Goal: Task Accomplishment & Management: Manage account settings

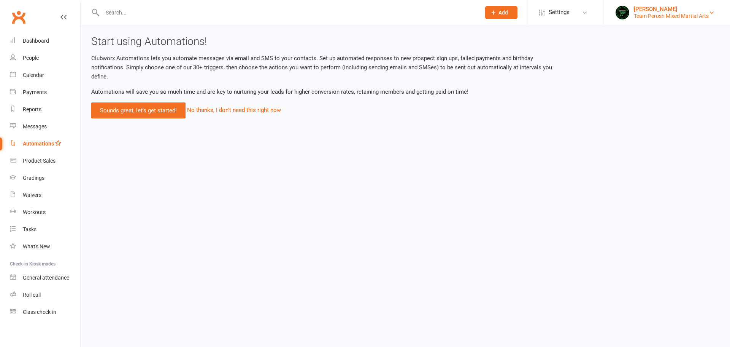
click at [676, 17] on div "Team Perosh Mixed Martial Arts" at bounding box center [671, 16] width 75 height 7
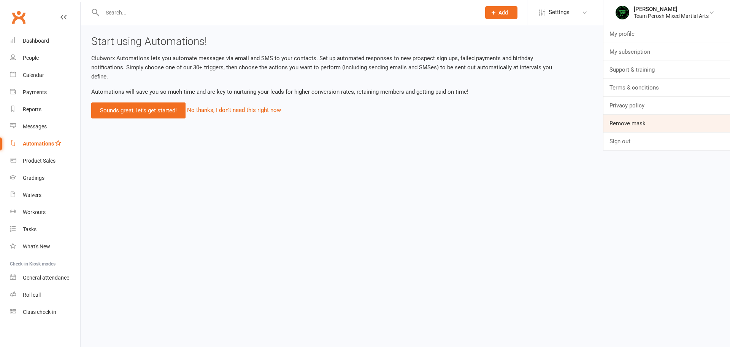
click at [649, 124] on link "Remove mask" at bounding box center [667, 122] width 127 height 17
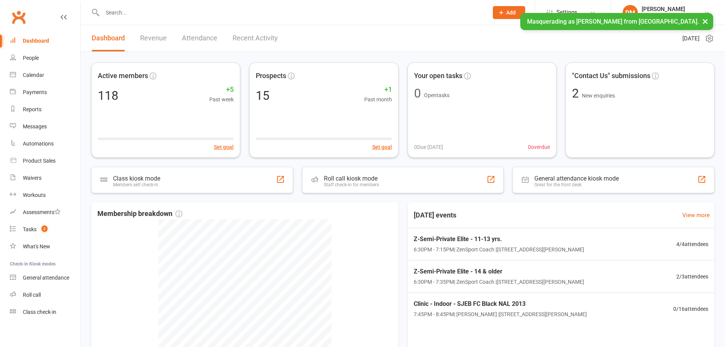
drag, startPoint x: 0, startPoint y: 0, endPoint x: 307, endPoint y: 11, distance: 306.8
click at [307, 11] on input "text" at bounding box center [291, 12] width 383 height 11
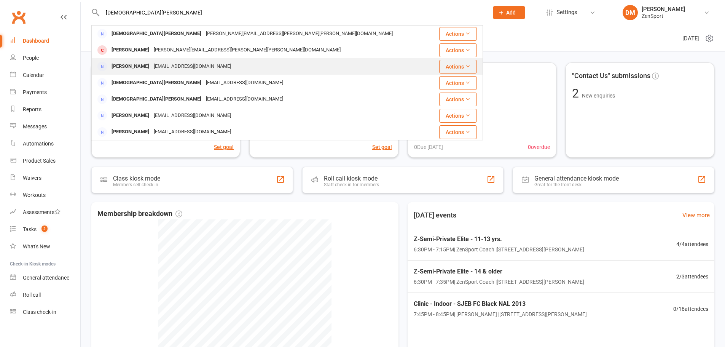
type input "kristen mon"
click at [153, 65] on div "admin@zensportspeed.com" at bounding box center [192, 66] width 82 height 11
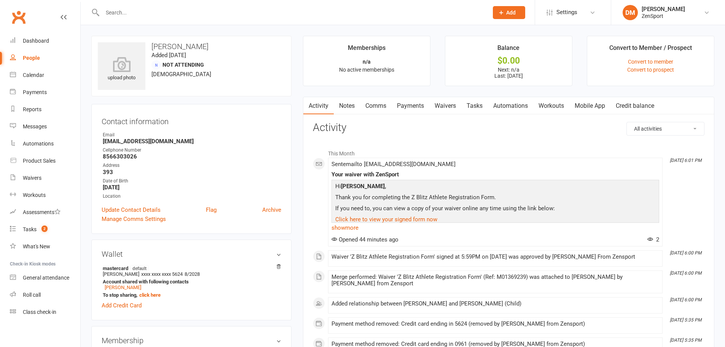
click at [383, 102] on link "Comms" at bounding box center [376, 105] width 32 height 17
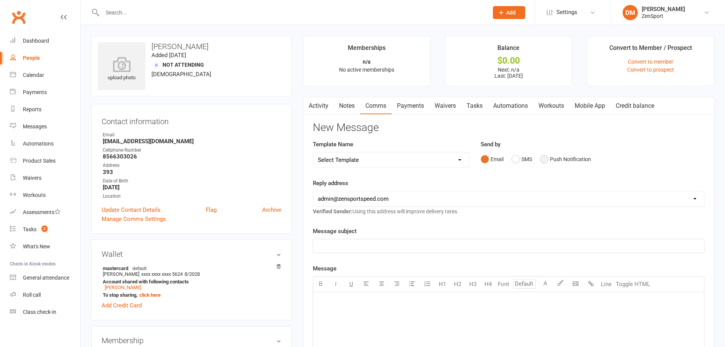
click at [542, 159] on button "Push Notification" at bounding box center [565, 159] width 51 height 14
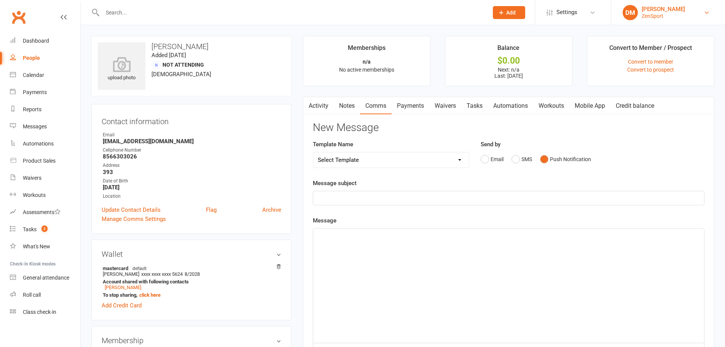
click at [627, 14] on div "DM" at bounding box center [629, 12] width 15 height 15
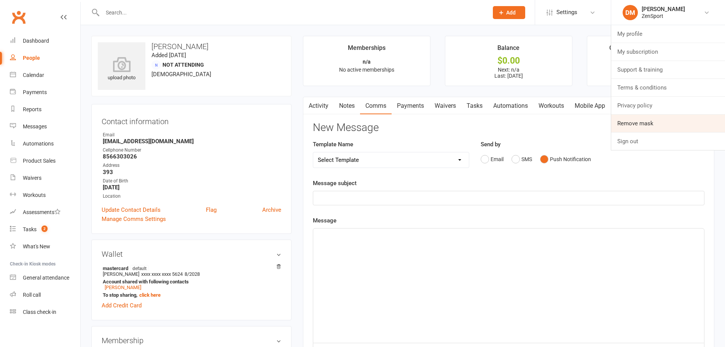
click at [636, 123] on link "Remove mask" at bounding box center [668, 122] width 114 height 17
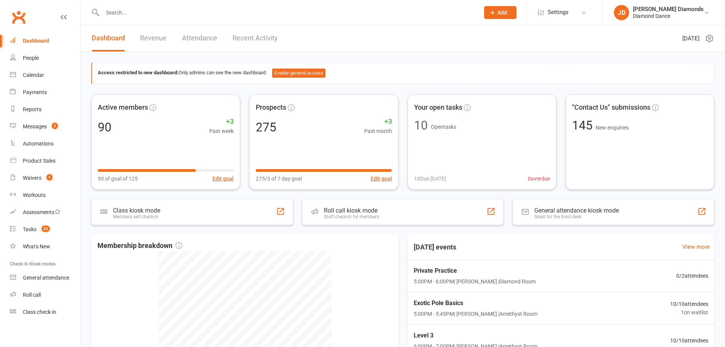
click at [340, 11] on input "text" at bounding box center [287, 12] width 374 height 11
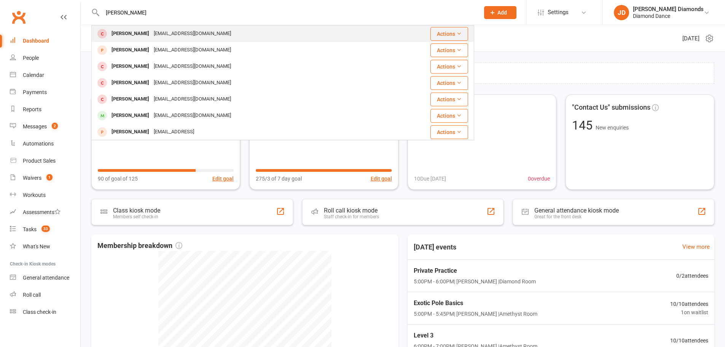
type input "kate rich"
click at [174, 33] on div "kateeliserichards@gmail.com" at bounding box center [192, 33] width 82 height 11
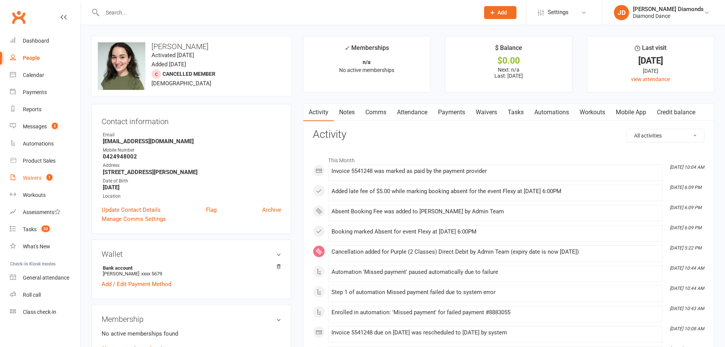
click at [489, 108] on link "Waivers" at bounding box center [486, 111] width 32 height 17
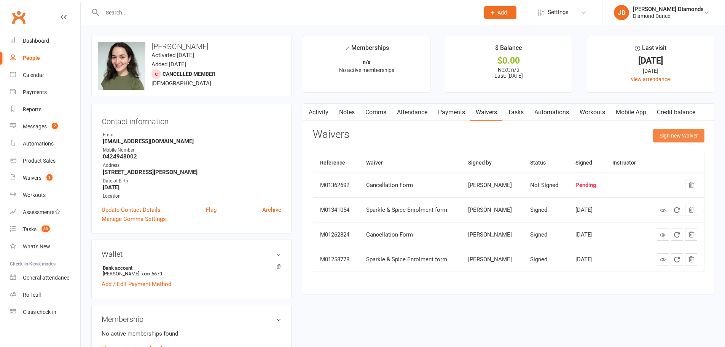
click at [662, 132] on button "Sign new Waiver" at bounding box center [678, 136] width 51 height 14
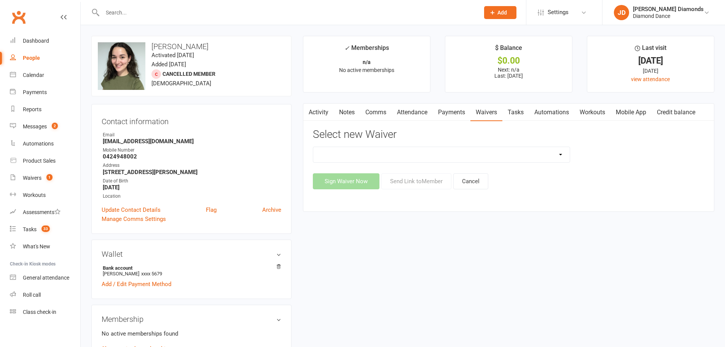
click at [371, 149] on select "Cancellation Form General Waiver and T's & C's New Card or Account details Prac…" at bounding box center [441, 154] width 256 height 15
select select "10460"
click at [313, 147] on select "Cancellation Form General Waiver and T's & C's New Card or Account details Prac…" at bounding box center [441, 154] width 256 height 15
click at [424, 177] on button "Send Link to Member" at bounding box center [416, 181] width 70 height 16
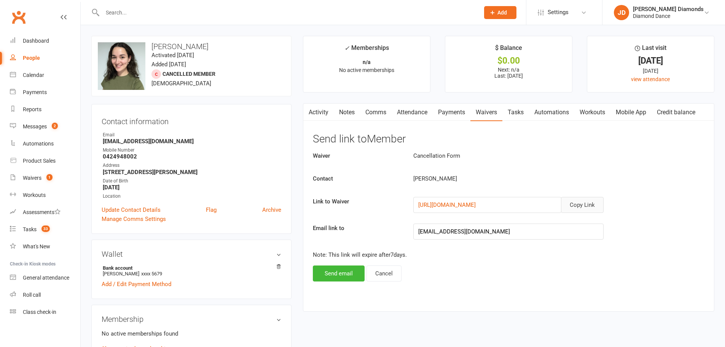
click at [582, 206] on button "Copy Link" at bounding box center [582, 205] width 43 height 16
click at [651, 6] on div "Jacinta Diamonds" at bounding box center [668, 9] width 71 height 7
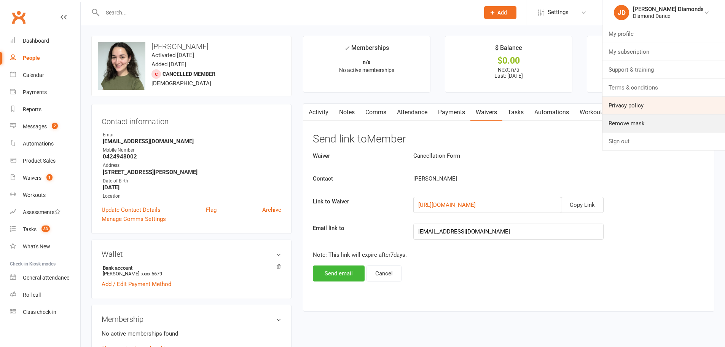
drag, startPoint x: 649, startPoint y: 119, endPoint x: 618, endPoint y: 109, distance: 32.7
click at [649, 119] on link "Remove mask" at bounding box center [663, 122] width 122 height 17
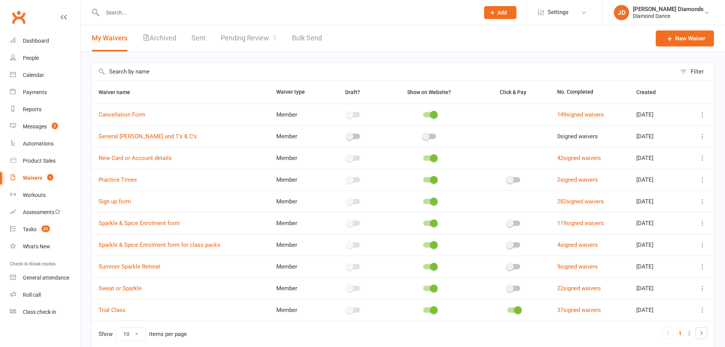
click at [700, 115] on icon at bounding box center [702, 115] width 8 height 8
click at [654, 178] on link "Copy external link to clipboard" at bounding box center [655, 175] width 89 height 15
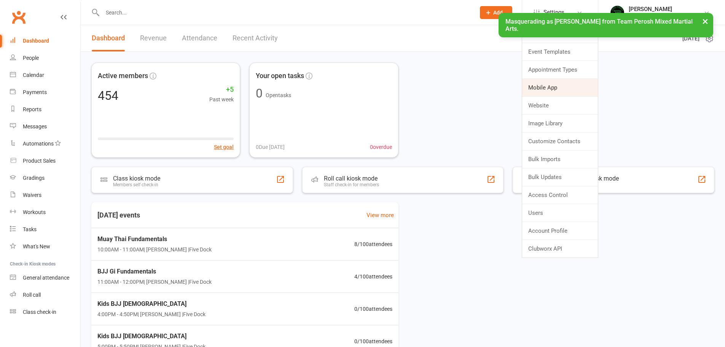
click at [562, 88] on link "Mobile App" at bounding box center [560, 87] width 76 height 17
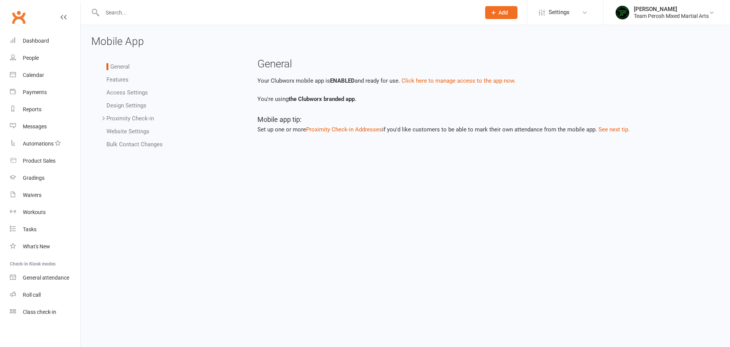
click at [134, 143] on link "Bulk Contact Changes" at bounding box center [135, 144] width 56 height 7
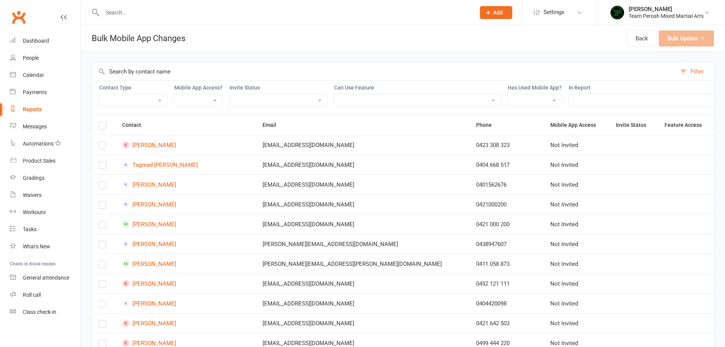
click at [286, 102] on select "Not Invited Sent Accepted Expired Expired (replacement requested)" at bounding box center [278, 100] width 97 height 13
select select "invitation_accepted"
click at [231, 94] on select "Not Invited Sent Accepted Expired Expired (replacement requested)" at bounding box center [278, 100] width 97 height 13
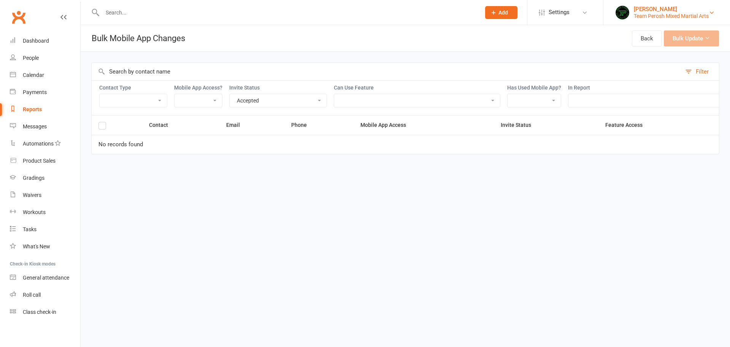
click at [632, 17] on link "Anthony Perosh Team Perosh Mixed Martial Arts" at bounding box center [667, 12] width 104 height 15
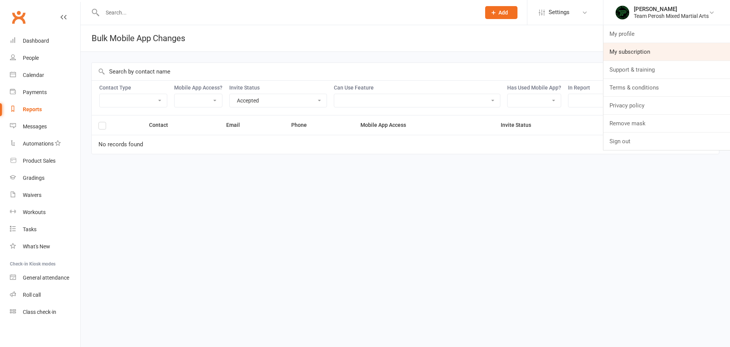
click at [638, 48] on link "My subscription" at bounding box center [667, 51] width 127 height 17
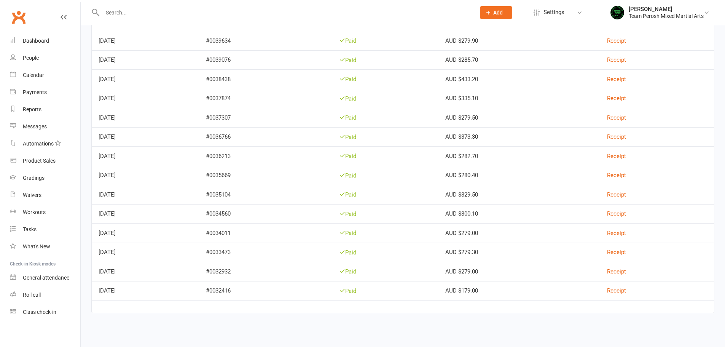
scroll to position [135, 0]
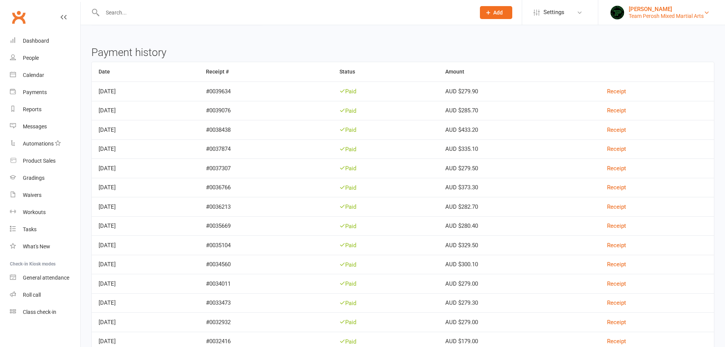
click at [677, 11] on div "Anthony Perosh" at bounding box center [665, 9] width 75 height 7
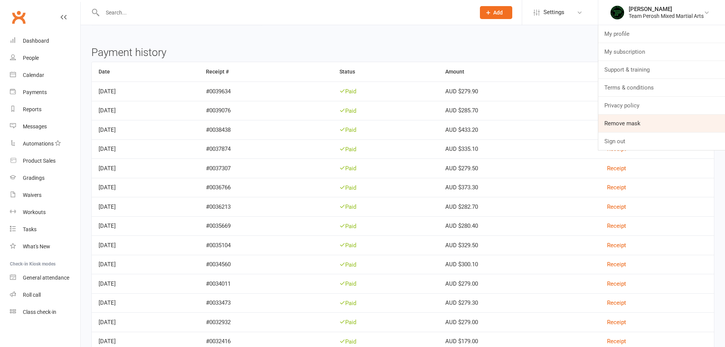
click at [641, 125] on link "Remove mask" at bounding box center [661, 122] width 127 height 17
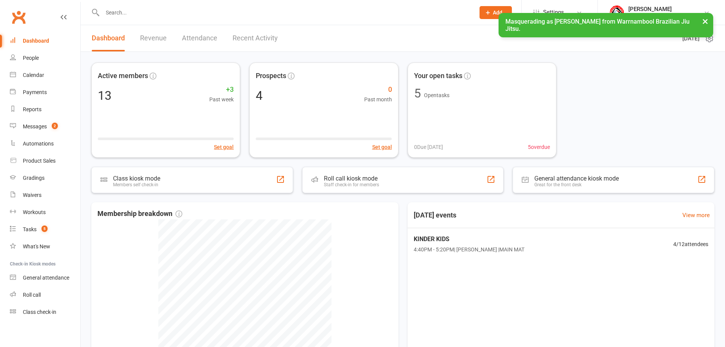
click at [336, 13] on input "text" at bounding box center [284, 12] width 369 height 11
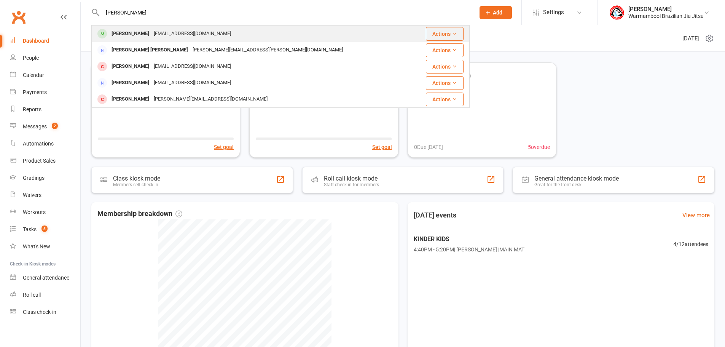
type input "jamie"
click at [197, 29] on div "[EMAIL_ADDRESS][DOMAIN_NAME]" at bounding box center [192, 33] width 82 height 11
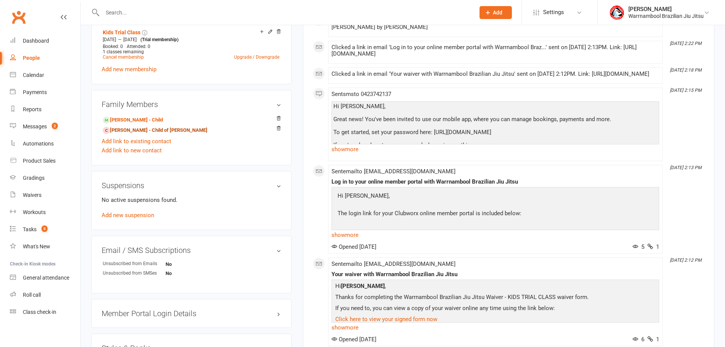
scroll to position [304, 0]
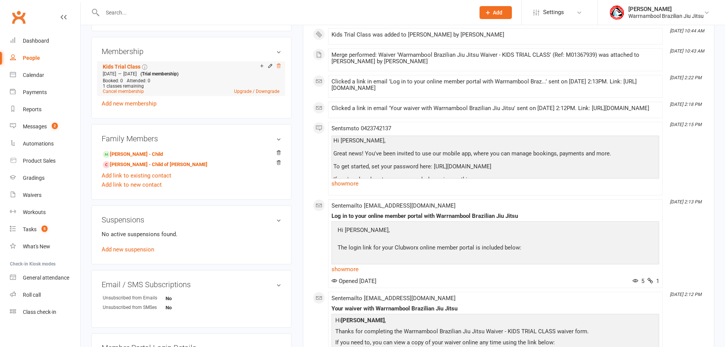
click at [280, 65] on icon at bounding box center [278, 65] width 5 height 5
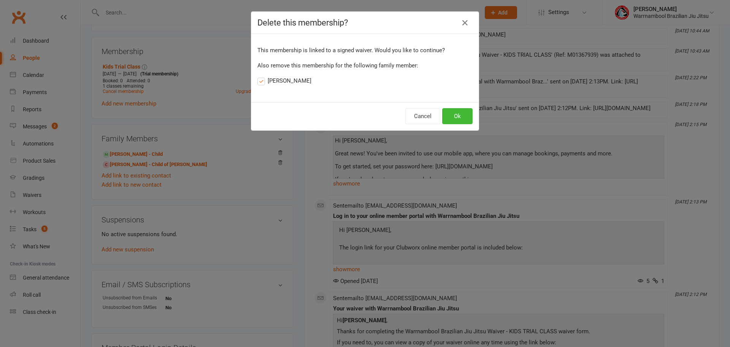
click at [269, 77] on label "Harley Sheridan" at bounding box center [285, 80] width 54 height 9
click at [262, 76] on input "Harley Sheridan" at bounding box center [260, 76] width 5 height 0
click at [461, 20] on icon "button" at bounding box center [465, 22] width 9 height 9
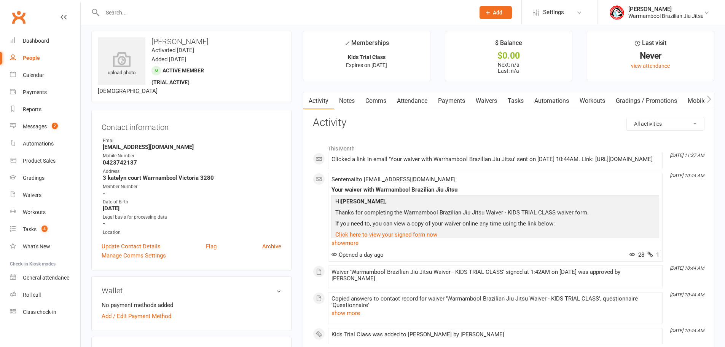
scroll to position [0, 0]
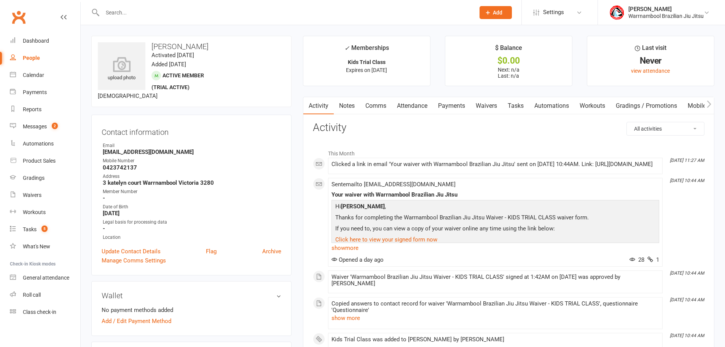
click at [454, 108] on link "Payments" at bounding box center [452, 105] width 38 height 17
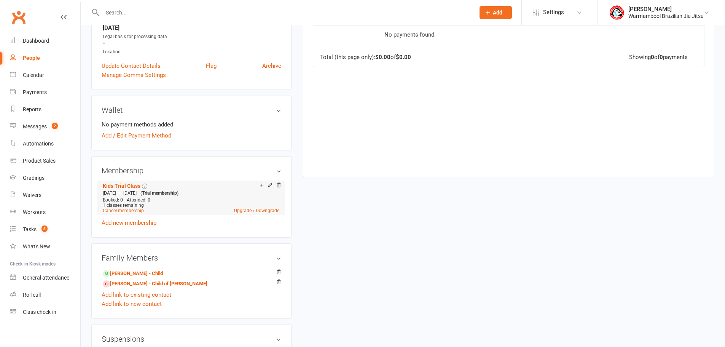
scroll to position [228, 0]
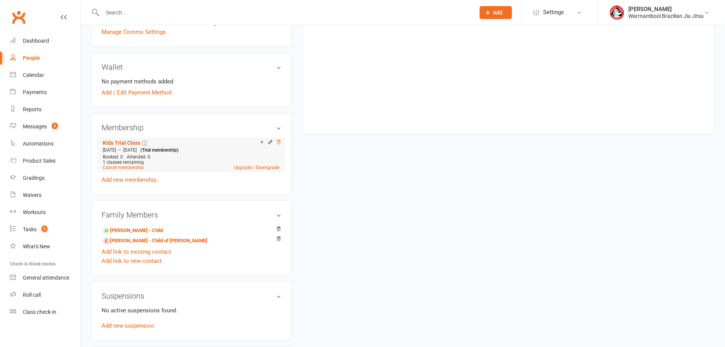
click at [277, 142] on icon at bounding box center [278, 141] width 5 height 5
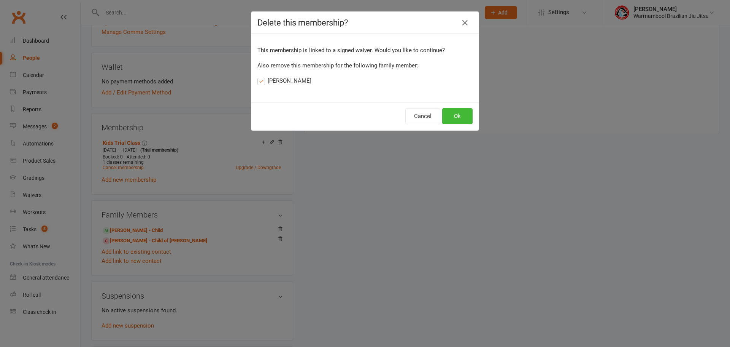
click at [259, 81] on label "Harley Sheridan" at bounding box center [285, 80] width 54 height 9
click at [259, 76] on input "Harley Sheridan" at bounding box center [260, 76] width 5 height 0
click at [451, 116] on button "Ok" at bounding box center [457, 116] width 30 height 16
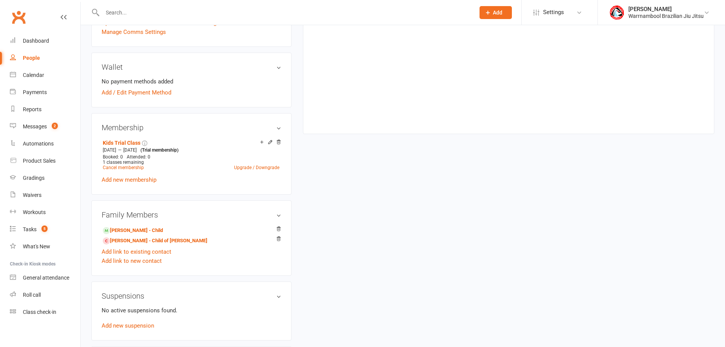
scroll to position [218, 0]
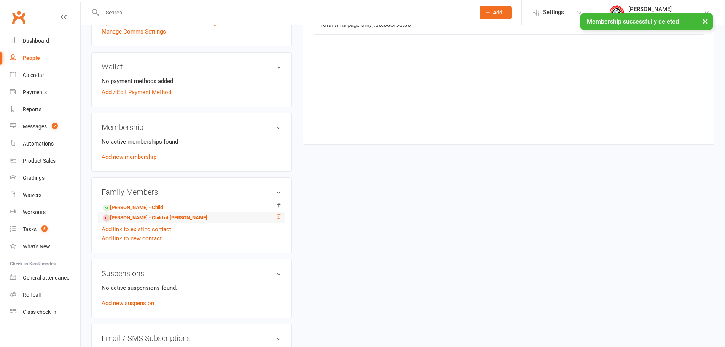
click at [277, 218] on icon at bounding box center [279, 216] width 4 height 4
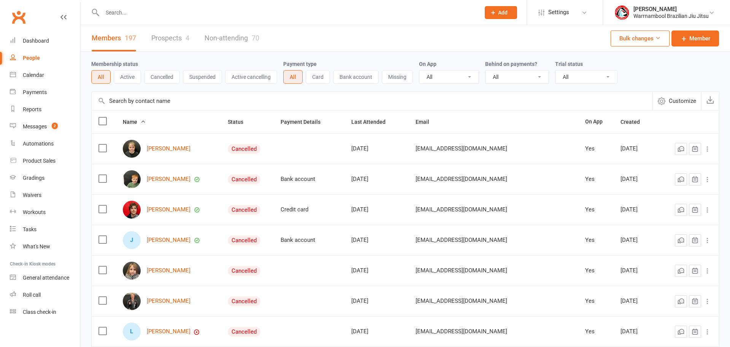
click at [301, 13] on input "text" at bounding box center [287, 12] width 375 height 11
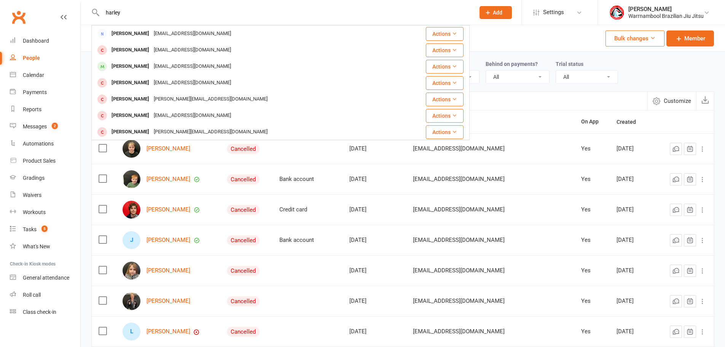
type input "harley"
click at [541, 40] on div "Members 197 Prospects 4 Non-attending 70 Bulk changes Member" at bounding box center [403, 38] width 644 height 27
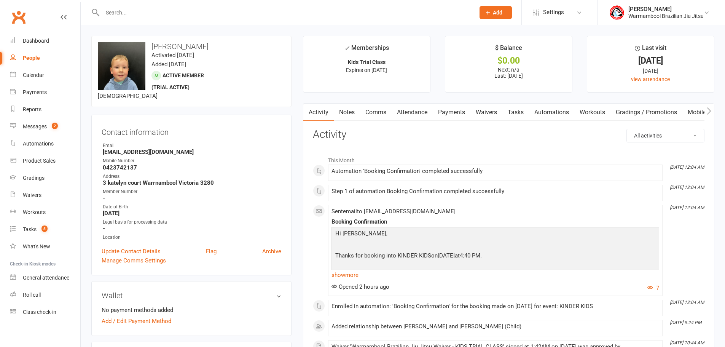
click at [491, 113] on link "Waivers" at bounding box center [486, 111] width 32 height 17
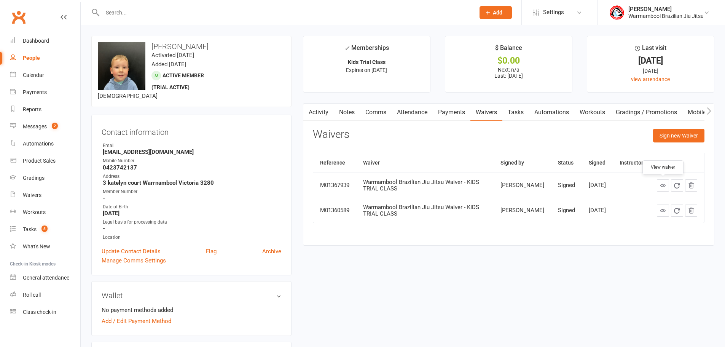
click at [662, 186] on icon at bounding box center [663, 185] width 6 height 6
click at [659, 210] on link at bounding box center [663, 210] width 12 height 12
click at [135, 253] on link "Update Contact Details" at bounding box center [131, 250] width 59 height 9
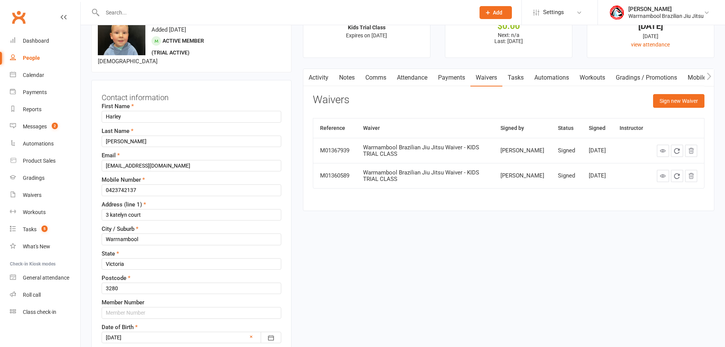
scroll to position [36, 0]
click at [143, 141] on input "[PERSON_NAME]" at bounding box center [192, 139] width 180 height 11
drag, startPoint x: 130, startPoint y: 112, endPoint x: 36, endPoint y: 103, distance: 94.7
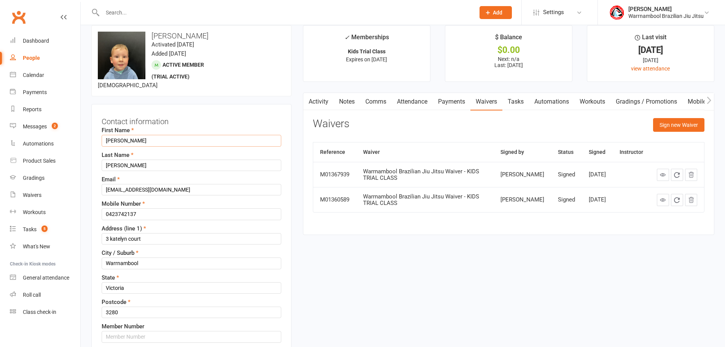
scroll to position [10, 0]
type input "[PERSON_NAME]"
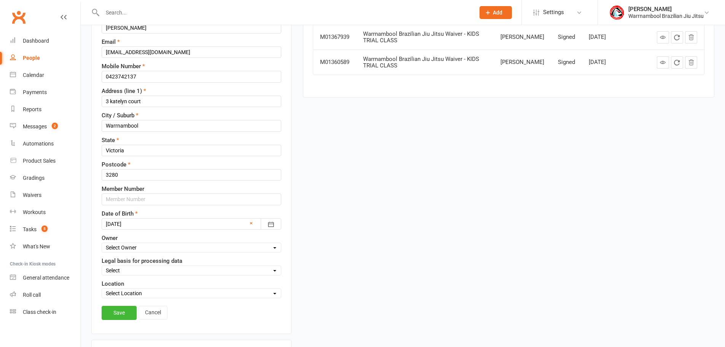
scroll to position [200, 0]
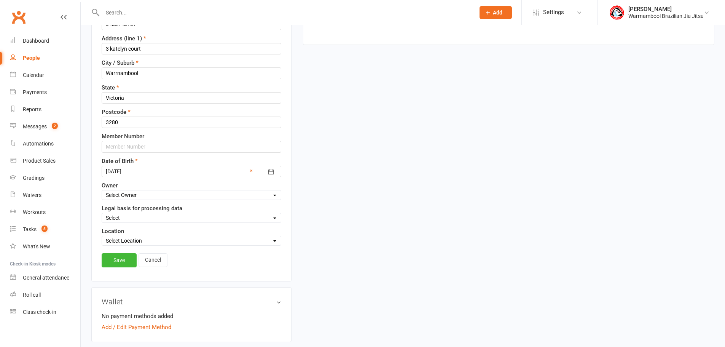
click at [147, 174] on div at bounding box center [192, 170] width 180 height 11
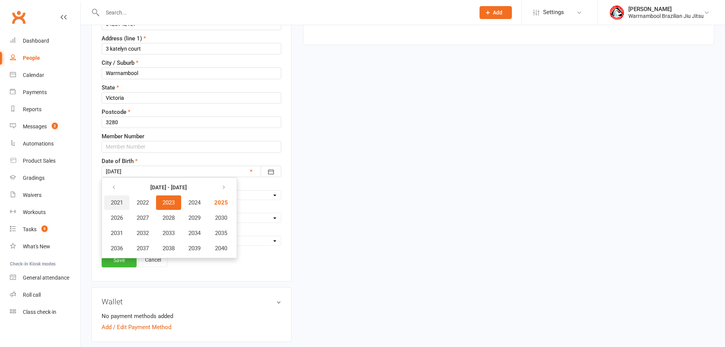
click at [119, 204] on span "2021" at bounding box center [117, 202] width 12 height 7
click at [170, 234] on span "August" at bounding box center [165, 232] width 18 height 7
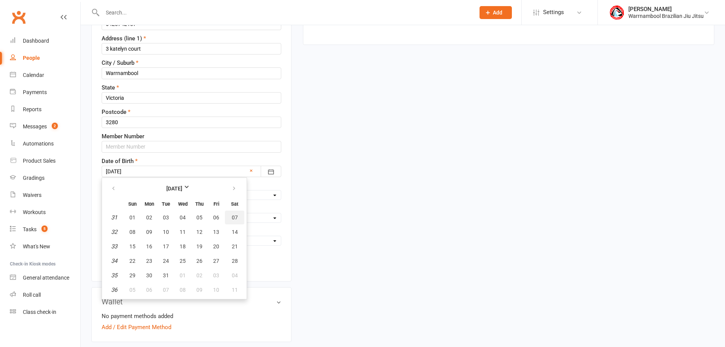
click at [236, 216] on span "07" at bounding box center [235, 217] width 6 height 6
type input "07 Aug 2021"
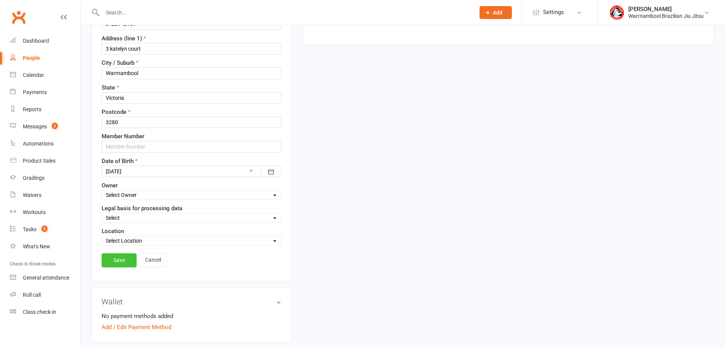
click at [116, 264] on link "Save" at bounding box center [119, 260] width 35 height 14
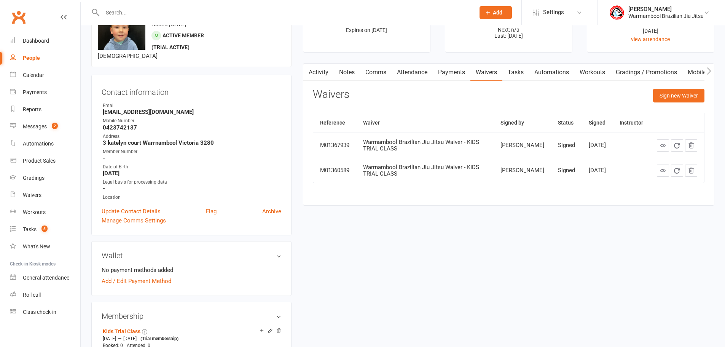
scroll to position [0, 0]
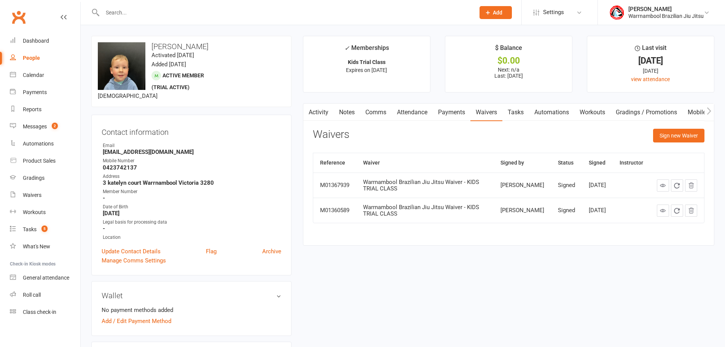
click at [448, 114] on link "Payments" at bounding box center [452, 111] width 38 height 17
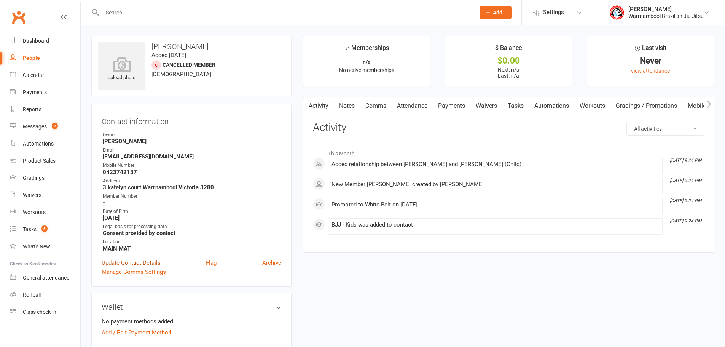
click at [151, 262] on link "Update Contact Details" at bounding box center [131, 262] width 59 height 9
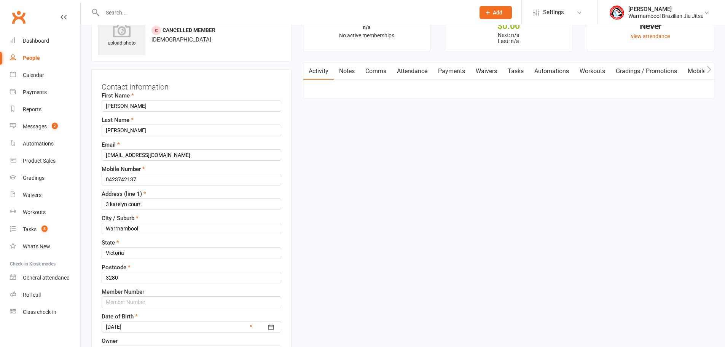
scroll to position [36, 0]
drag, startPoint x: 146, startPoint y: 108, endPoint x: 13, endPoint y: 97, distance: 133.6
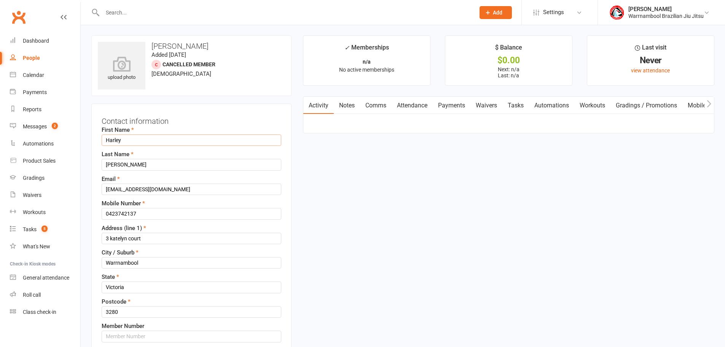
scroll to position [0, 0]
type input "Harley"
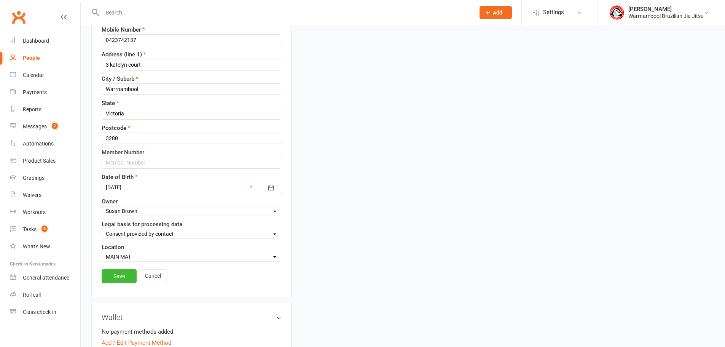
scroll to position [190, 0]
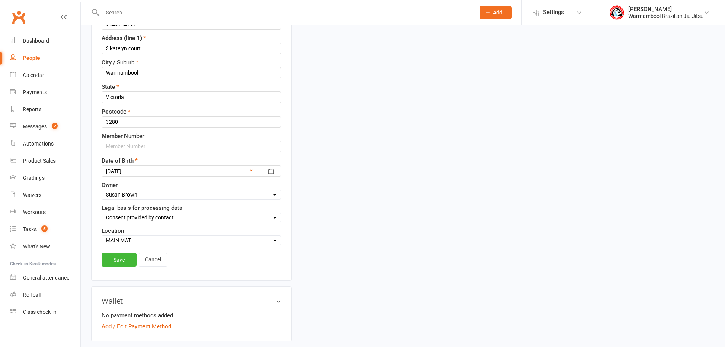
click at [148, 171] on div at bounding box center [192, 170] width 180 height 11
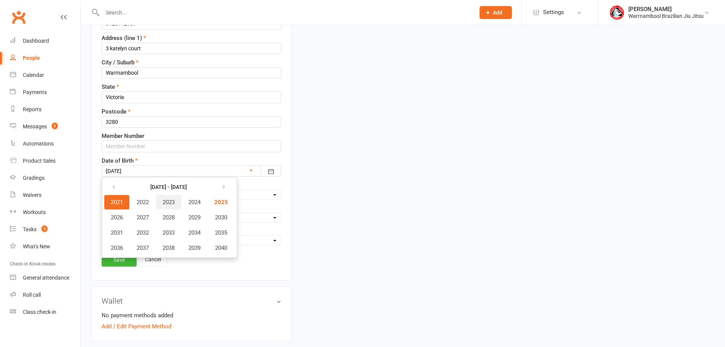
click at [162, 205] on button "2023" at bounding box center [168, 202] width 25 height 14
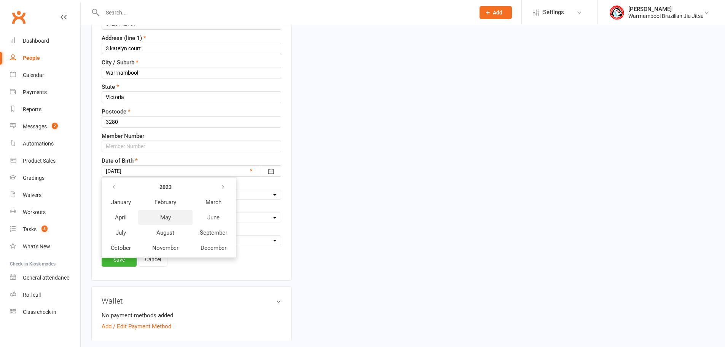
click at [172, 217] on button "May" at bounding box center [165, 217] width 54 height 14
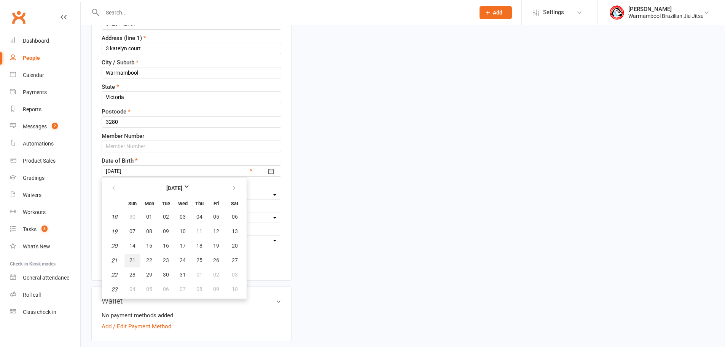
drag, startPoint x: 131, startPoint y: 260, endPoint x: 368, endPoint y: 24, distance: 334.6
click at [132, 259] on span "21" at bounding box center [132, 260] width 6 height 6
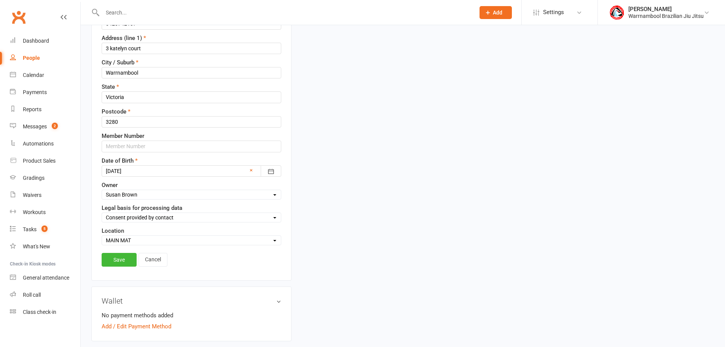
click at [140, 172] on div at bounding box center [192, 170] width 180 height 11
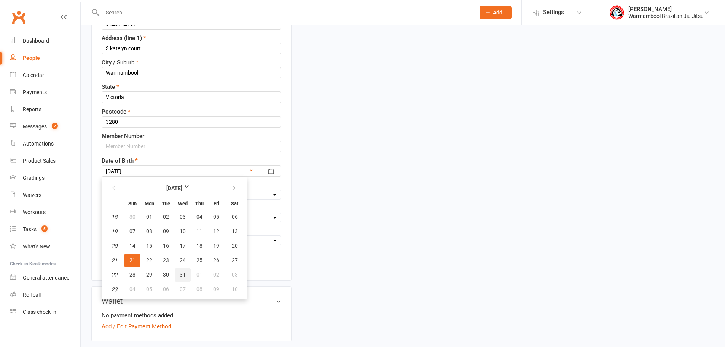
click at [186, 275] on button "31" at bounding box center [183, 275] width 16 height 14
type input "31 May 2023"
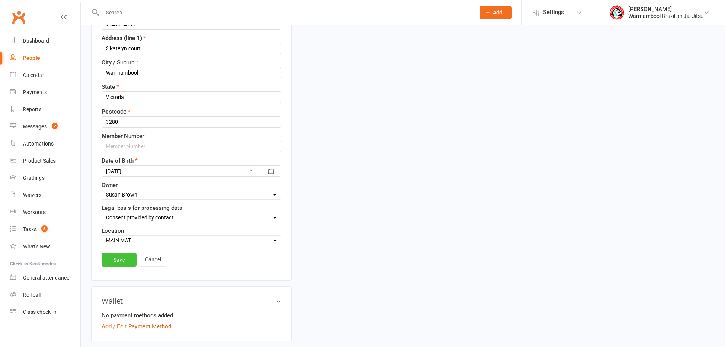
click at [120, 263] on link "Save" at bounding box center [119, 260] width 35 height 14
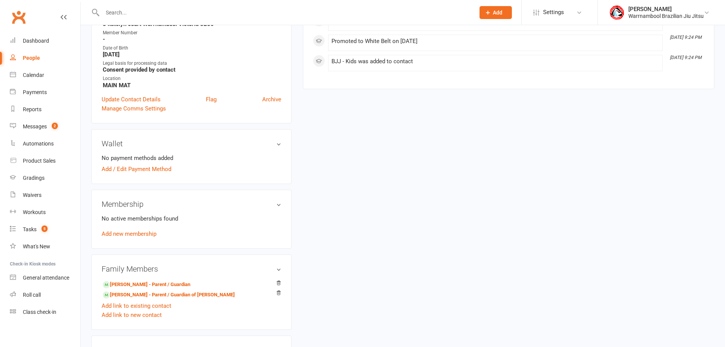
scroll to position [165, 0]
click at [118, 234] on link "Add new membership" at bounding box center [129, 232] width 55 height 7
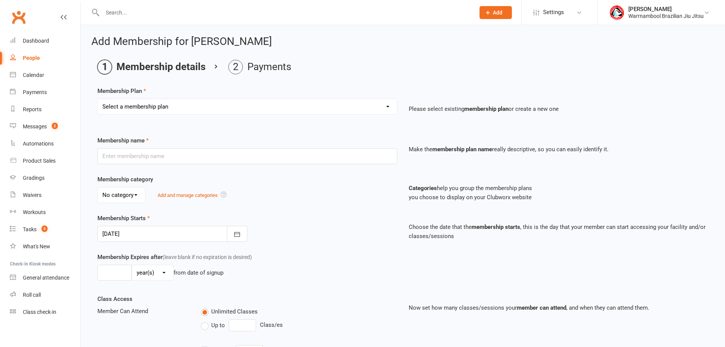
click at [134, 109] on select "Select a membership plan Create new Membership Plan Adults 12 Month UNLIMITED P…" at bounding box center [247, 106] width 299 height 15
click at [206, 103] on select "Select a membership plan Create new Membership Plan Adults 12 Month UNLIMITED P…" at bounding box center [247, 106] width 299 height 15
select select "10"
click at [98, 99] on select "Select a membership plan Create new Membership Plan Adults 12 Month UNLIMITED P…" at bounding box center [247, 106] width 299 height 15
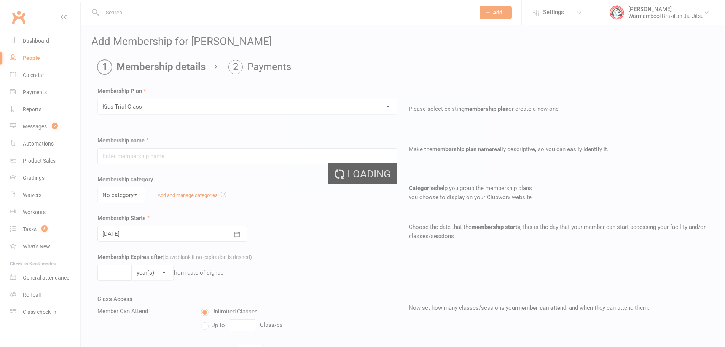
type input "Kids Trial Class"
select select "5"
type input "7"
select select "0"
type input "1"
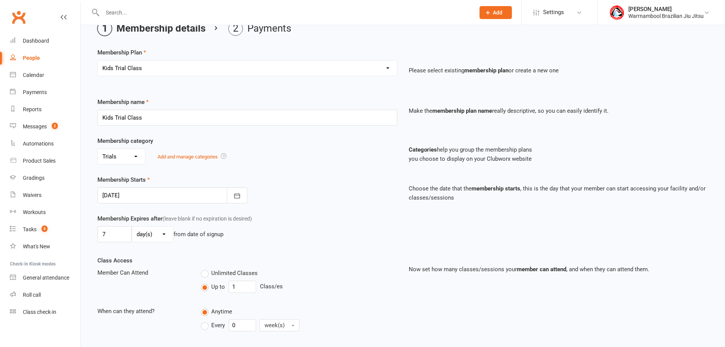
scroll to position [114, 0]
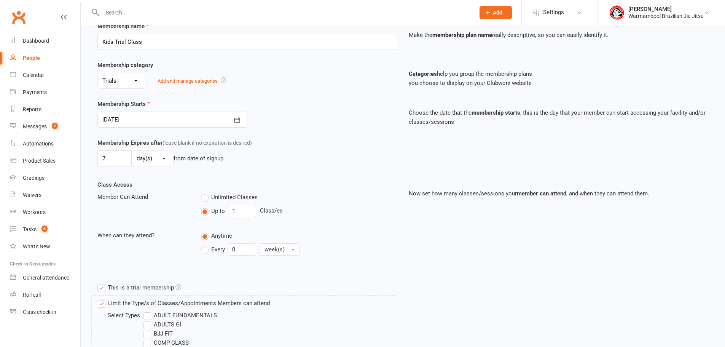
click at [143, 115] on div at bounding box center [172, 119] width 150 height 16
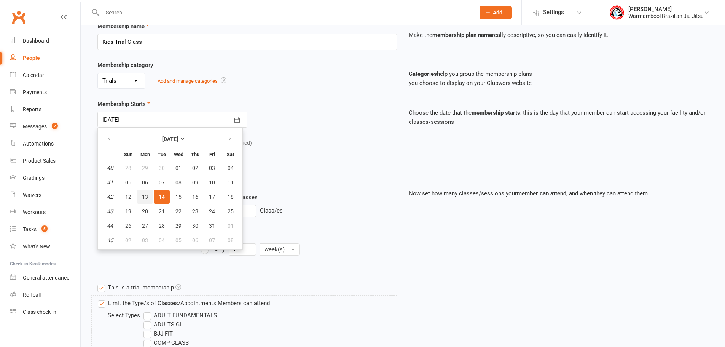
click at [142, 196] on span "13" at bounding box center [145, 197] width 6 height 6
type input "13 Oct 2025"
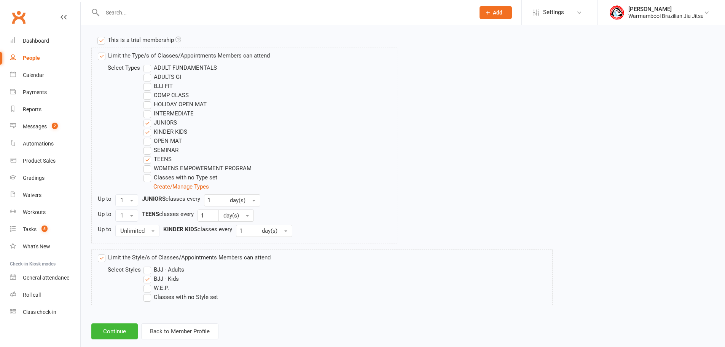
scroll to position [375, 0]
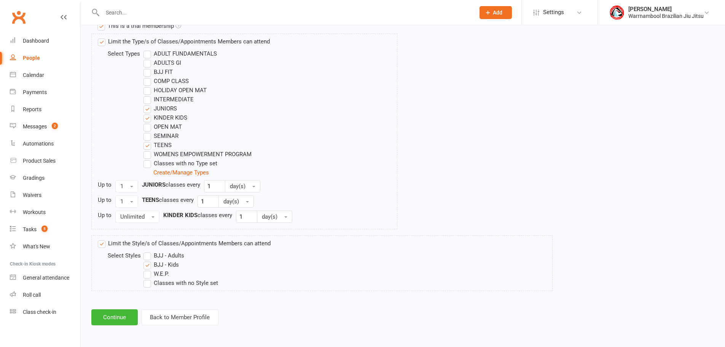
click at [112, 312] on button "Continue" at bounding box center [114, 317] width 46 height 16
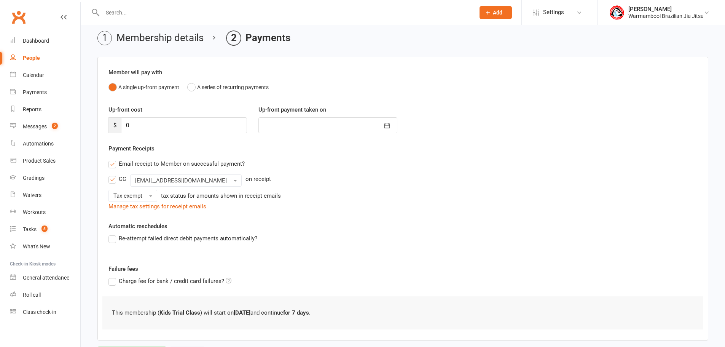
scroll to position [68, 0]
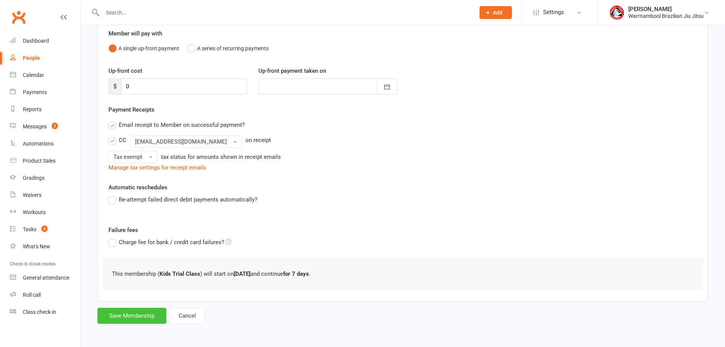
click at [144, 315] on button "Save Membership" at bounding box center [131, 315] width 69 height 16
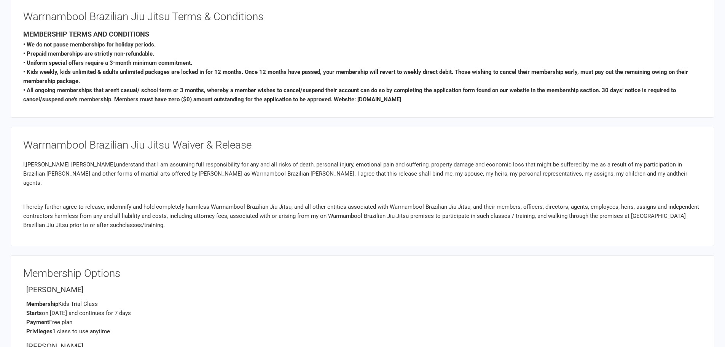
scroll to position [2054, 0]
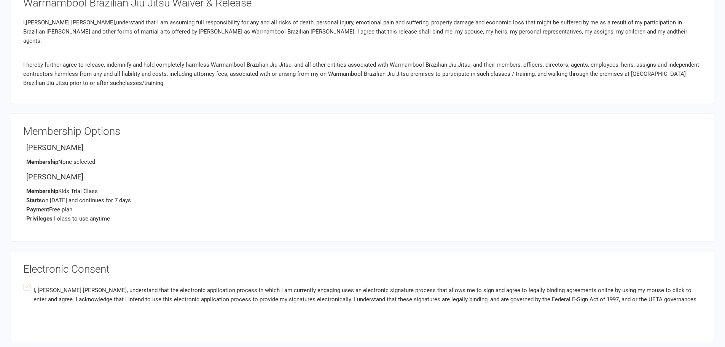
scroll to position [2130, 0]
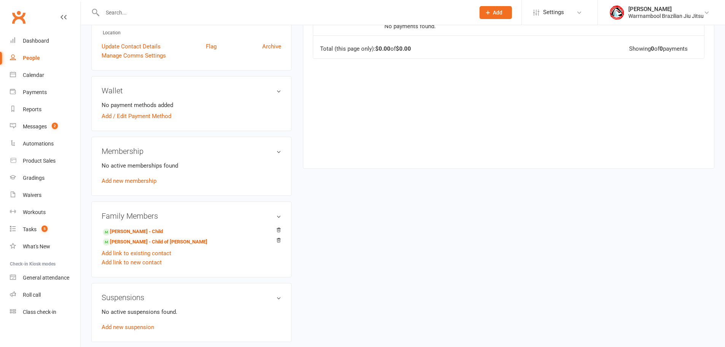
scroll to position [216, 0]
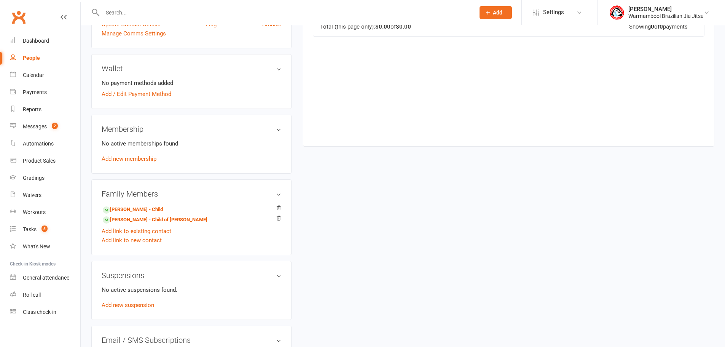
drag, startPoint x: 280, startPoint y: 217, endPoint x: 392, endPoint y: 26, distance: 221.7
click at [280, 217] on icon at bounding box center [278, 217] width 5 height 5
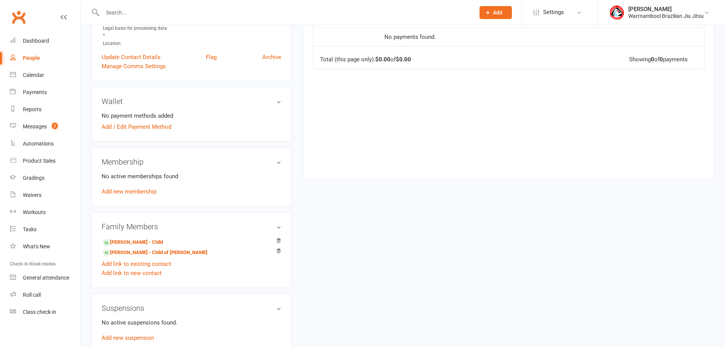
scroll to position [216, 0]
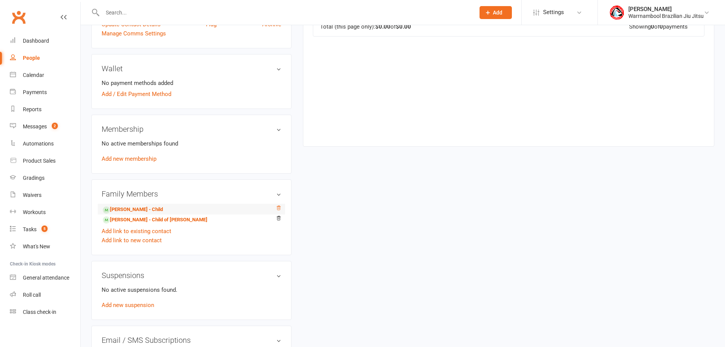
click at [278, 207] on icon at bounding box center [278, 207] width 5 height 5
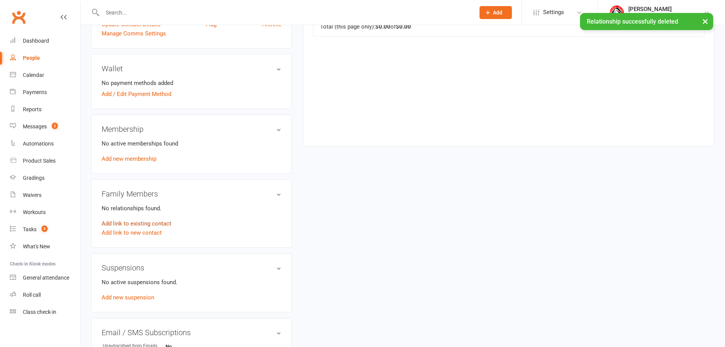
click at [149, 224] on link "Add link to existing contact" at bounding box center [137, 223] width 70 height 9
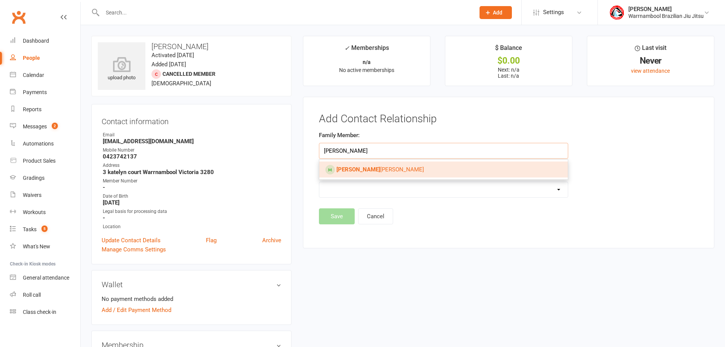
type input "[PERSON_NAME]"
click at [348, 169] on strong "[PERSON_NAME]" at bounding box center [358, 169] width 44 height 7
type input "[PERSON_NAME]"
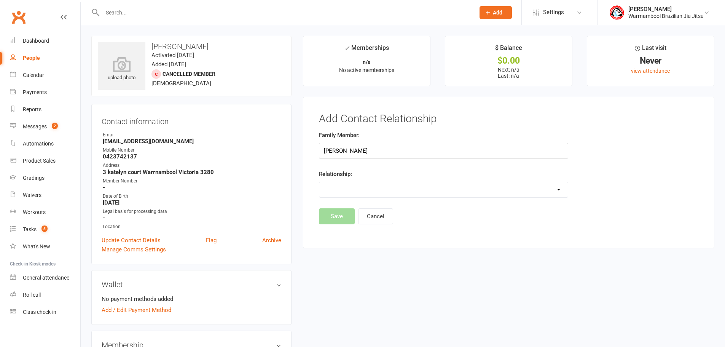
click at [358, 188] on select "Parent / Guardian Child Sibling (parent not in system) Spouse / Partner Cousin …" at bounding box center [443, 189] width 248 height 15
select select "1"
click at [319, 182] on select "Parent / Guardian Child Sibling (parent not in system) Spouse / Partner Cousin …" at bounding box center [443, 189] width 248 height 15
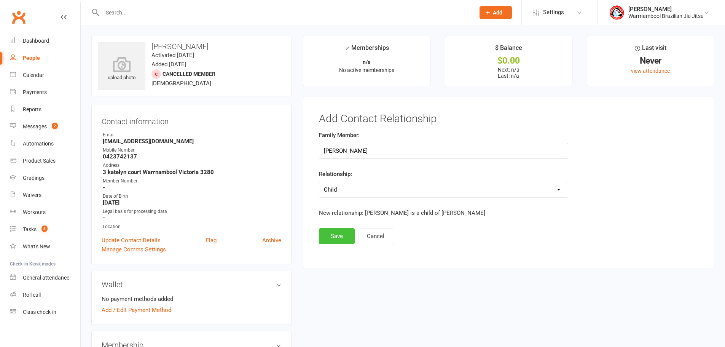
click at [339, 232] on button "Save" at bounding box center [337, 236] width 36 height 16
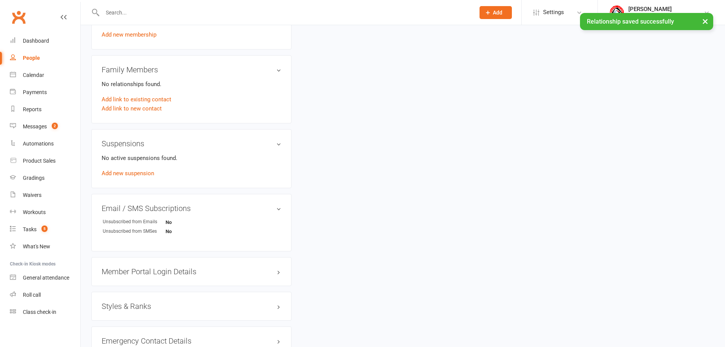
scroll to position [342, 0]
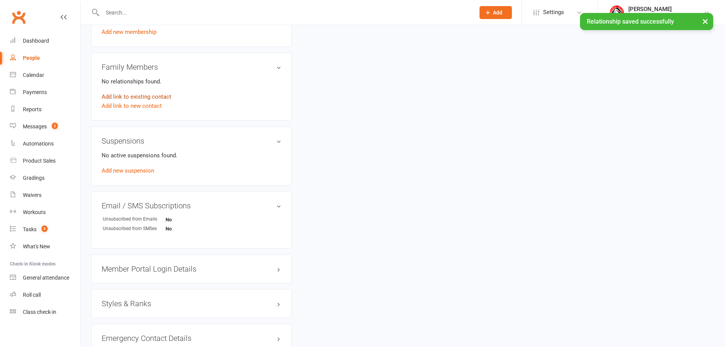
click at [161, 97] on link "Add link to existing contact" at bounding box center [137, 96] width 70 height 9
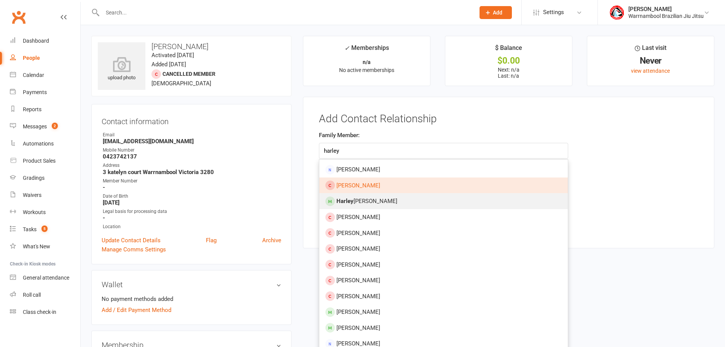
type input "harley"
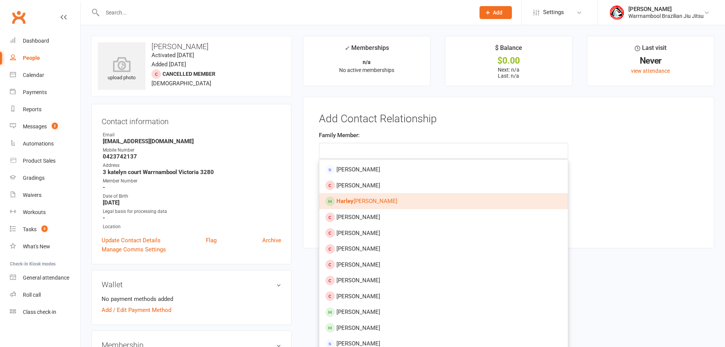
click at [362, 200] on span "Harley Sheridan" at bounding box center [366, 200] width 61 height 7
type input "Harley Sheridan"
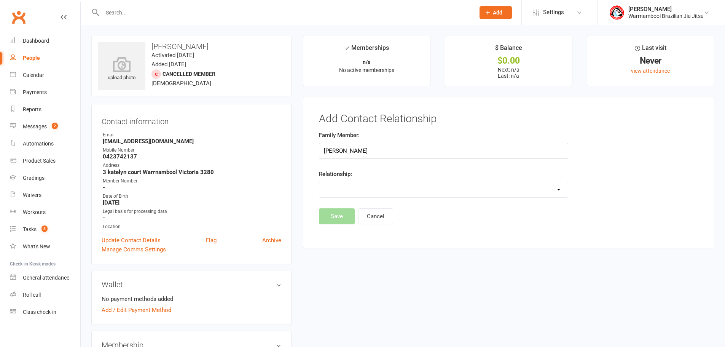
click at [364, 184] on select "Parent / Guardian Child Sibling (parent not in system) Spouse / Partner Cousin …" at bounding box center [443, 189] width 248 height 15
click at [381, 189] on select "Parent / Guardian Child Sibling (parent not in system) Spouse / Partner Cousin …" at bounding box center [443, 189] width 248 height 15
select select "1"
click at [319, 182] on select "Parent / Guardian Child Sibling (parent not in system) Spouse / Partner Cousin …" at bounding box center [443, 189] width 248 height 15
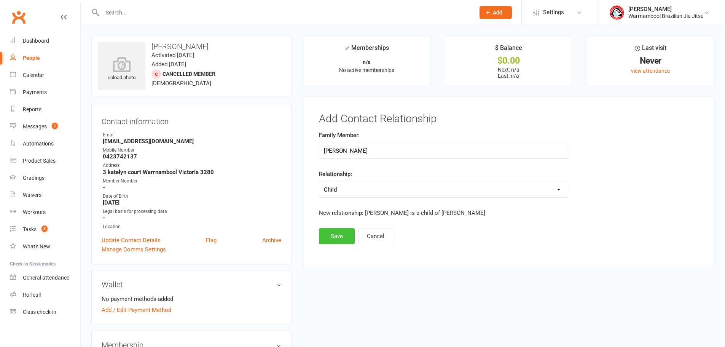
click at [337, 235] on button "Save" at bounding box center [337, 236] width 36 height 16
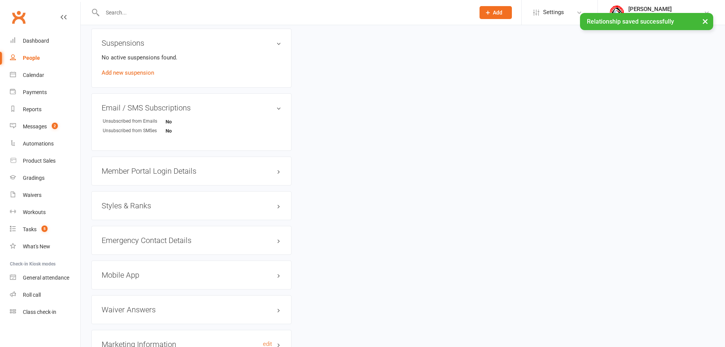
scroll to position [506, 0]
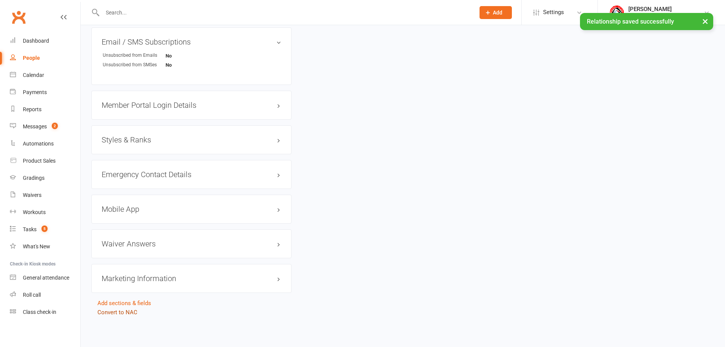
click at [122, 311] on link "Convert to NAC" at bounding box center [117, 312] width 40 height 7
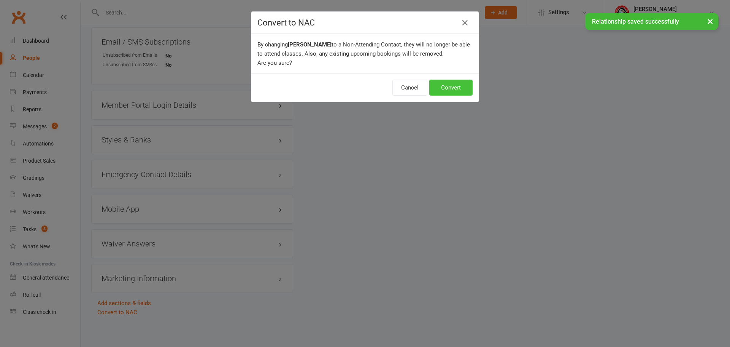
click at [449, 88] on button "Convert" at bounding box center [450, 88] width 43 height 16
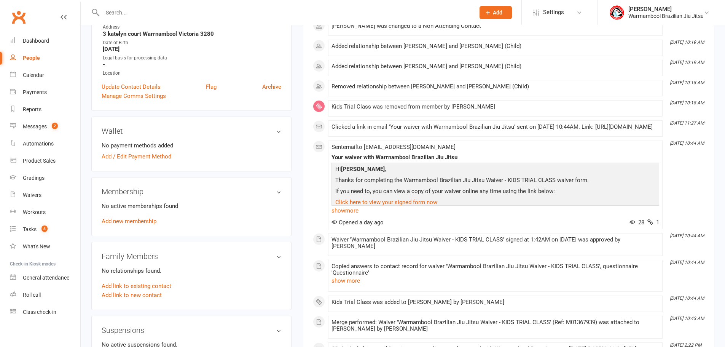
scroll to position [13, 0]
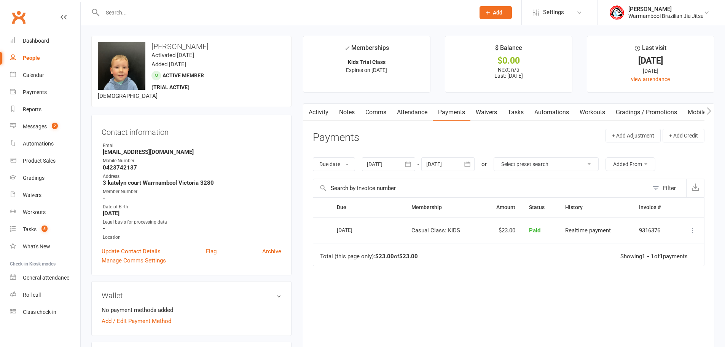
click at [323, 112] on link "Activity" at bounding box center [318, 111] width 30 height 17
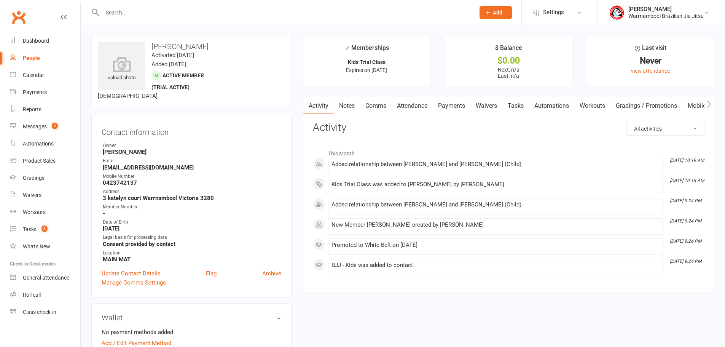
click at [485, 110] on link "Waivers" at bounding box center [486, 105] width 32 height 17
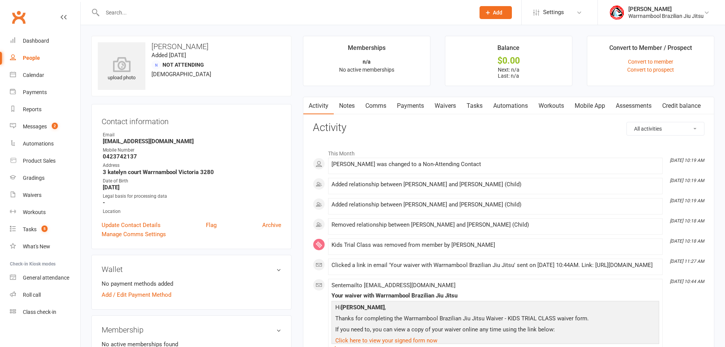
click at [456, 104] on link "Waivers" at bounding box center [445, 105] width 32 height 17
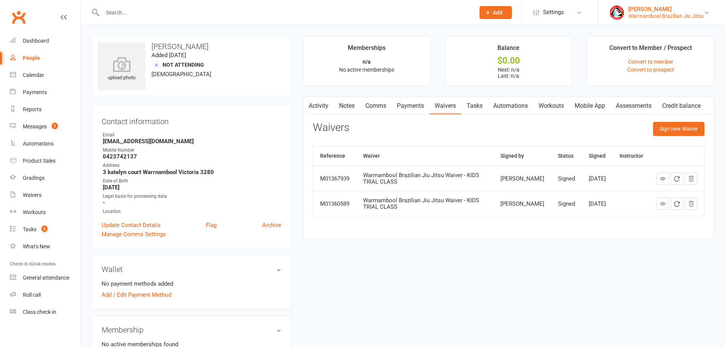
click at [616, 7] on img at bounding box center [616, 12] width 15 height 15
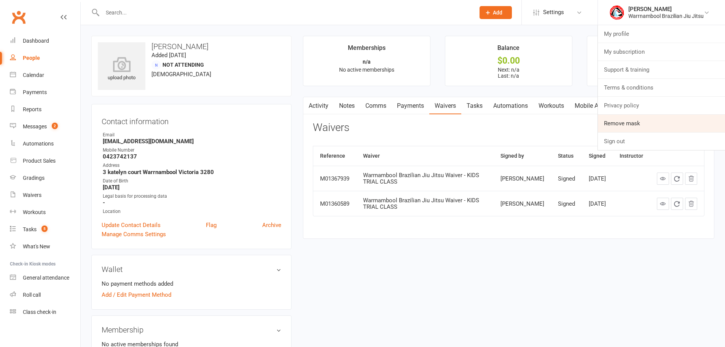
click at [620, 127] on link "Remove mask" at bounding box center [661, 122] width 127 height 17
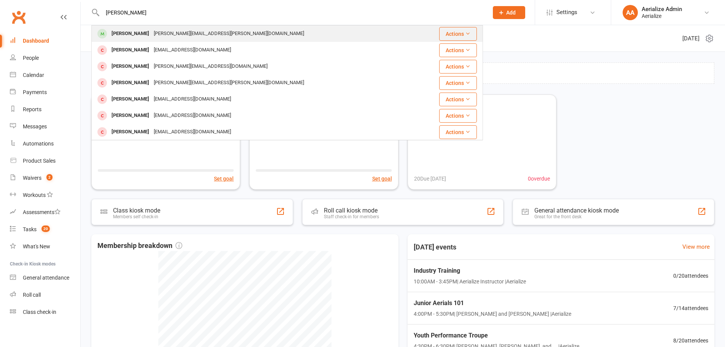
type input "[PERSON_NAME]"
click at [181, 35] on div "[PERSON_NAME][EMAIL_ADDRESS][PERSON_NAME][DOMAIN_NAME]" at bounding box center [228, 33] width 155 height 11
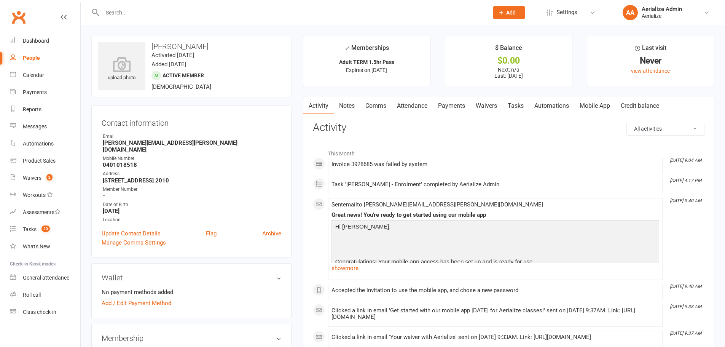
click at [450, 105] on link "Payments" at bounding box center [452, 105] width 38 height 17
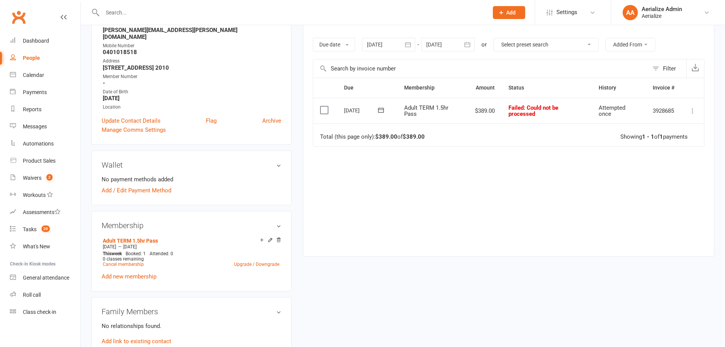
scroll to position [152, 0]
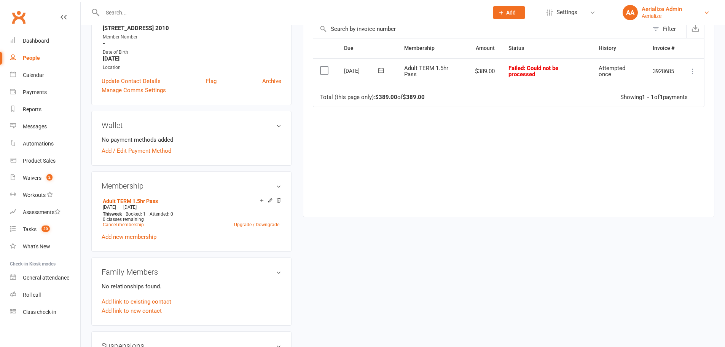
click at [663, 14] on div "Aerialize" at bounding box center [661, 16] width 40 height 7
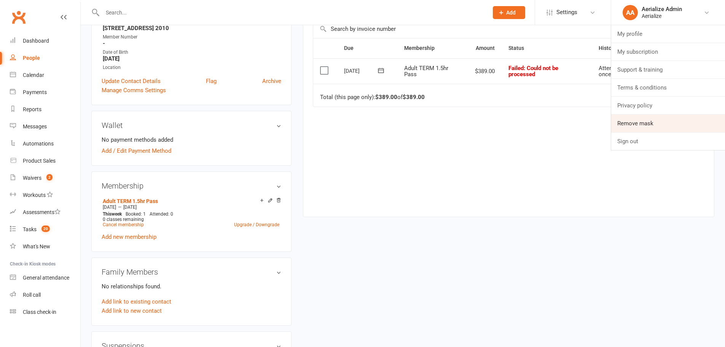
click at [637, 126] on link "Remove mask" at bounding box center [668, 122] width 114 height 17
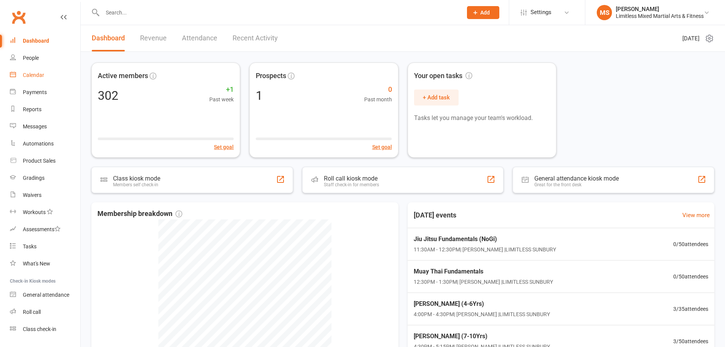
click at [36, 75] on div "Calendar" at bounding box center [33, 75] width 21 height 6
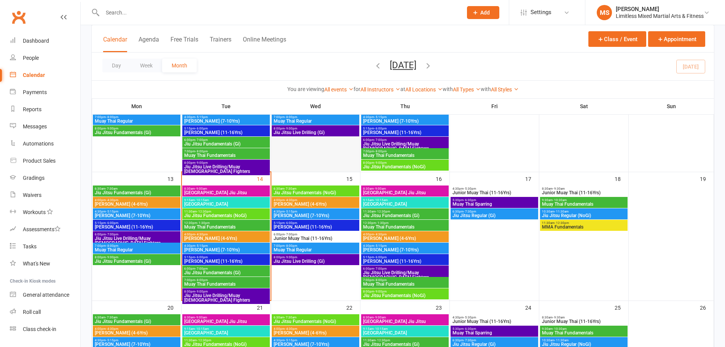
scroll to position [254, 0]
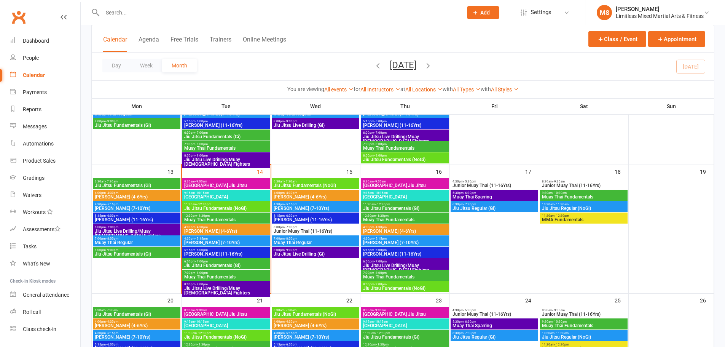
click at [205, 182] on span "- 9:00am" at bounding box center [201, 181] width 12 height 3
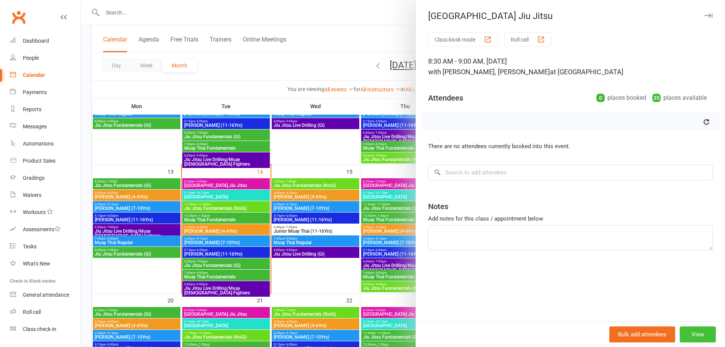
click at [693, 335] on button "View" at bounding box center [697, 334] width 36 height 16
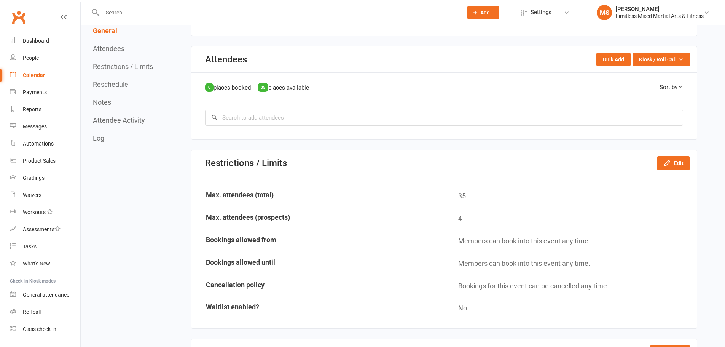
scroll to position [406, 0]
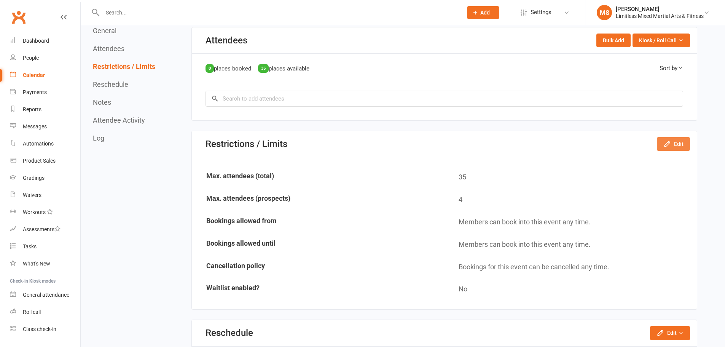
click at [689, 148] on button "Edit" at bounding box center [673, 144] width 33 height 14
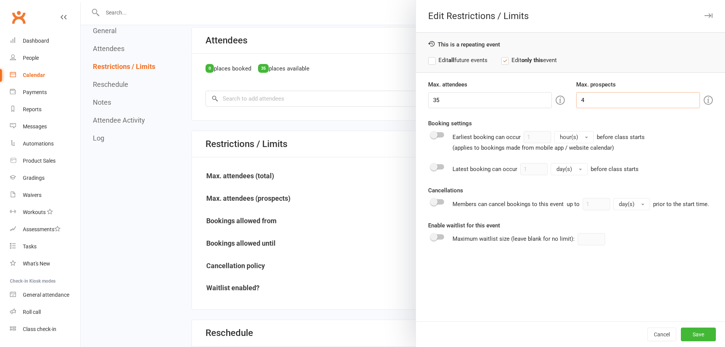
click at [602, 99] on input "4" at bounding box center [638, 100] width 124 height 16
click at [431, 62] on label "Edit all future events" at bounding box center [457, 60] width 59 height 9
click at [596, 97] on input "number" at bounding box center [638, 100] width 124 height 16
type input "0"
drag, startPoint x: 689, startPoint y: 325, endPoint x: 685, endPoint y: 329, distance: 5.7
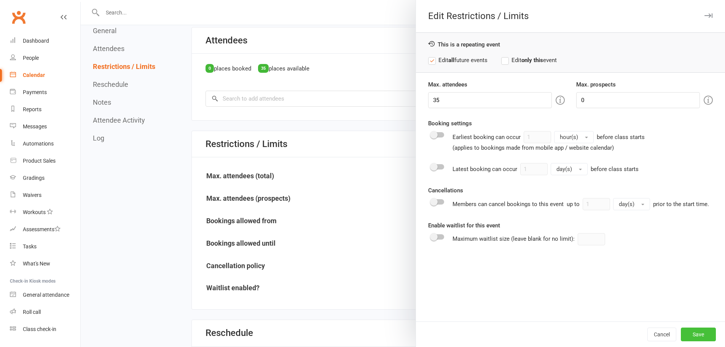
click at [689, 325] on div "Cancel Save" at bounding box center [570, 333] width 309 height 25
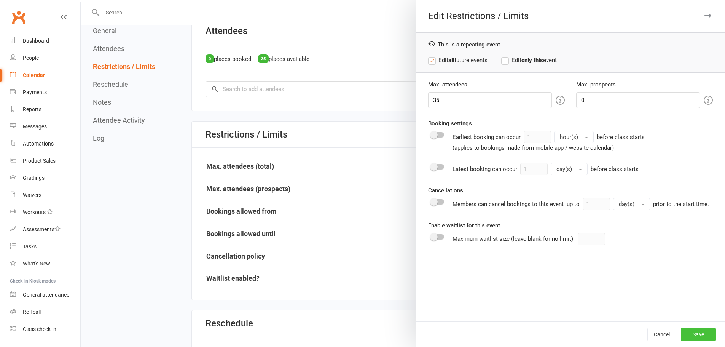
drag, startPoint x: 685, startPoint y: 329, endPoint x: 712, endPoint y: 279, distance: 56.5
click at [685, 329] on button "Save" at bounding box center [698, 334] width 35 height 14
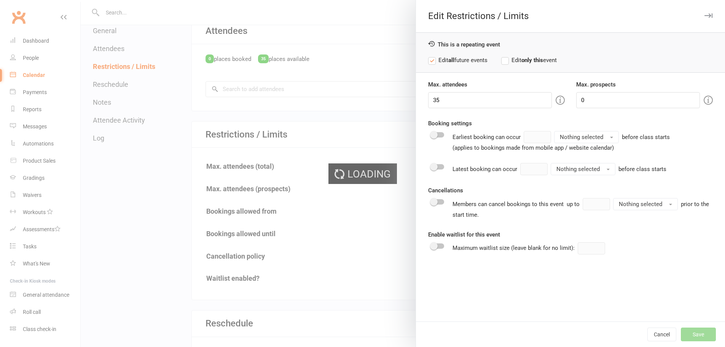
scroll to position [418, 0]
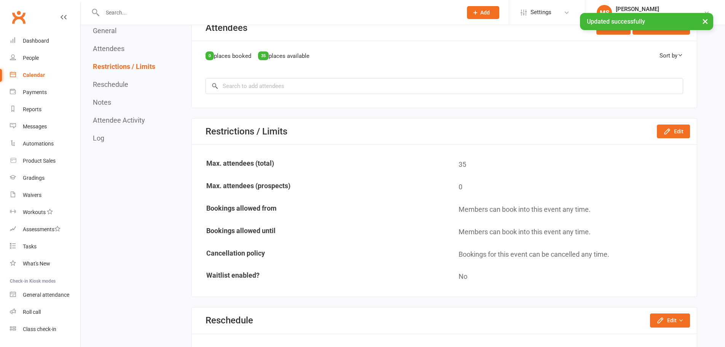
click at [36, 78] on div "Calendar" at bounding box center [34, 75] width 22 height 6
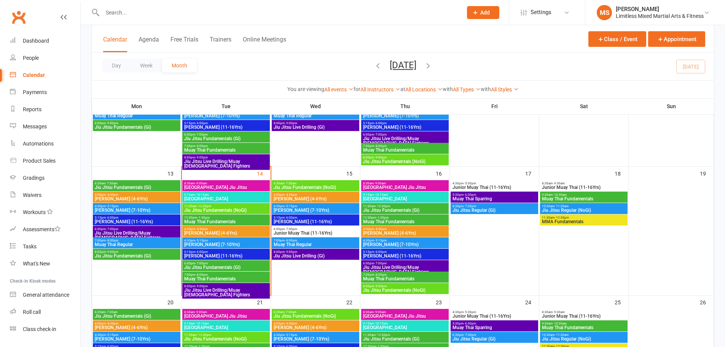
scroll to position [279, 0]
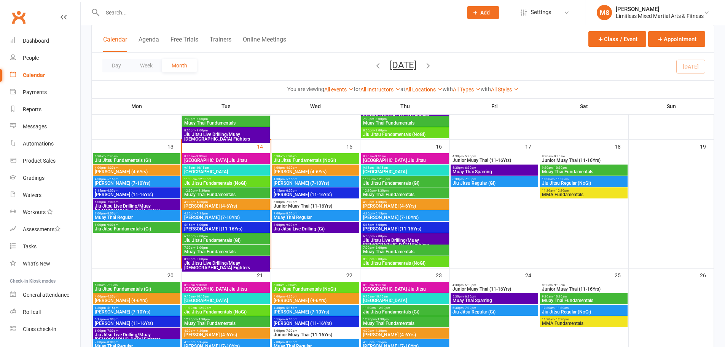
drag, startPoint x: 216, startPoint y: 170, endPoint x: 207, endPoint y: 169, distance: 9.2
click at [207, 169] on span "- 10:15am" at bounding box center [202, 167] width 14 height 3
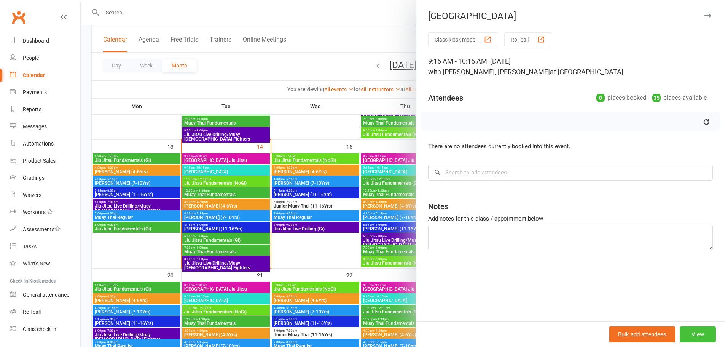
click at [693, 337] on button "View" at bounding box center [697, 334] width 36 height 16
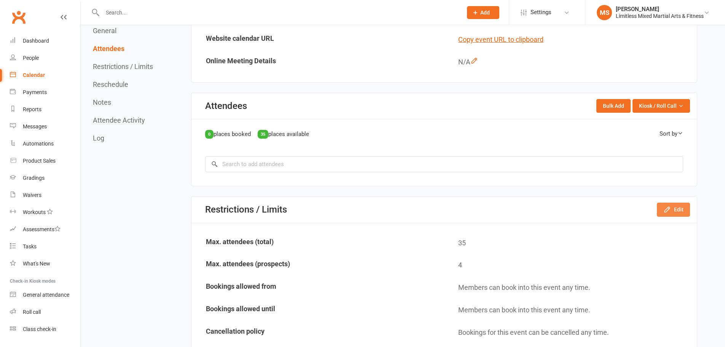
scroll to position [330, 0]
click at [670, 204] on button "Edit" at bounding box center [673, 209] width 33 height 14
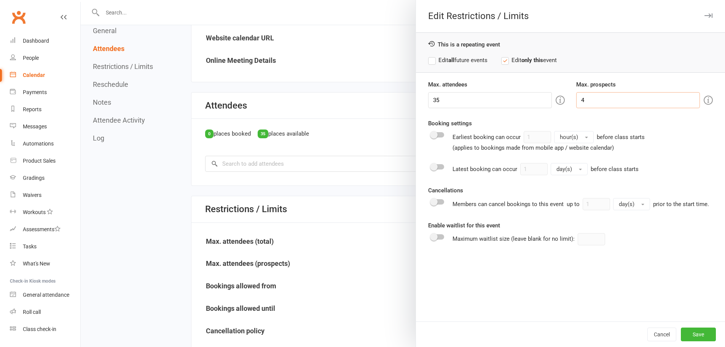
drag, startPoint x: 593, startPoint y: 102, endPoint x: 534, endPoint y: 95, distance: 59.3
click at [534, 95] on div "Max. attendees 35 Max. prospects 4" at bounding box center [570, 94] width 296 height 28
type input "0"
click at [429, 61] on label "Edit all future events" at bounding box center [457, 60] width 59 height 9
click at [698, 335] on button "Save" at bounding box center [698, 334] width 35 height 14
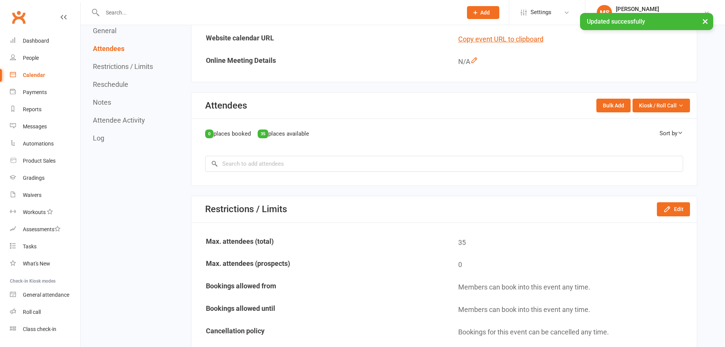
click at [34, 73] on div "Calendar" at bounding box center [34, 75] width 22 height 6
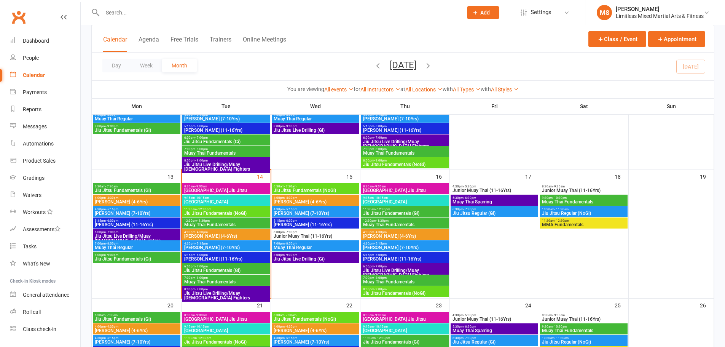
scroll to position [266, 0]
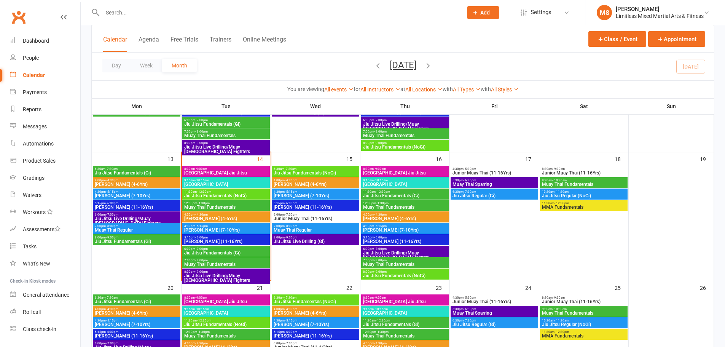
click at [229, 193] on span "Jiu Jitsu Fundamentals (NoGi)" at bounding box center [226, 195] width 84 height 5
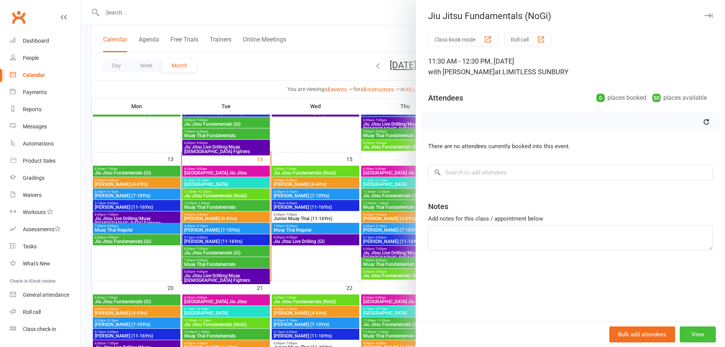
click at [687, 337] on button "View" at bounding box center [697, 334] width 36 height 16
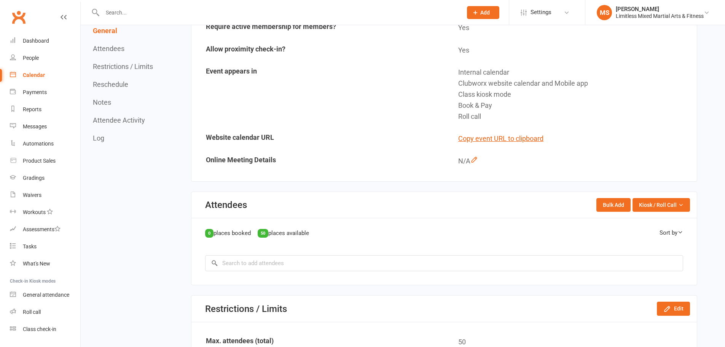
scroll to position [342, 0]
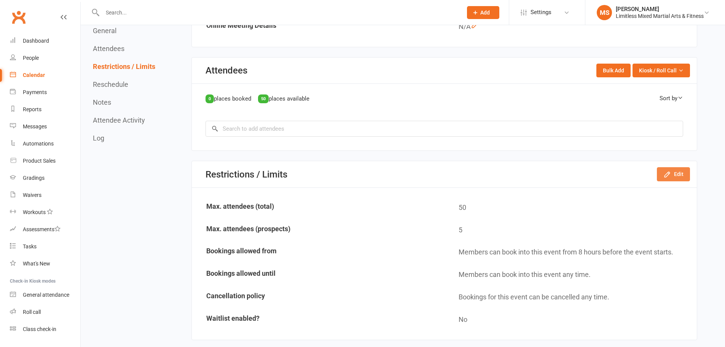
click at [675, 170] on button "Edit" at bounding box center [673, 174] width 33 height 14
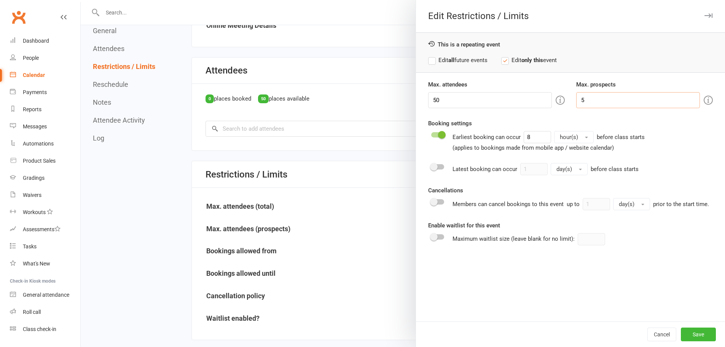
drag, startPoint x: 599, startPoint y: 102, endPoint x: 541, endPoint y: 99, distance: 58.6
click at [541, 99] on div "Max. attendees 50 Max. prospects 5" at bounding box center [570, 94] width 296 height 28
type input "0"
click at [458, 59] on label "Edit all future events" at bounding box center [457, 60] width 59 height 9
click at [695, 336] on button "Save" at bounding box center [698, 334] width 35 height 14
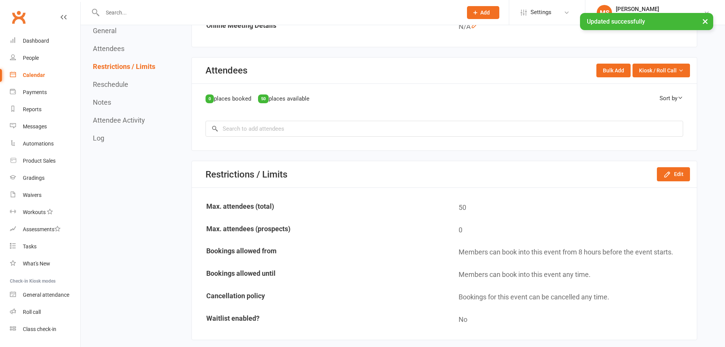
click at [26, 73] on div "Calendar" at bounding box center [34, 75] width 22 height 6
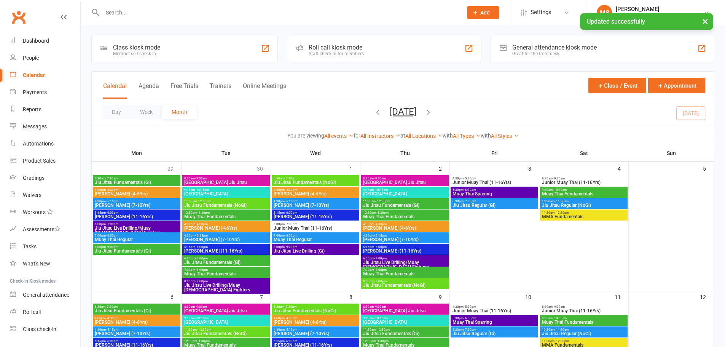
scroll to position [178, 0]
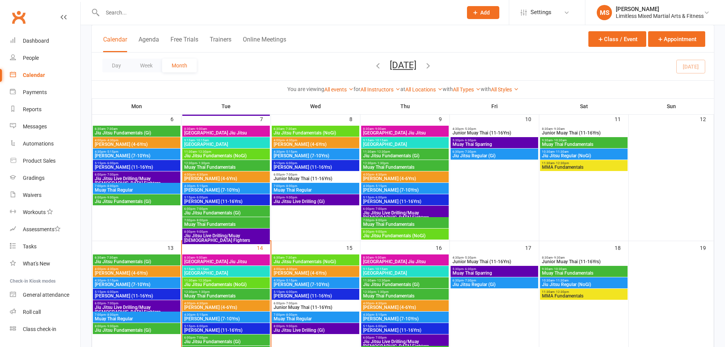
click at [210, 166] on span "Muay Thai Fundamentals" at bounding box center [226, 167] width 84 height 5
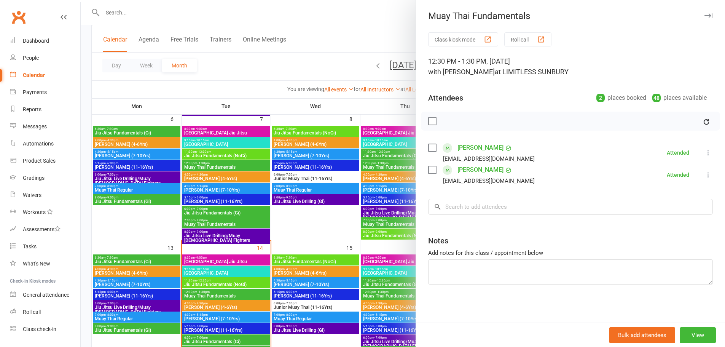
click at [261, 58] on div at bounding box center [403, 173] width 644 height 347
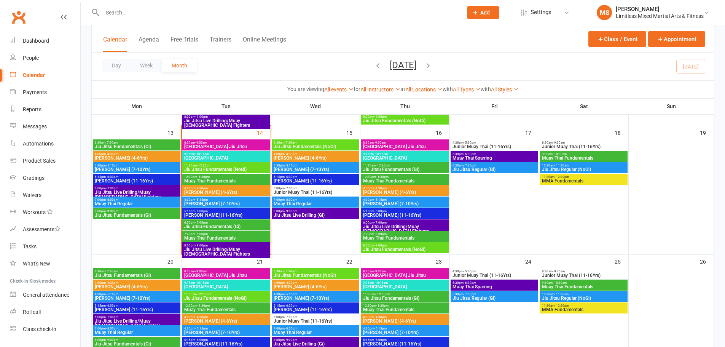
scroll to position [304, 0]
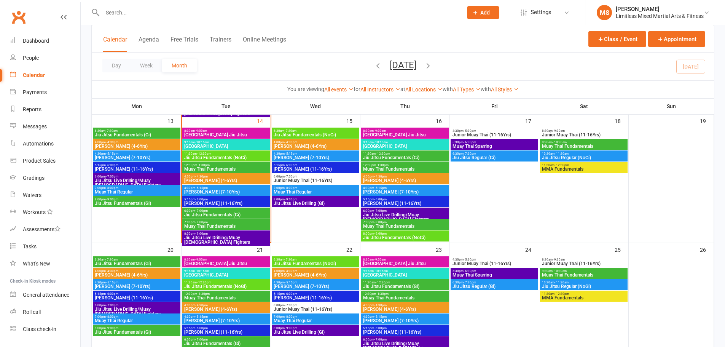
click at [207, 164] on span "- 1:30pm" at bounding box center [203, 164] width 13 height 3
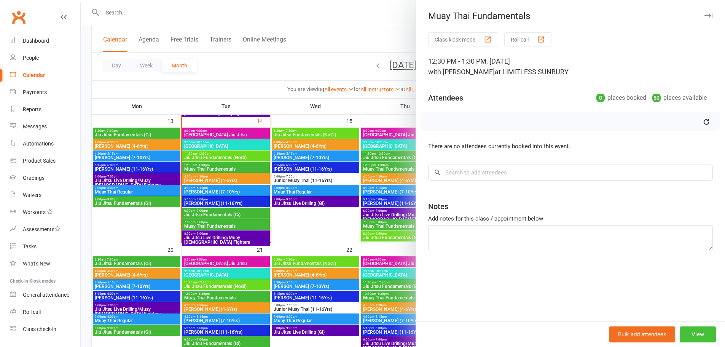
click at [688, 330] on button "View" at bounding box center [697, 334] width 36 height 16
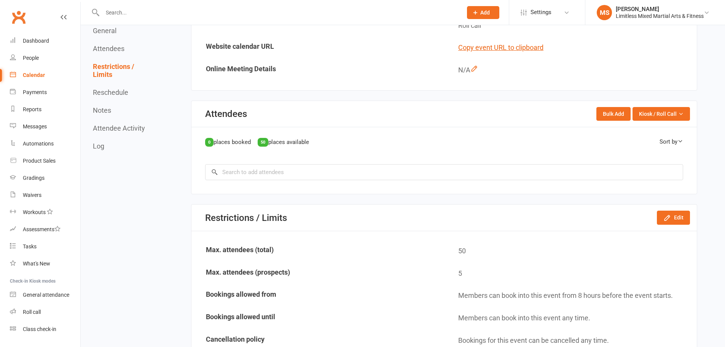
scroll to position [368, 0]
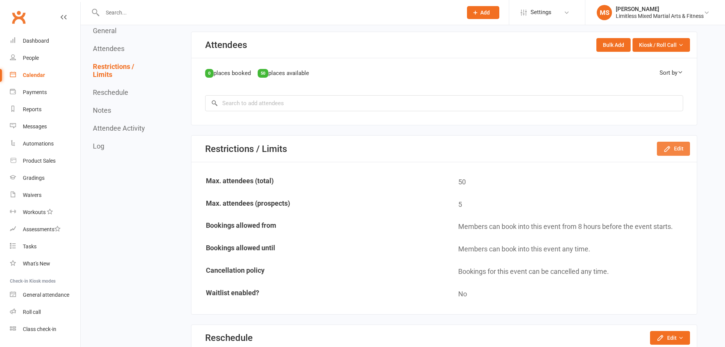
click at [673, 149] on button "Edit" at bounding box center [673, 149] width 33 height 14
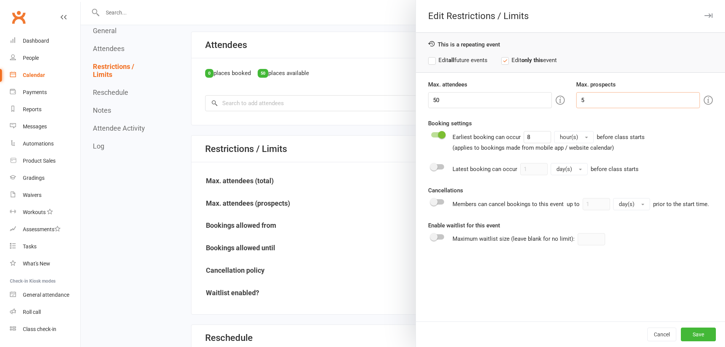
drag, startPoint x: 610, startPoint y: 102, endPoint x: 514, endPoint y: 86, distance: 97.4
click at [514, 86] on div "Max. attendees 50 Max. prospects 5" at bounding box center [570, 94] width 296 height 28
type input "0"
click at [439, 57] on label "Edit all future events" at bounding box center [457, 60] width 59 height 9
click at [682, 337] on button "Save" at bounding box center [698, 334] width 35 height 14
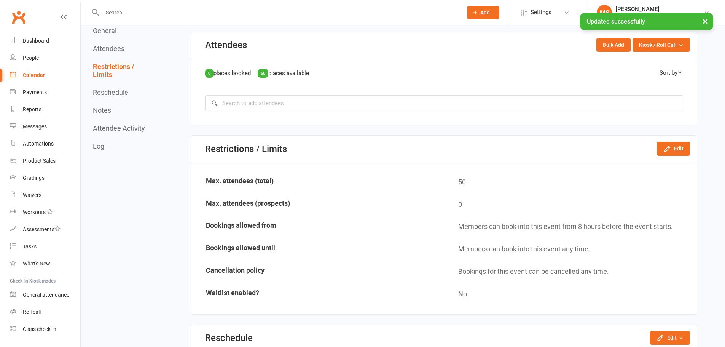
click at [31, 76] on div "Calendar" at bounding box center [34, 75] width 22 height 6
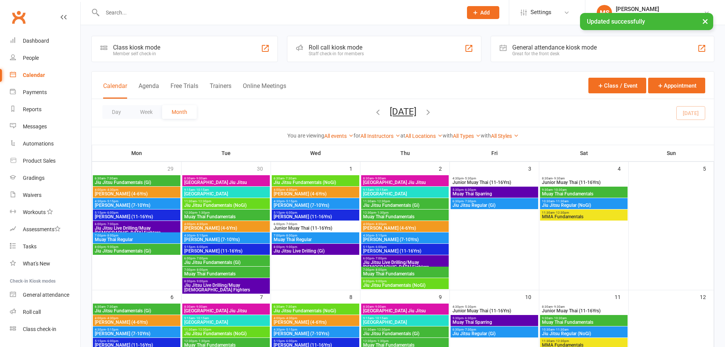
scroll to position [241, 0]
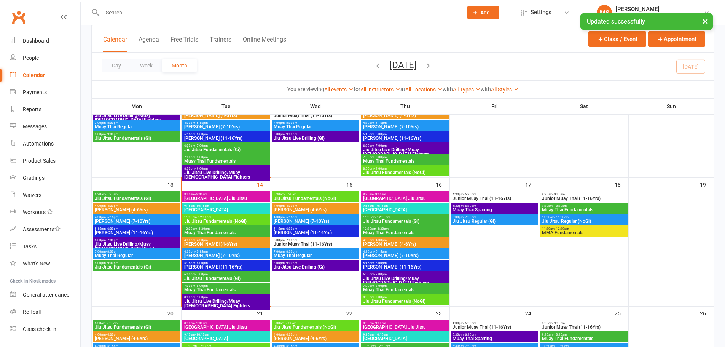
click at [225, 243] on span "Junior Jiu Jitsu (4-6Yrs)" at bounding box center [226, 244] width 84 height 5
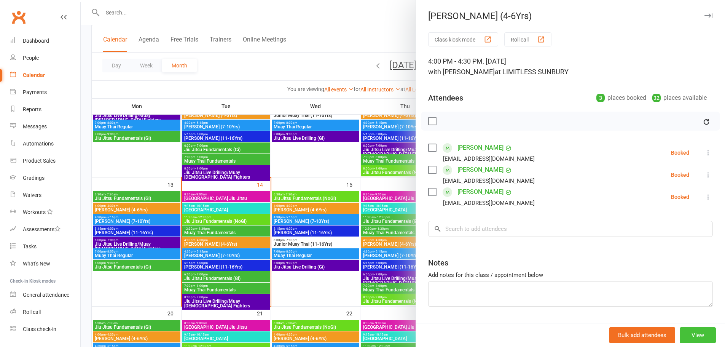
click at [681, 332] on button "View" at bounding box center [697, 335] width 36 height 16
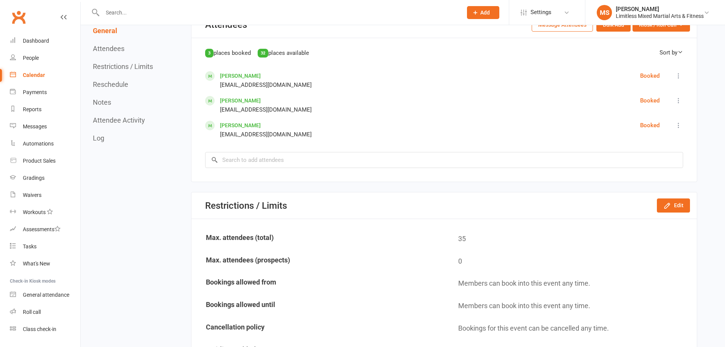
scroll to position [406, 0]
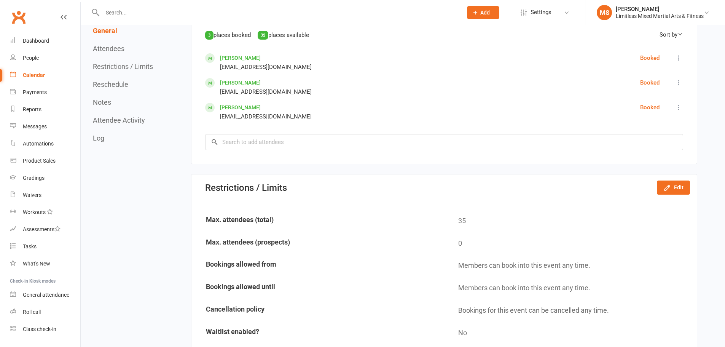
click at [33, 72] on div "Calendar" at bounding box center [34, 75] width 22 height 6
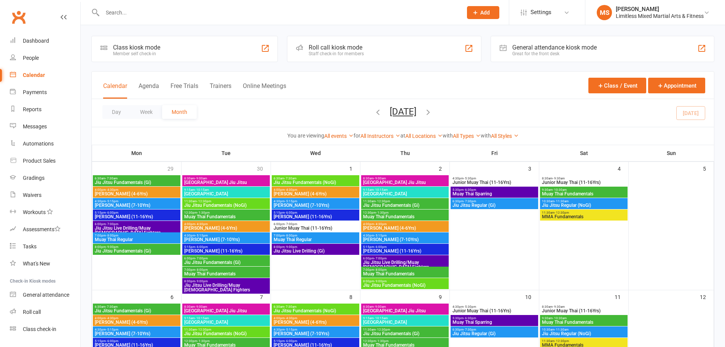
scroll to position [152, 0]
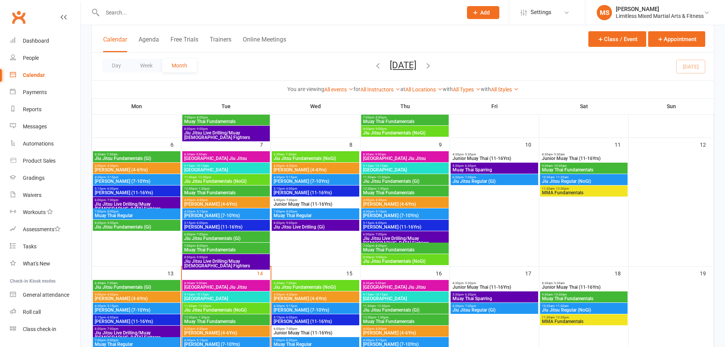
click at [234, 201] on span "4:00pm - 4:30pm" at bounding box center [226, 199] width 84 height 3
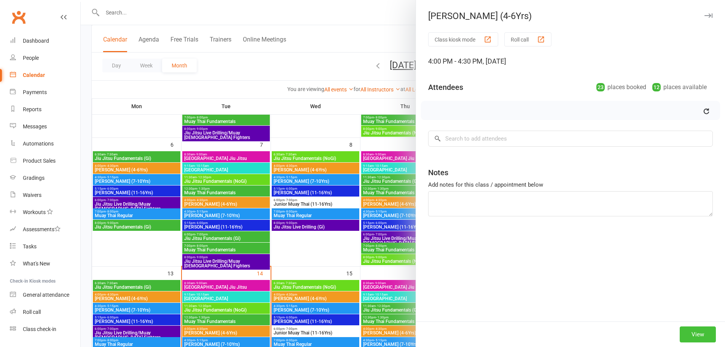
click at [691, 333] on button "View" at bounding box center [697, 334] width 36 height 16
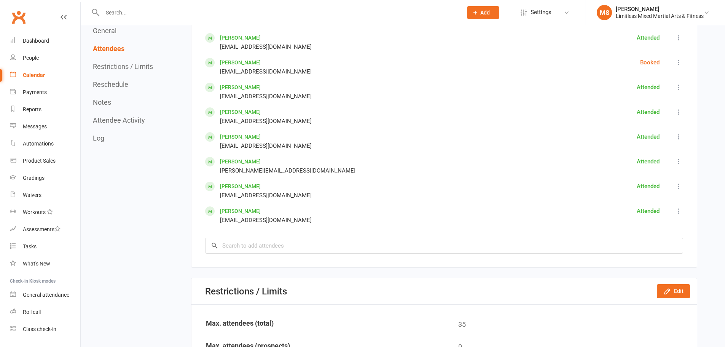
scroll to position [913, 0]
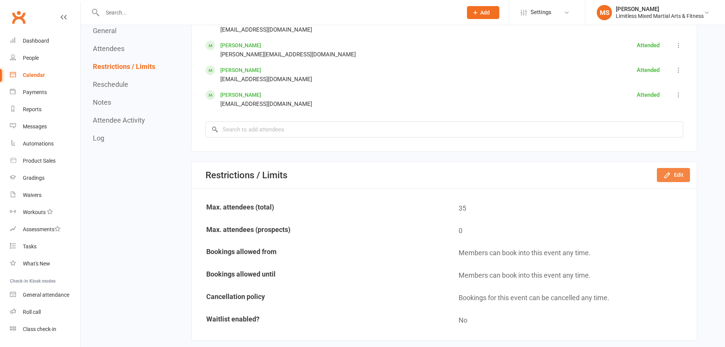
click at [674, 168] on button "Edit" at bounding box center [673, 175] width 33 height 14
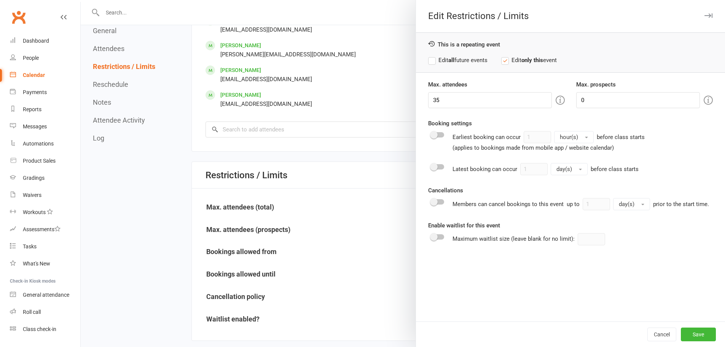
scroll to position [926, 0]
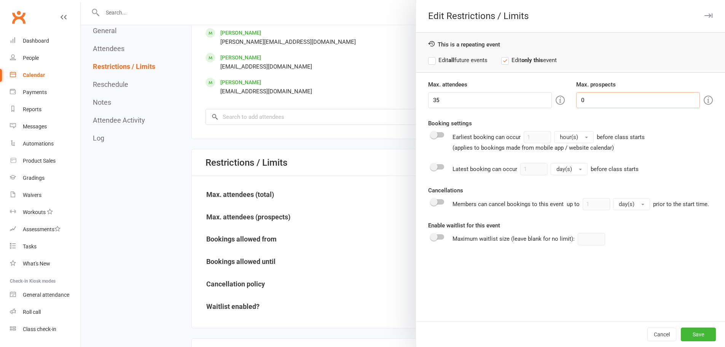
click at [593, 100] on input "0" at bounding box center [638, 100] width 124 height 16
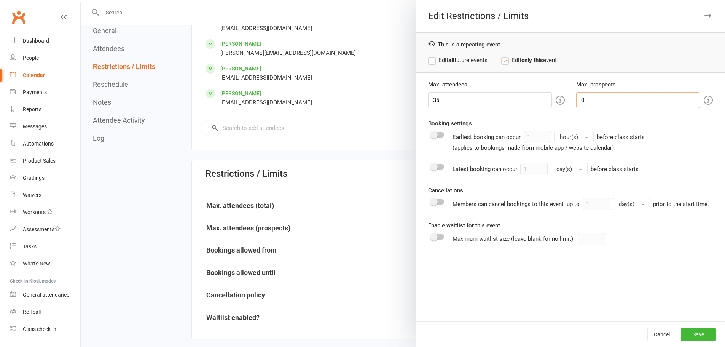
scroll to position [913, 0]
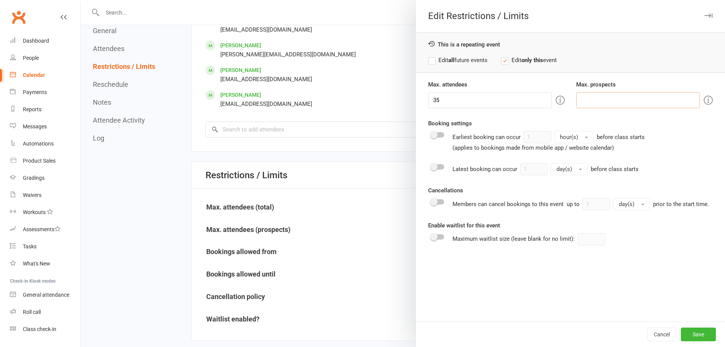
type input "0"
click at [460, 57] on label "Edit all future events" at bounding box center [457, 60] width 59 height 9
click at [691, 340] on button "Save" at bounding box center [698, 334] width 35 height 14
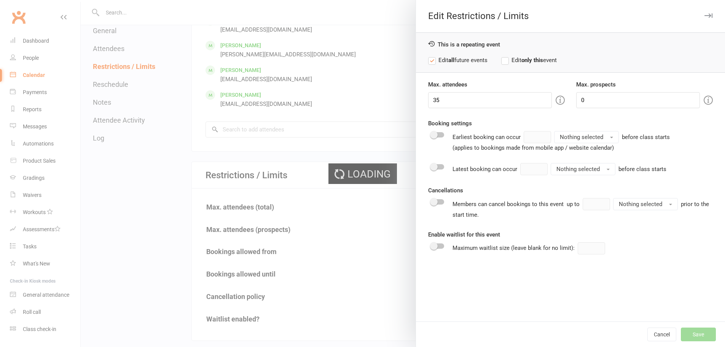
click at [697, 336] on div "Cancel Save" at bounding box center [570, 333] width 309 height 25
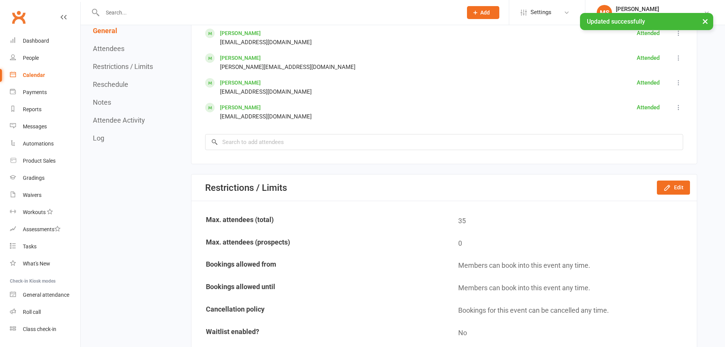
click at [42, 76] on div "Calendar" at bounding box center [34, 75] width 22 height 6
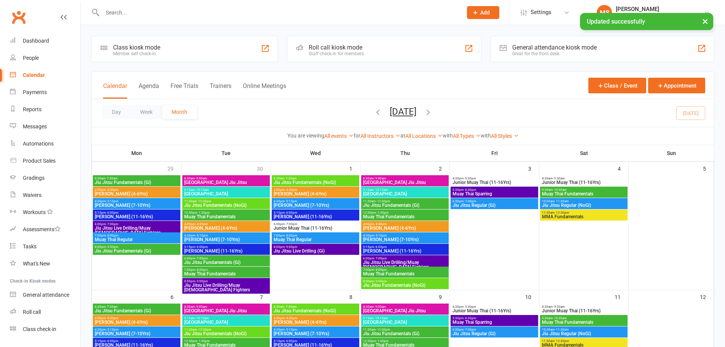
scroll to position [241, 0]
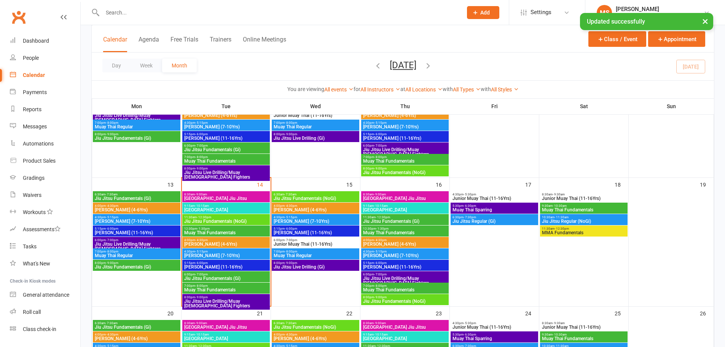
click at [229, 252] on span "4:30pm - 5:15pm" at bounding box center [226, 251] width 84 height 3
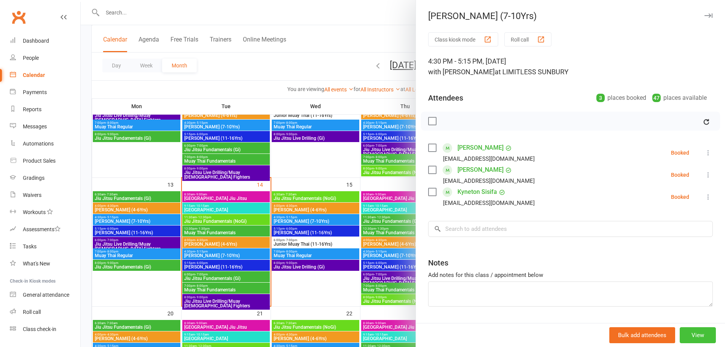
click at [698, 328] on button "View" at bounding box center [697, 335] width 36 height 16
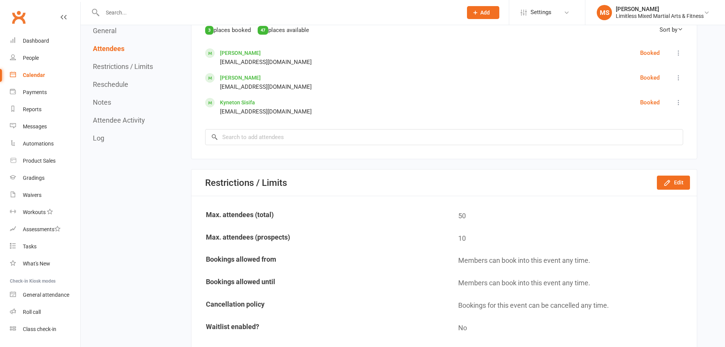
scroll to position [520, 0]
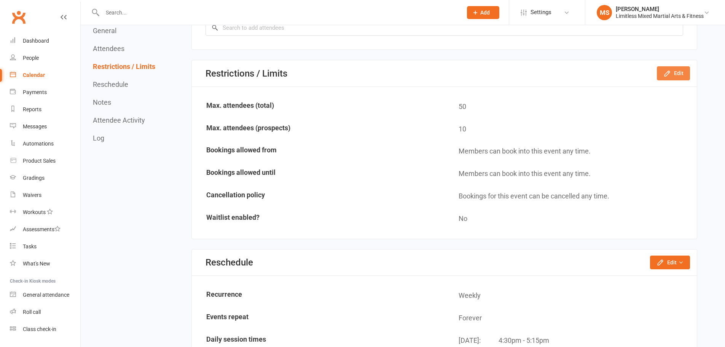
click at [673, 75] on button "Edit" at bounding box center [673, 73] width 33 height 14
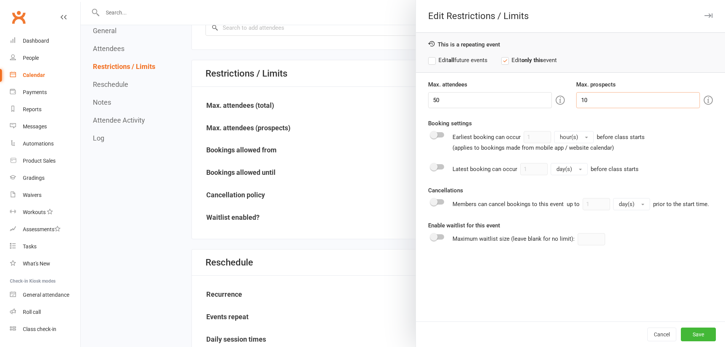
drag, startPoint x: 643, startPoint y: 99, endPoint x: 557, endPoint y: 101, distance: 86.0
click at [540, 103] on body "Prospect Member Non-attending contact Class / event Appointment Grading event T…" at bounding box center [362, 212] width 725 height 1461
type input "0"
click at [448, 60] on strong "all" at bounding box center [451, 60] width 6 height 7
click at [683, 333] on button "Save" at bounding box center [698, 334] width 35 height 14
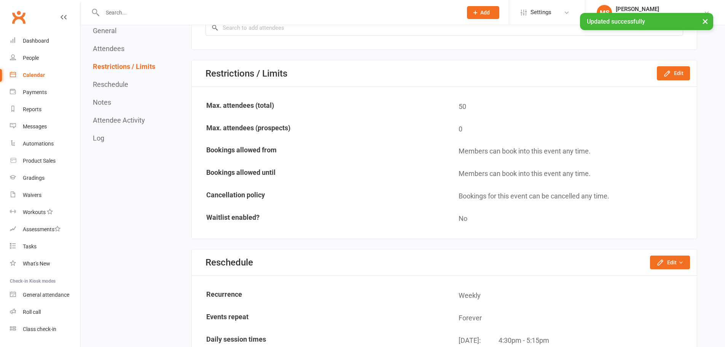
click at [38, 76] on div "Calendar" at bounding box center [34, 75] width 22 height 6
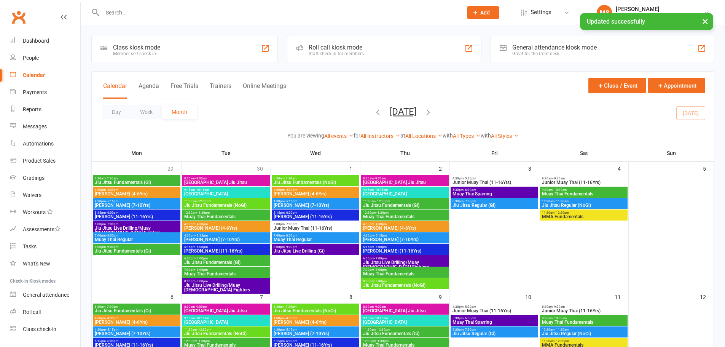
scroll to position [266, 0]
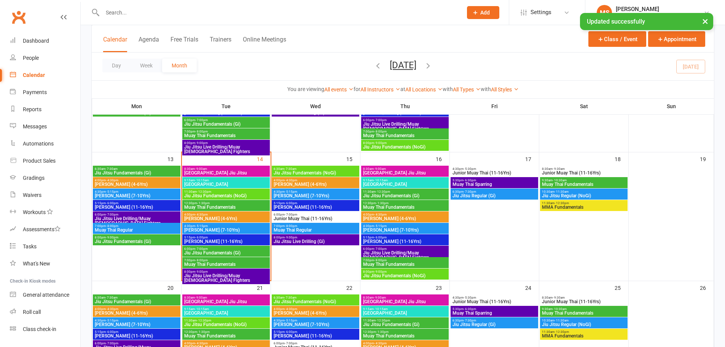
click at [221, 240] on span "Junior Jiu Jitsu (11-16Yrs)" at bounding box center [226, 241] width 84 height 5
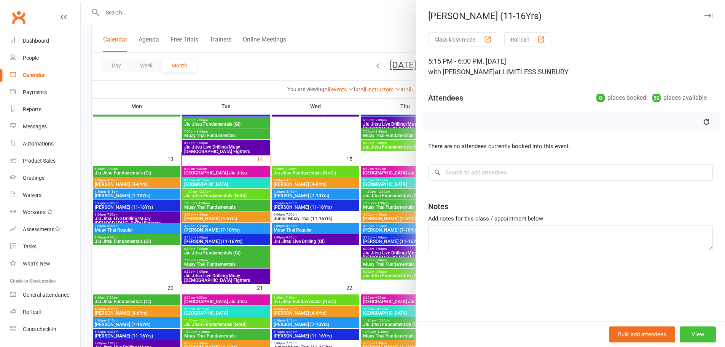
click at [695, 329] on button "View" at bounding box center [697, 334] width 36 height 16
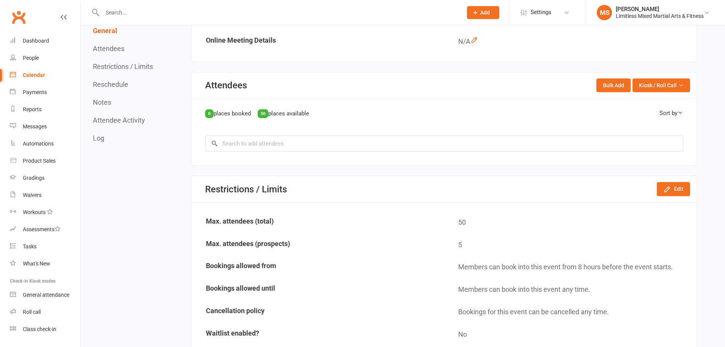
scroll to position [330, 0]
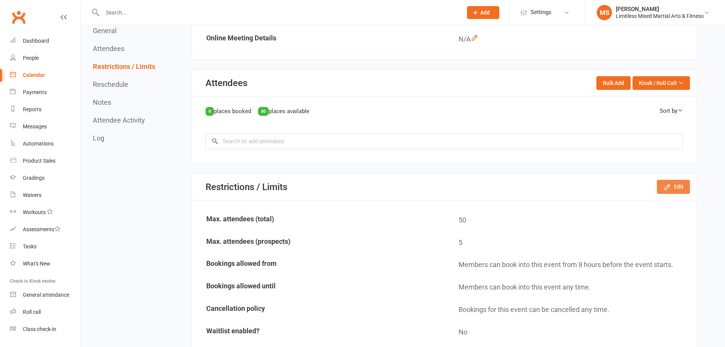
click at [676, 188] on button "Edit" at bounding box center [673, 187] width 33 height 14
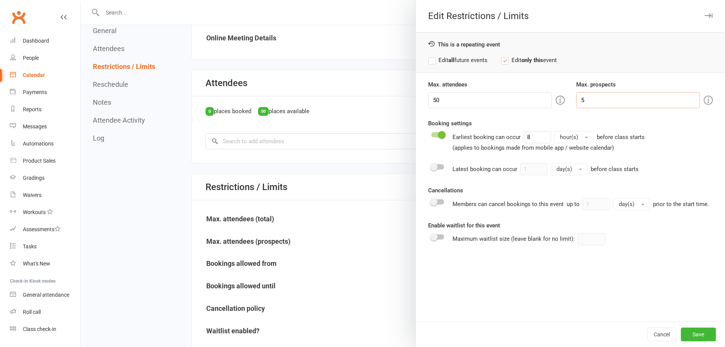
drag, startPoint x: 605, startPoint y: 102, endPoint x: 550, endPoint y: 100, distance: 54.4
click at [550, 100] on div "Max. attendees 50 Max. prospects 5" at bounding box center [570, 94] width 296 height 28
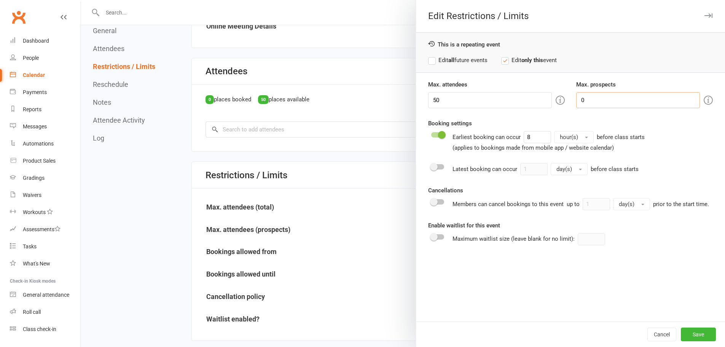
scroll to position [342, 0]
type input "0"
click at [457, 60] on label "Edit all future events" at bounding box center [457, 60] width 59 height 9
click at [693, 332] on button "Save" at bounding box center [698, 334] width 35 height 14
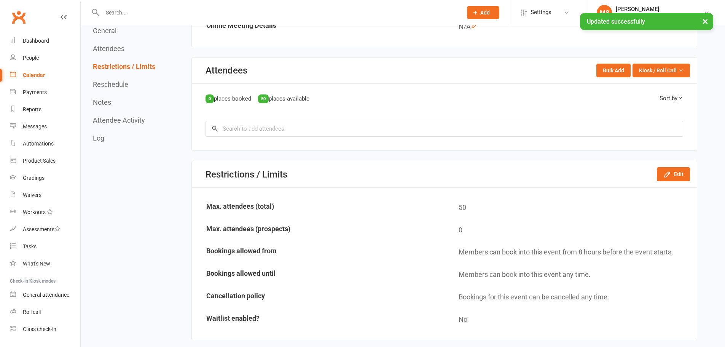
click at [37, 75] on div "Calendar" at bounding box center [34, 75] width 22 height 6
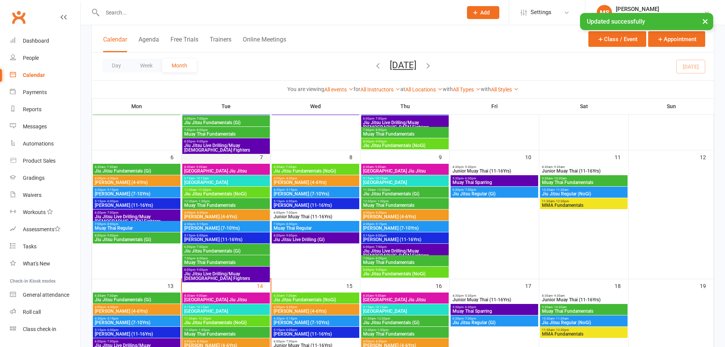
scroll to position [178, 0]
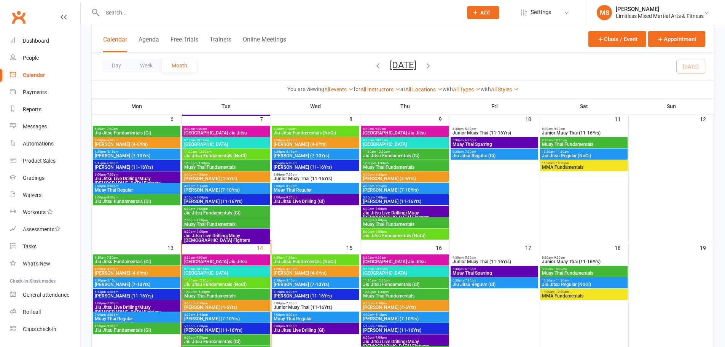
click at [244, 199] on span "Junior Jiu Jitsu (11-16Yrs)" at bounding box center [226, 201] width 84 height 5
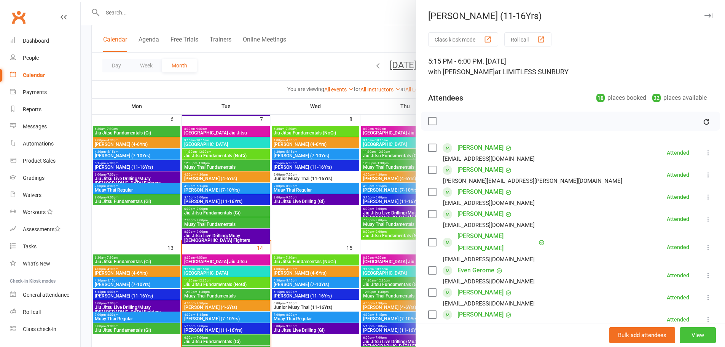
click at [693, 337] on button "View" at bounding box center [697, 335] width 36 height 16
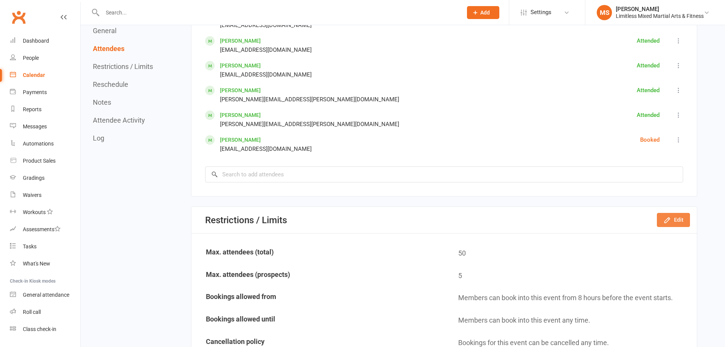
click at [685, 229] on div "Restrictions / Limits Edit" at bounding box center [443, 220] width 505 height 26
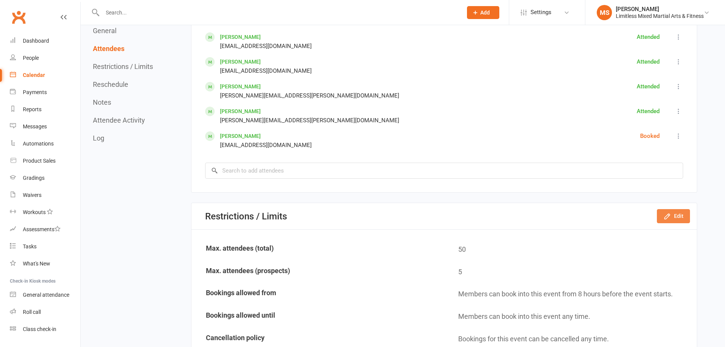
click at [676, 218] on button "Edit" at bounding box center [673, 216] width 33 height 14
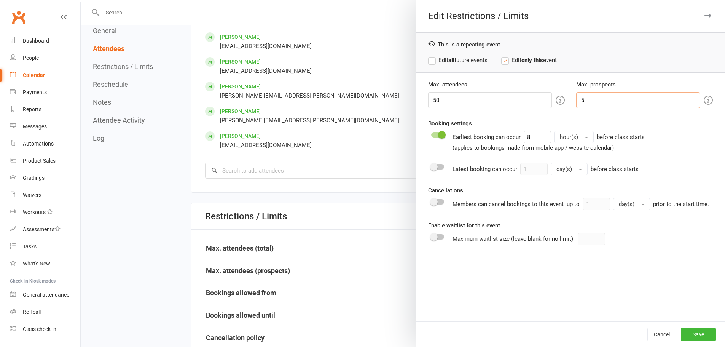
drag, startPoint x: 590, startPoint y: 104, endPoint x: 552, endPoint y: 98, distance: 38.9
click at [552, 98] on div "Max. attendees 50 Max. prospects 5" at bounding box center [570, 94] width 296 height 28
type input "0"
click at [428, 61] on label "Edit all future events" at bounding box center [457, 60] width 59 height 9
click at [698, 329] on button "Save" at bounding box center [698, 334] width 35 height 14
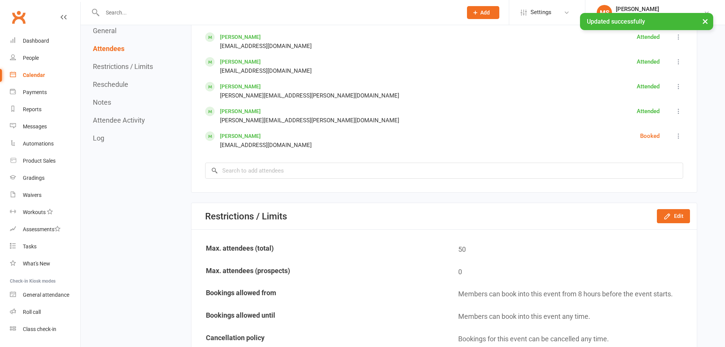
click at [40, 76] on div "Calendar" at bounding box center [34, 75] width 22 height 6
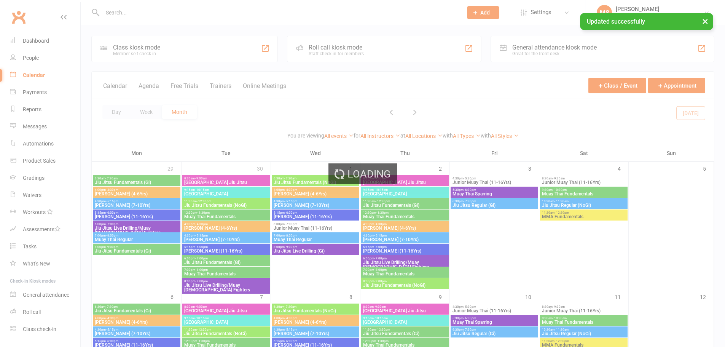
scroll to position [330, 0]
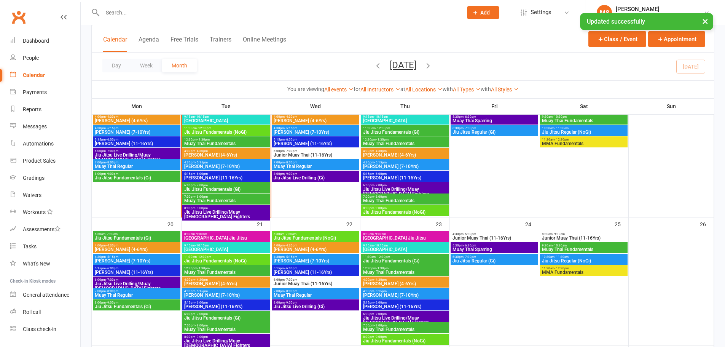
click at [223, 189] on span "Jiu Jitsu Fundamentals (Gi)" at bounding box center [226, 189] width 84 height 5
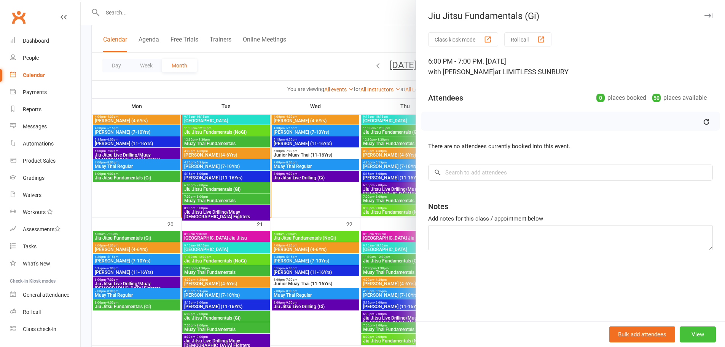
click at [687, 334] on button "View" at bounding box center [697, 334] width 36 height 16
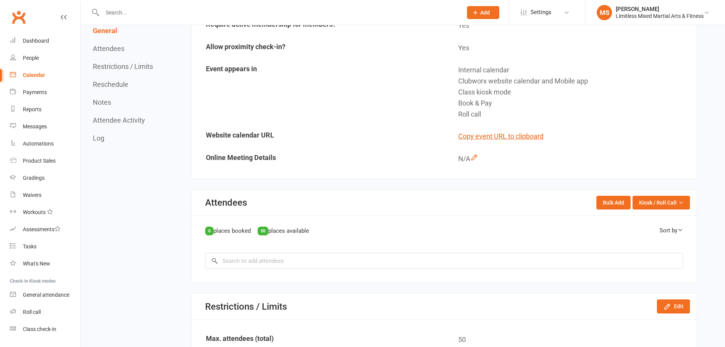
scroll to position [330, 0]
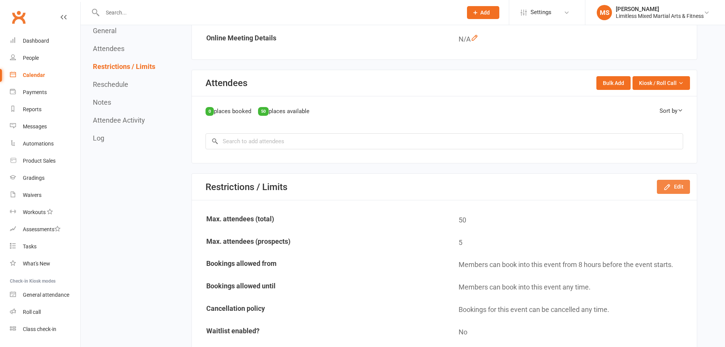
click at [674, 188] on button "Edit" at bounding box center [673, 187] width 33 height 14
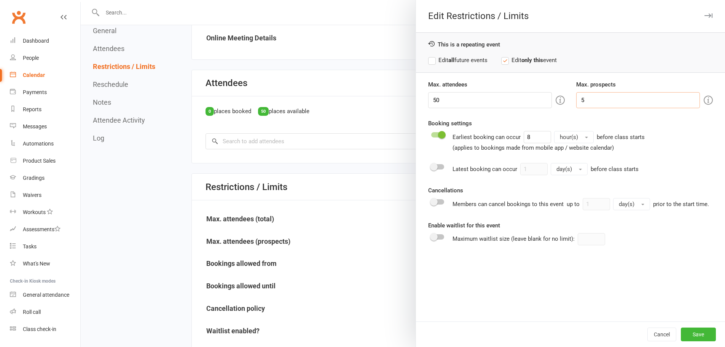
click at [544, 94] on body "Prospect Member Non-attending contact Class / event Appointment Grading event T…" at bounding box center [362, 325] width 725 height 1307
type input "0"
click at [441, 61] on label "Edit all future events" at bounding box center [457, 60] width 59 height 9
click at [698, 336] on button "Save" at bounding box center [698, 334] width 35 height 14
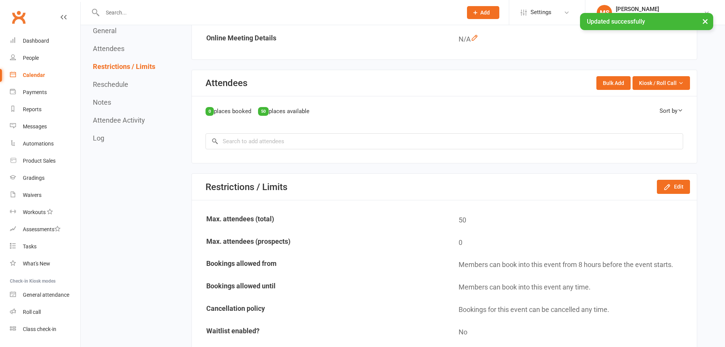
click at [39, 74] on div "Calendar" at bounding box center [34, 75] width 22 height 6
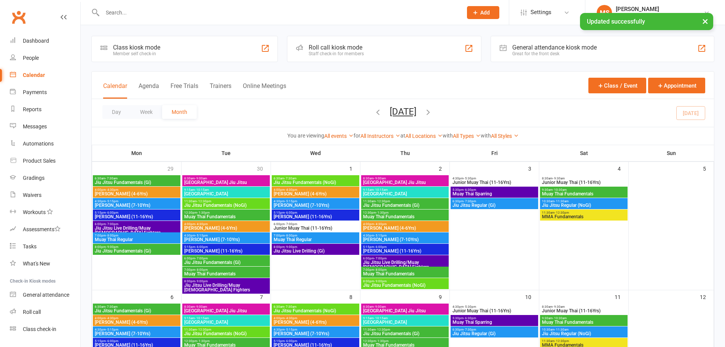
scroll to position [165, 0]
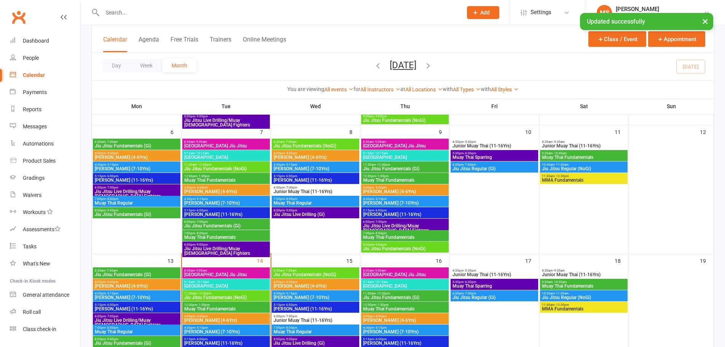
click at [234, 236] on span "Muay Thai Fundamentals" at bounding box center [226, 237] width 84 height 5
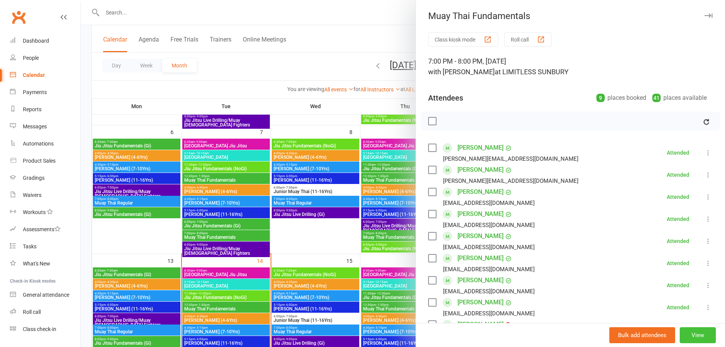
click at [695, 336] on button "View" at bounding box center [697, 335] width 36 height 16
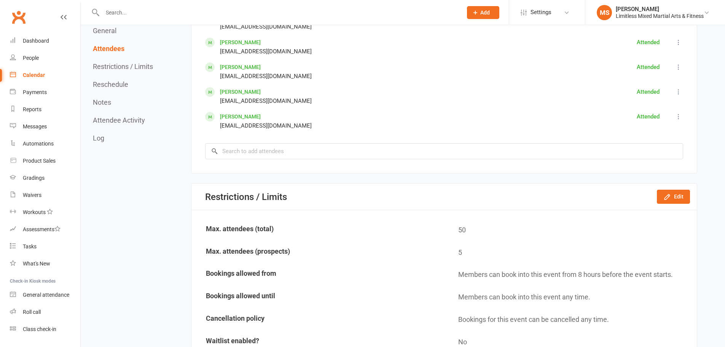
scroll to position [558, 0]
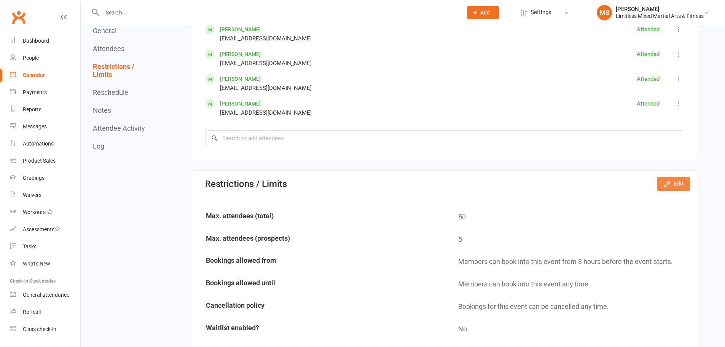
click at [678, 182] on button "Edit" at bounding box center [673, 184] width 33 height 14
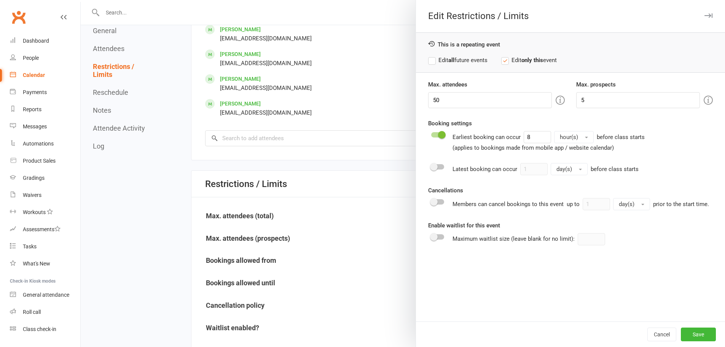
scroll to position [571, 0]
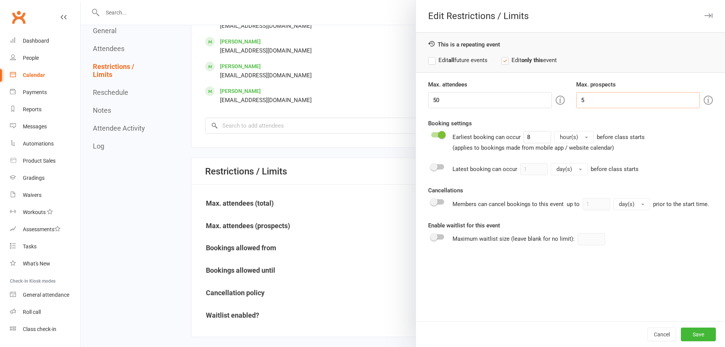
drag, startPoint x: 610, startPoint y: 102, endPoint x: 566, endPoint y: 101, distance: 43.8
click at [570, 101] on div "Max. prospects 5" at bounding box center [644, 94] width 148 height 28
type input "0"
click at [453, 62] on label "Edit all future events" at bounding box center [457, 60] width 59 height 9
click at [684, 333] on button "Save" at bounding box center [698, 334] width 35 height 14
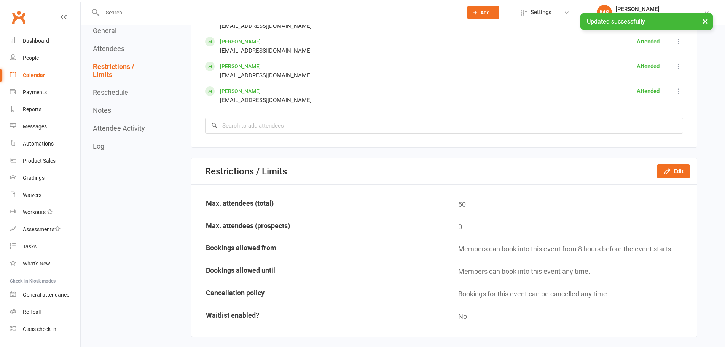
click at [40, 75] on div "Calendar" at bounding box center [34, 75] width 22 height 6
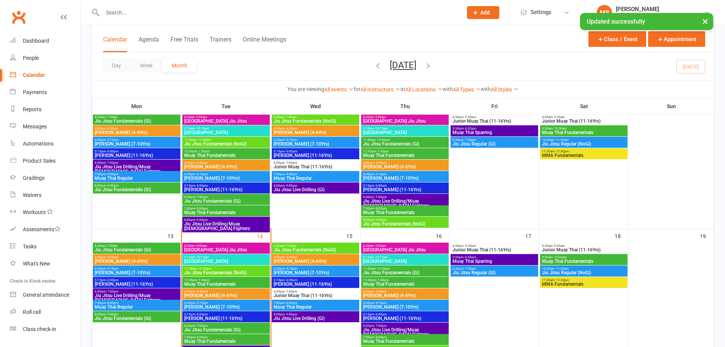
scroll to position [330, 0]
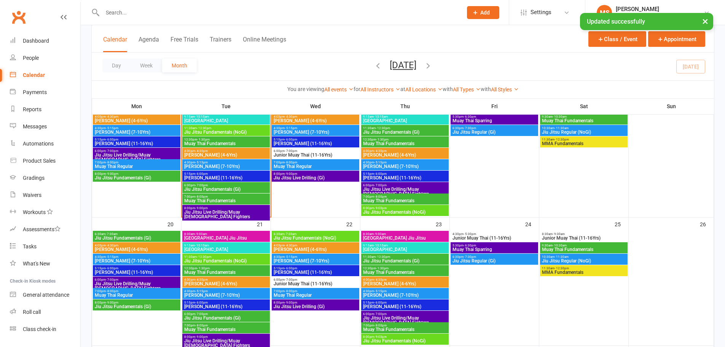
click at [223, 211] on span "Jiu Jitsu Live Drilling/Muay Thai Fighters" at bounding box center [226, 214] width 84 height 9
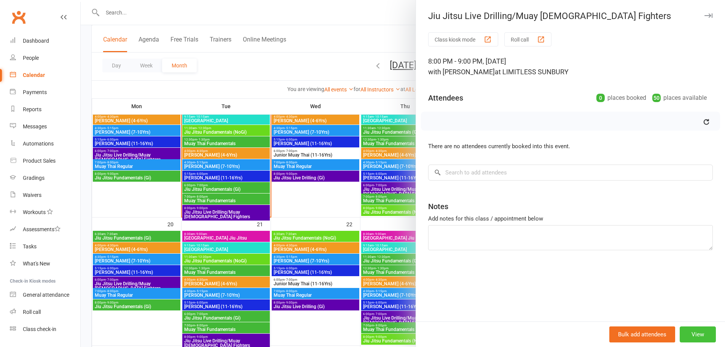
click at [693, 329] on button "View" at bounding box center [697, 334] width 36 height 16
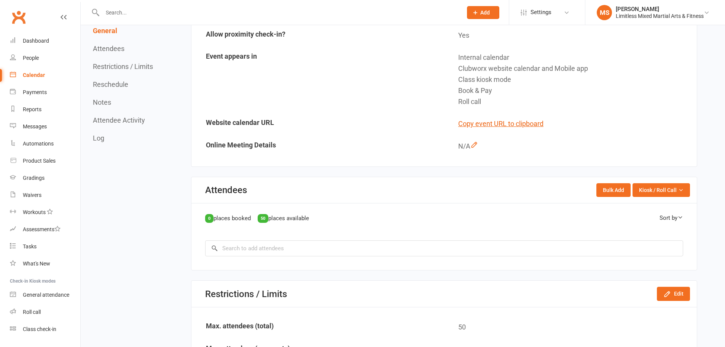
scroll to position [342, 0]
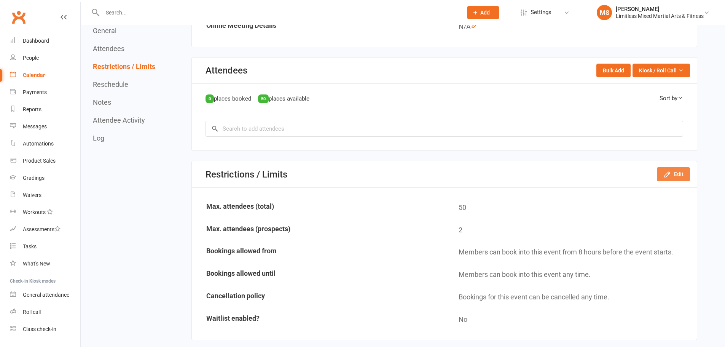
click at [668, 174] on icon "button" at bounding box center [667, 174] width 8 height 8
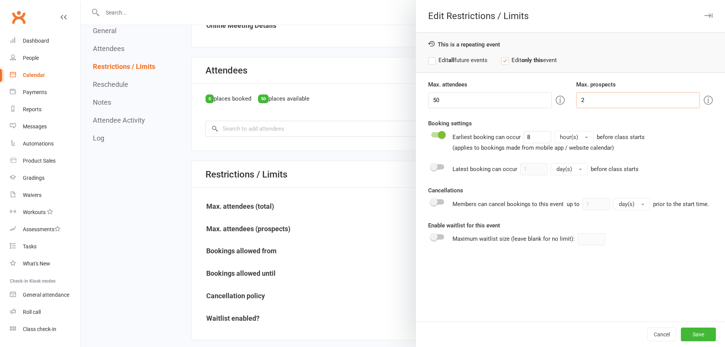
drag, startPoint x: 591, startPoint y: 102, endPoint x: 557, endPoint y: 101, distance: 34.3
click at [557, 101] on div "Max. attendees 50 Max. prospects 2" at bounding box center [570, 94] width 296 height 28
type input "0"
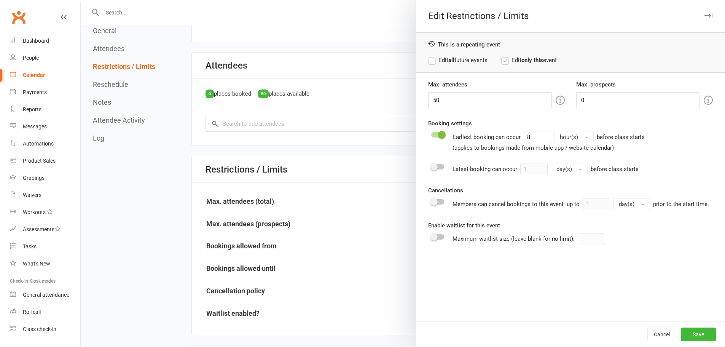
click at [438, 62] on label "Edit all future events" at bounding box center [457, 60] width 59 height 9
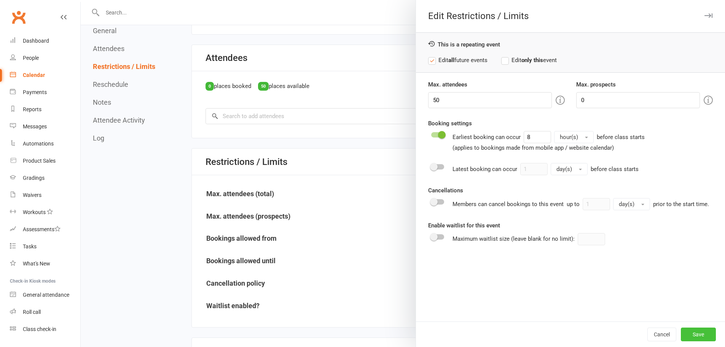
click at [689, 330] on button "Save" at bounding box center [698, 334] width 35 height 14
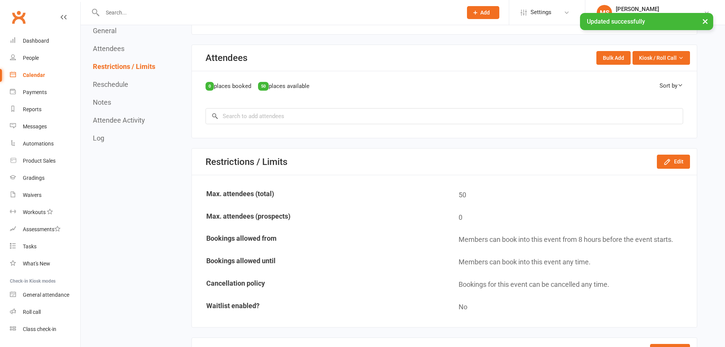
click at [37, 77] on div "Calendar" at bounding box center [34, 75] width 22 height 6
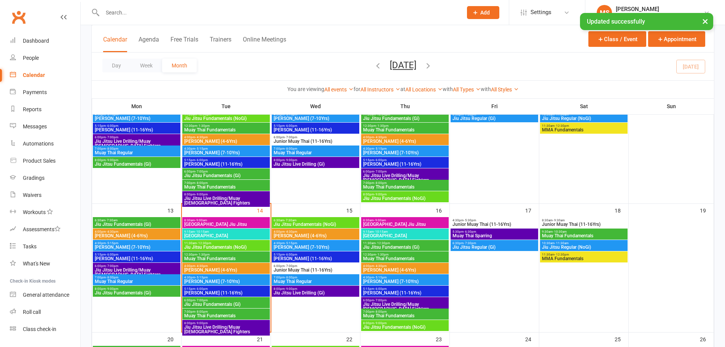
scroll to position [292, 0]
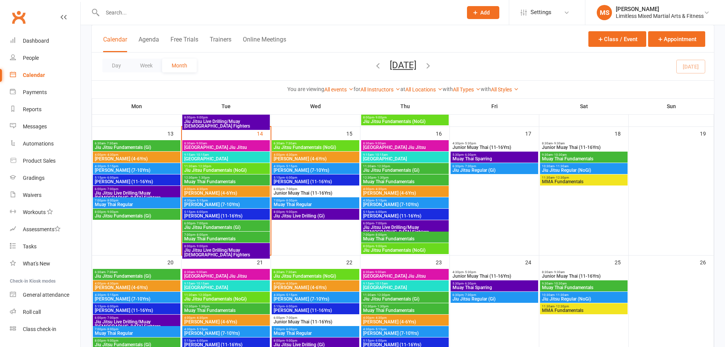
click at [318, 189] on span "6:00pm - 7:00pm" at bounding box center [315, 188] width 84 height 3
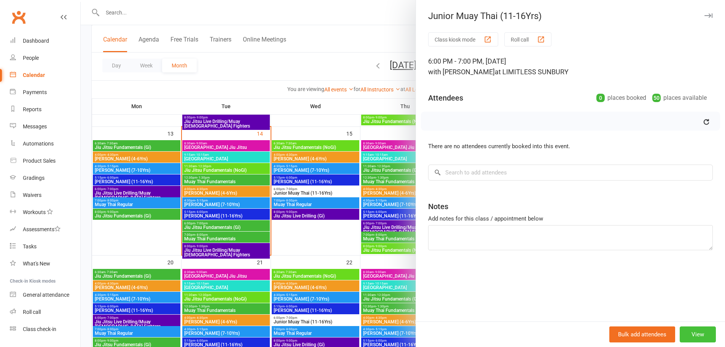
click at [687, 337] on button "View" at bounding box center [697, 334] width 36 height 16
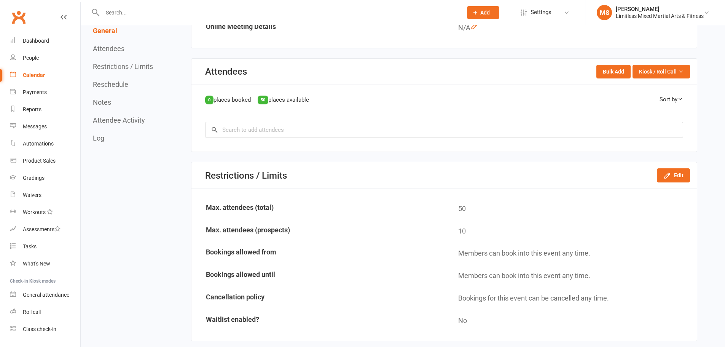
scroll to position [355, 0]
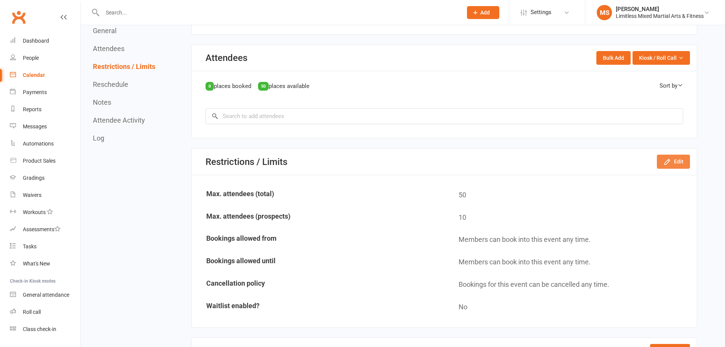
click at [684, 159] on button "Edit" at bounding box center [673, 161] width 33 height 14
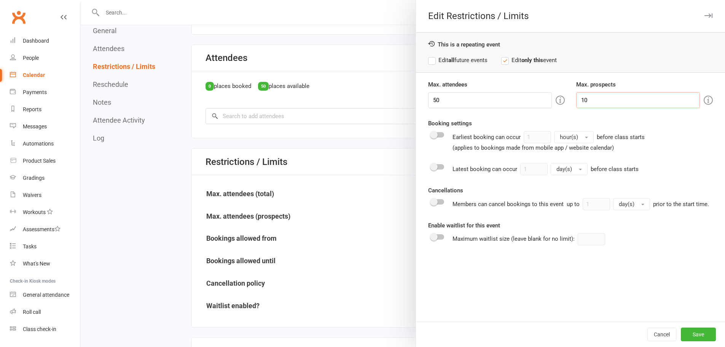
drag, startPoint x: 594, startPoint y: 100, endPoint x: 536, endPoint y: 100, distance: 57.8
click at [536, 100] on div "Max. attendees 50 Max. prospects 10" at bounding box center [570, 94] width 296 height 28
type input "0"
click at [433, 58] on label "Edit all future events" at bounding box center [457, 60] width 59 height 9
click at [685, 334] on button "Save" at bounding box center [698, 334] width 35 height 14
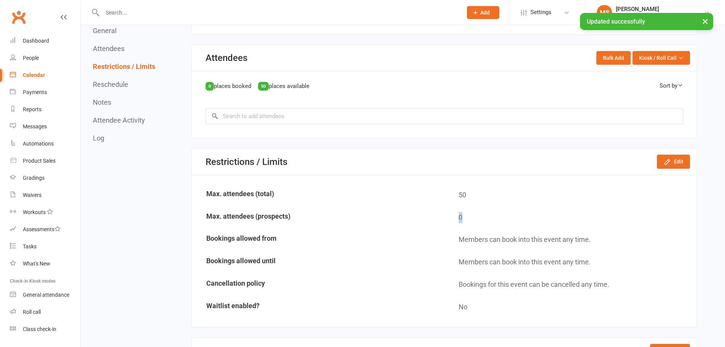
drag, startPoint x: 457, startPoint y: 216, endPoint x: 467, endPoint y: 217, distance: 10.3
click at [467, 217] on td "0" at bounding box center [570, 218] width 251 height 22
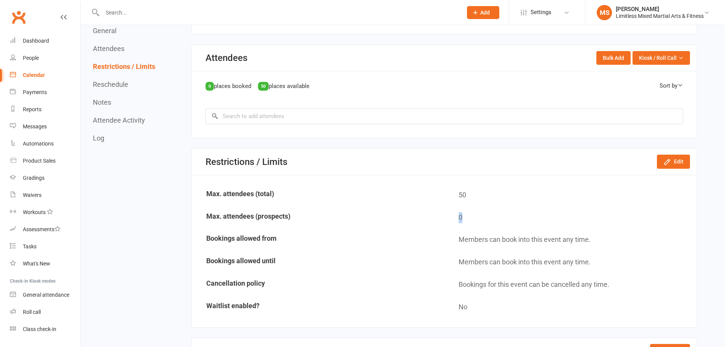
click at [47, 79] on link "Calendar" at bounding box center [45, 75] width 70 height 17
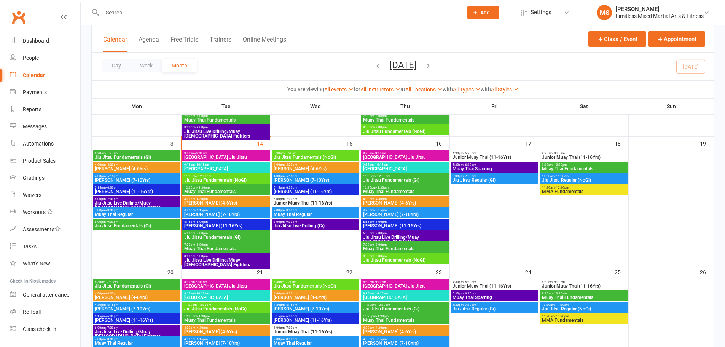
scroll to position [279, 0]
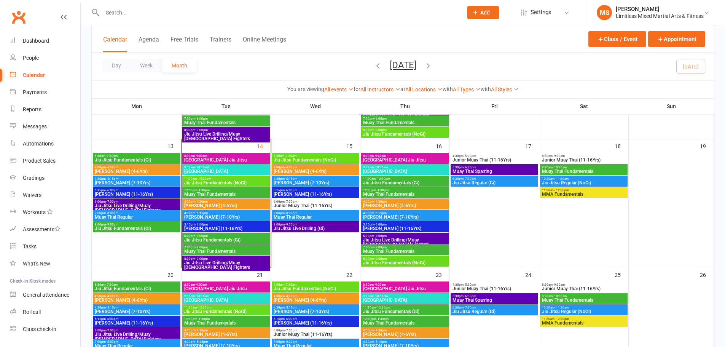
click at [309, 215] on span "Muay Thai Regular" at bounding box center [315, 217] width 84 height 5
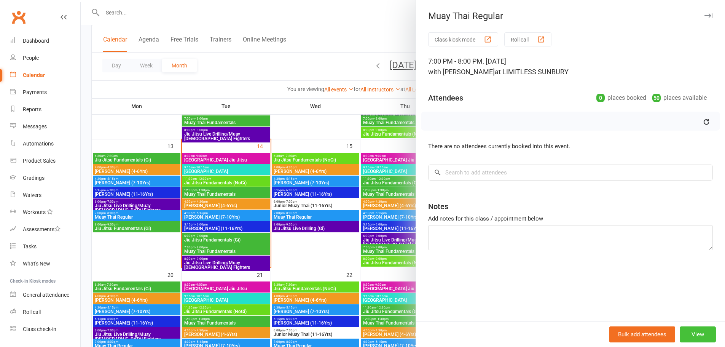
click at [689, 333] on button "View" at bounding box center [697, 334] width 36 height 16
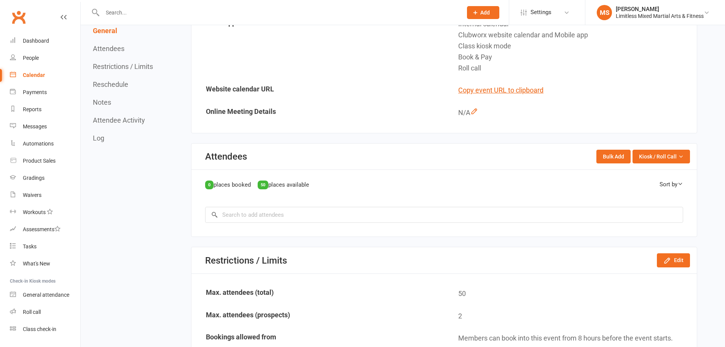
scroll to position [330, 0]
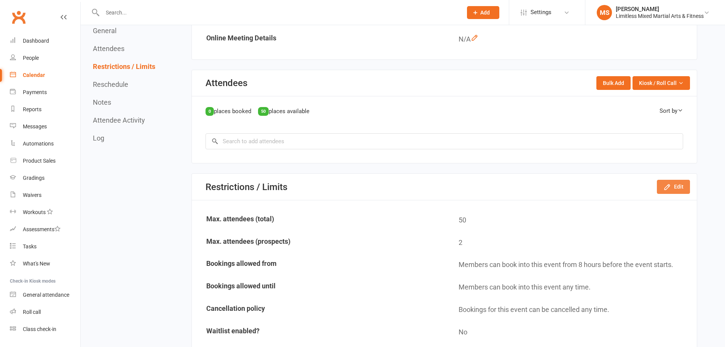
click at [684, 181] on button "Edit" at bounding box center [673, 187] width 33 height 14
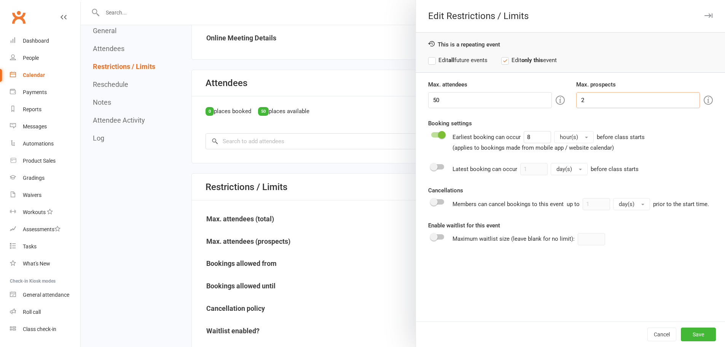
drag, startPoint x: 610, startPoint y: 103, endPoint x: 503, endPoint y: 88, distance: 107.6
click at [503, 88] on div "Max. attendees 50 Max. prospects 2" at bounding box center [570, 94] width 296 height 28
type input "0"
click at [441, 59] on label "Edit all future events" at bounding box center [457, 60] width 59 height 9
click at [701, 327] on button "Save" at bounding box center [698, 334] width 35 height 14
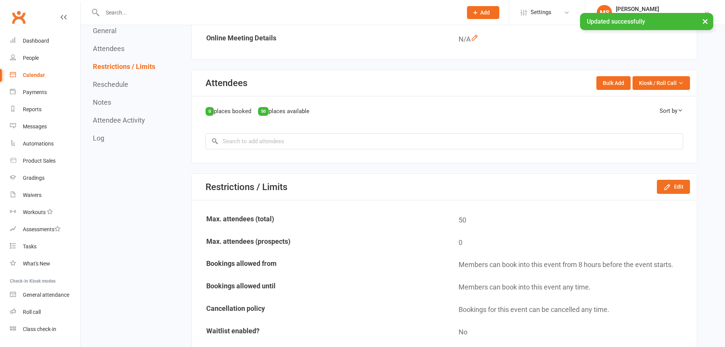
click at [41, 74] on link "Calendar" at bounding box center [45, 75] width 70 height 17
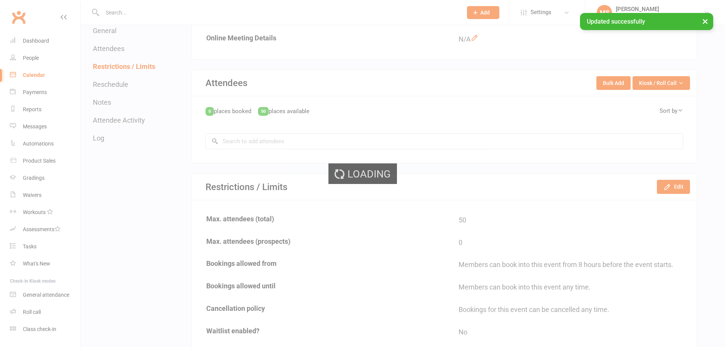
scroll to position [13, 0]
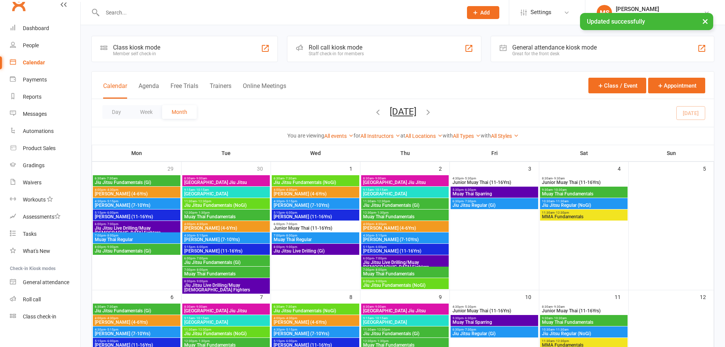
scroll to position [254, 0]
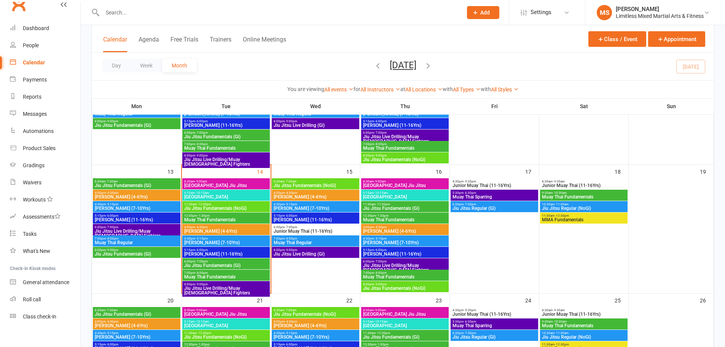
click at [297, 254] on span "Jiu Jitsu Live Drilling (Gi)" at bounding box center [315, 253] width 84 height 5
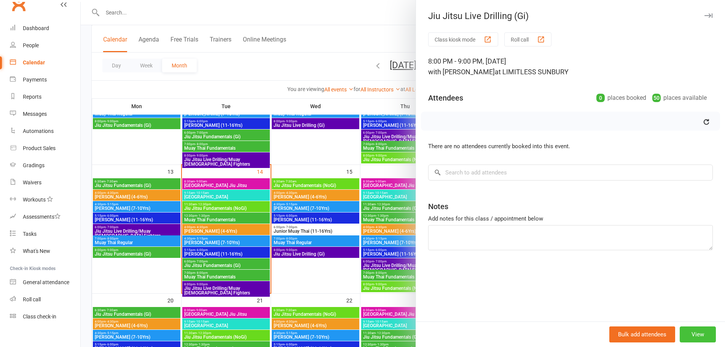
click at [679, 329] on button "View" at bounding box center [697, 334] width 36 height 16
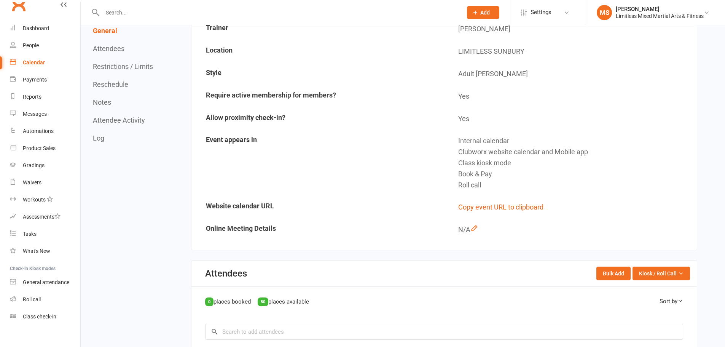
scroll to position [292, 0]
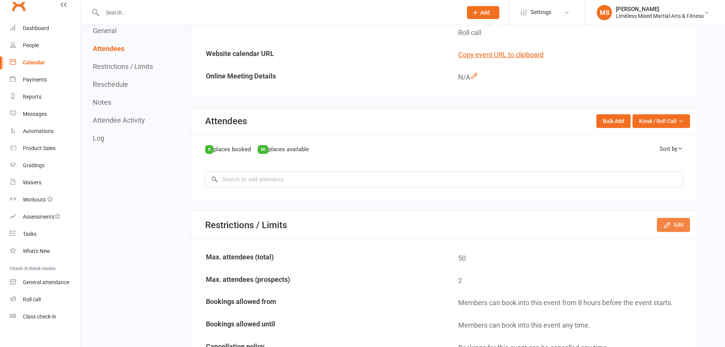
click at [679, 230] on button "Edit" at bounding box center [673, 225] width 33 height 14
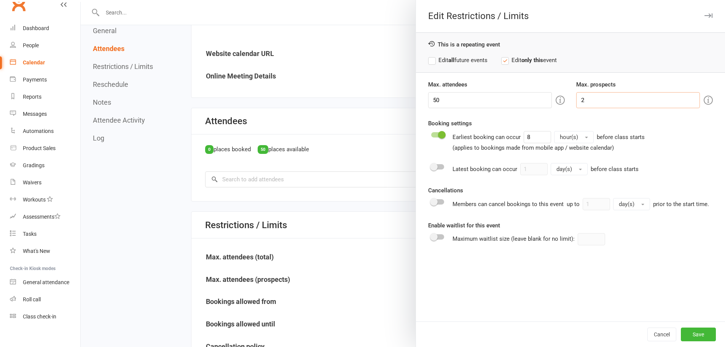
drag, startPoint x: 592, startPoint y: 102, endPoint x: 552, endPoint y: 101, distance: 40.0
click at [552, 101] on div "Max. attendees 50 Max. prospects 2" at bounding box center [570, 94] width 296 height 28
type input "0"
click at [437, 59] on label "Edit all future events" at bounding box center [457, 60] width 59 height 9
click at [685, 334] on button "Save" at bounding box center [698, 334] width 35 height 14
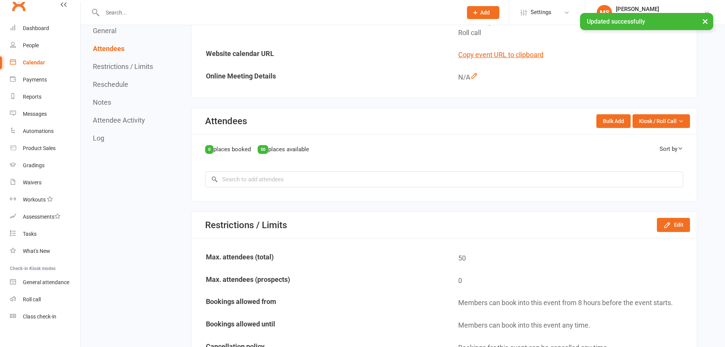
click at [30, 61] on link "Calendar" at bounding box center [45, 62] width 70 height 17
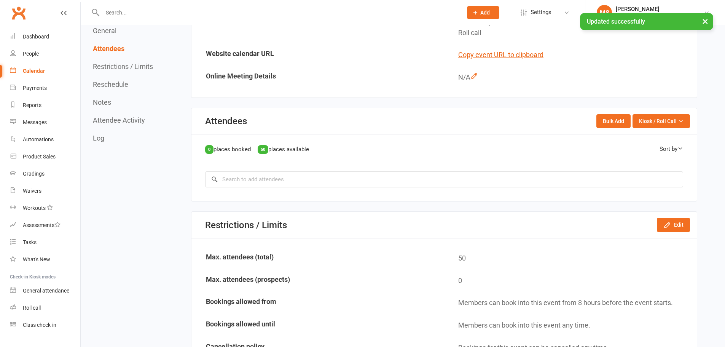
scroll to position [0, 0]
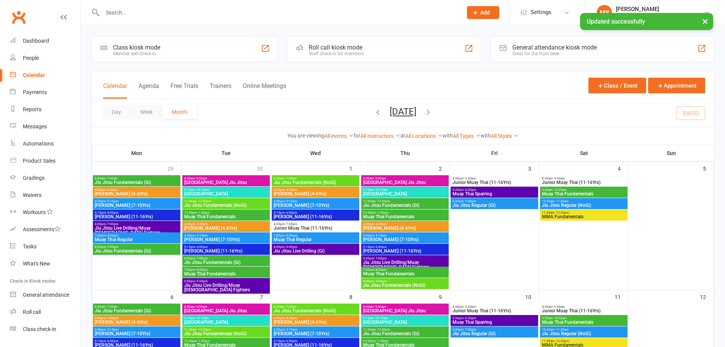
scroll to position [292, 0]
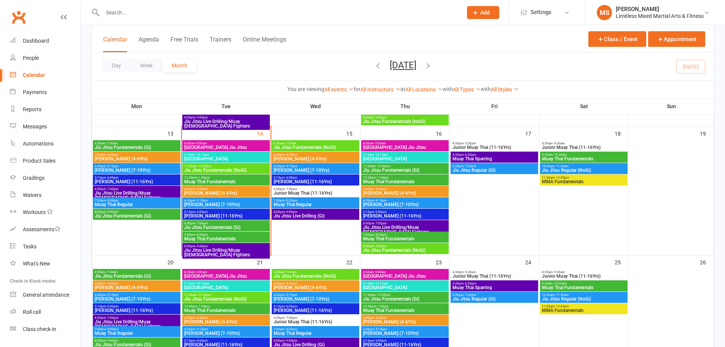
click at [473, 158] on span "Muay Thai Sparring" at bounding box center [494, 158] width 84 height 5
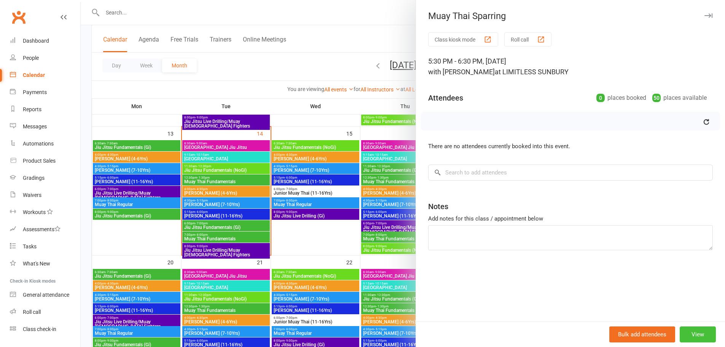
drag, startPoint x: 682, startPoint y: 333, endPoint x: 242, endPoint y: 55, distance: 520.6
click at [682, 334] on button "View" at bounding box center [697, 334] width 36 height 16
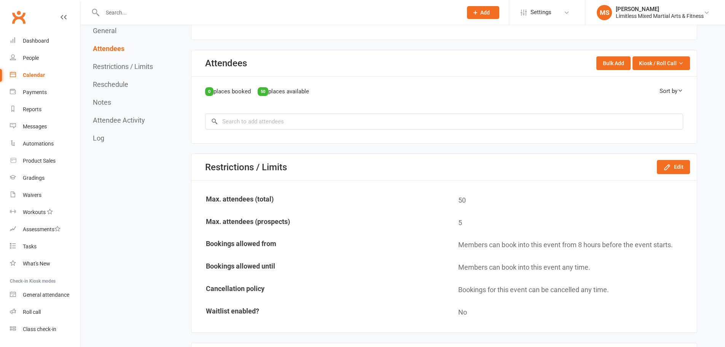
scroll to position [355, 0]
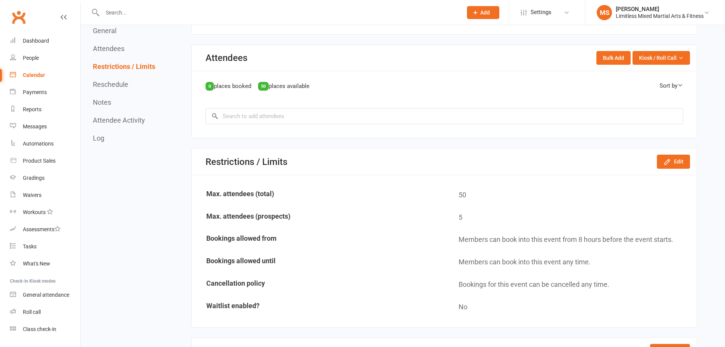
click at [673, 169] on div "Restrictions / Limits Edit" at bounding box center [444, 161] width 505 height 26
click at [674, 167] on button "Edit" at bounding box center [673, 161] width 33 height 14
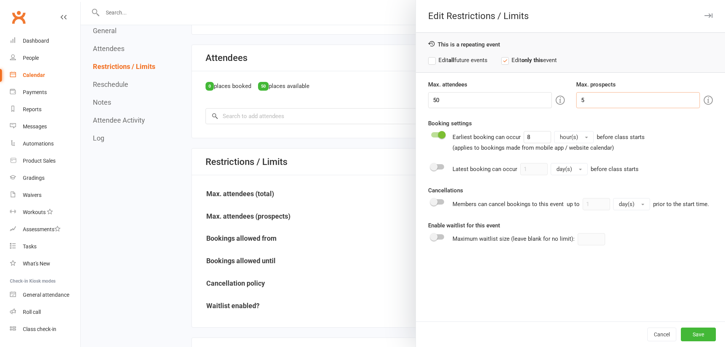
drag, startPoint x: 627, startPoint y: 107, endPoint x: 530, endPoint y: 99, distance: 97.0
click at [530, 99] on div "Max. attendees 50 Max. prospects 5" at bounding box center [570, 94] width 296 height 28
type input "0"
click at [442, 64] on label "Edit all future events" at bounding box center [457, 60] width 59 height 9
click at [690, 331] on button "Save" at bounding box center [698, 334] width 35 height 14
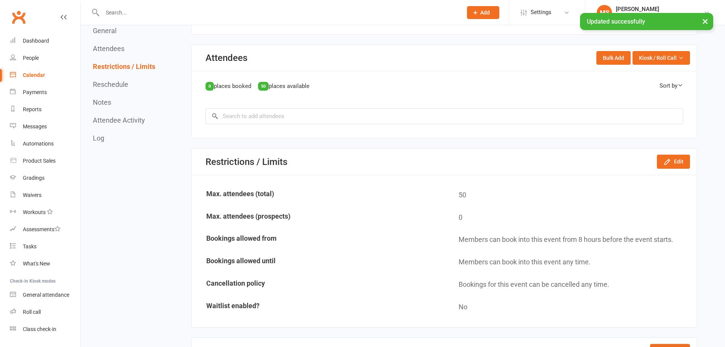
click at [37, 73] on div "Calendar" at bounding box center [34, 75] width 22 height 6
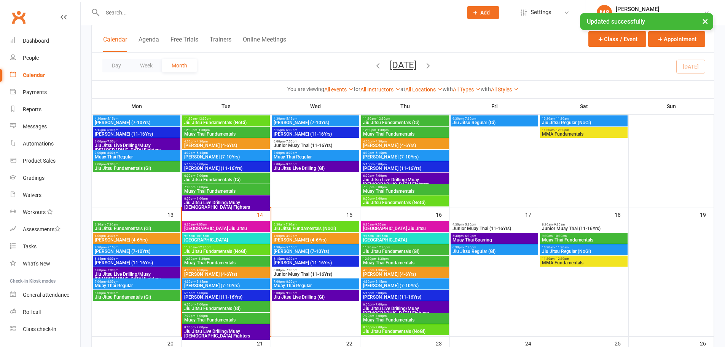
scroll to position [216, 0]
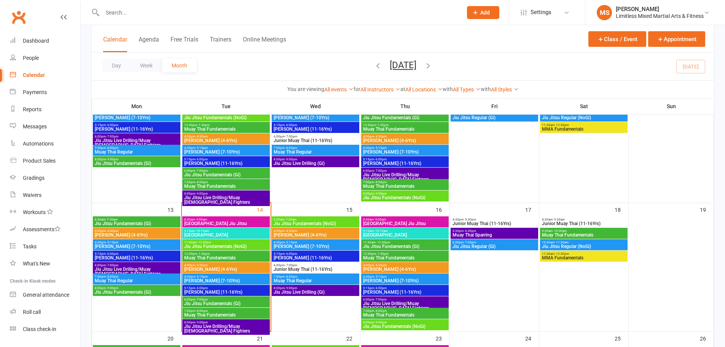
click at [517, 246] on span "Jiu Jitsu Regular (Gi)" at bounding box center [494, 246] width 84 height 5
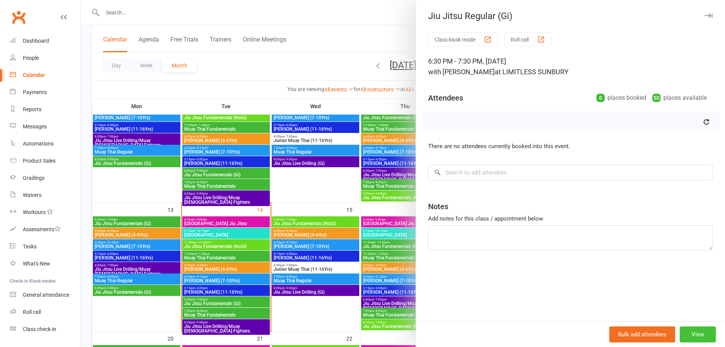
click at [682, 335] on button "View" at bounding box center [697, 334] width 36 height 16
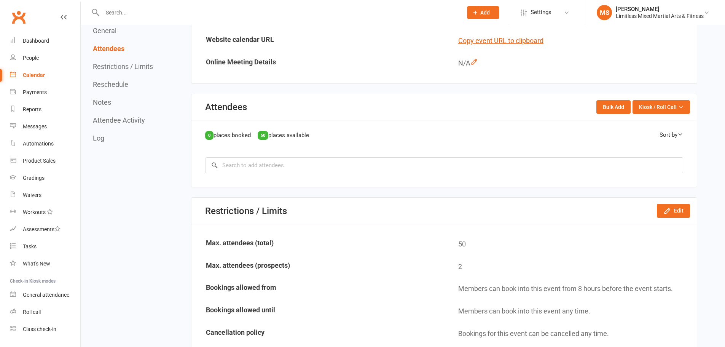
scroll to position [355, 0]
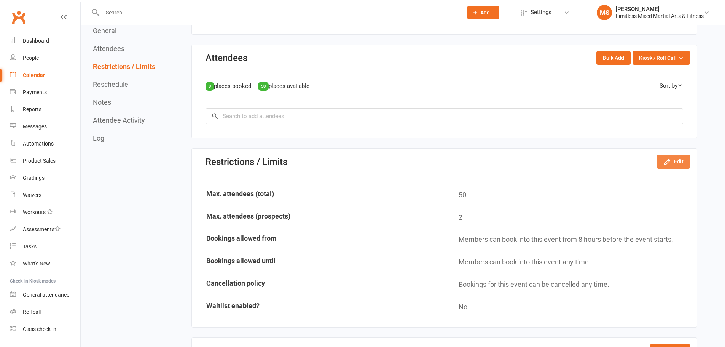
click at [676, 168] on button "Edit" at bounding box center [673, 161] width 33 height 14
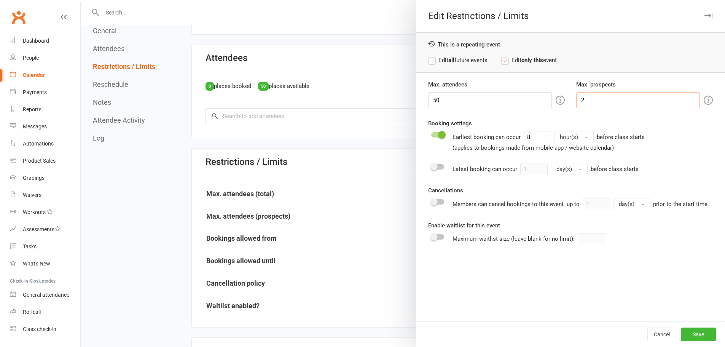
drag, startPoint x: 603, startPoint y: 103, endPoint x: 515, endPoint y: 96, distance: 88.9
click at [515, 96] on div "Max. attendees 50 Max. prospects 2" at bounding box center [570, 94] width 296 height 28
type input "0"
click at [434, 60] on label "Edit all future events" at bounding box center [457, 60] width 59 height 9
click at [690, 334] on button "Save" at bounding box center [698, 334] width 35 height 14
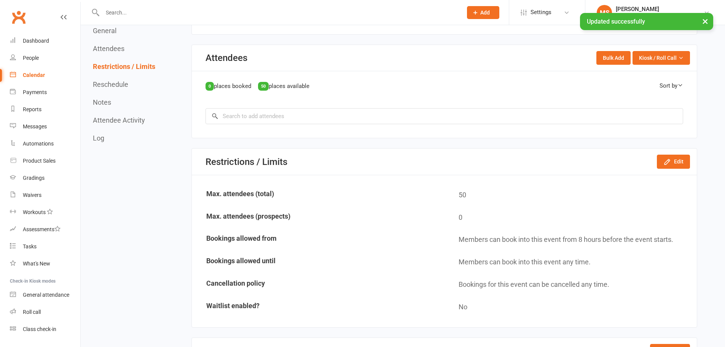
click at [27, 73] on div "Calendar" at bounding box center [34, 75] width 22 height 6
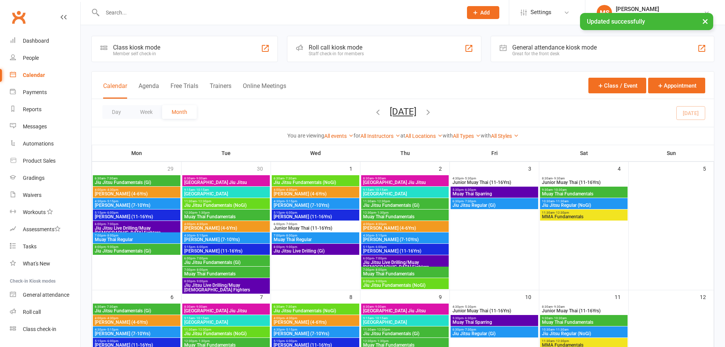
scroll to position [228, 0]
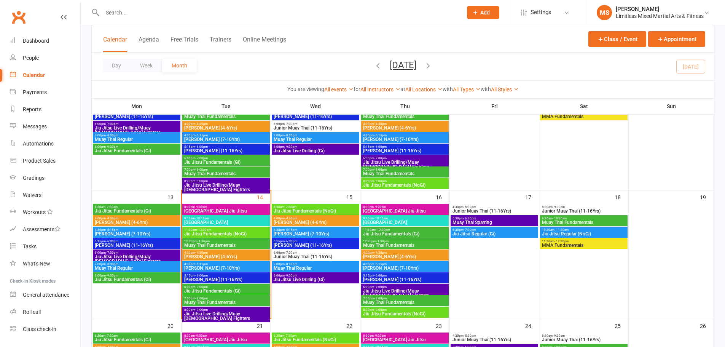
click at [583, 230] on span "10:30am - 11:30am" at bounding box center [583, 229] width 84 height 3
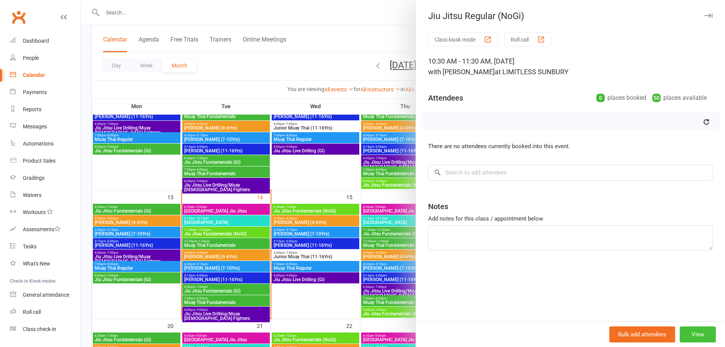
drag, startPoint x: 694, startPoint y: 331, endPoint x: 364, endPoint y: 17, distance: 455.8
click at [693, 331] on button "View" at bounding box center [697, 334] width 36 height 16
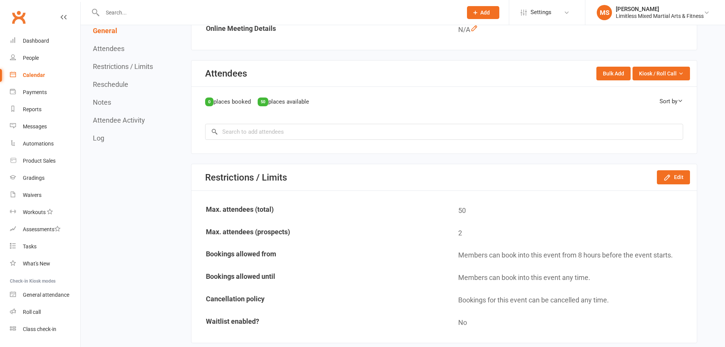
scroll to position [342, 0]
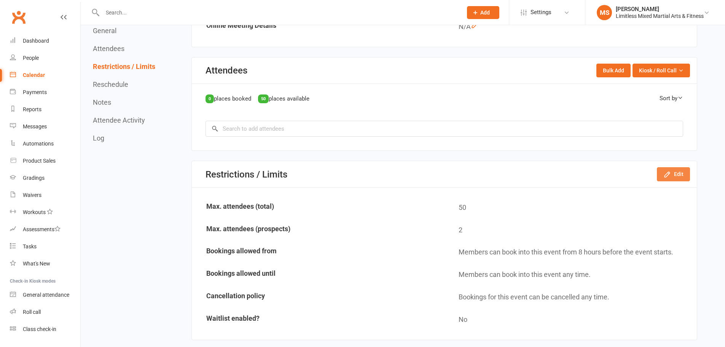
click at [677, 174] on button "Edit" at bounding box center [673, 174] width 33 height 14
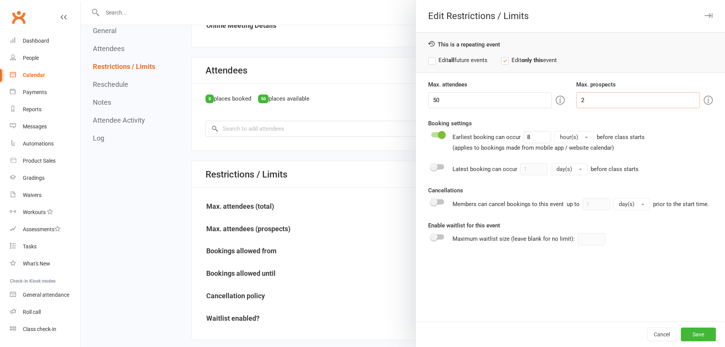
drag, startPoint x: 608, startPoint y: 98, endPoint x: 537, endPoint y: 92, distance: 71.0
click at [537, 92] on div "Max. attendees 50 Max. prospects 2" at bounding box center [570, 94] width 296 height 28
type input "0"
click at [444, 61] on label "Edit all future events" at bounding box center [457, 60] width 59 height 9
click at [687, 332] on button "Save" at bounding box center [698, 334] width 35 height 14
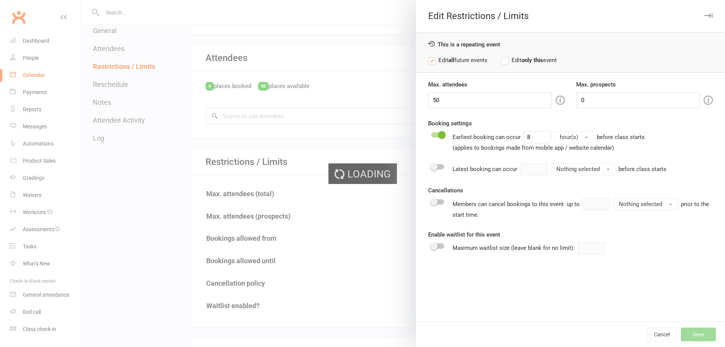
scroll to position [355, 0]
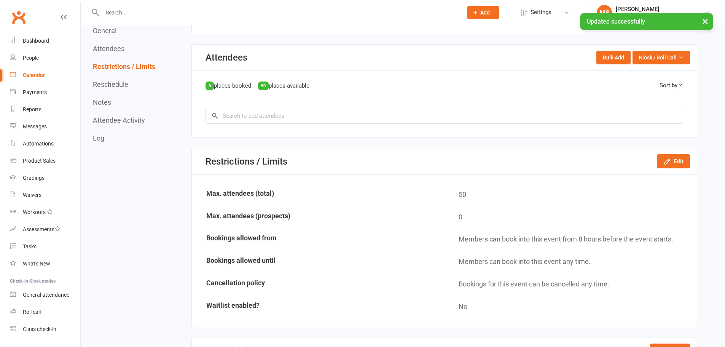
click at [44, 75] on link "Calendar" at bounding box center [45, 75] width 70 height 17
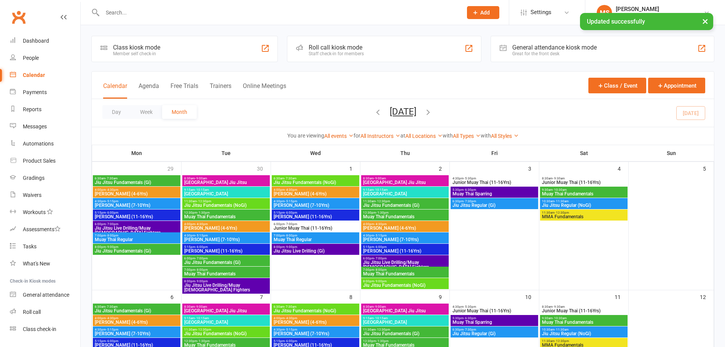
scroll to position [279, 0]
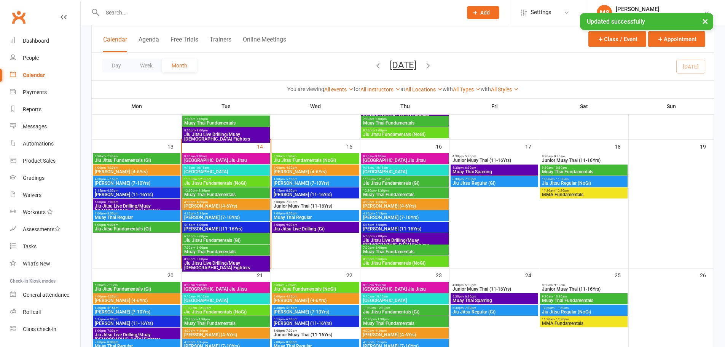
click at [567, 191] on span "- 12:30pm" at bounding box center [561, 190] width 14 height 3
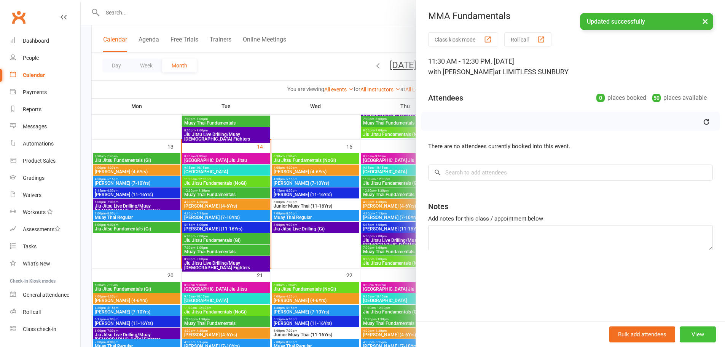
click at [685, 333] on button "View" at bounding box center [697, 334] width 36 height 16
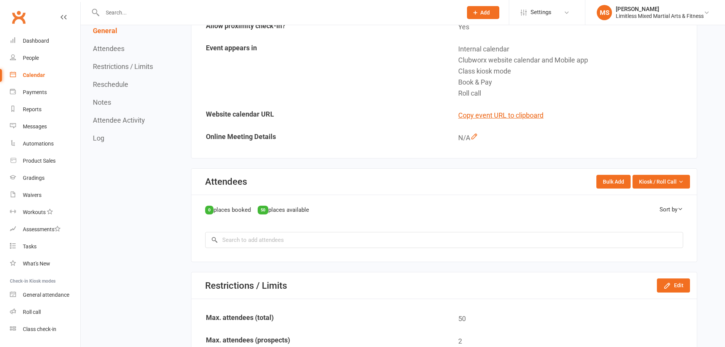
scroll to position [317, 0]
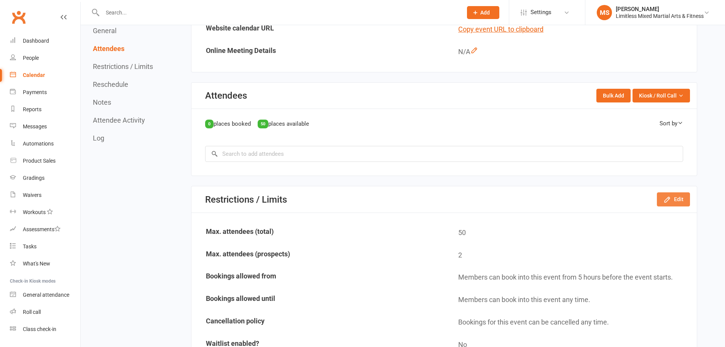
click at [675, 203] on button "Edit" at bounding box center [673, 199] width 33 height 14
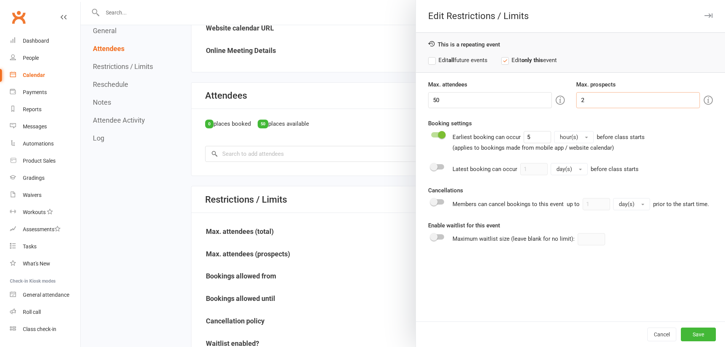
drag, startPoint x: 599, startPoint y: 99, endPoint x: 560, endPoint y: 94, distance: 39.5
click at [560, 94] on div "Max. attendees 50 Max. prospects 2" at bounding box center [570, 94] width 296 height 28
type input "0"
click at [444, 60] on label "Edit all future events" at bounding box center [457, 60] width 59 height 9
drag, startPoint x: 701, startPoint y: 334, endPoint x: 558, endPoint y: 256, distance: 163.4
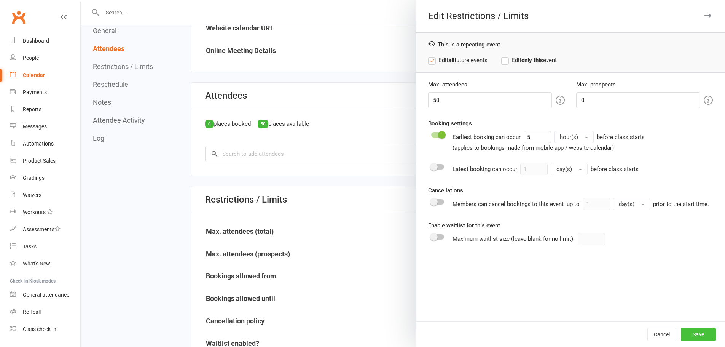
click at [701, 334] on button "Save" at bounding box center [698, 334] width 35 height 14
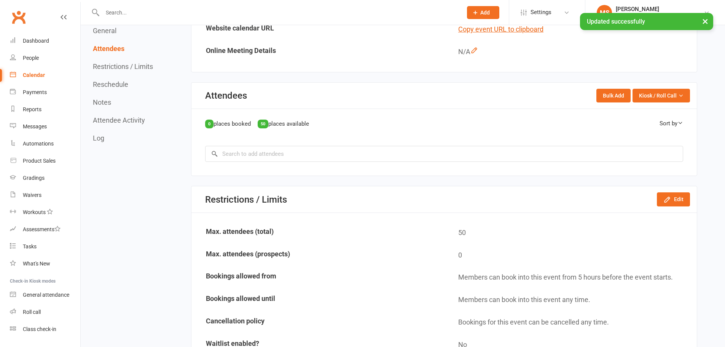
click at [45, 76] on link "Calendar" at bounding box center [45, 75] width 70 height 17
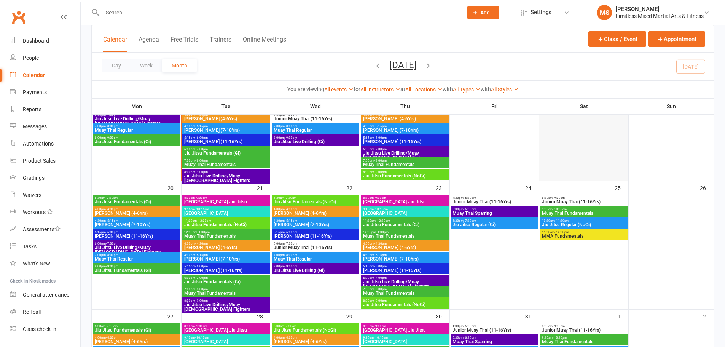
scroll to position [368, 0]
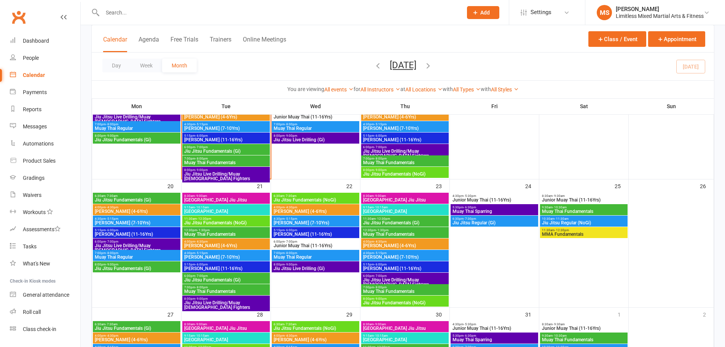
click at [292, 218] on span "- 5:15pm" at bounding box center [291, 218] width 13 height 3
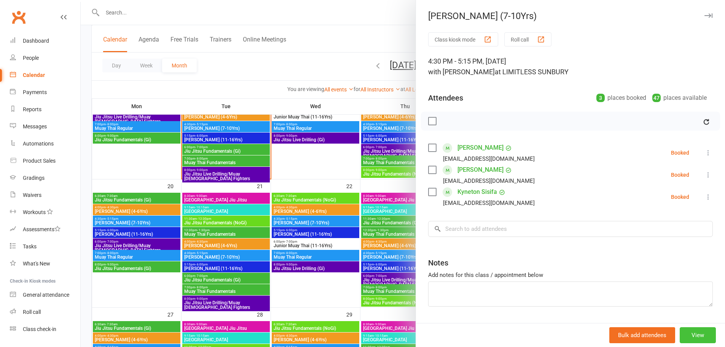
click at [684, 331] on button "View" at bounding box center [697, 335] width 36 height 16
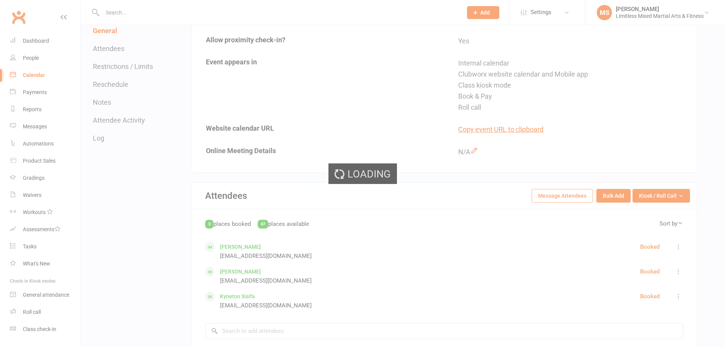
scroll to position [380, 0]
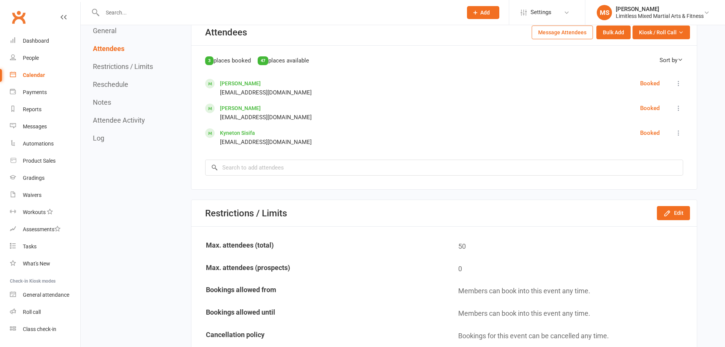
click at [33, 74] on div "Calendar" at bounding box center [34, 75] width 22 height 6
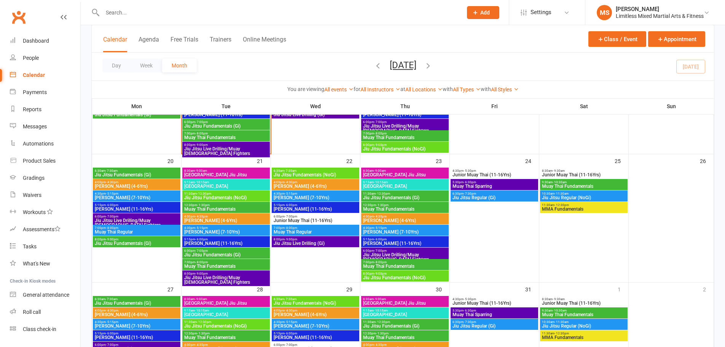
click at [475, 195] on span "Jiu Jitsu Regular (Gi)" at bounding box center [494, 197] width 84 height 5
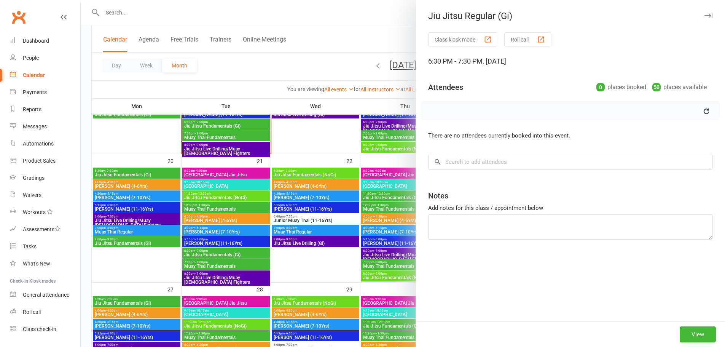
scroll to position [406, 0]
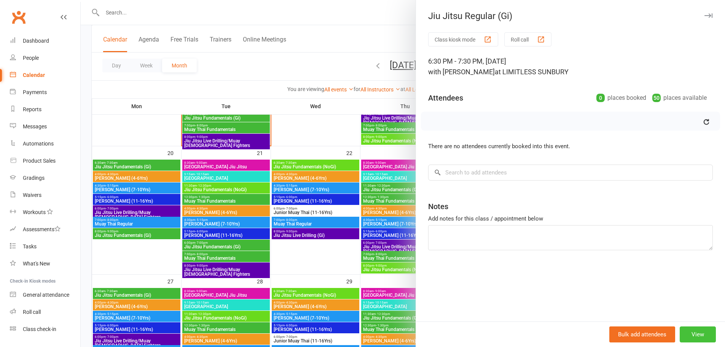
click at [693, 332] on button "View" at bounding box center [697, 334] width 36 height 16
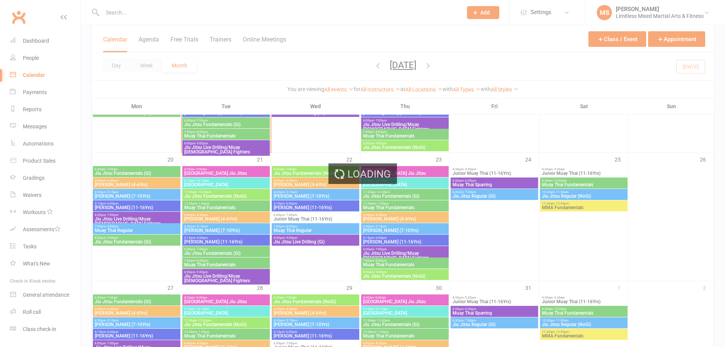
scroll to position [393, 0]
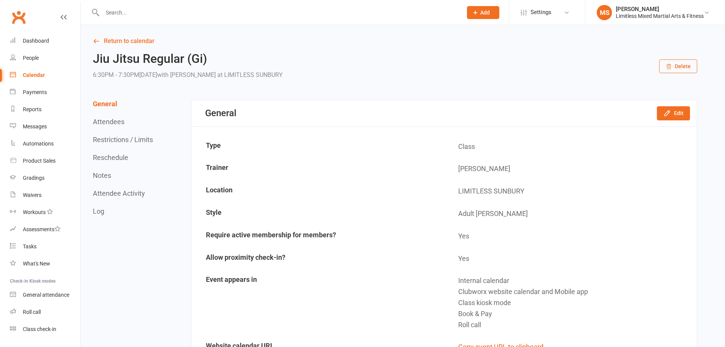
click at [43, 76] on div "Calendar" at bounding box center [34, 75] width 22 height 6
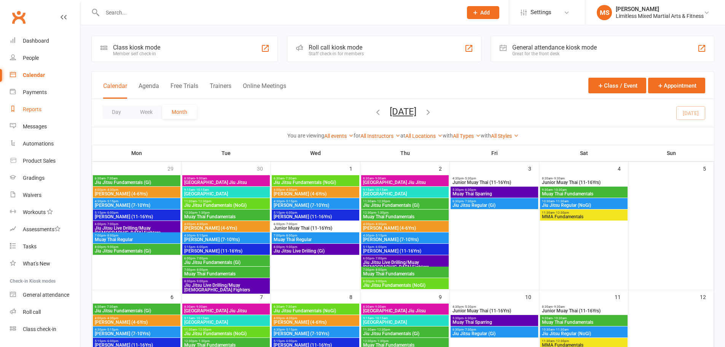
click at [37, 109] on div "Reports" at bounding box center [32, 109] width 19 height 6
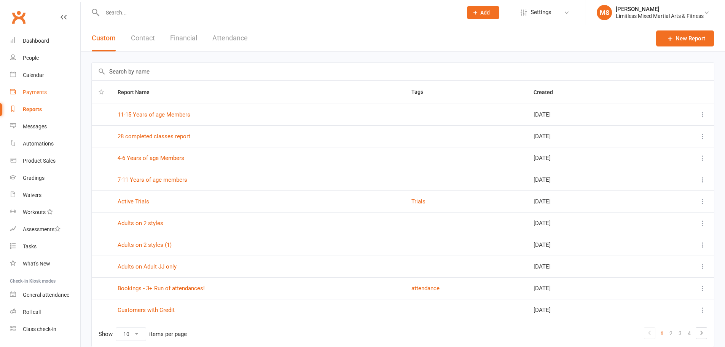
click at [37, 92] on div "Payments" at bounding box center [35, 92] width 24 height 6
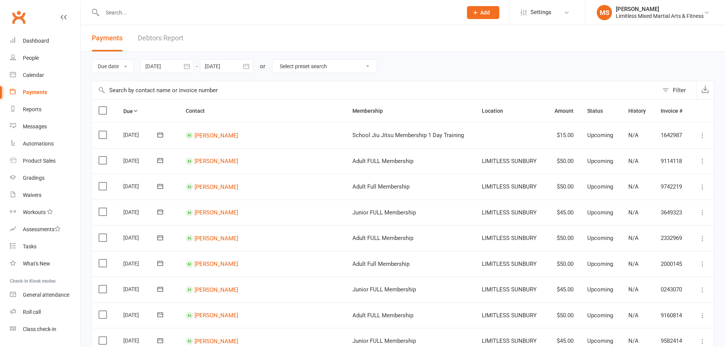
click at [665, 94] on button "Filter" at bounding box center [677, 90] width 38 height 18
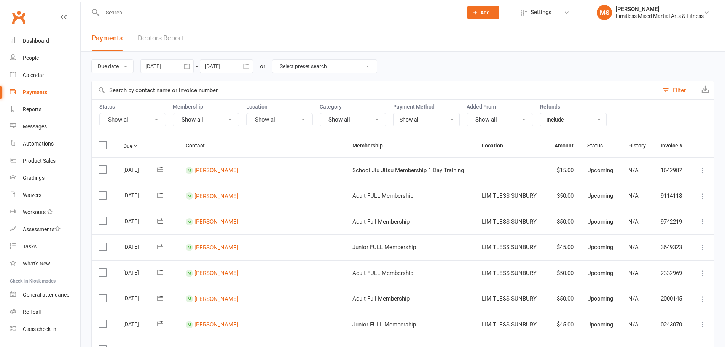
click at [155, 121] on button "Show all" at bounding box center [132, 120] width 67 height 14
click at [121, 194] on link "Failed" at bounding box center [142, 197] width 84 height 15
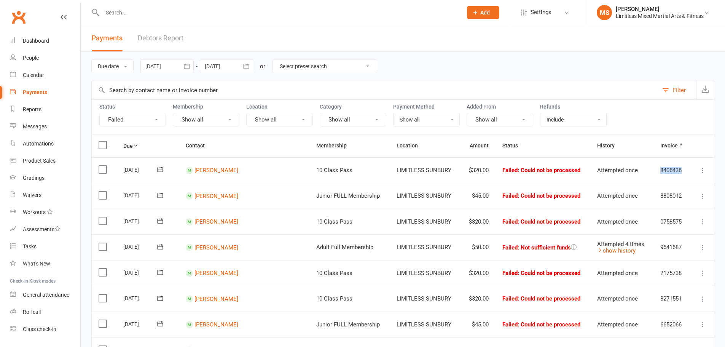
drag, startPoint x: 649, startPoint y: 166, endPoint x: 681, endPoint y: 168, distance: 32.4
click at [681, 168] on td "8406436" at bounding box center [671, 170] width 37 height 26
click at [163, 172] on icon at bounding box center [160, 169] width 6 height 5
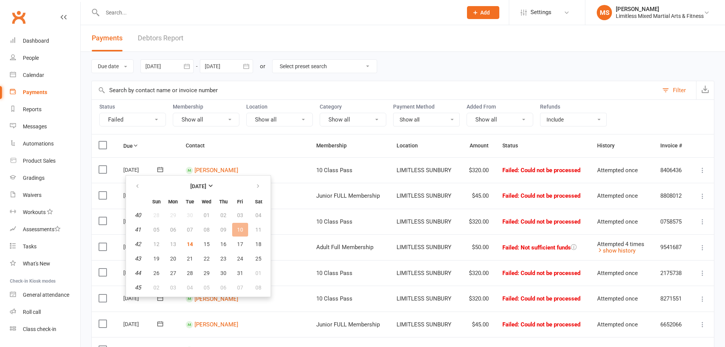
click at [267, 161] on td "Matthew Bongiovanni" at bounding box center [244, 170] width 130 height 26
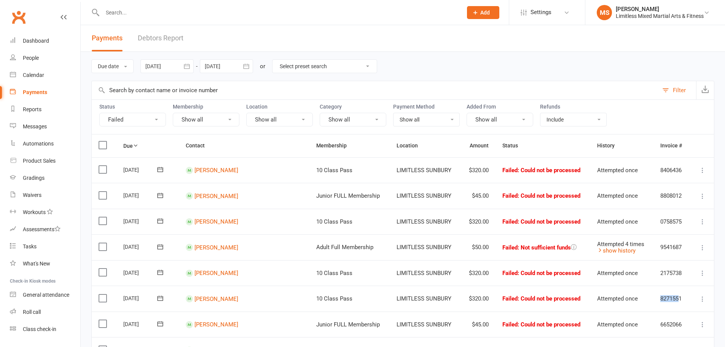
drag, startPoint x: 649, startPoint y: 301, endPoint x: 675, endPoint y: 297, distance: 25.7
click at [675, 297] on td "8271551" at bounding box center [671, 298] width 37 height 26
click at [161, 38] on link "Debtors Report" at bounding box center [161, 38] width 46 height 26
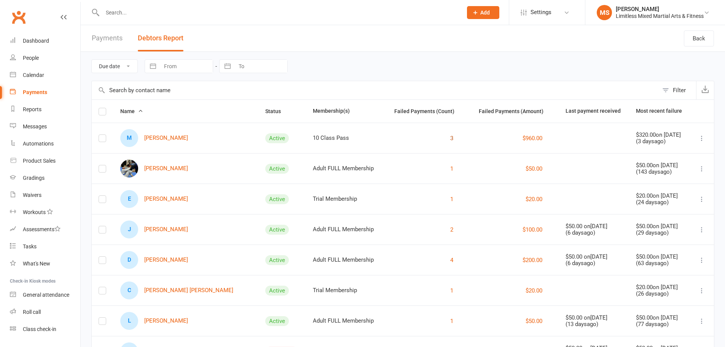
click at [450, 139] on button "3" at bounding box center [451, 138] width 3 height 9
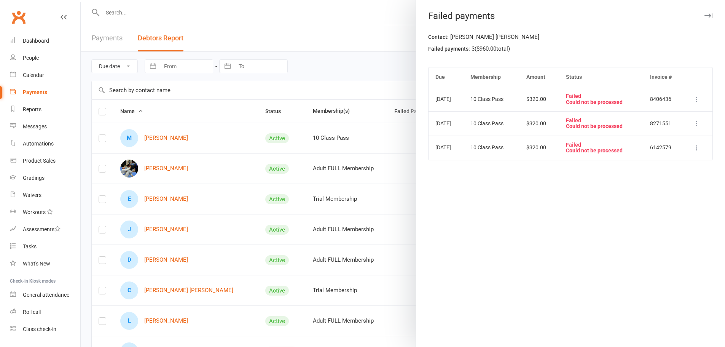
drag, startPoint x: 431, startPoint y: 149, endPoint x: 460, endPoint y: 148, distance: 28.9
click at [460, 148] on td "Sep 19, 2025" at bounding box center [445, 147] width 35 height 24
drag, startPoint x: 428, startPoint y: 127, endPoint x: 459, endPoint y: 127, distance: 30.8
click at [459, 127] on td "Sep 26, 2025" at bounding box center [445, 123] width 35 height 24
drag, startPoint x: 433, startPoint y: 102, endPoint x: 460, endPoint y: 102, distance: 27.0
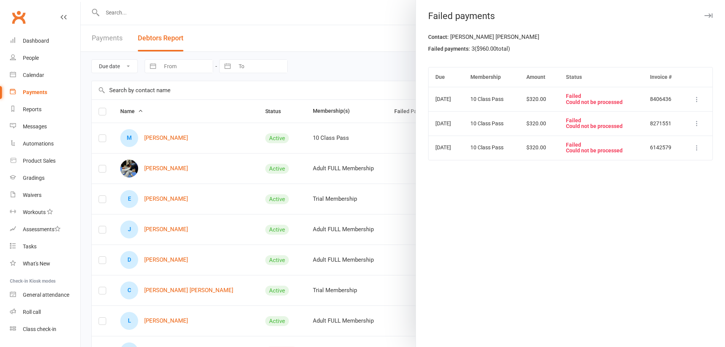
click at [460, 102] on td "Oct 10, 2025" at bounding box center [445, 99] width 35 height 24
click at [357, 91] on div at bounding box center [403, 173] width 644 height 347
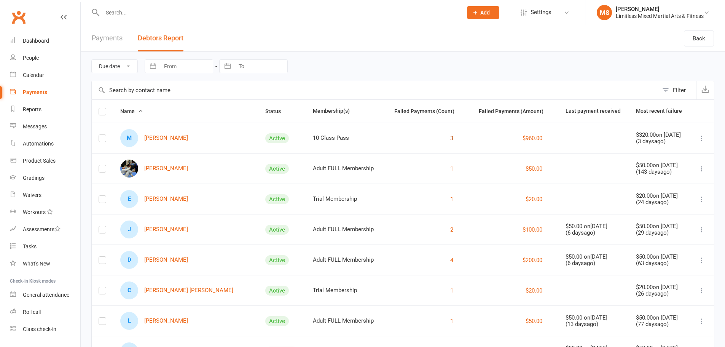
click at [450, 138] on button "3" at bounding box center [451, 138] width 3 height 9
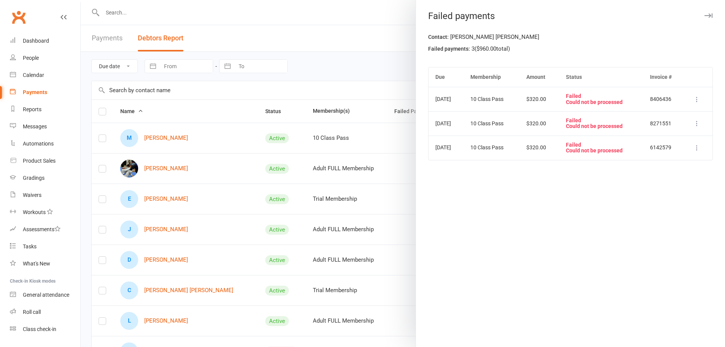
click at [187, 123] on div at bounding box center [403, 173] width 644 height 347
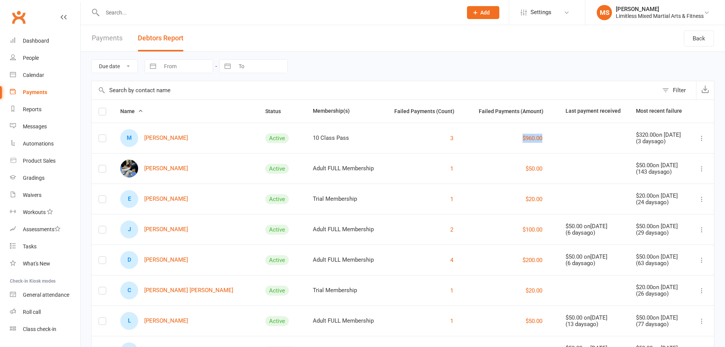
drag, startPoint x: 478, startPoint y: 142, endPoint x: 517, endPoint y: 142, distance: 38.4
click at [517, 142] on div "$960.00" at bounding box center [513, 138] width 75 height 9
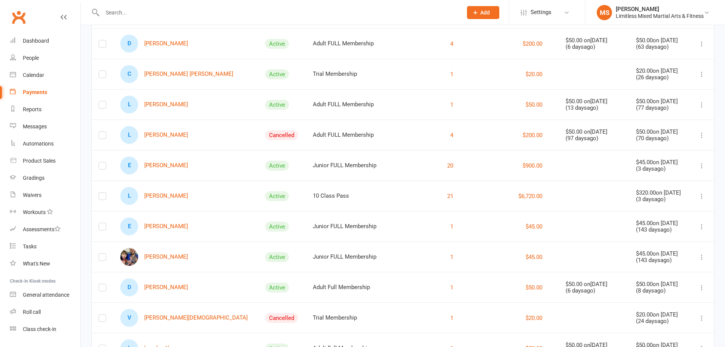
scroll to position [228, 0]
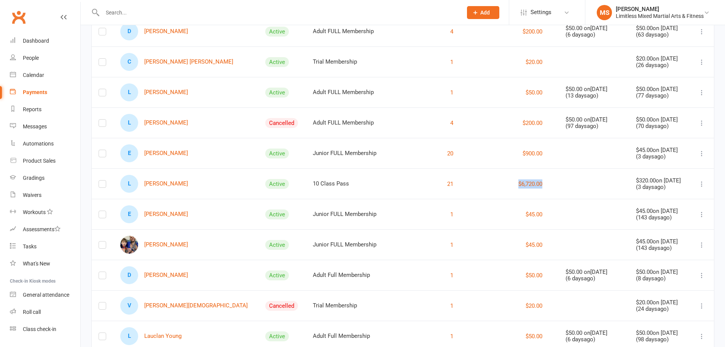
drag, startPoint x: 483, startPoint y: 186, endPoint x: 517, endPoint y: 188, distance: 33.9
click at [517, 188] on div "$6,720.00" at bounding box center [513, 183] width 75 height 9
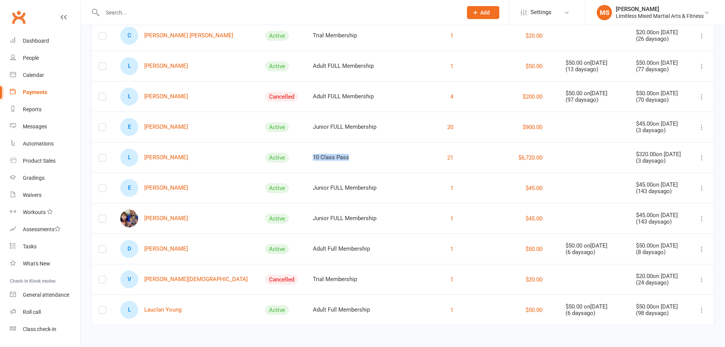
drag, startPoint x: 270, startPoint y: 161, endPoint x: 313, endPoint y: 158, distance: 43.1
click at [313, 158] on td "10 Class Pass" at bounding box center [345, 157] width 79 height 30
click at [469, 165] on td "$6,720.00" at bounding box center [513, 157] width 89 height 30
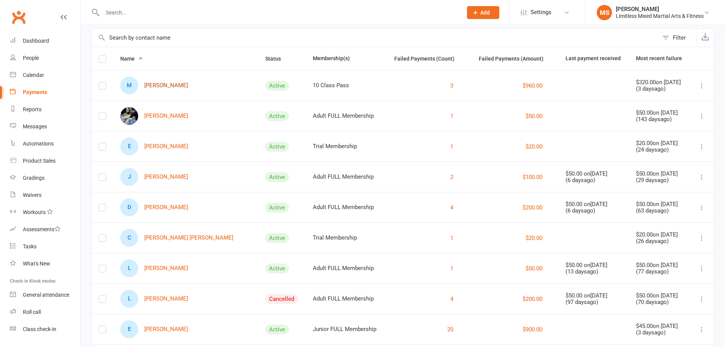
scroll to position [52, 0]
click at [162, 118] on link "Andrew Carletti" at bounding box center [154, 117] width 68 height 18
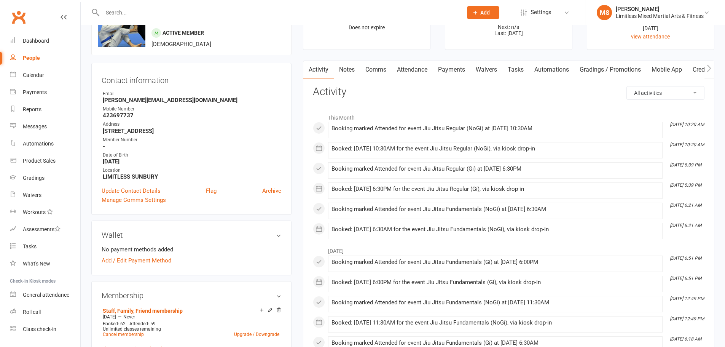
scroll to position [216, 0]
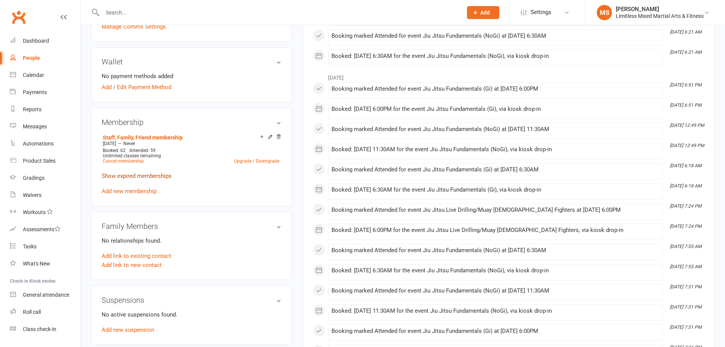
click at [126, 179] on link "Show expired memberships" at bounding box center [137, 175] width 70 height 7
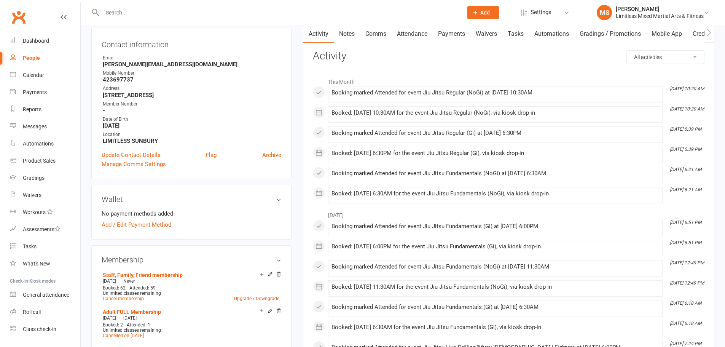
scroll to position [0, 0]
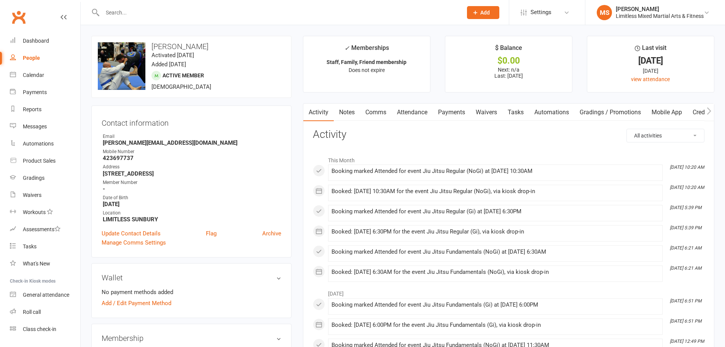
click at [442, 110] on link "Payments" at bounding box center [452, 111] width 38 height 17
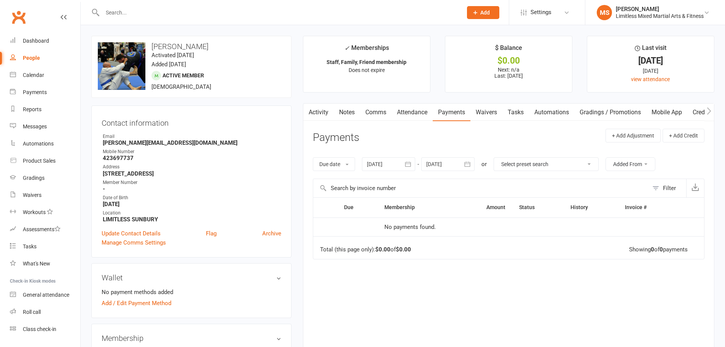
click at [406, 168] on icon "button" at bounding box center [408, 164] width 8 height 8
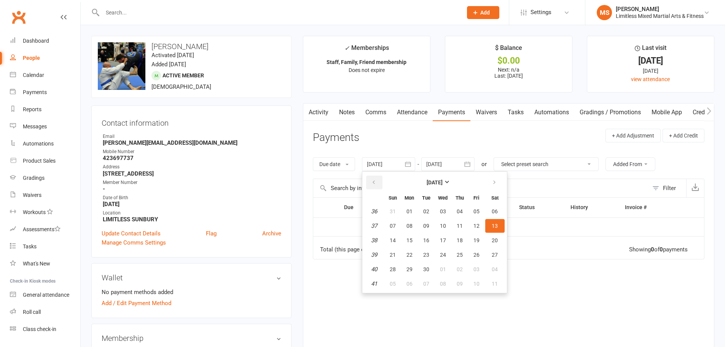
click at [369, 178] on button "button" at bounding box center [374, 182] width 16 height 14
click at [370, 178] on button "button" at bounding box center [374, 182] width 16 height 14
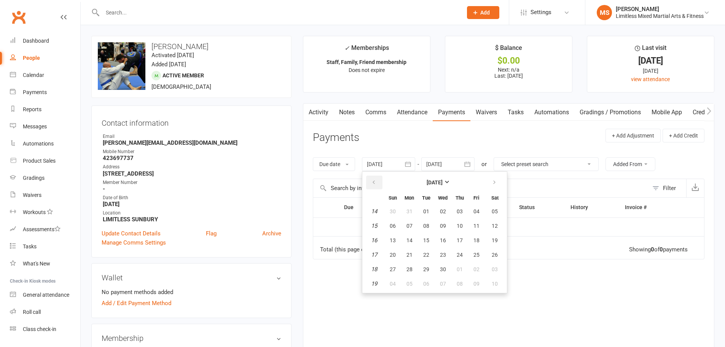
click at [370, 178] on button "button" at bounding box center [374, 182] width 16 height 14
click at [497, 209] on span "01" at bounding box center [494, 211] width 6 height 6
type input "01 Feb 2025"
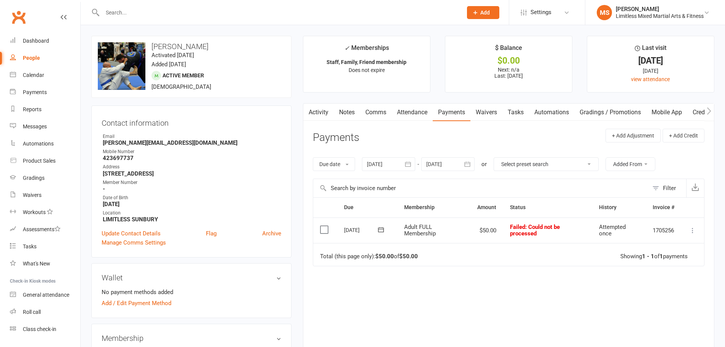
click at [693, 229] on icon at bounding box center [693, 230] width 8 height 8
click at [469, 254] on td "Total (this page only): $50.00 of $50.00 Showing 1 - 1 of 1 payments" at bounding box center [508, 254] width 391 height 23
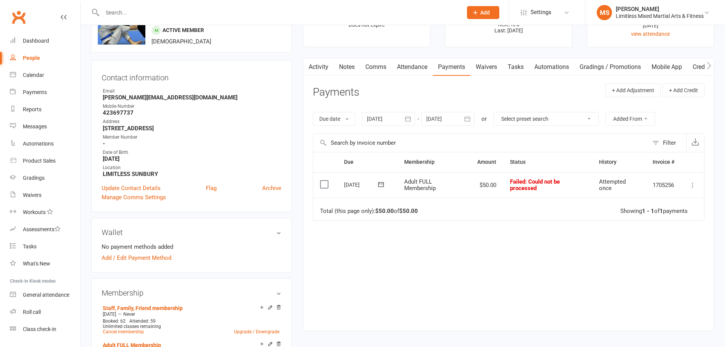
scroll to position [203, 0]
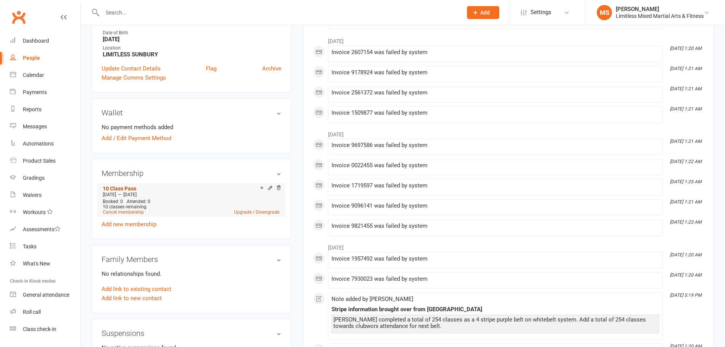
click at [118, 186] on link "10 Class Pass" at bounding box center [119, 188] width 33 height 6
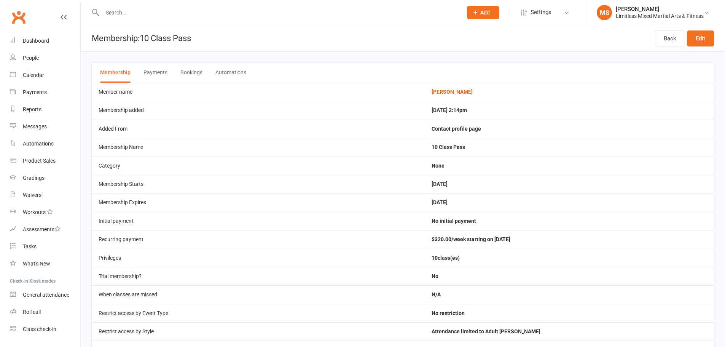
drag, startPoint x: 452, startPoint y: 239, endPoint x: 555, endPoint y: 242, distance: 103.5
click at [555, 242] on td "$320.00/week starting on [DATE]" at bounding box center [569, 239] width 289 height 18
click at [491, 237] on td "$320.00/week starting on [DATE]" at bounding box center [569, 239] width 289 height 18
drag, startPoint x: 475, startPoint y: 240, endPoint x: 452, endPoint y: 239, distance: 22.5
click at [452, 239] on td "$320.00/week starting on [DATE]" at bounding box center [569, 239] width 289 height 18
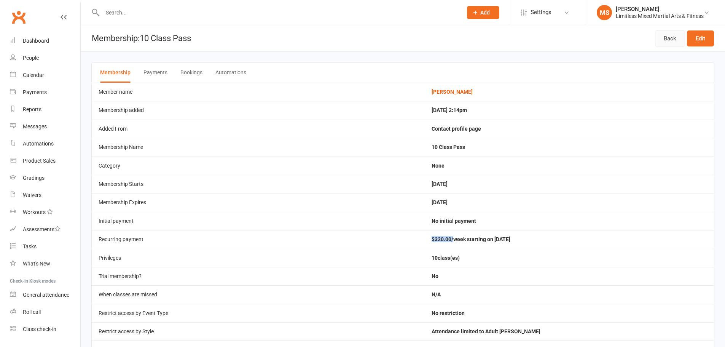
click at [668, 37] on link "Back" at bounding box center [670, 38] width 30 height 16
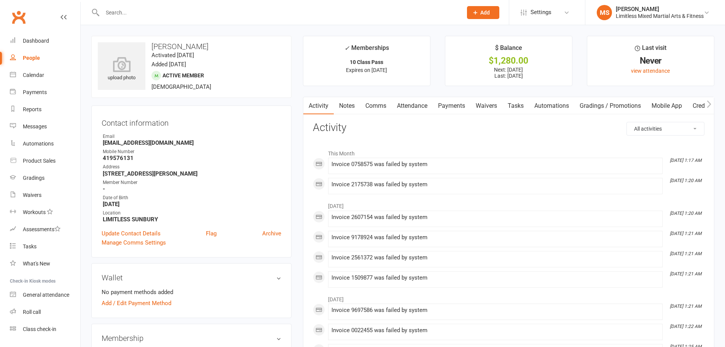
click at [449, 102] on link "Payments" at bounding box center [452, 105] width 38 height 17
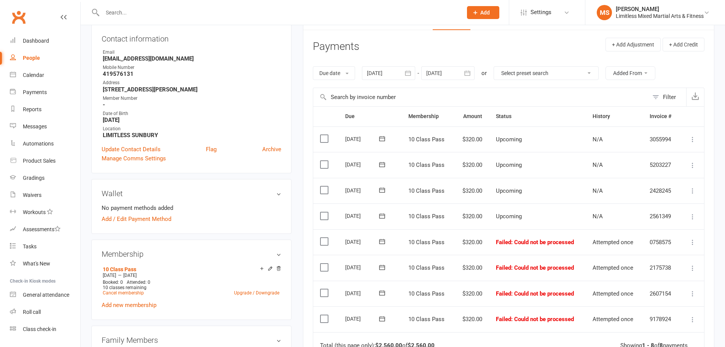
scroll to position [89, 0]
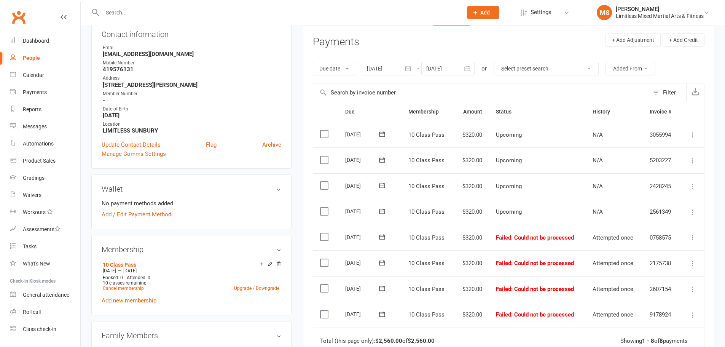
click at [691, 211] on icon at bounding box center [693, 212] width 8 height 8
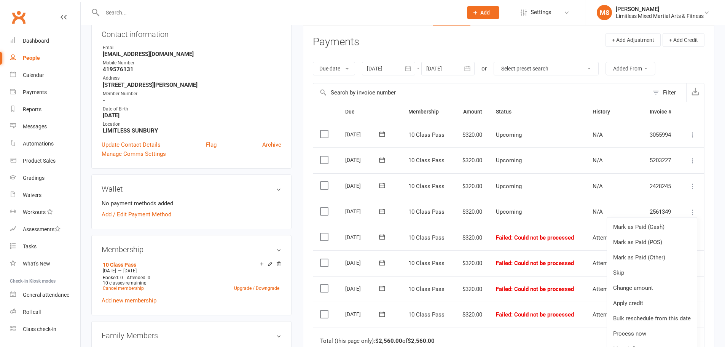
drag, startPoint x: 717, startPoint y: 225, endPoint x: 712, endPoint y: 224, distance: 4.8
click at [717, 225] on main "✓ Memberships 10 Class Pass Expires on [DATE] $ Balance $1,280.00 Next: [DATE] …" at bounding box center [508, 207] width 423 height 520
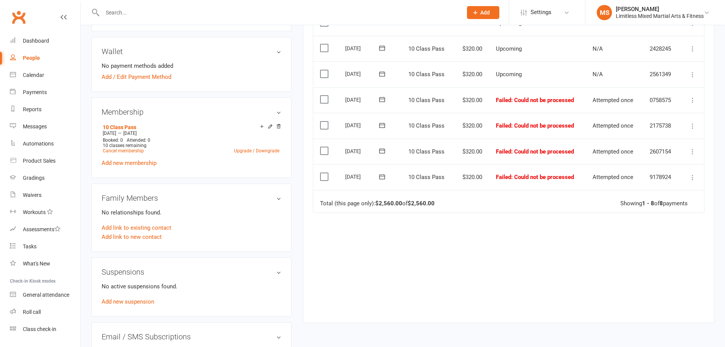
scroll to position [241, 0]
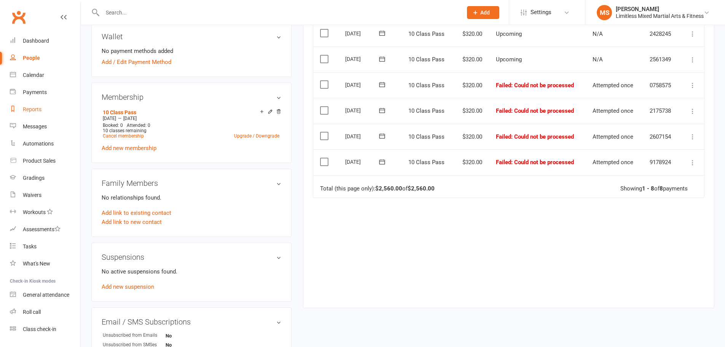
click at [32, 111] on div "Reports" at bounding box center [32, 109] width 19 height 6
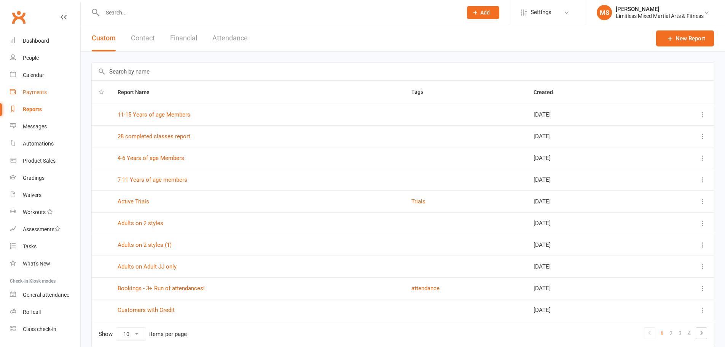
click at [35, 96] on link "Payments" at bounding box center [45, 92] width 70 height 17
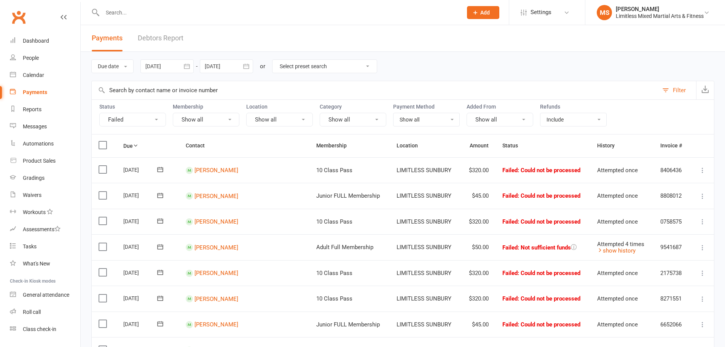
click at [173, 39] on link "Debtors Report" at bounding box center [161, 38] width 46 height 26
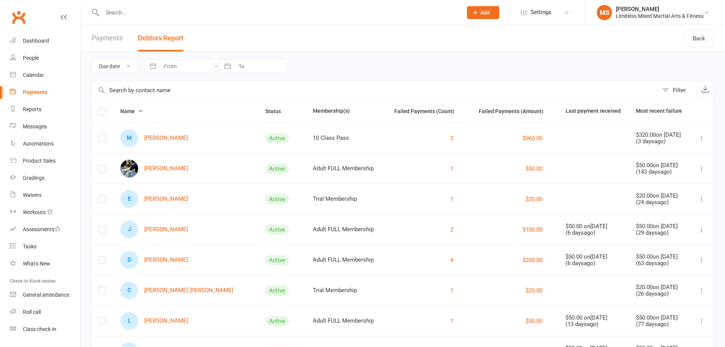
click at [104, 170] on label at bounding box center [103, 170] width 8 height 0
click at [104, 165] on input "checkbox" at bounding box center [103, 165] width 8 height 0
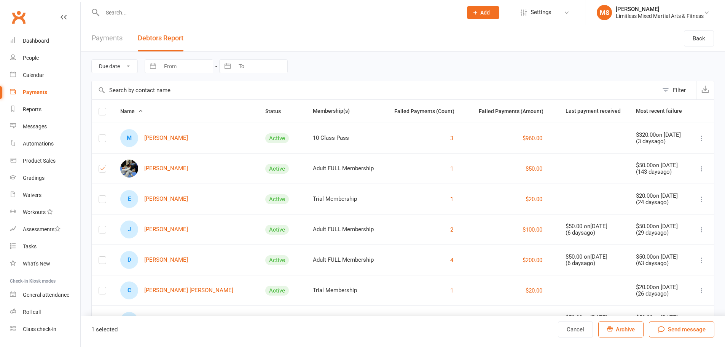
click at [103, 170] on label at bounding box center [103, 170] width 8 height 0
click at [103, 165] on input "checkbox" at bounding box center [103, 165] width 8 height 0
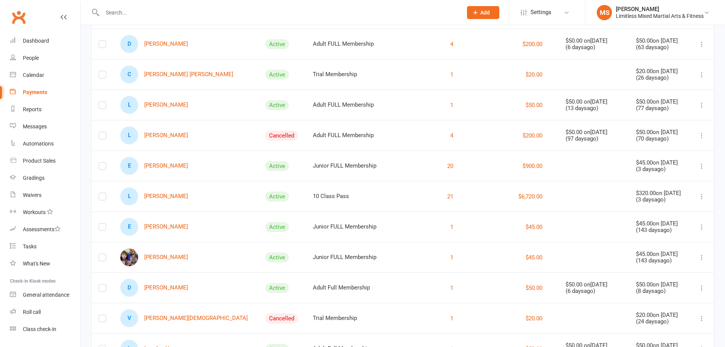
scroll to position [254, 0]
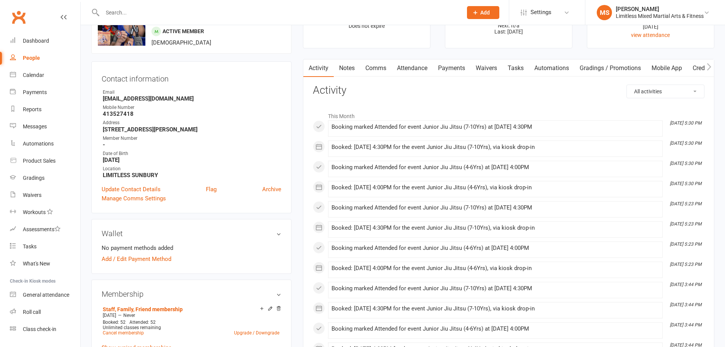
scroll to position [190, 0]
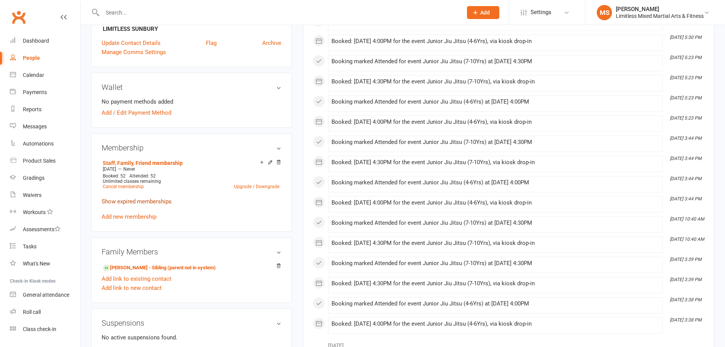
click at [149, 202] on link "Show expired memberships" at bounding box center [137, 201] width 70 height 7
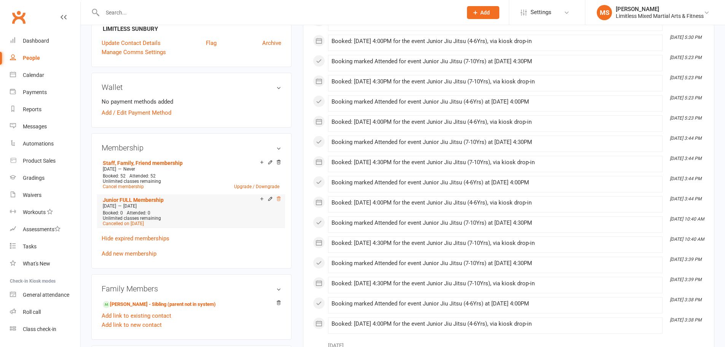
click at [278, 198] on icon at bounding box center [278, 198] width 5 height 5
click at [276, 198] on icon at bounding box center [278, 198] width 5 height 5
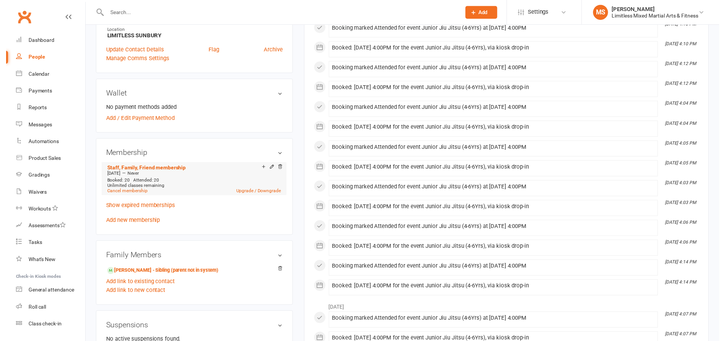
scroll to position [203, 0]
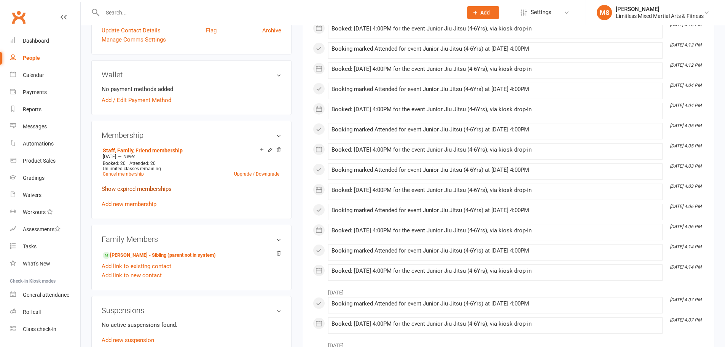
click at [131, 187] on link "Show expired memberships" at bounding box center [137, 188] width 70 height 7
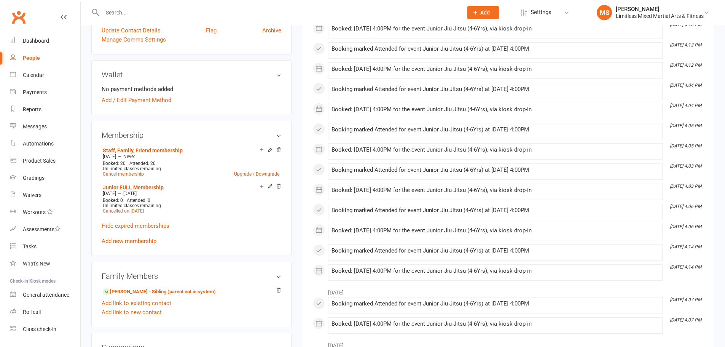
drag, startPoint x: 281, startPoint y: 187, endPoint x: 409, endPoint y: 22, distance: 208.8
click at [281, 187] on icon at bounding box center [278, 185] width 5 height 5
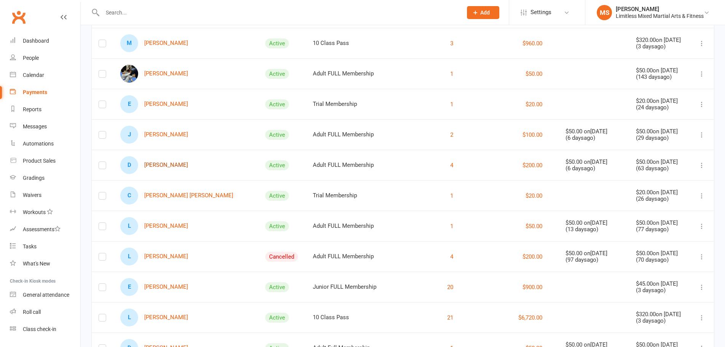
scroll to position [92, 0]
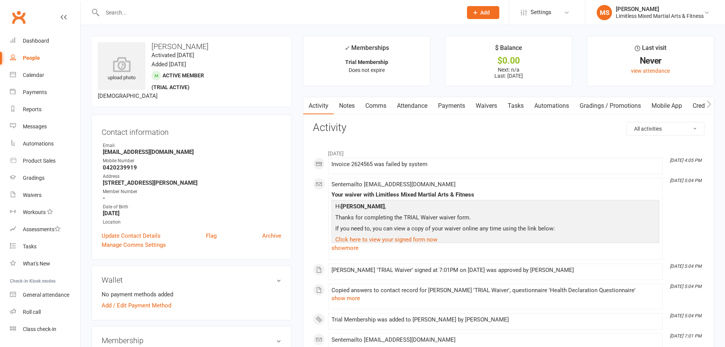
click at [446, 105] on link "Payments" at bounding box center [452, 105] width 38 height 17
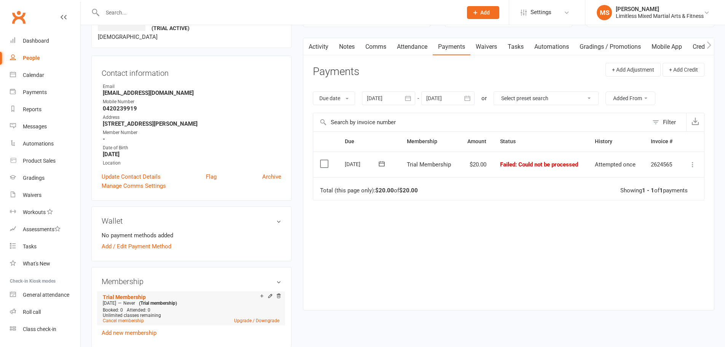
scroll to position [140, 0]
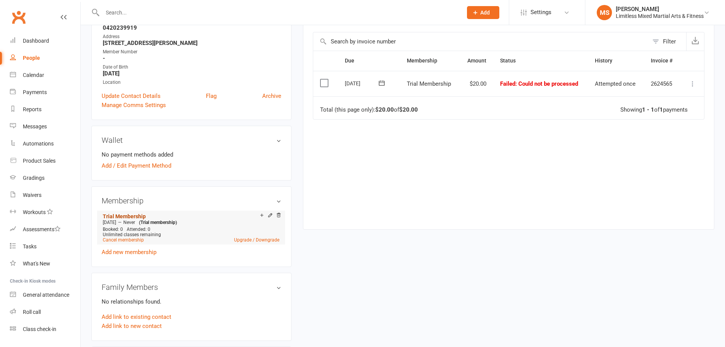
click at [126, 213] on link "Trial Membership" at bounding box center [124, 216] width 43 height 6
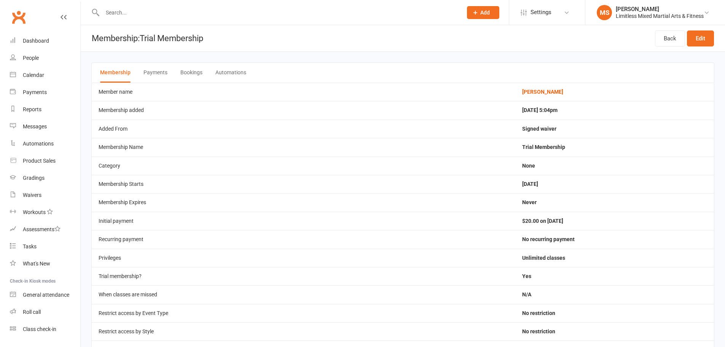
drag, startPoint x: 516, startPoint y: 222, endPoint x: 600, endPoint y: 113, distance: 137.8
click at [583, 219] on td "$20.00 on 19 Sep 2025" at bounding box center [614, 220] width 199 height 18
click at [662, 39] on link "Back" at bounding box center [670, 38] width 30 height 16
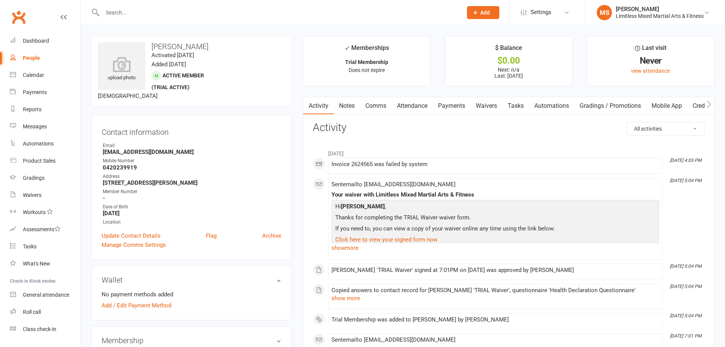
click at [450, 102] on link "Payments" at bounding box center [452, 105] width 38 height 17
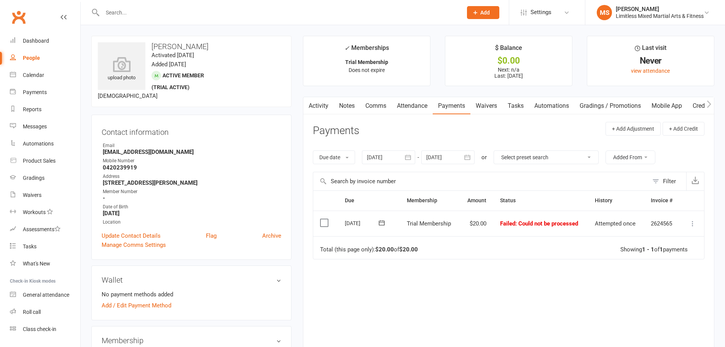
click at [695, 223] on icon at bounding box center [693, 223] width 8 height 8
click at [495, 285] on div "Due Contact Membership Amount Status History Invoice # Select this 19 Sep 2025 …" at bounding box center [508, 273] width 391 height 167
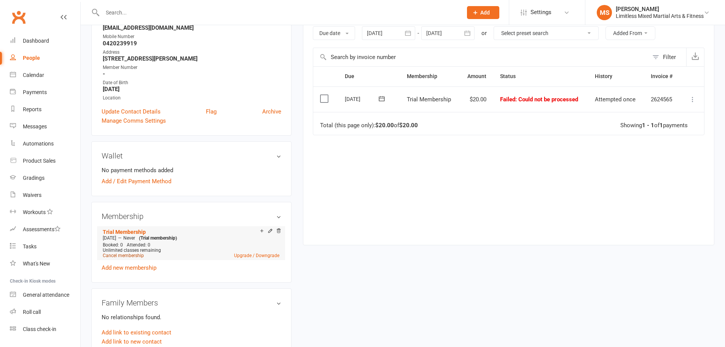
scroll to position [127, 0]
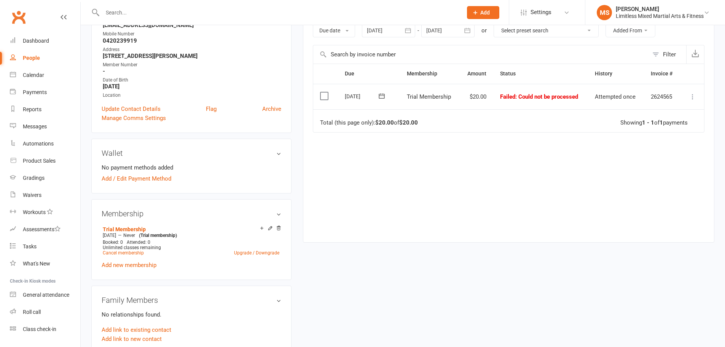
click at [693, 97] on icon at bounding box center [693, 97] width 8 height 8
click at [667, 125] on link "Mark as Paid (POS)" at bounding box center [658, 126] width 75 height 15
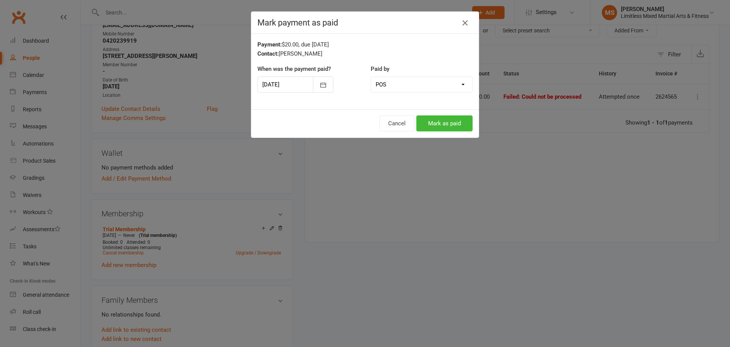
click at [466, 19] on button "button" at bounding box center [465, 23] width 12 height 12
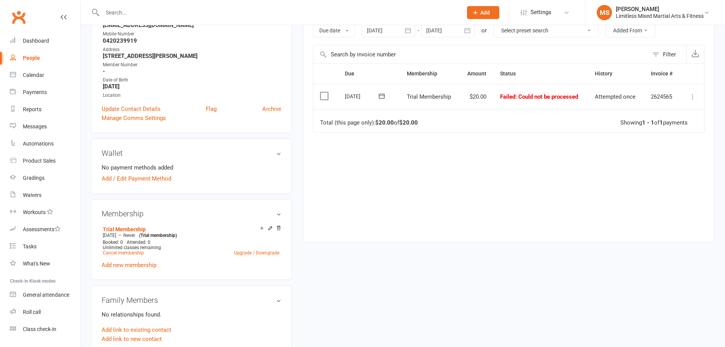
click at [693, 94] on icon at bounding box center [693, 97] width 8 height 8
click at [673, 128] on link "Mark as Paid (POS)" at bounding box center [658, 126] width 75 height 15
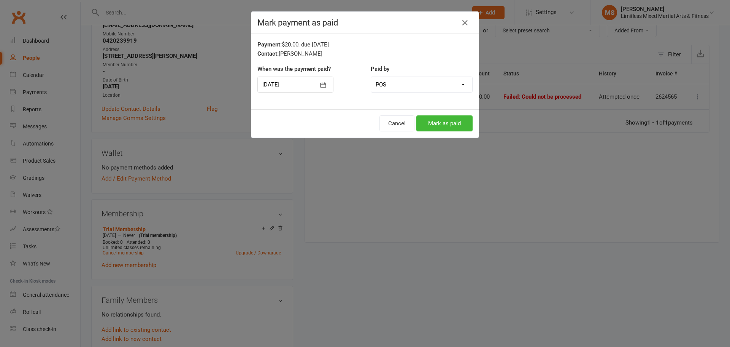
click at [305, 81] on div at bounding box center [296, 84] width 76 height 16
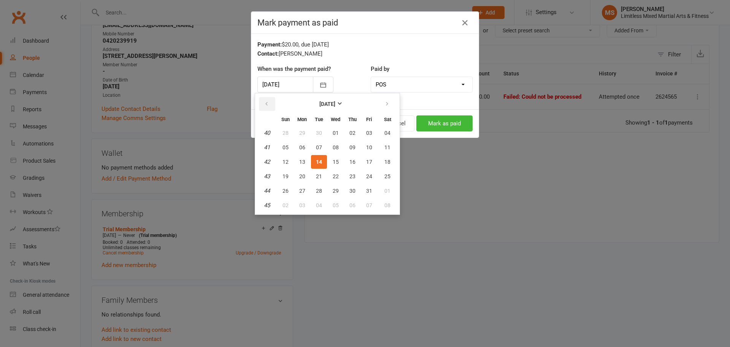
click at [267, 103] on icon "button" at bounding box center [266, 104] width 5 height 6
click at [367, 159] on span "19" at bounding box center [369, 162] width 6 height 6
type input "19 Sep 2025"
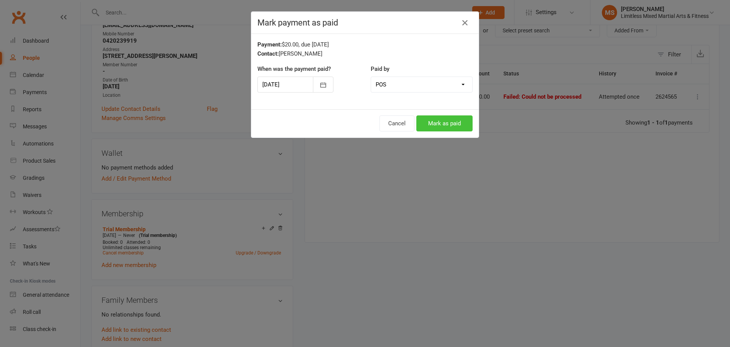
click at [445, 123] on button "Mark as paid" at bounding box center [445, 123] width 56 height 16
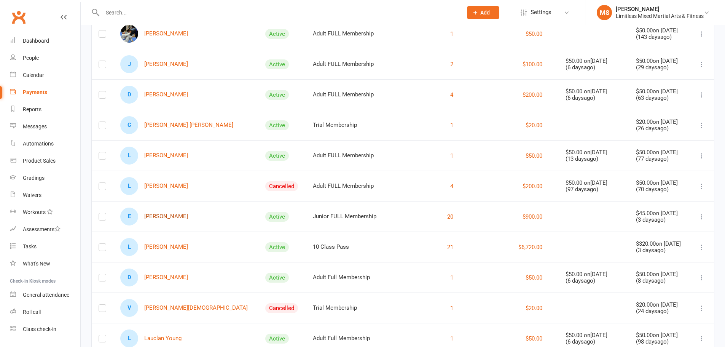
scroll to position [75, 0]
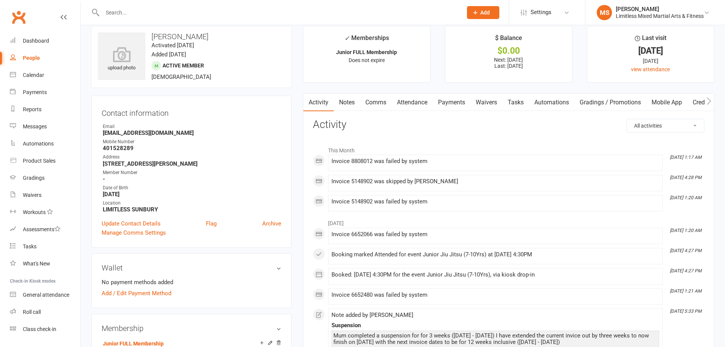
scroll to position [13, 0]
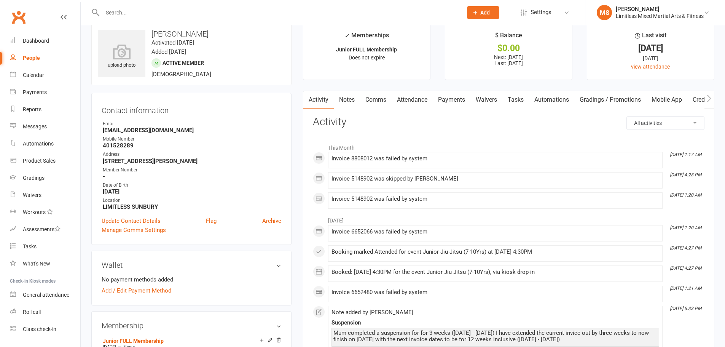
click at [698, 98] on link "Credit balance" at bounding box center [711, 99] width 49 height 17
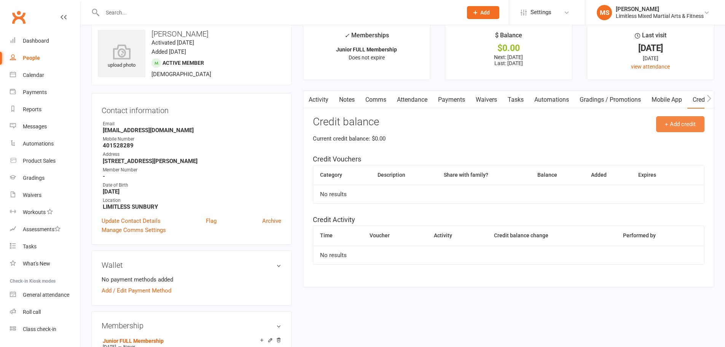
click at [691, 125] on button "+ Add credit" at bounding box center [680, 124] width 48 height 16
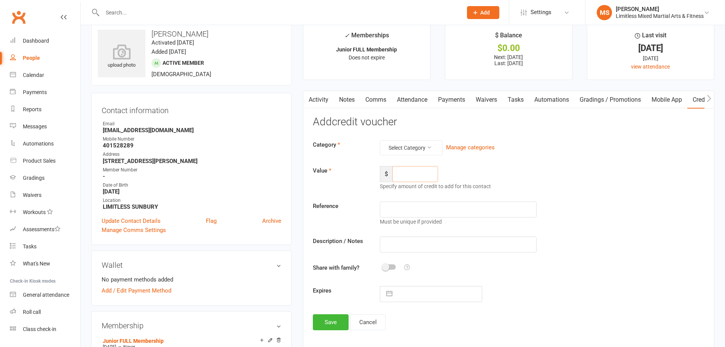
click at [413, 175] on input "number" at bounding box center [415, 174] width 46 height 16
click at [414, 149] on button "Select Category" at bounding box center [411, 147] width 63 height 15
click at [516, 161] on div "Category Select Category Manage categories Value $ Specify amount of credit to …" at bounding box center [508, 221] width 391 height 162
click at [371, 320] on button "Cancel" at bounding box center [367, 322] width 35 height 16
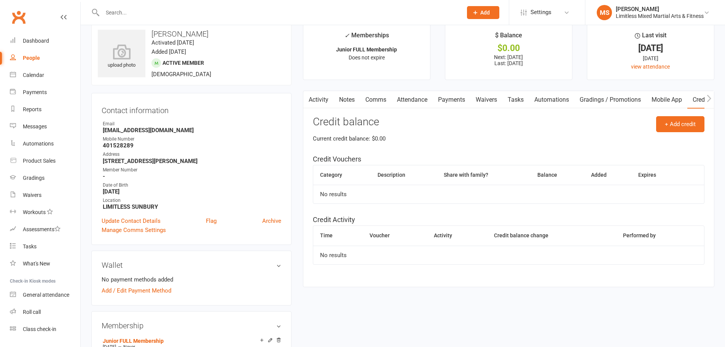
click at [461, 103] on link "Payments" at bounding box center [452, 99] width 38 height 17
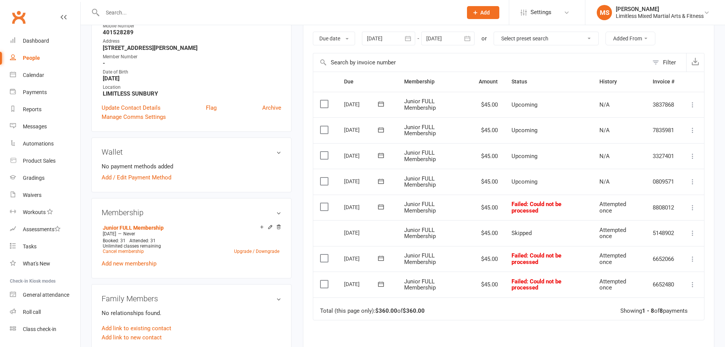
scroll to position [127, 0]
drag, startPoint x: 472, startPoint y: 183, endPoint x: 493, endPoint y: 182, distance: 20.9
click at [493, 182] on td "$45.00" at bounding box center [488, 180] width 33 height 26
drag, startPoint x: 476, startPoint y: 154, endPoint x: 493, endPoint y: 153, distance: 16.8
click at [493, 153] on td "$45.00" at bounding box center [488, 155] width 33 height 26
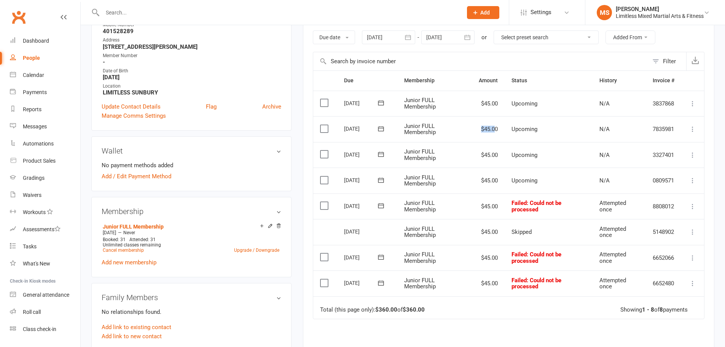
drag, startPoint x: 477, startPoint y: 128, endPoint x: 493, endPoint y: 127, distance: 15.3
click at [493, 127] on td "$45.00" at bounding box center [488, 129] width 33 height 26
click at [691, 180] on icon at bounding box center [693, 181] width 8 height 8
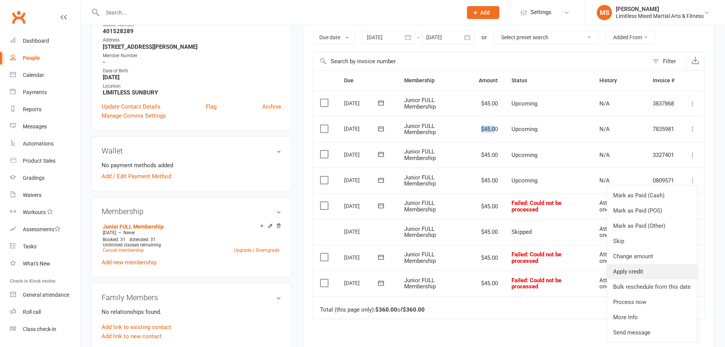
click at [637, 270] on link "Apply credit" at bounding box center [652, 271] width 90 height 15
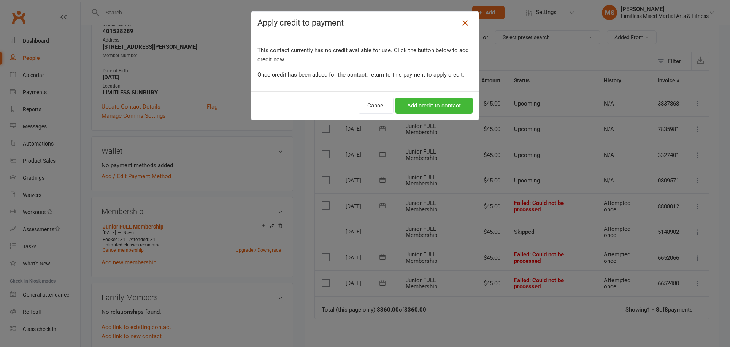
click at [463, 21] on icon at bounding box center [465, 22] width 9 height 9
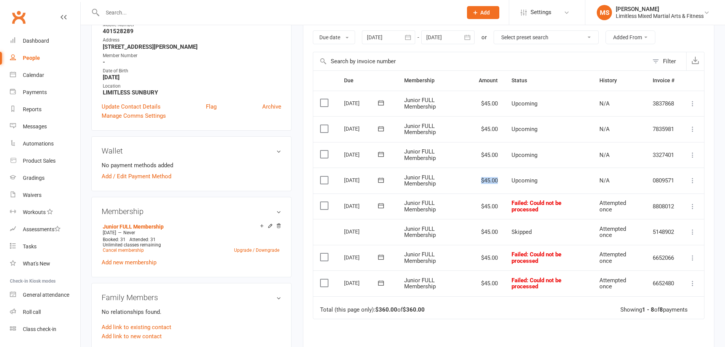
drag, startPoint x: 475, startPoint y: 180, endPoint x: 500, endPoint y: 178, distance: 25.2
click at [500, 178] on td "$45.00" at bounding box center [488, 180] width 33 height 26
click at [471, 181] on td "Junior FULL Membership" at bounding box center [434, 180] width 75 height 26
drag, startPoint x: 472, startPoint y: 179, endPoint x: 503, endPoint y: 183, distance: 30.6
click at [503, 183] on td "$45.00" at bounding box center [488, 180] width 33 height 26
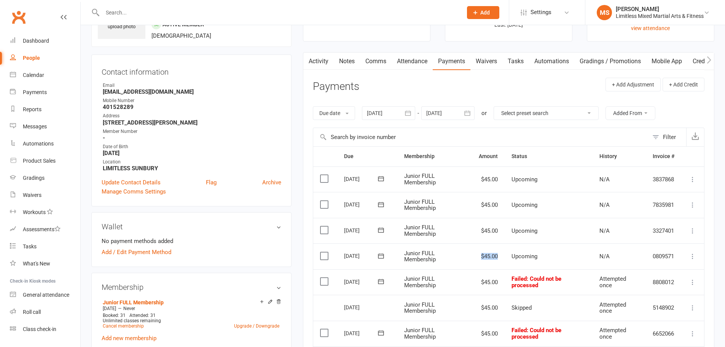
scroll to position [51, 0]
click at [695, 58] on link "Credit balance" at bounding box center [711, 61] width 49 height 17
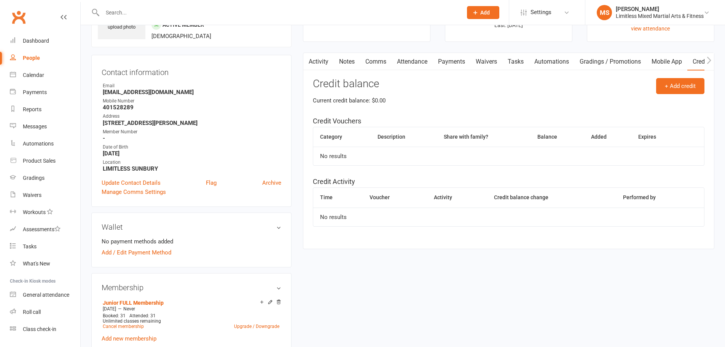
scroll to position [38, 0]
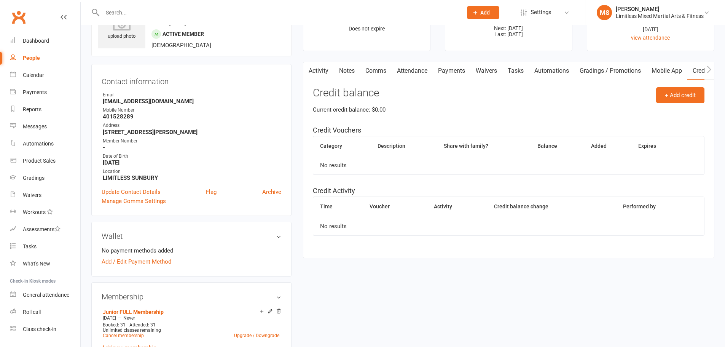
click at [317, 60] on main "✓ Memberships Junior FULL Membership Does not expire $ Balance $0.00 Next: [DAT…" at bounding box center [508, 129] width 423 height 271
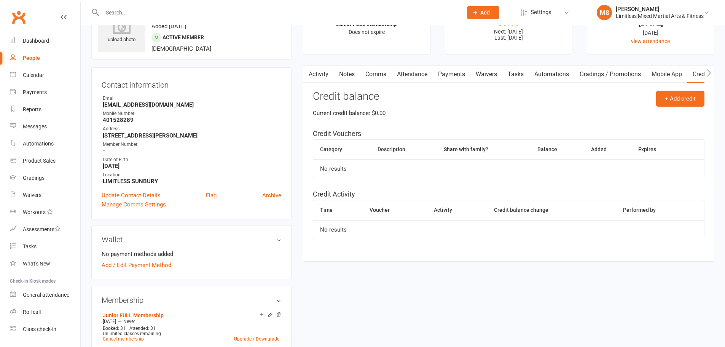
click at [313, 73] on link "Activity" at bounding box center [318, 73] width 30 height 17
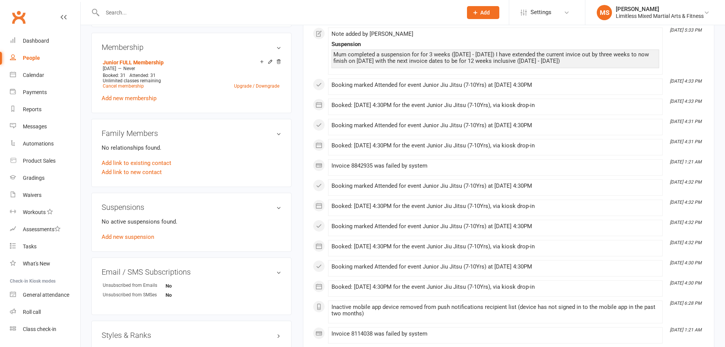
scroll to position [304, 0]
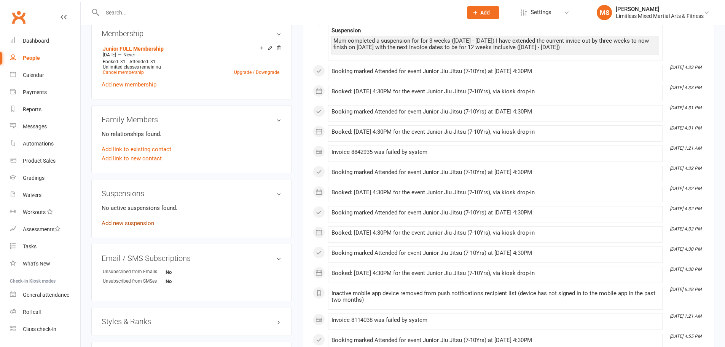
click at [130, 223] on link "Add new suspension" at bounding box center [128, 222] width 52 height 7
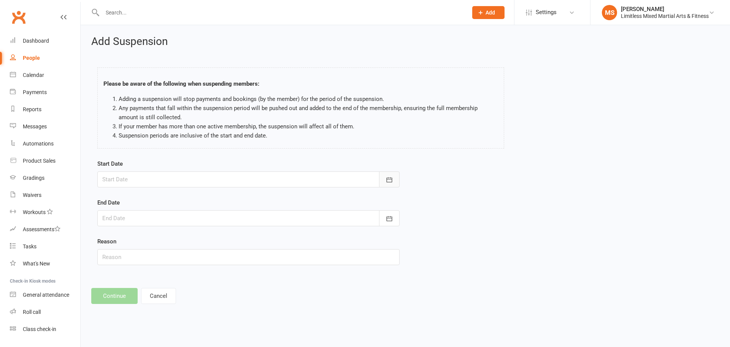
click at [386, 179] on icon "button" at bounding box center [390, 180] width 8 height 8
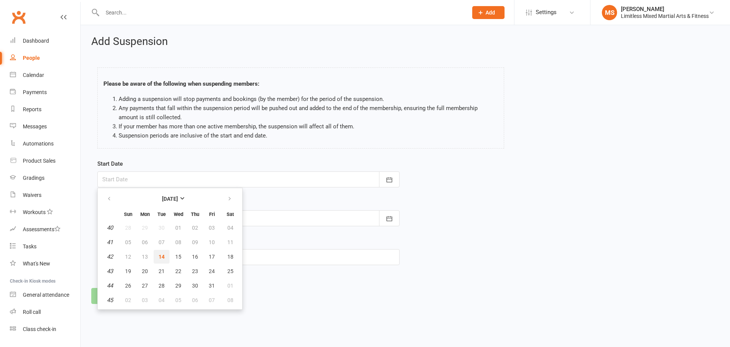
click at [164, 256] on span "14" at bounding box center [162, 256] width 6 height 6
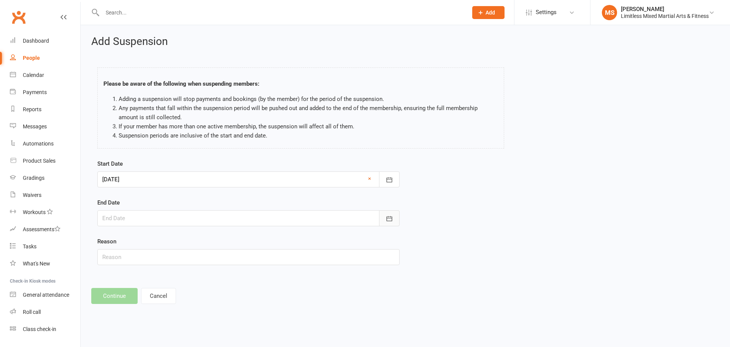
click at [385, 217] on button "button" at bounding box center [389, 218] width 21 height 16
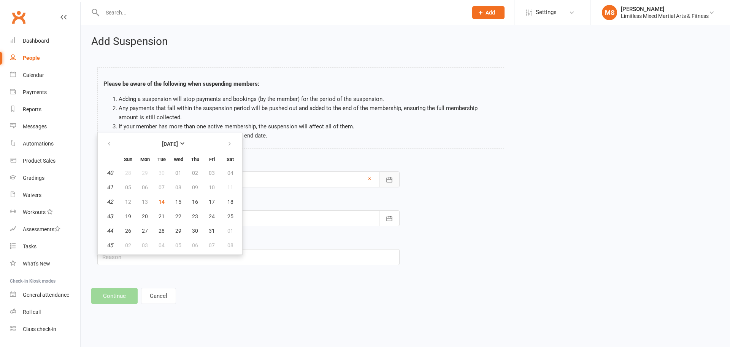
click at [388, 177] on icon "button" at bounding box center [390, 180] width 8 height 8
click at [231, 143] on icon "button" at bounding box center [229, 144] width 5 height 6
drag, startPoint x: 517, startPoint y: 154, endPoint x: 496, endPoint y: 164, distance: 23.1
click at [517, 155] on div "Please be aware of the following when suspending members: Adding a suspension w…" at bounding box center [406, 109] width 628 height 99
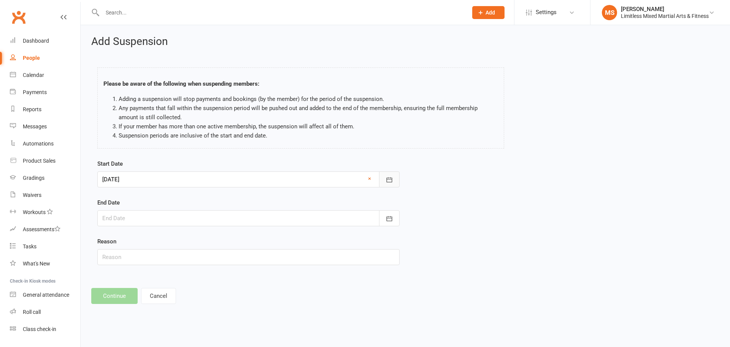
click at [395, 178] on button "button" at bounding box center [389, 179] width 21 height 16
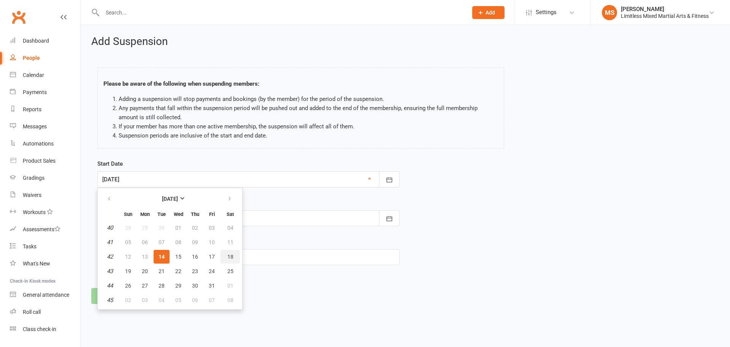
click at [227, 256] on span "18" at bounding box center [230, 256] width 6 height 6
type input "[DATE]"
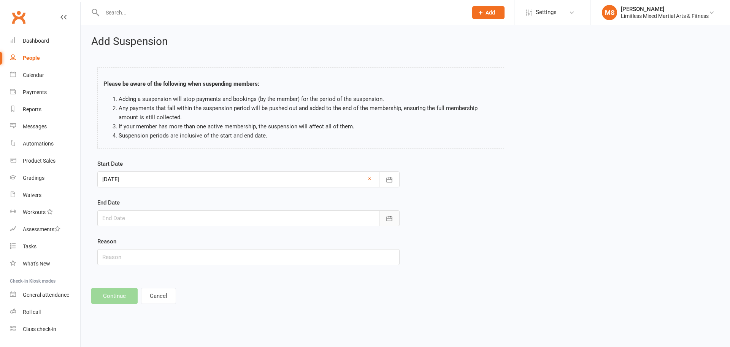
click at [390, 219] on icon "button" at bounding box center [390, 219] width 8 height 8
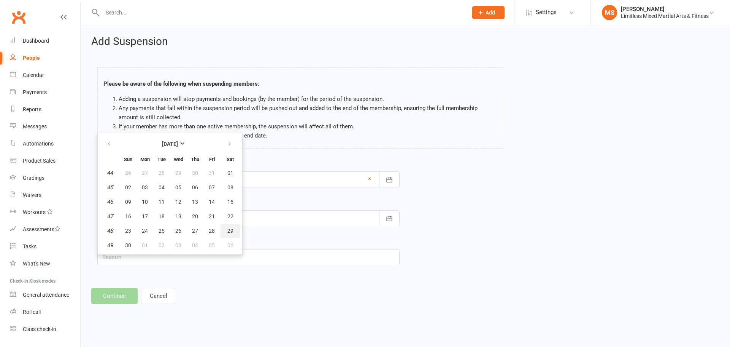
click at [232, 234] on button "29" at bounding box center [230, 231] width 19 height 14
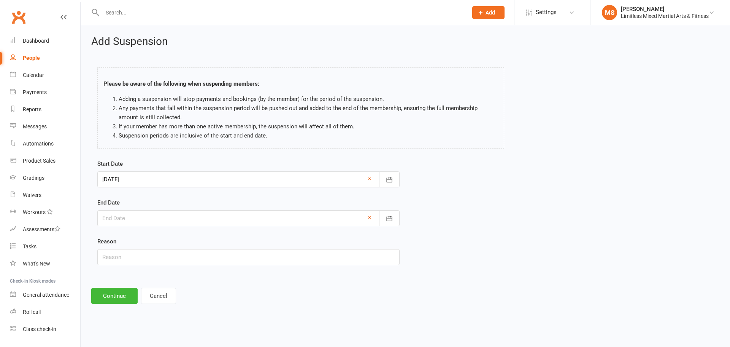
type input "[DATE]"
click at [130, 295] on button "Continue" at bounding box center [114, 296] width 46 height 16
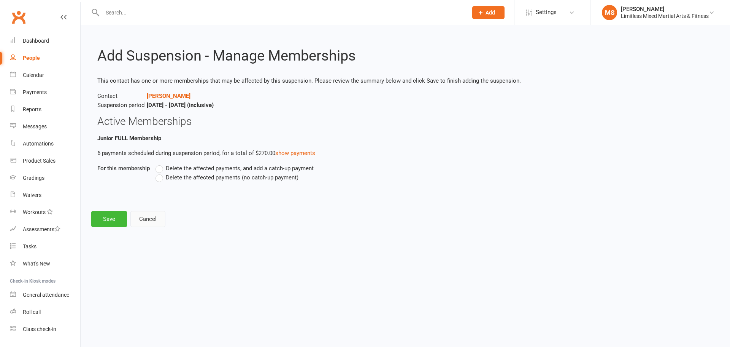
click at [156, 217] on button "Cancel" at bounding box center [147, 219] width 35 height 16
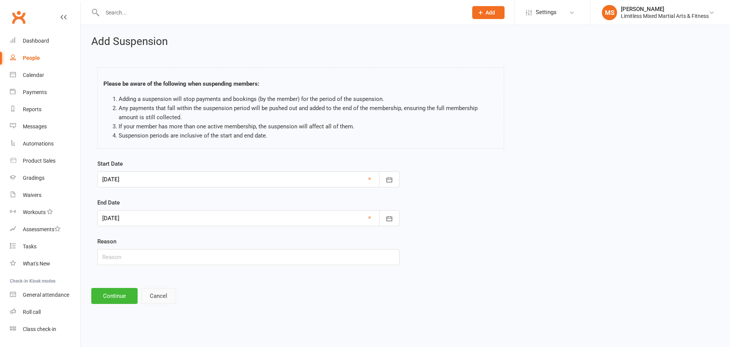
click at [162, 297] on button "Cancel" at bounding box center [158, 296] width 35 height 16
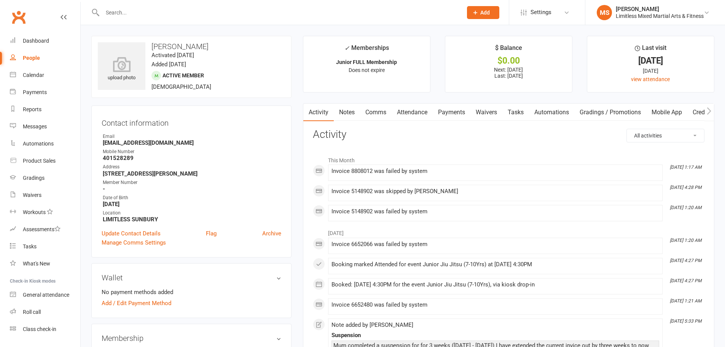
click at [390, 11] on input "text" at bounding box center [278, 12] width 357 height 11
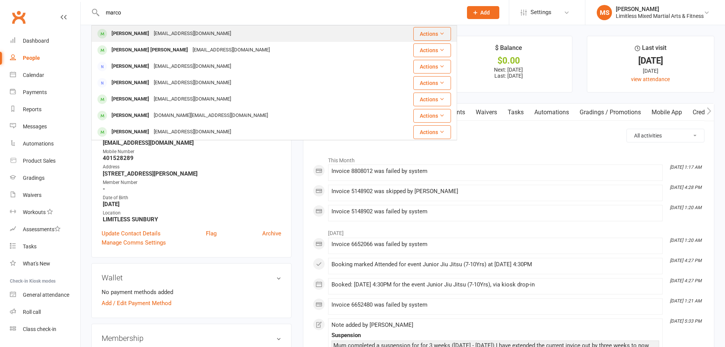
type input "marco"
click at [156, 33] on div "[EMAIL_ADDRESS][DOMAIN_NAME]" at bounding box center [192, 33] width 82 height 11
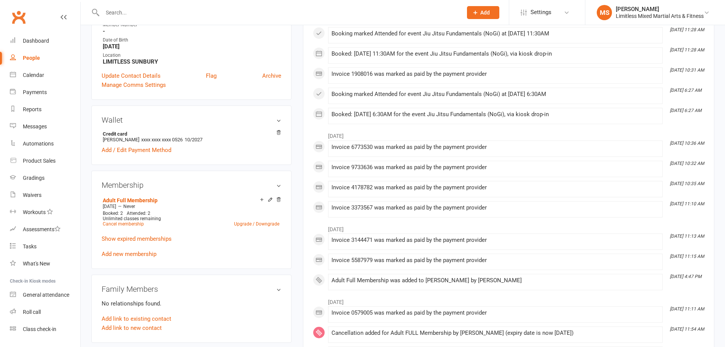
scroll to position [292, 0]
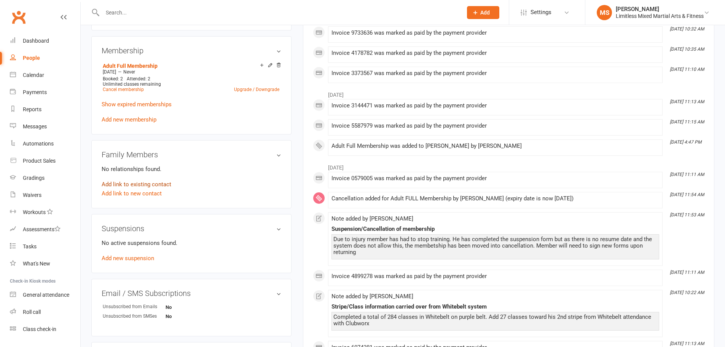
click at [148, 183] on link "Add link to existing contact" at bounding box center [137, 184] width 70 height 9
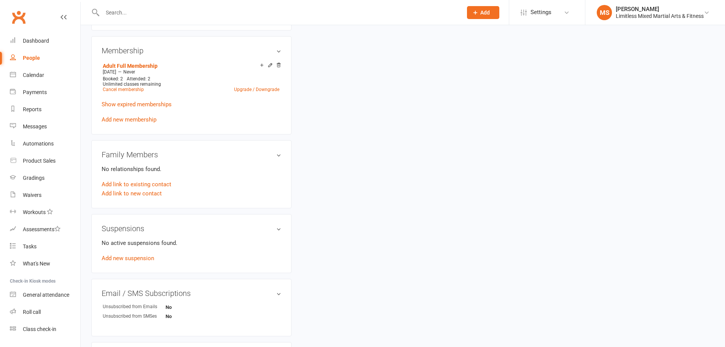
scroll to position [0, 0]
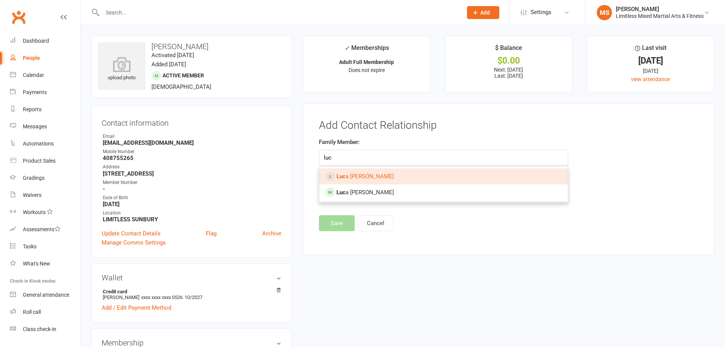
type input "luc"
click at [183, 9] on input "text" at bounding box center [278, 12] width 357 height 11
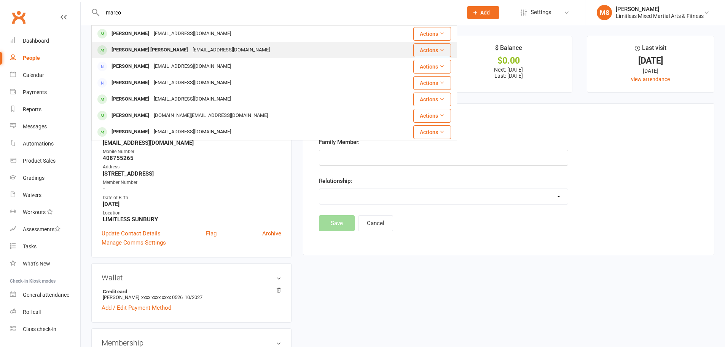
type input "marco"
click at [153, 51] on div "[PERSON_NAME] [PERSON_NAME]" at bounding box center [149, 50] width 81 height 11
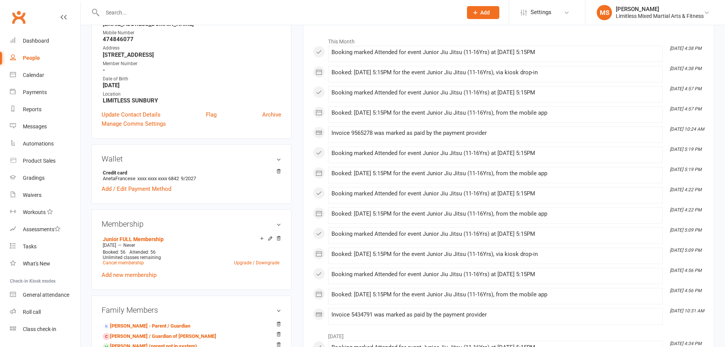
scroll to position [203, 0]
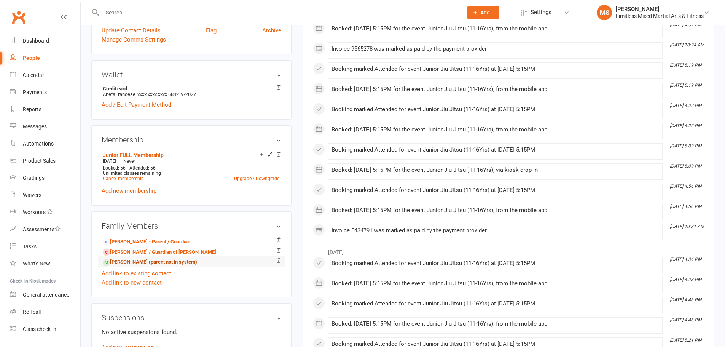
click at [157, 261] on link "[PERSON_NAME] (parent not in system)" at bounding box center [150, 262] width 94 height 8
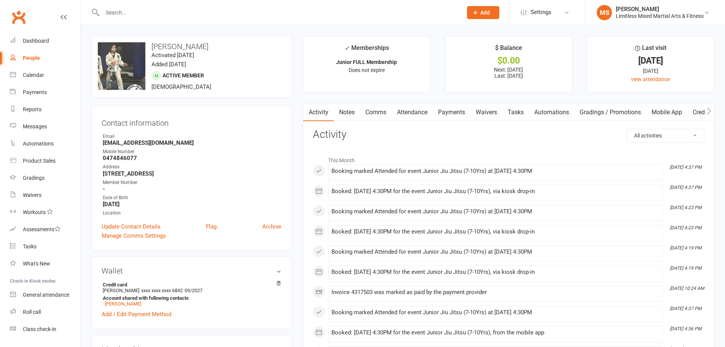
click at [332, 189] on div "Booked: [DATE] 4:30PM for the event Junior Jiu Jitsu (7-10Yrs), via kiosk drop-…" at bounding box center [495, 191] width 328 height 6
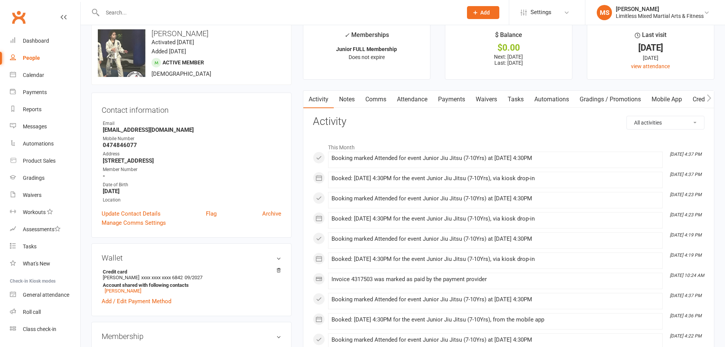
drag, startPoint x: 512, startPoint y: 192, endPoint x: 555, endPoint y: 191, distance: 42.3
click at [555, 191] on div "This Month [DATE] 4:37 PM Booking marked Attended for event Junior Jiu Jitsu (7…" at bounding box center [508, 304] width 391 height 331
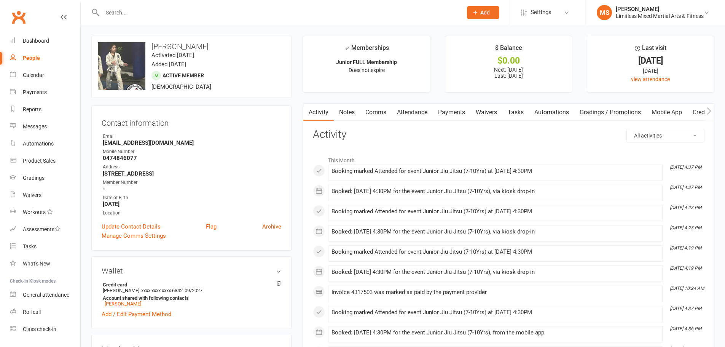
click at [575, 186] on li "[DATE] 4:37 PM Booked: [DATE] 4:30PM for the event Junior Jiu Jitsu (7-10Yrs), …" at bounding box center [495, 192] width 334 height 16
drag, startPoint x: 330, startPoint y: 191, endPoint x: 562, endPoint y: 195, distance: 232.5
click at [562, 195] on li "[DATE] 4:37 PM Booked: [DATE] 4:30PM for the event Junior Jiu Jitsu (7-10Yrs), …" at bounding box center [495, 192] width 334 height 16
drag, startPoint x: 334, startPoint y: 170, endPoint x: 677, endPoint y: 173, distance: 342.4
click at [570, 175] on div "Booking marked Attended for event Junior Jiu Jitsu (7-10Yrs) at [DATE] 4:30PM" at bounding box center [495, 173] width 328 height 10
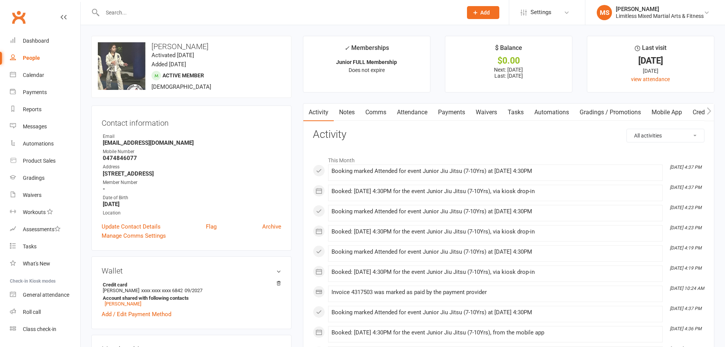
drag, startPoint x: 669, startPoint y: 168, endPoint x: 704, endPoint y: 166, distance: 34.3
click at [704, 166] on div "This Month [DATE] 4:37 PM Booking marked Attended for event Junior Jiu Jitsu (7…" at bounding box center [508, 317] width 391 height 331
drag, startPoint x: 672, startPoint y: 188, endPoint x: 700, endPoint y: 186, distance: 28.2
click at [700, 186] on icon "[DATE] 4:37 PM" at bounding box center [685, 186] width 32 height 5
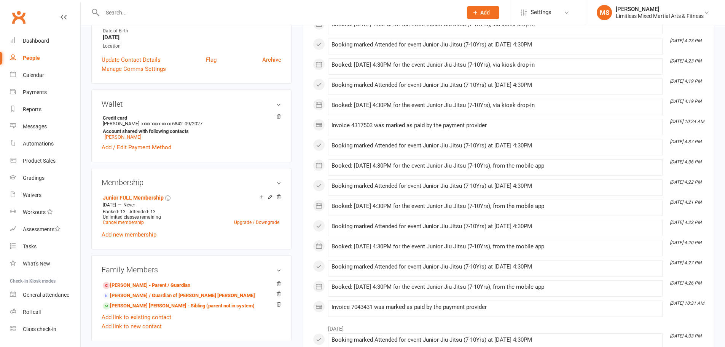
scroll to position [89, 0]
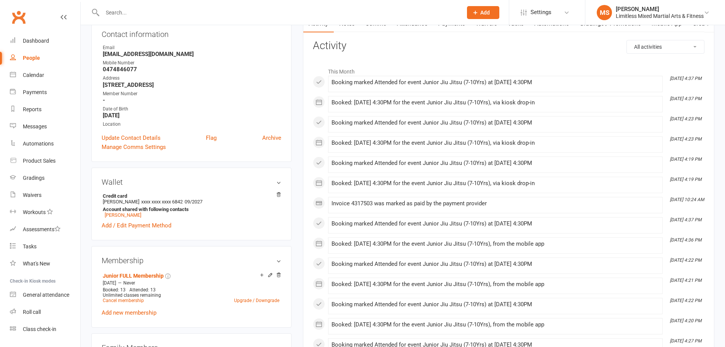
drag, startPoint x: 564, startPoint y: 102, endPoint x: 538, endPoint y: 85, distance: 30.8
click at [538, 85] on div "This Month [DATE] 4:37 PM Booking marked Attended for event Junior Jiu Jitsu (7…" at bounding box center [508, 229] width 391 height 331
click at [573, 102] on div "Booked: [DATE] 4:30PM for the event Junior Jiu Jitsu (7-10Yrs), via kiosk drop-…" at bounding box center [495, 102] width 328 height 6
click at [657, 45] on select "All activities Bookings / Attendances Communications Notes Failed SMSes Grading…" at bounding box center [665, 46] width 77 height 13
select select "SignedWaiverLogEntry"
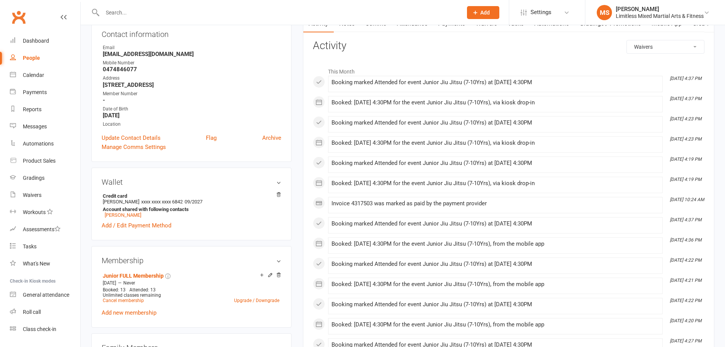
click at [627, 40] on select "All activities Bookings / Attendances Communications Notes Failed SMSes Grading…" at bounding box center [665, 46] width 77 height 13
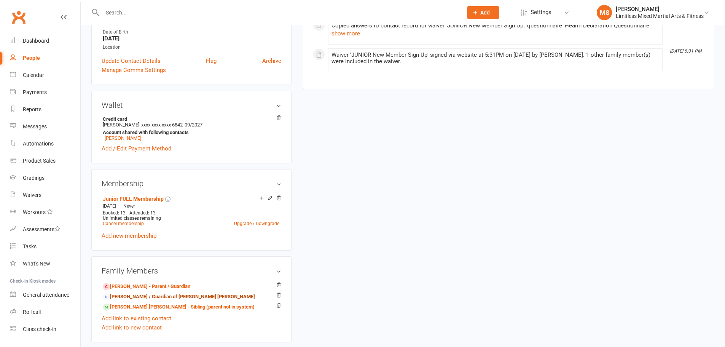
scroll to position [190, 0]
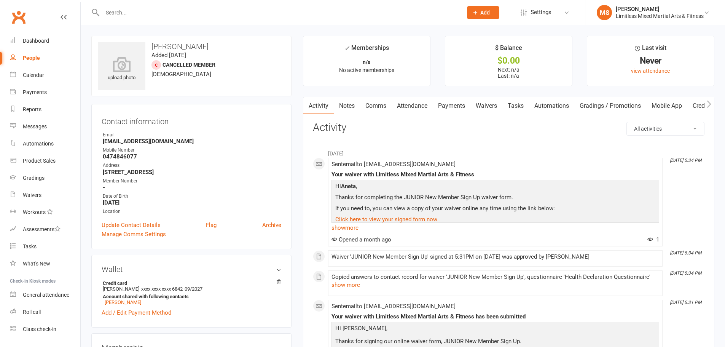
click at [493, 99] on link "Waivers" at bounding box center [486, 105] width 32 height 17
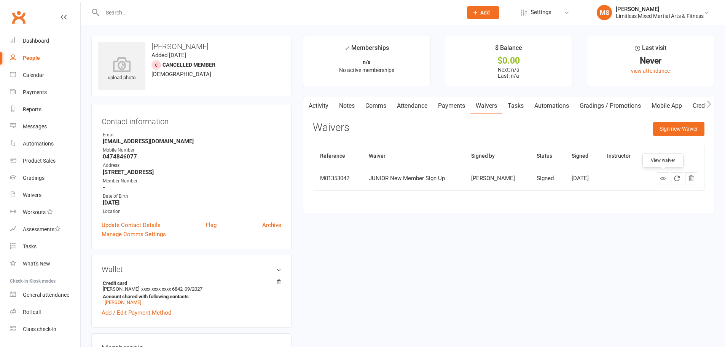
click at [660, 175] on link at bounding box center [663, 178] width 12 height 12
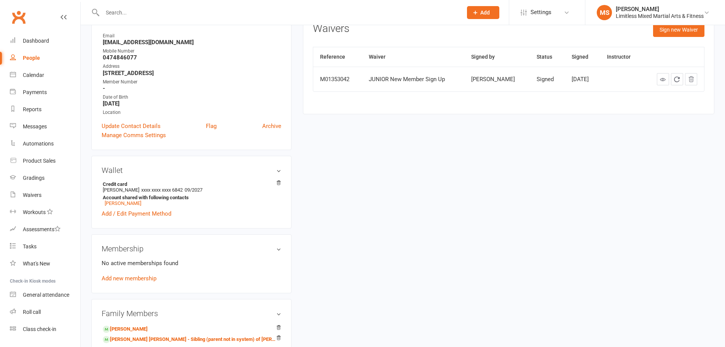
scroll to position [38, 0]
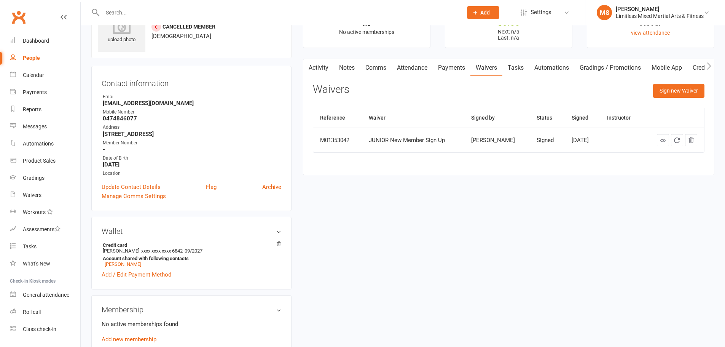
click at [446, 63] on link "Payments" at bounding box center [452, 67] width 38 height 17
click at [0, 0] on div "Loading" at bounding box center [0, 0] width 0 height 0
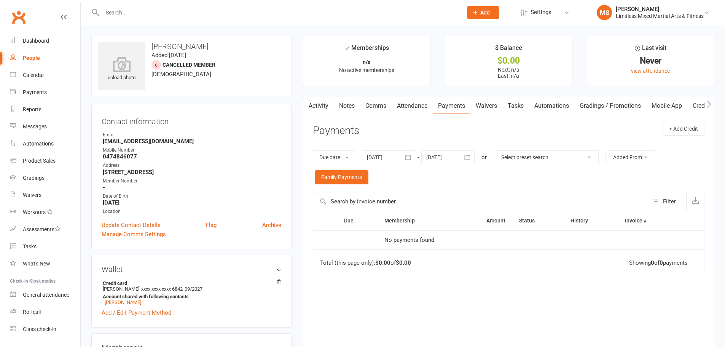
drag, startPoint x: 272, startPoint y: 223, endPoint x: 400, endPoint y: 31, distance: 231.1
click at [273, 223] on link "Archive" at bounding box center [271, 224] width 19 height 9
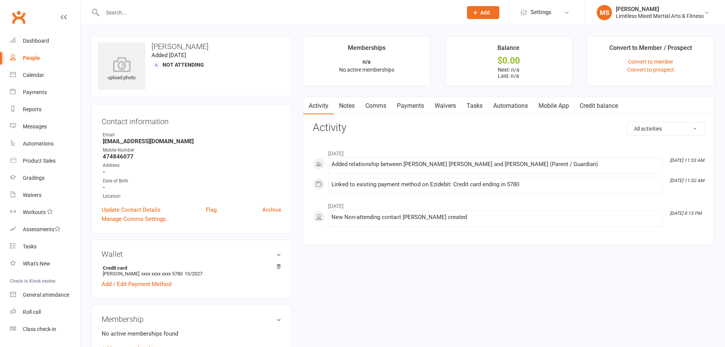
click at [441, 107] on link "Waivers" at bounding box center [445, 105] width 32 height 17
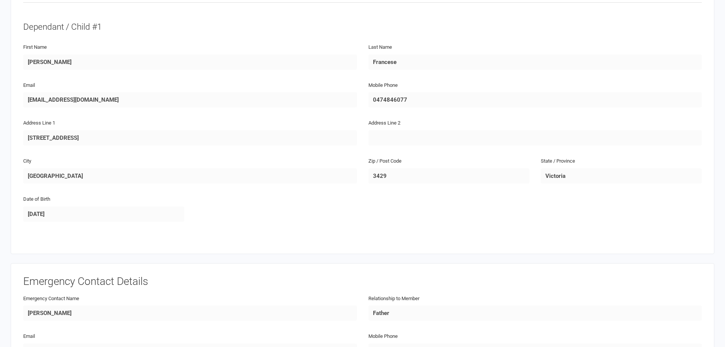
scroll to position [368, 0]
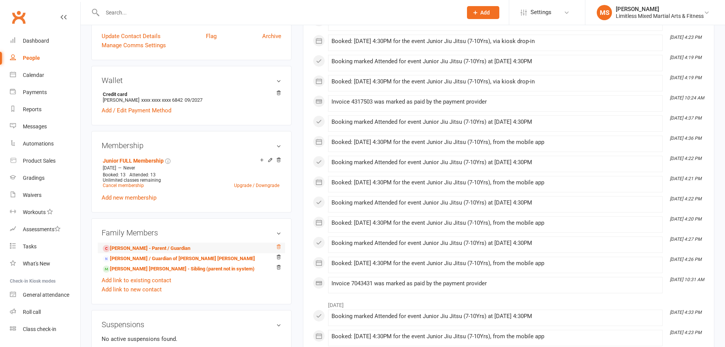
click at [277, 248] on icon at bounding box center [278, 246] width 5 height 5
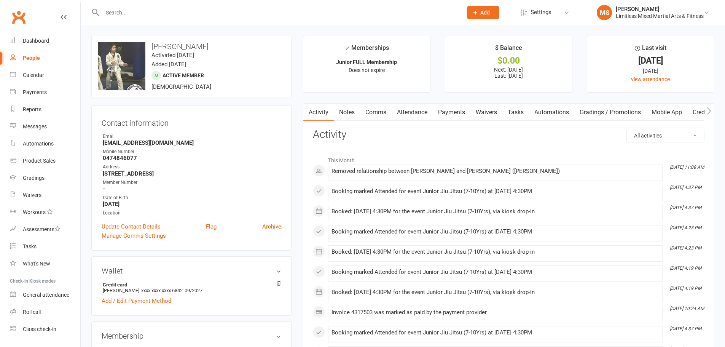
click at [493, 113] on link "Waivers" at bounding box center [486, 111] width 32 height 17
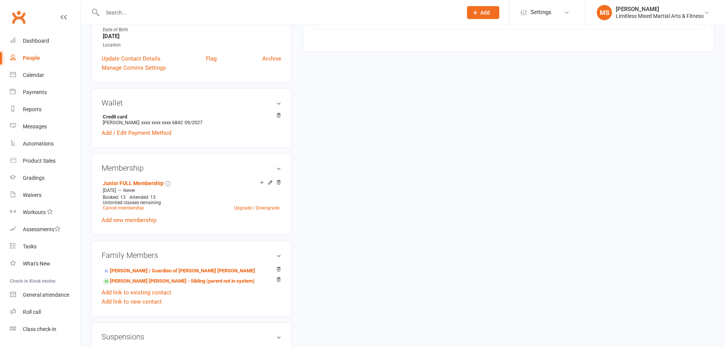
scroll to position [190, 0]
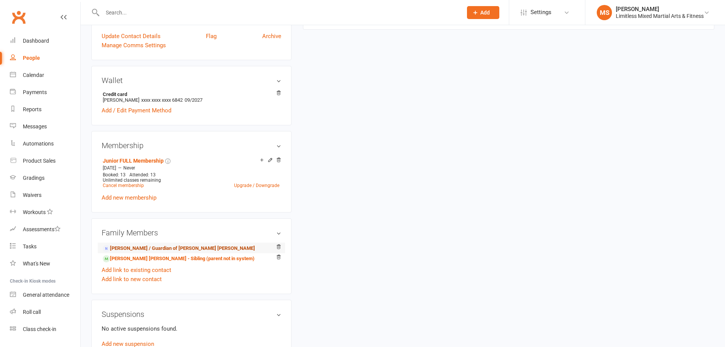
click at [165, 249] on link "Aneta Francese - Parent / Guardian of Marco Antonio Francese" at bounding box center [179, 248] width 152 height 8
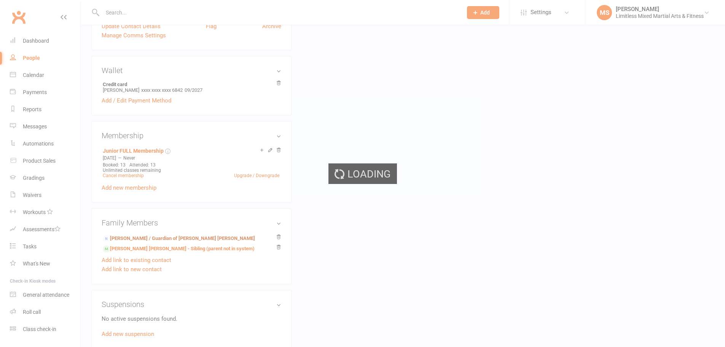
scroll to position [203, 0]
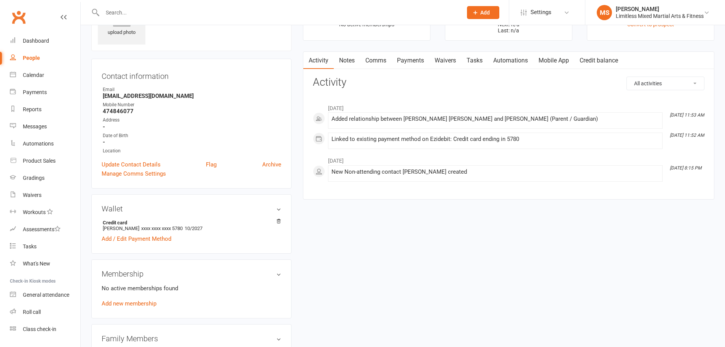
scroll to position [178, 0]
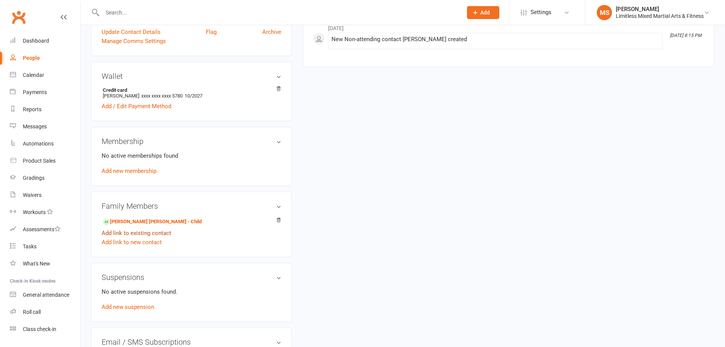
click at [143, 232] on link "Add link to existing contact" at bounding box center [137, 232] width 70 height 9
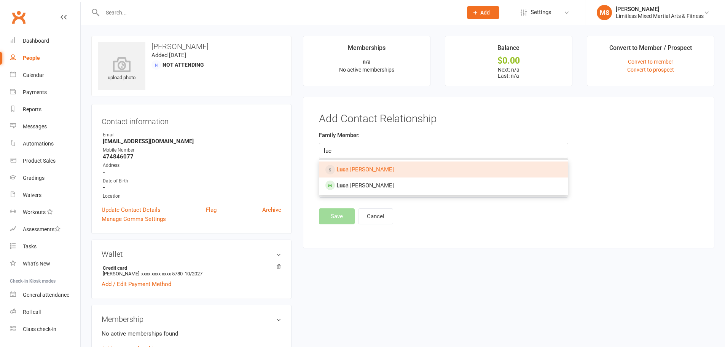
type input "luc"
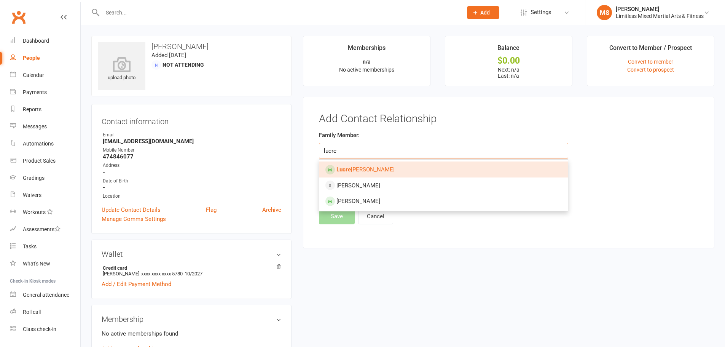
type input "lucre"
click at [360, 168] on span "Lucre zia Francese" at bounding box center [365, 169] width 58 height 7
type input "[PERSON_NAME]"
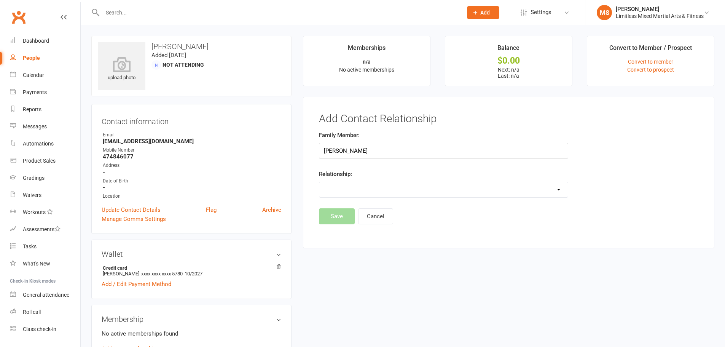
click at [368, 188] on select "Parent / Guardian Child Sibling (parent not in system) Spouse / Partner Cousin …" at bounding box center [443, 189] width 248 height 15
select select "1"
click at [319, 182] on select "Parent / Guardian Child Sibling (parent not in system) Spouse / Partner Cousin …" at bounding box center [443, 189] width 248 height 15
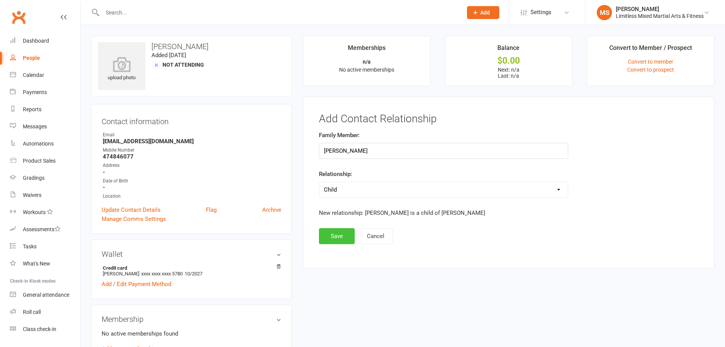
click at [331, 233] on button "Save" at bounding box center [337, 236] width 36 height 16
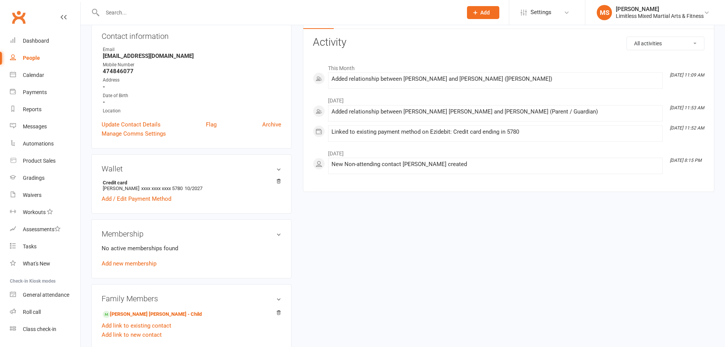
scroll to position [114, 0]
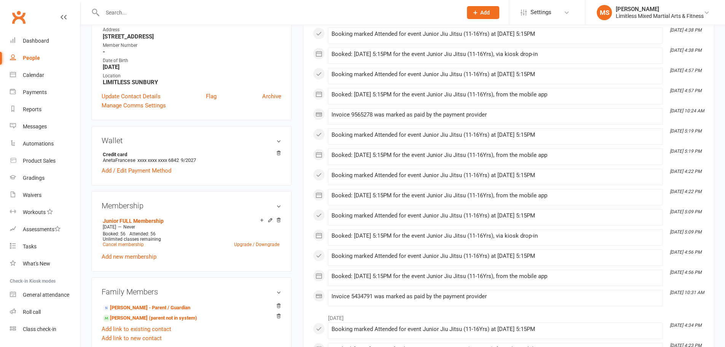
scroll to position [178, 0]
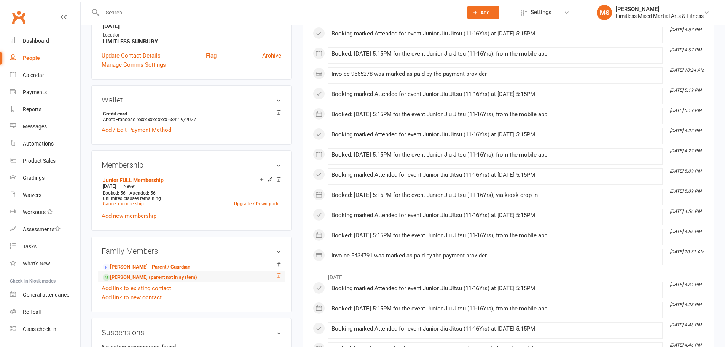
click at [280, 277] on icon at bounding box center [278, 274] width 5 height 5
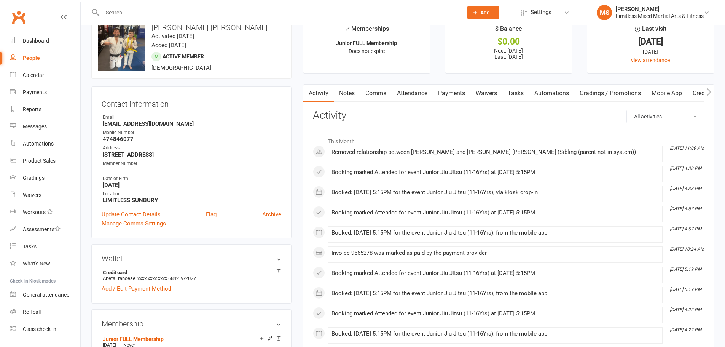
scroll to position [0, 0]
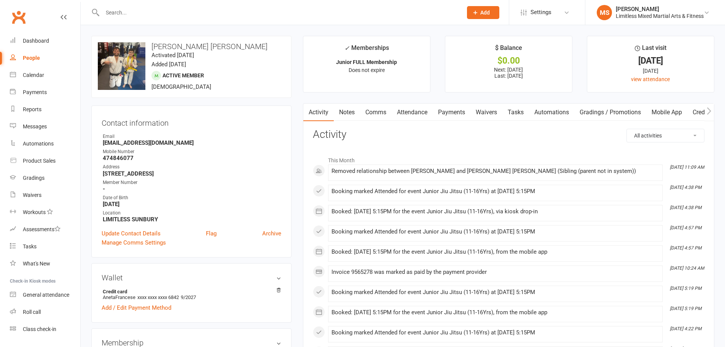
click at [480, 113] on link "Waivers" at bounding box center [486, 111] width 32 height 17
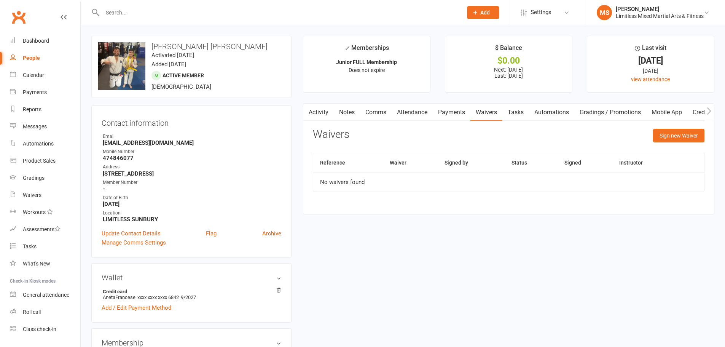
click at [321, 114] on link "Activity" at bounding box center [318, 111] width 30 height 17
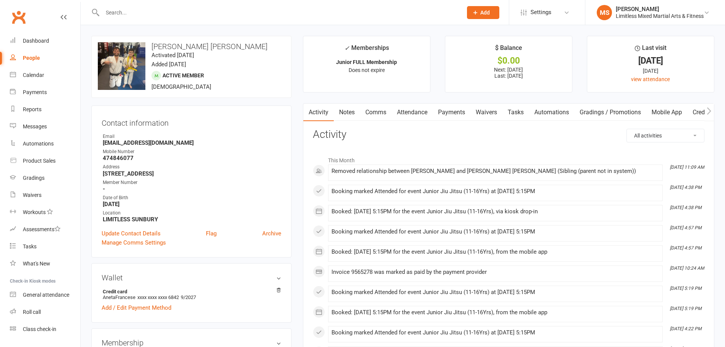
click at [458, 112] on link "Payments" at bounding box center [452, 111] width 38 height 17
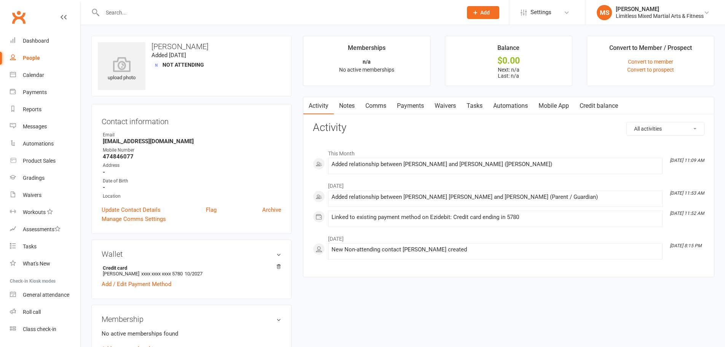
click at [437, 106] on link "Waivers" at bounding box center [445, 105] width 32 height 17
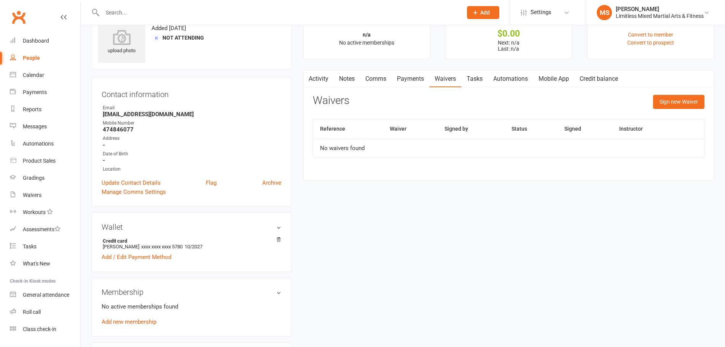
scroll to position [13, 0]
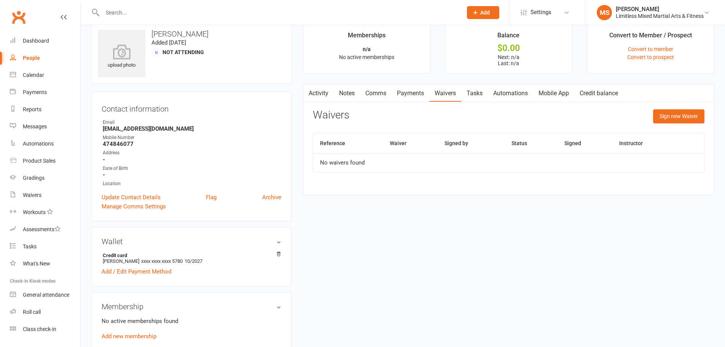
click at [311, 93] on button "button" at bounding box center [308, 92] width 10 height 17
click at [315, 94] on link "Activity" at bounding box center [318, 92] width 30 height 17
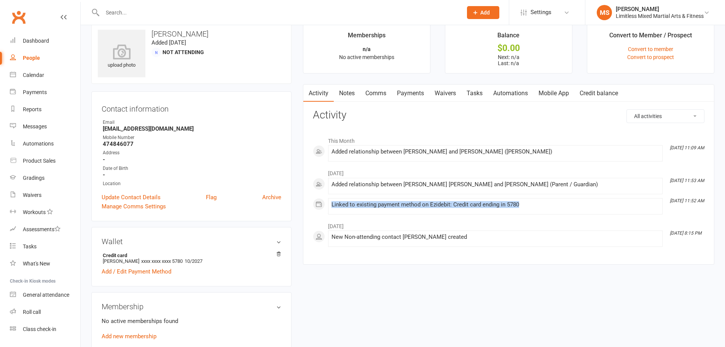
drag, startPoint x: 331, startPoint y: 204, endPoint x: 543, endPoint y: 208, distance: 211.9
click at [543, 208] on div "Linked to existing payment method on Ezidebit: Credit card ending in 5780" at bounding box center [495, 206] width 328 height 10
click at [688, 203] on time "[DATE] 11:52 AM" at bounding box center [685, 200] width 38 height 5
drag, startPoint x: 685, startPoint y: 205, endPoint x: 589, endPoint y: 201, distance: 96.3
click at [665, 201] on div "May [DATE] 11:53 AM Added relationship between [PERSON_NAME] [PERSON_NAME] and …" at bounding box center [508, 189] width 391 height 49
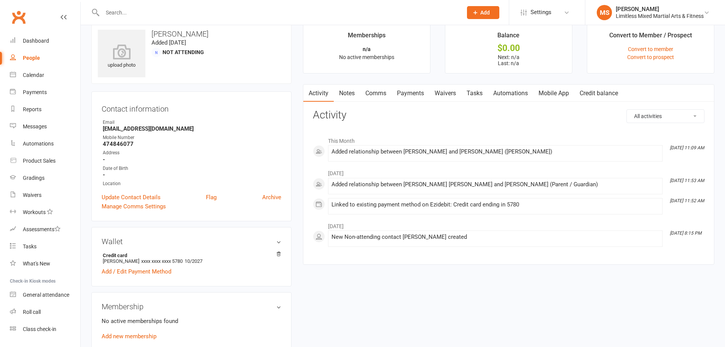
click at [517, 203] on div "Linked to existing payment method on Ezidebit: Credit card ending in 5780" at bounding box center [495, 204] width 328 height 6
click at [364, 10] on input "text" at bounding box center [278, 12] width 357 height 11
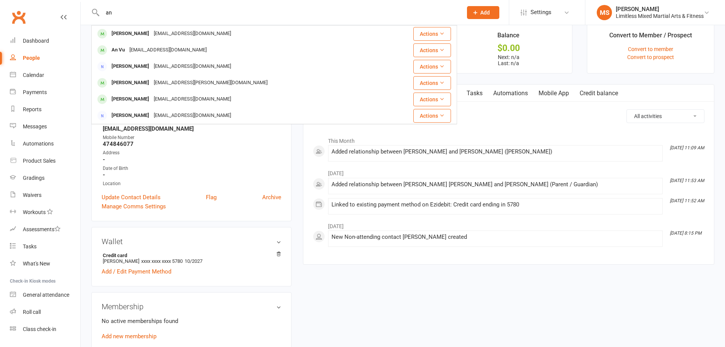
type input "a"
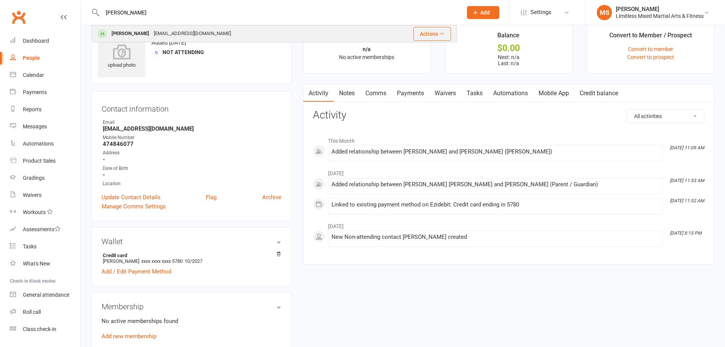
type input "[PERSON_NAME]"
click at [194, 32] on div "[EMAIL_ADDRESS][DOMAIN_NAME]" at bounding box center [192, 33] width 82 height 11
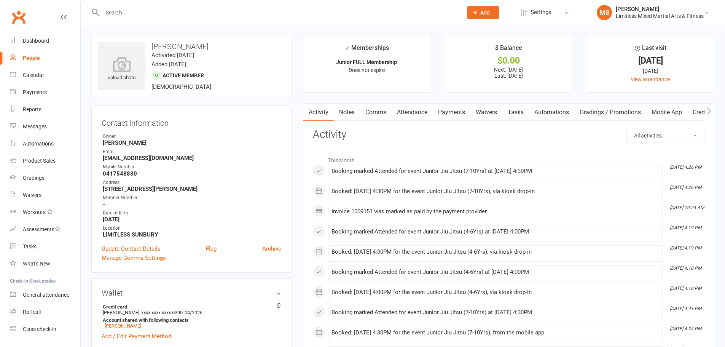
click at [288, 13] on input "text" at bounding box center [278, 12] width 357 height 11
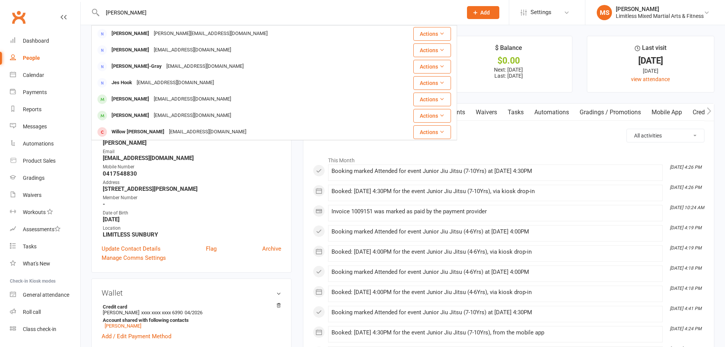
type input "[PERSON_NAME]"
click at [553, 129] on h3 "Activity" at bounding box center [508, 135] width 391 height 12
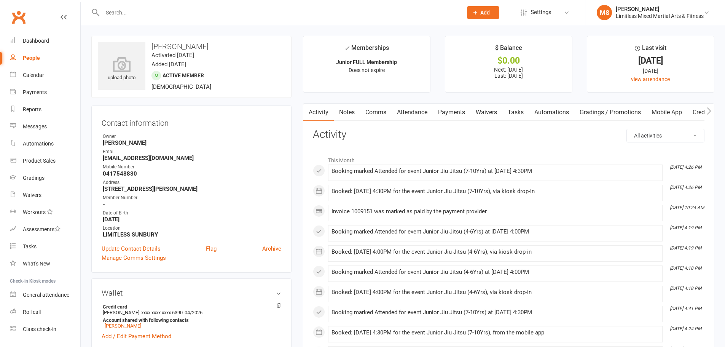
click at [477, 111] on link "Waivers" at bounding box center [486, 111] width 32 height 17
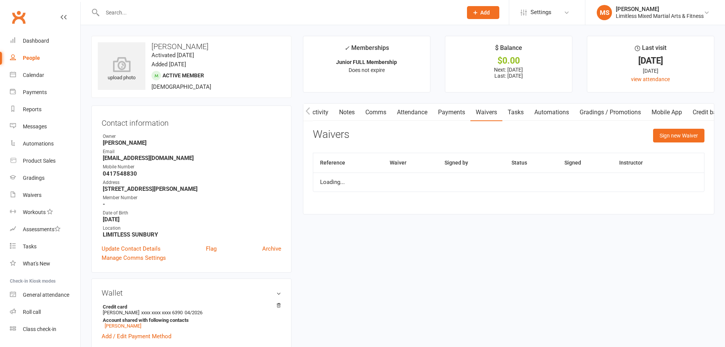
scroll to position [0, 25]
click at [307, 109] on icon "button" at bounding box center [307, 111] width 5 height 8
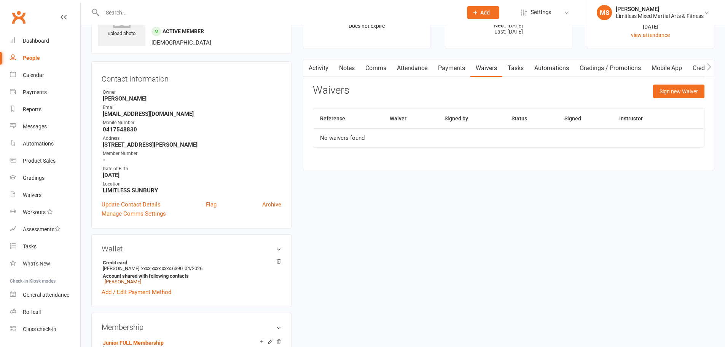
scroll to position [38, 0]
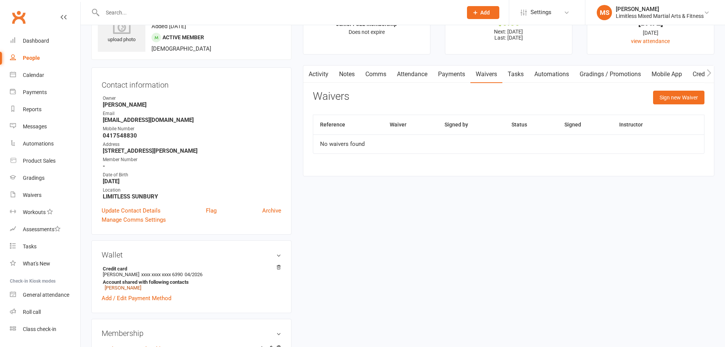
click at [667, 73] on link "Mobile App" at bounding box center [666, 73] width 41 height 17
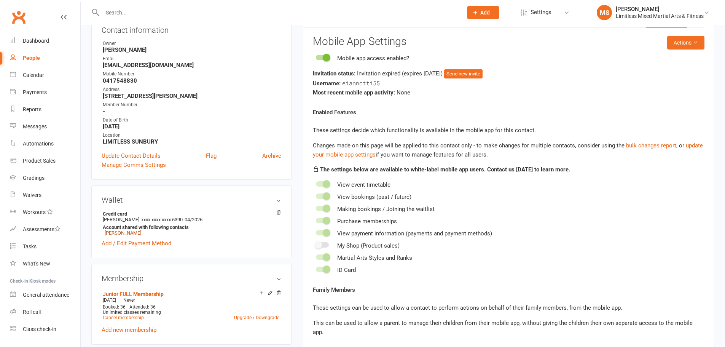
scroll to position [254, 0]
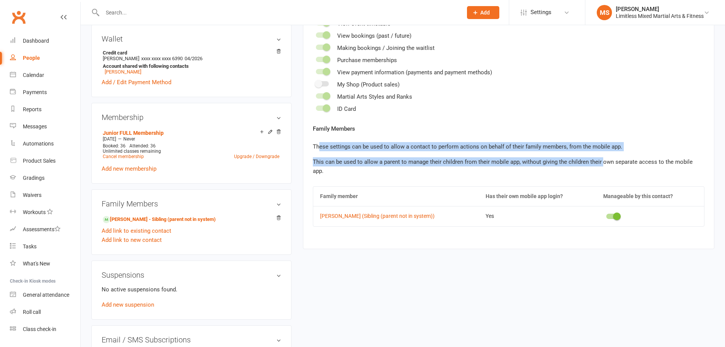
drag, startPoint x: 319, startPoint y: 143, endPoint x: 600, endPoint y: 153, distance: 281.7
click at [600, 153] on div "Family Members These settings can be used to allow a contact to perform actions…" at bounding box center [508, 149] width 391 height 51
click at [652, 145] on p "These settings can be used to allow a contact to perform actions on behalf of t…" at bounding box center [508, 146] width 391 height 9
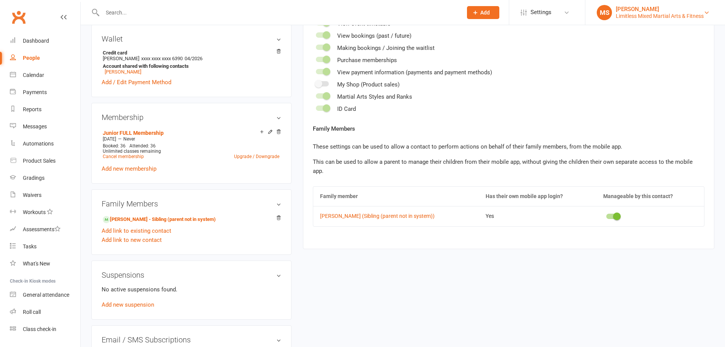
click at [658, 16] on div "Limitless Mixed Martial Arts & Fitness" at bounding box center [659, 16] width 88 height 7
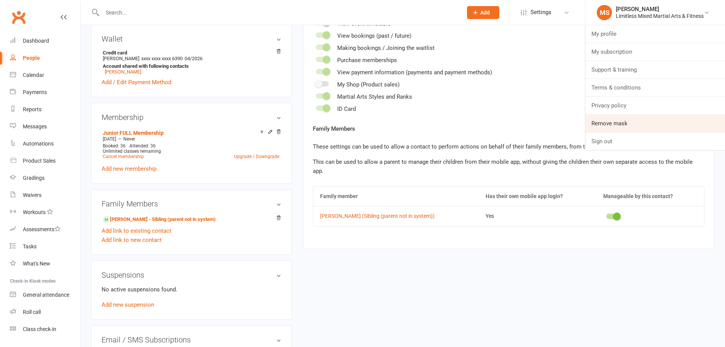
click at [627, 118] on link "Remove mask" at bounding box center [655, 122] width 140 height 17
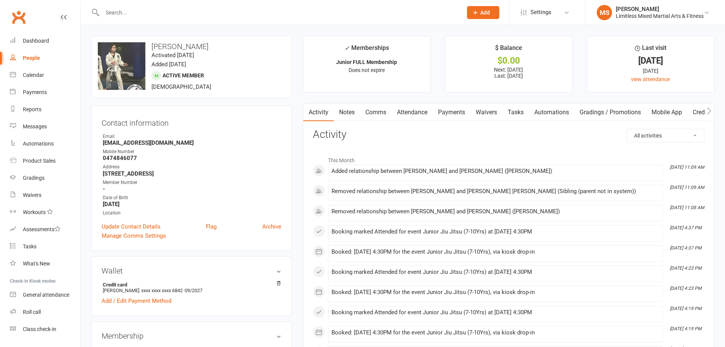
click at [481, 108] on link "Waivers" at bounding box center [486, 111] width 32 height 17
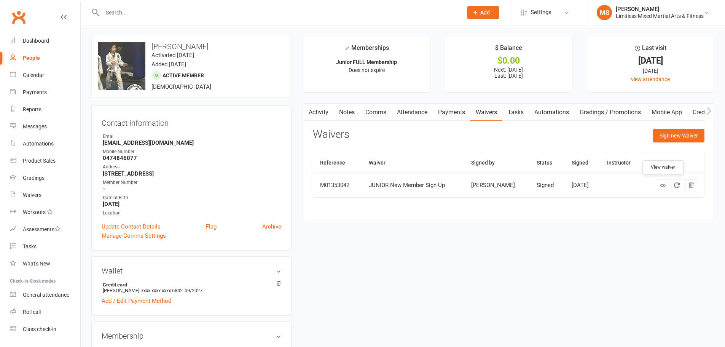
click at [660, 185] on icon at bounding box center [663, 185] width 6 height 6
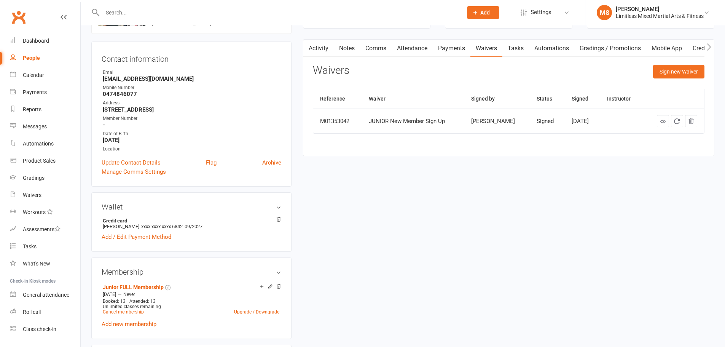
scroll to position [114, 0]
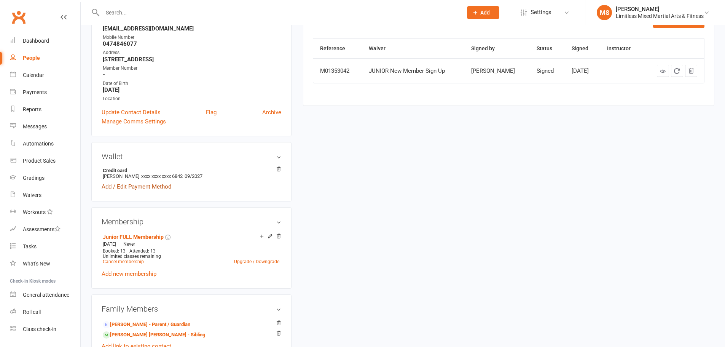
click at [156, 188] on link "Add / Edit Payment Method" at bounding box center [137, 186] width 70 height 9
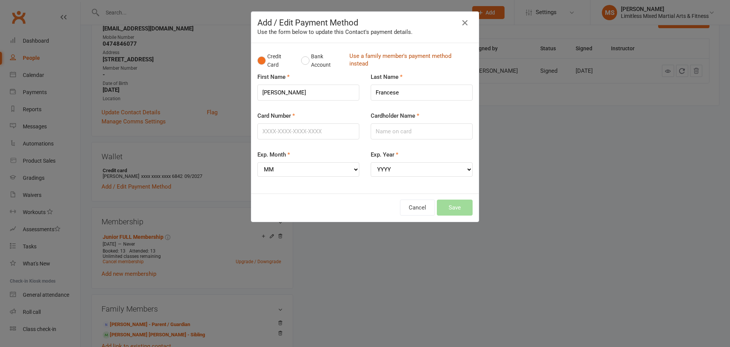
click at [374, 54] on link "Use a family member's payment method instead" at bounding box center [409, 60] width 119 height 17
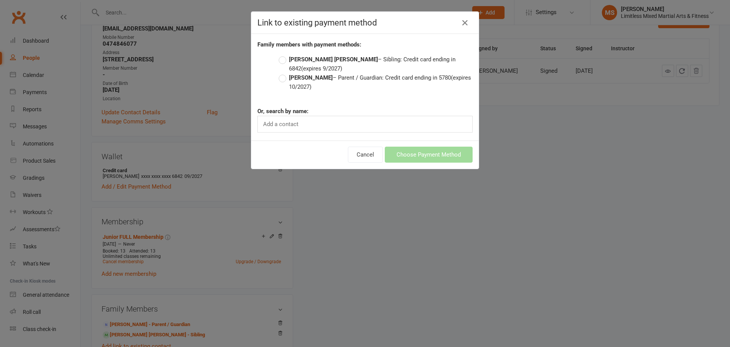
click at [329, 59] on strong "[PERSON_NAME] [PERSON_NAME]" at bounding box center [333, 59] width 89 height 7
click at [284, 55] on input "[PERSON_NAME] [PERSON_NAME] – Sibling: Credit card ending in 6842 (expires 9/20…" at bounding box center [281, 55] width 5 height 0
click at [429, 153] on button "Choose Payment Method" at bounding box center [429, 154] width 88 height 16
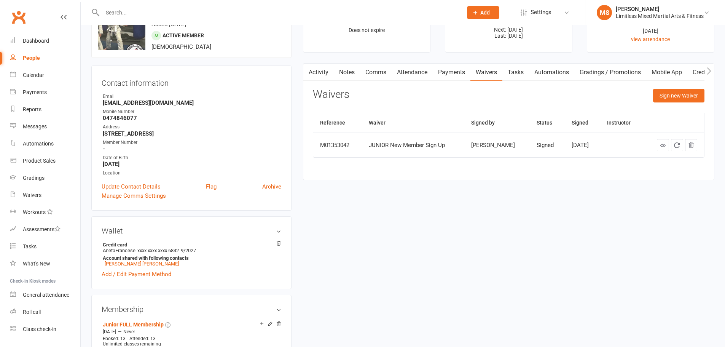
scroll to position [38, 0]
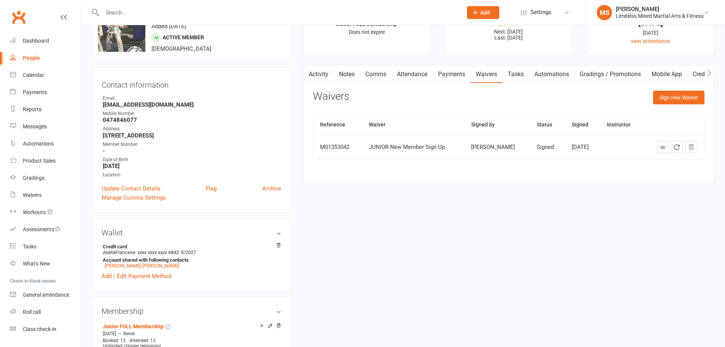
click at [449, 74] on link "Payments" at bounding box center [452, 73] width 38 height 17
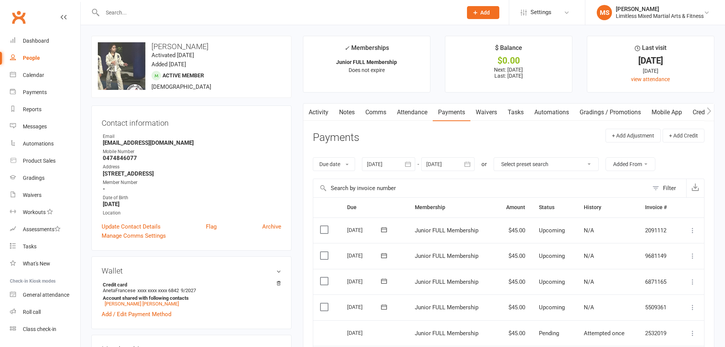
click at [492, 110] on link "Waivers" at bounding box center [486, 111] width 32 height 17
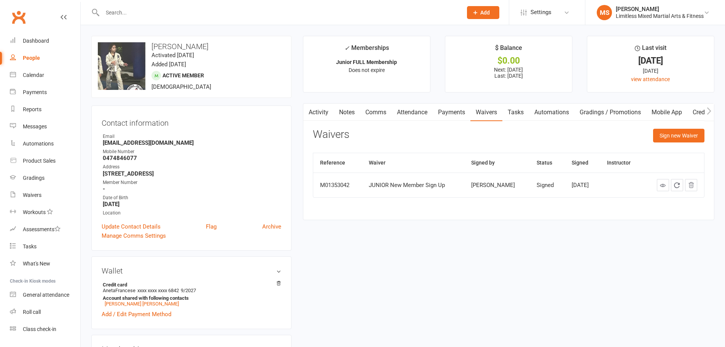
click at [660, 186] on icon at bounding box center [663, 185] width 6 height 6
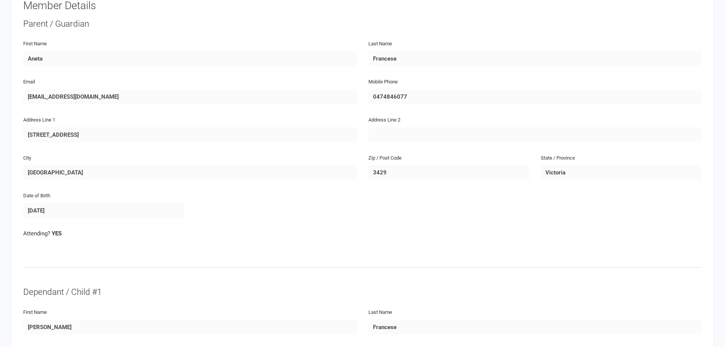
scroll to position [178, 0]
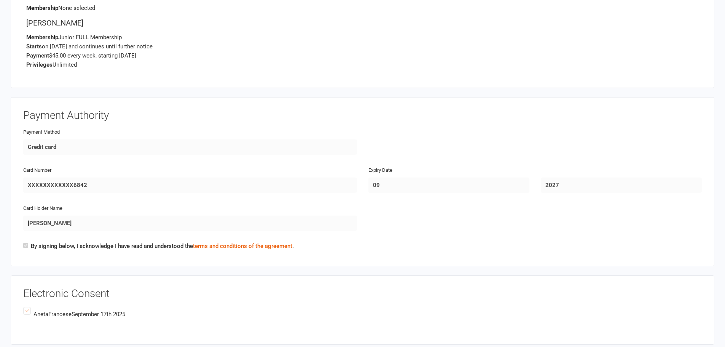
scroll to position [1281, 0]
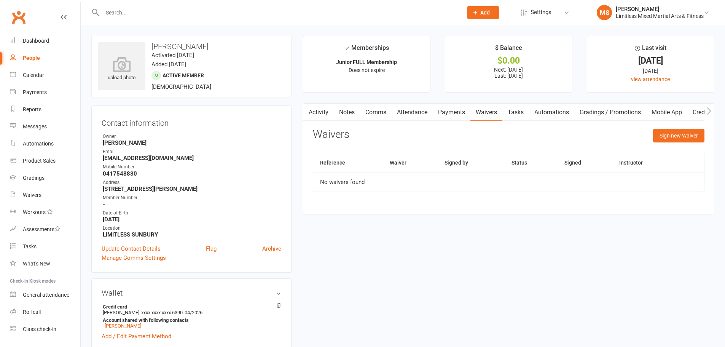
click at [673, 113] on link "Mobile App" at bounding box center [666, 111] width 41 height 17
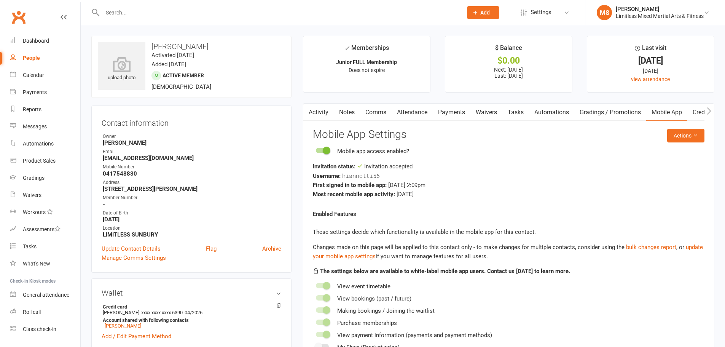
scroll to position [190, 0]
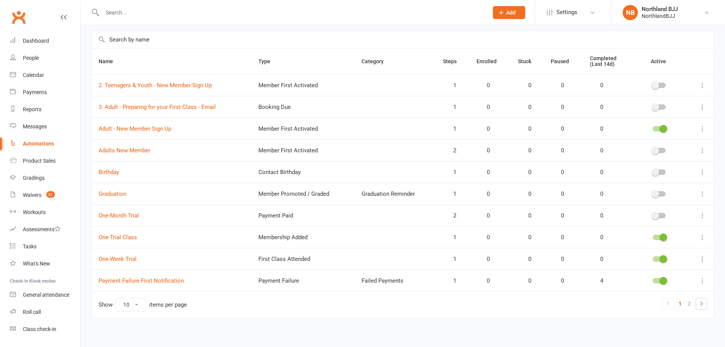
scroll to position [54, 0]
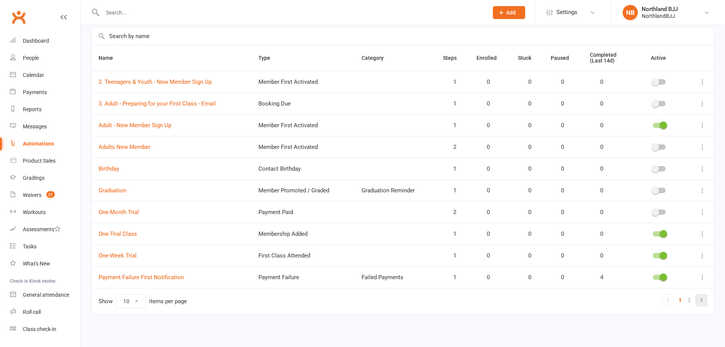
click at [700, 298] on icon at bounding box center [701, 299] width 9 height 9
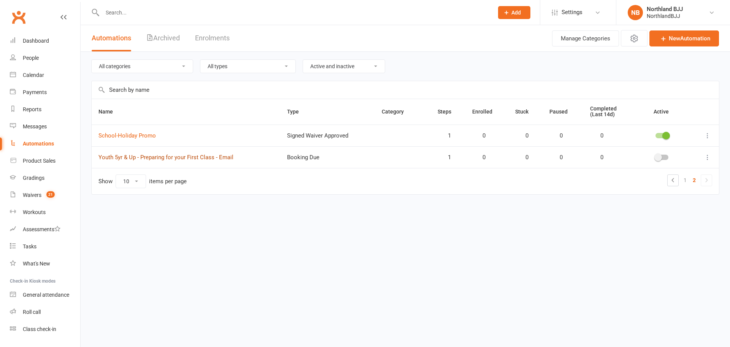
click at [134, 155] on link "Youth 5yr & Up - Preparing for your First Class - Email" at bounding box center [166, 157] width 135 height 7
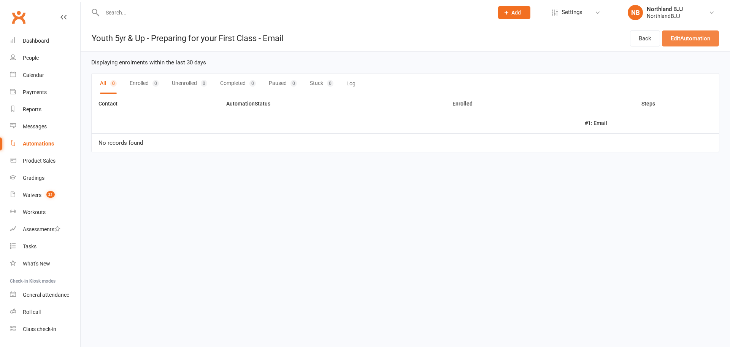
click at [699, 40] on link "Edit Automation" at bounding box center [690, 38] width 57 height 16
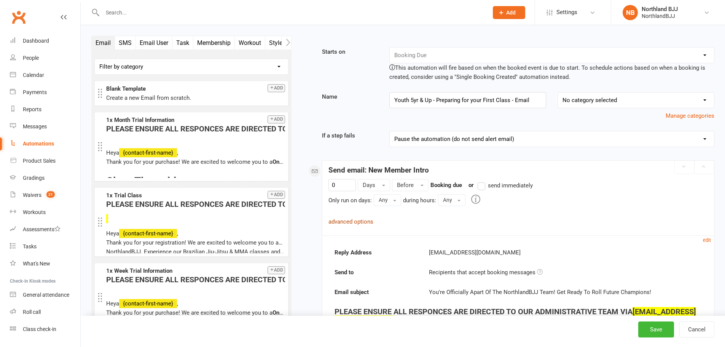
click at [368, 218] on link "advanced options" at bounding box center [350, 221] width 45 height 7
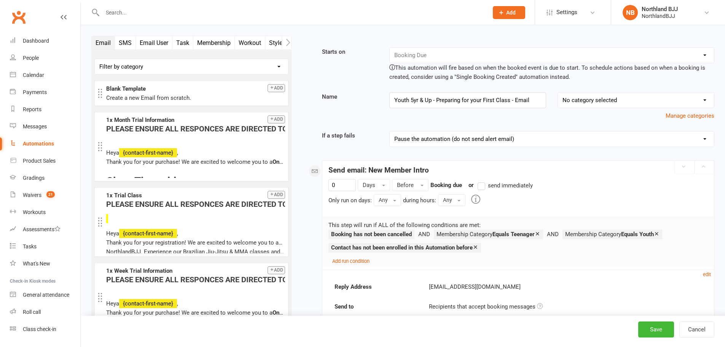
click at [555, 21] on li "Settings Membership Plans Event Templates Appointment Types Mobile App Website …" at bounding box center [572, 12] width 76 height 25
click at [571, 10] on span "Settings" at bounding box center [566, 12] width 21 height 17
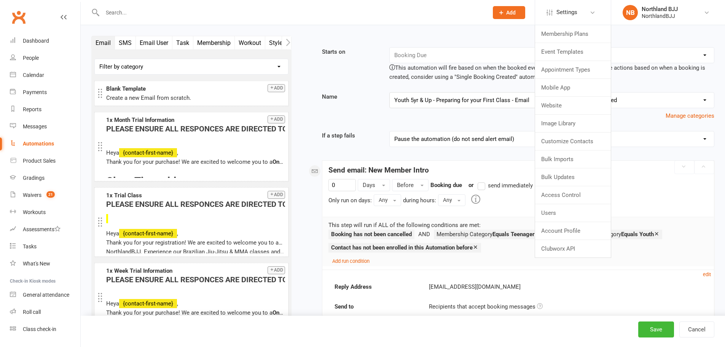
click at [717, 73] on div "Booking Cancelled Booking Due Booking Late-Cancelled Booking Marked Absent Book…" at bounding box center [551, 64] width 336 height 34
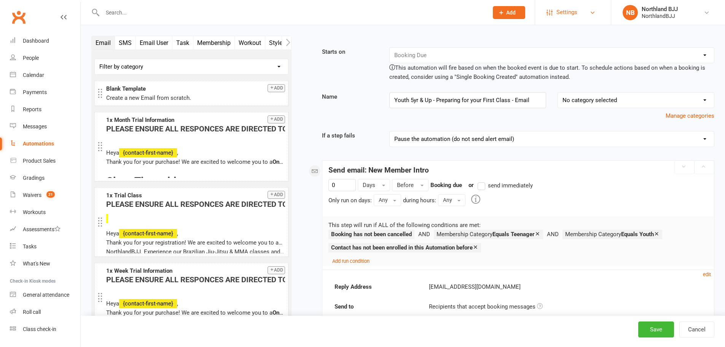
click at [567, 11] on span "Settings" at bounding box center [566, 12] width 21 height 17
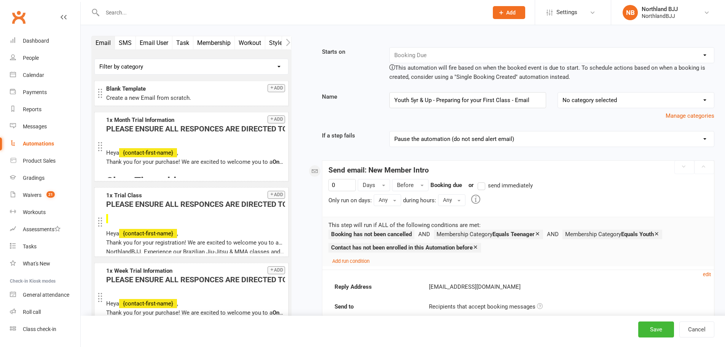
drag, startPoint x: 45, startPoint y: 143, endPoint x: 402, endPoint y: 23, distance: 376.0
click at [45, 143] on div "Automations" at bounding box center [38, 143] width 31 height 6
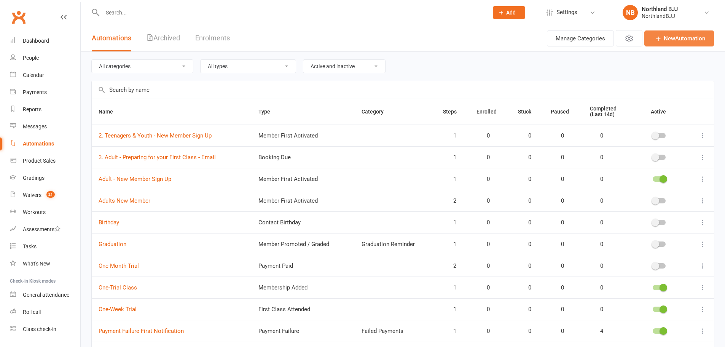
click at [668, 33] on link "New Automation" at bounding box center [679, 38] width 70 height 16
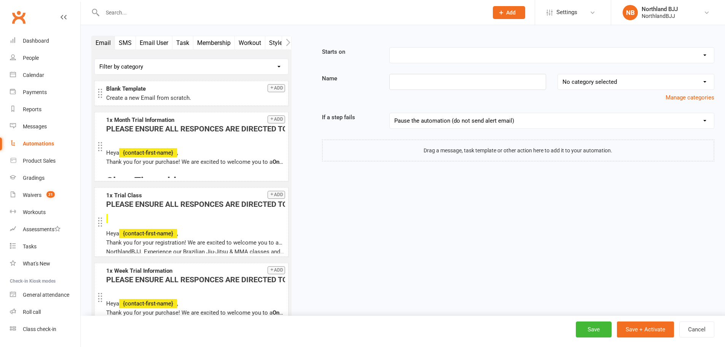
click at [418, 57] on select "Booking Cancelled Booking Due Booking Late-Cancelled Booking Marked Absent Book…" at bounding box center [552, 55] width 324 height 15
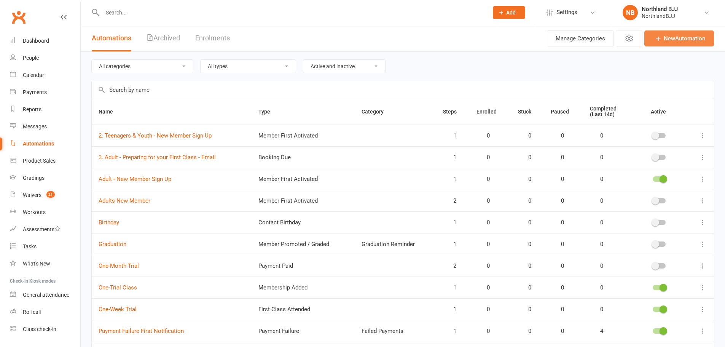
click at [670, 35] on link "New Automation" at bounding box center [679, 38] width 70 height 16
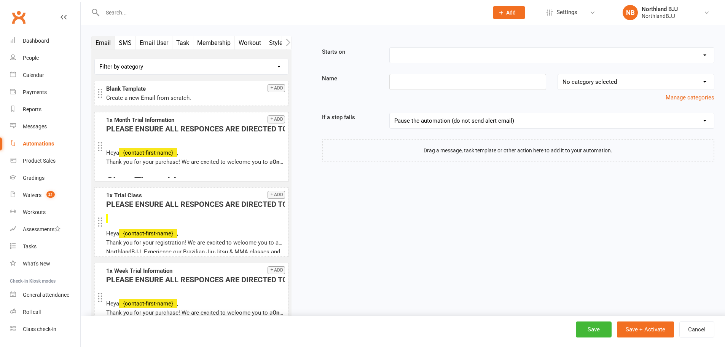
click at [416, 57] on select "Booking Cancelled Booking Due Booking Late-Cancelled Booking Marked Absent Book…" at bounding box center [552, 55] width 324 height 15
select select "17"
click at [390, 48] on select "Booking Cancelled Booking Due Booking Late-Cancelled Booking Marked Absent Book…" at bounding box center [552, 55] width 324 height 15
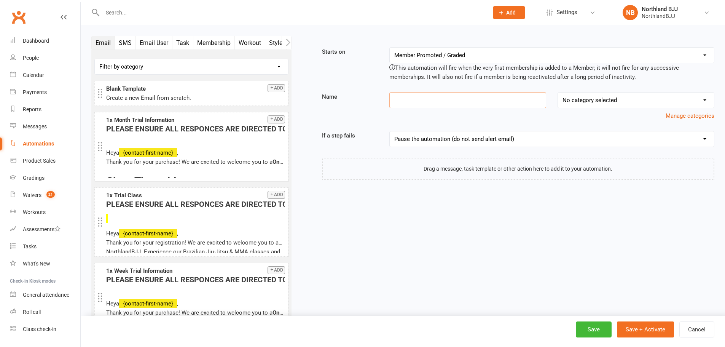
click at [441, 99] on input at bounding box center [467, 100] width 157 height 16
paste input "5yr-13 yr"
paste input "New Member Sign Up"
drag, startPoint x: 432, startPoint y: 99, endPoint x: 363, endPoint y: 97, distance: 69.2
click at [363, 97] on div "Name 5yr-13 yr No category selected Birthday Failed Payments Graduation Reminde…" at bounding box center [518, 106] width 404 height 28
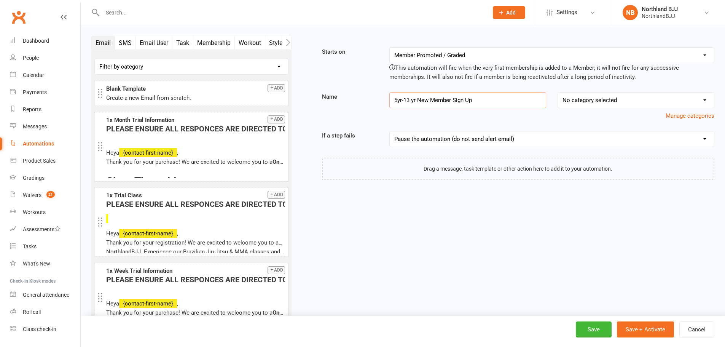
type input "5yr-13 yr New Member Sign Up"
click at [606, 101] on select "No category selected Birthday Failed Payments Graduation Reminder Welcome Info …" at bounding box center [636, 99] width 156 height 15
select select "3"
click at [558, 92] on select "No category selected Birthday Failed Payments Graduation Reminder Welcome Info …" at bounding box center [636, 99] width 156 height 15
click at [269, 91] on button "Add" at bounding box center [275, 88] width 17 height 8
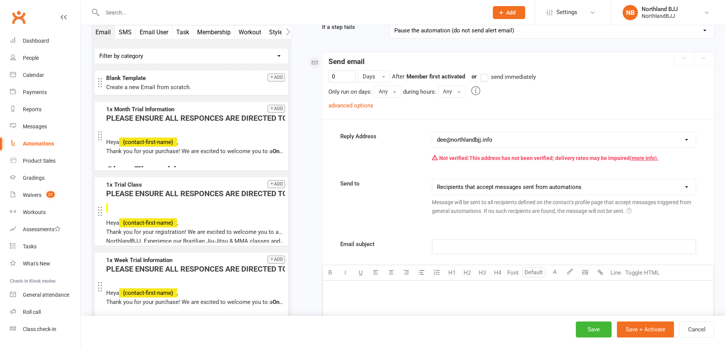
scroll to position [122, 0]
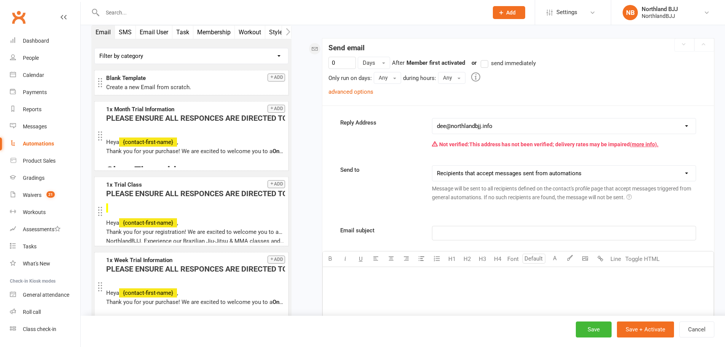
click at [488, 64] on label "send immediately" at bounding box center [507, 63] width 55 height 9
click at [485, 59] on input "send immediately" at bounding box center [482, 59] width 5 height 0
click at [364, 91] on link "advanced options" at bounding box center [350, 91] width 45 height 7
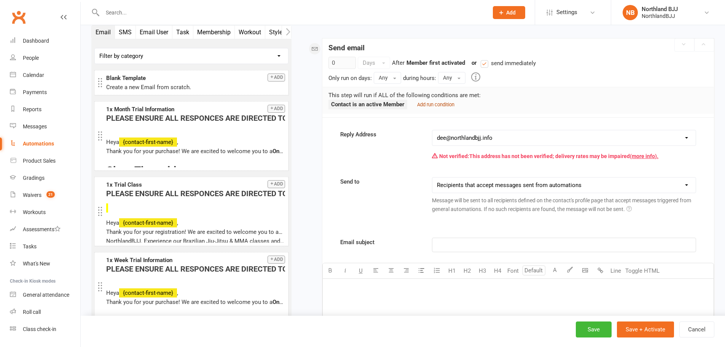
click at [444, 105] on small "Add run condition" at bounding box center [435, 105] width 37 height 6
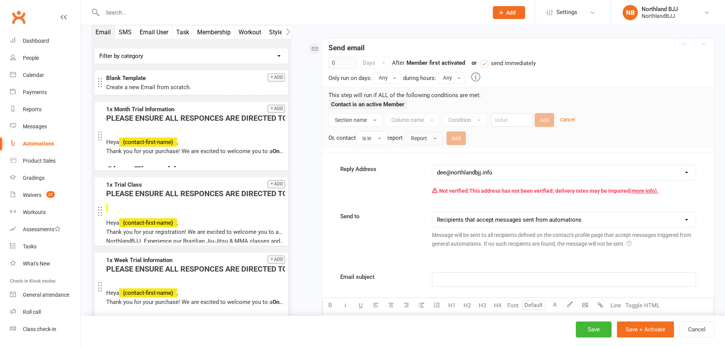
click at [422, 138] on span "Report" at bounding box center [419, 138] width 16 height 6
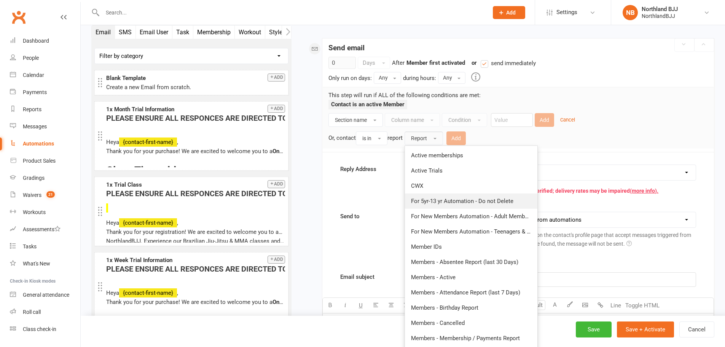
click at [455, 203] on span "For 5yr-13 yr Automation - Do not Delete" at bounding box center [462, 200] width 102 height 7
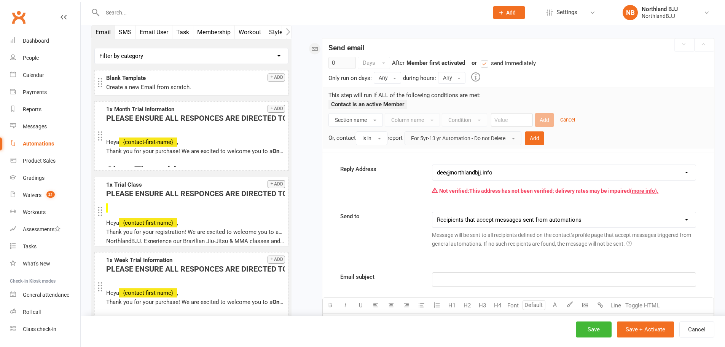
click at [458, 136] on span "For 5yr-13 yr Automation - Do not Delete" at bounding box center [458, 138] width 94 height 6
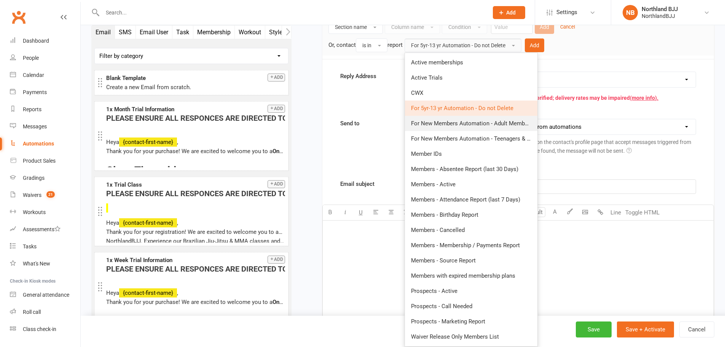
scroll to position [186, 0]
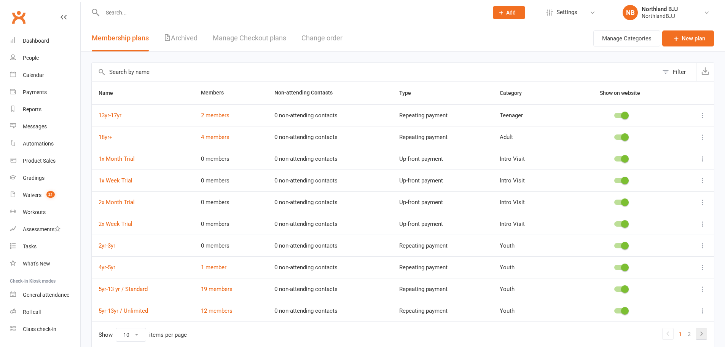
click at [699, 333] on icon at bounding box center [701, 333] width 9 height 9
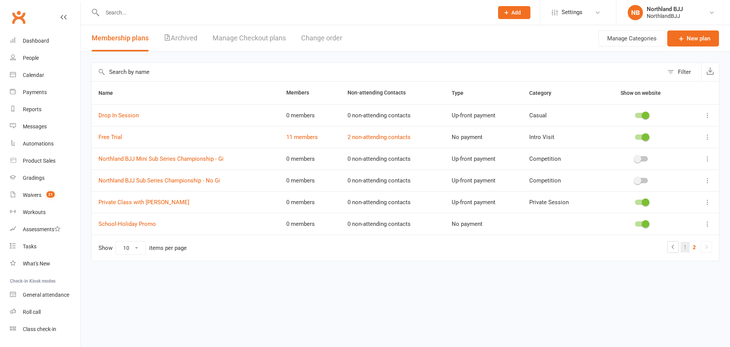
click at [686, 249] on link "1" at bounding box center [685, 247] width 9 height 11
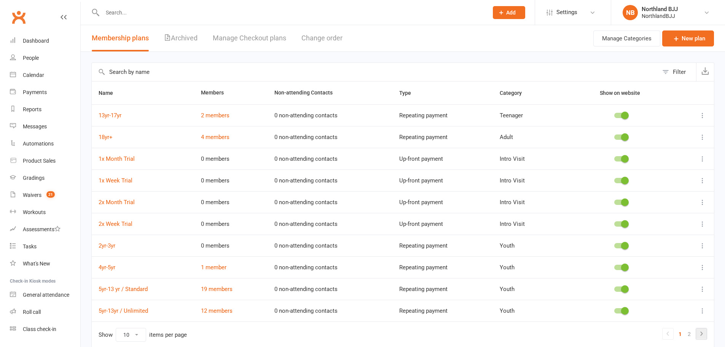
click at [700, 332] on icon at bounding box center [701, 333] width 9 height 9
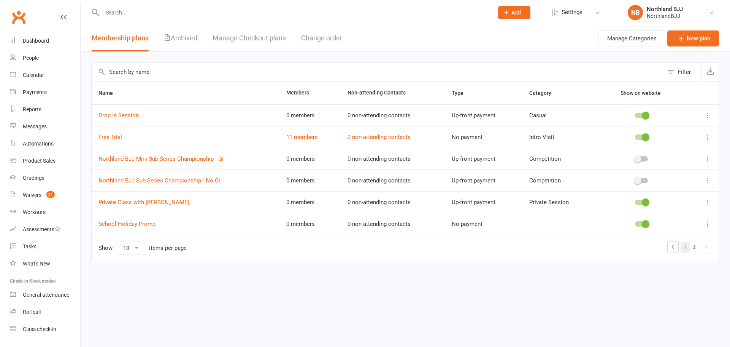
click at [682, 248] on link "1" at bounding box center [685, 247] width 9 height 11
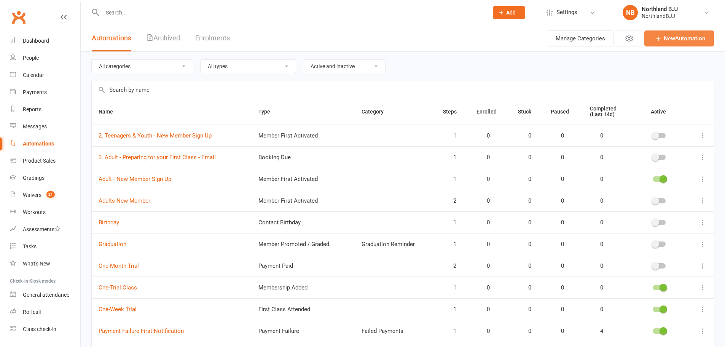
click at [669, 41] on link "New Automation" at bounding box center [679, 38] width 70 height 16
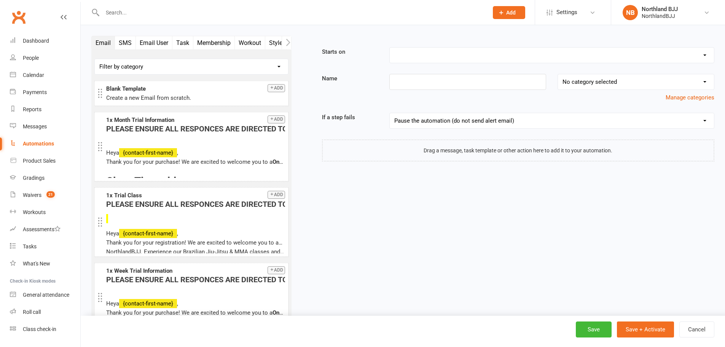
click at [456, 58] on select "Booking Cancelled Booking Due Booking Late-Cancelled Booking Marked Absent Book…" at bounding box center [552, 55] width 324 height 15
click at [450, 48] on select "Booking Cancelled Booking Due Booking Late-Cancelled Booking Marked Absent Book…" at bounding box center [552, 55] width 324 height 15
select select "17"
click at [390, 48] on select "Booking Cancelled Booking Due Booking Late-Cancelled Booking Marked Absent Book…" at bounding box center [552, 55] width 324 height 15
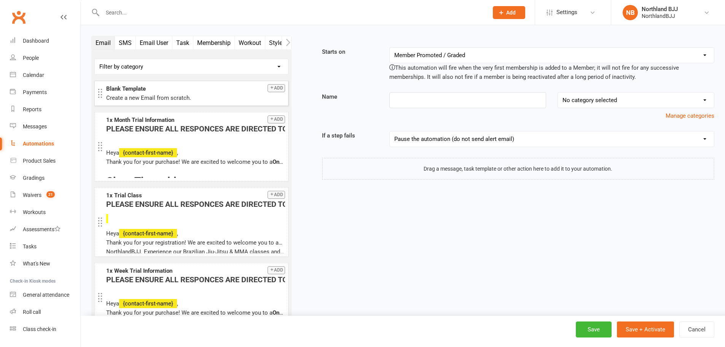
click at [275, 87] on button "Add" at bounding box center [275, 88] width 17 height 8
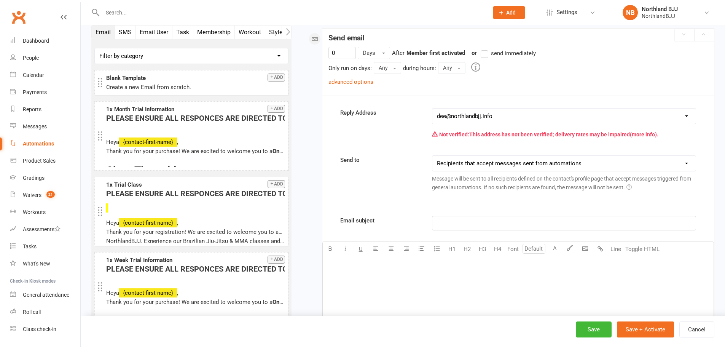
scroll to position [135, 0]
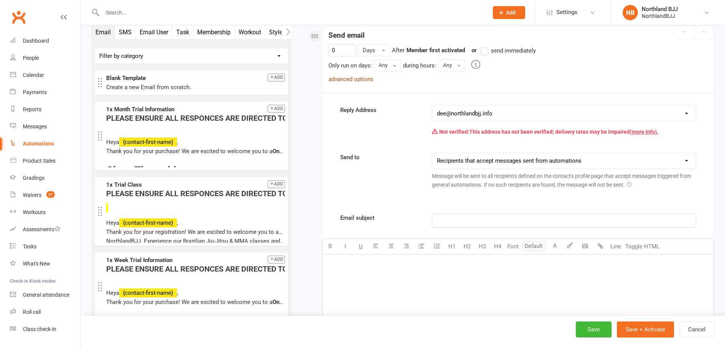
click at [357, 81] on link "advanced options" at bounding box center [350, 79] width 45 height 7
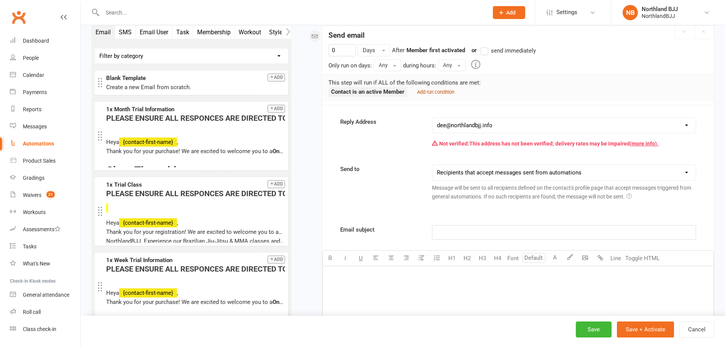
click at [440, 92] on small "Add run condition" at bounding box center [435, 92] width 37 height 6
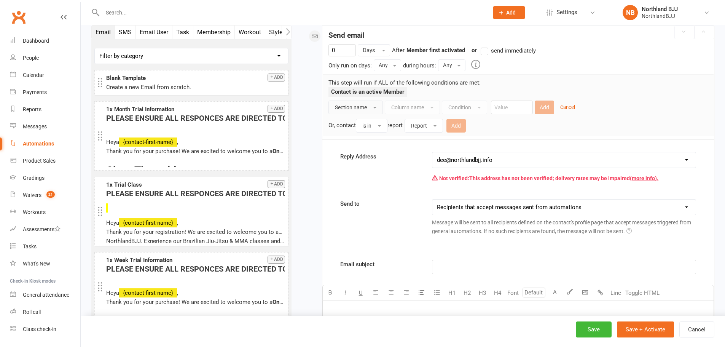
click at [370, 107] on button "Section name" at bounding box center [355, 107] width 54 height 14
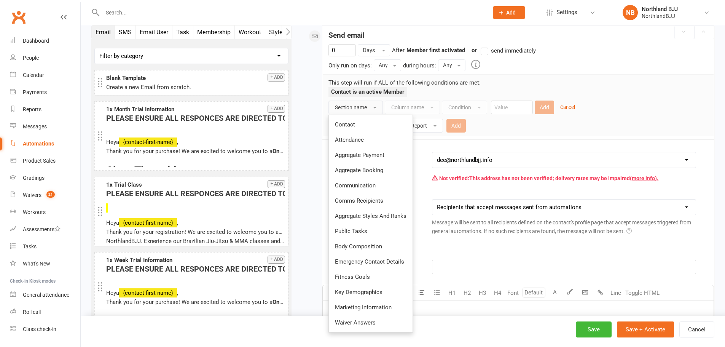
click at [590, 100] on div "Section name Contact Attendance Aggregate Payment Aggregate Booking Communicati…" at bounding box center [517, 116] width 379 height 32
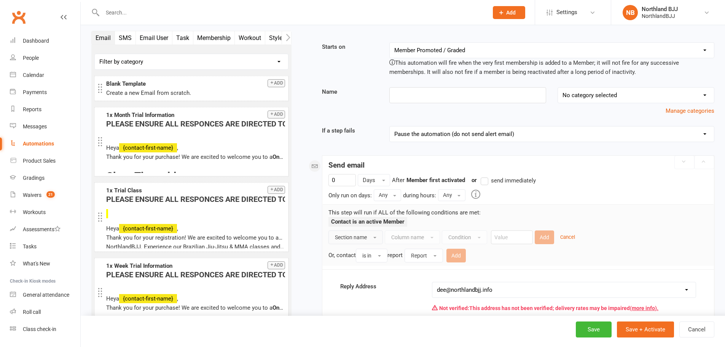
scroll to position [0, 0]
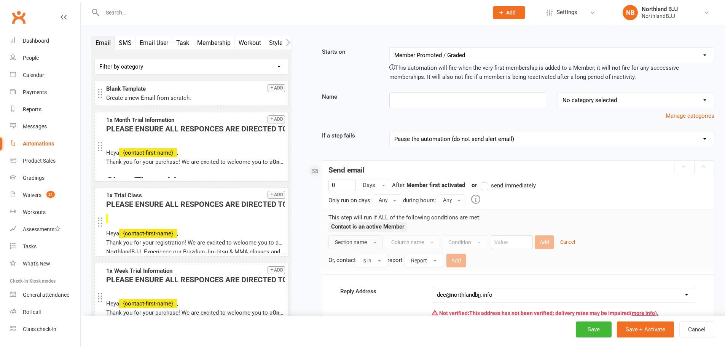
click at [351, 240] on span "Section name" at bounding box center [351, 242] width 32 height 6
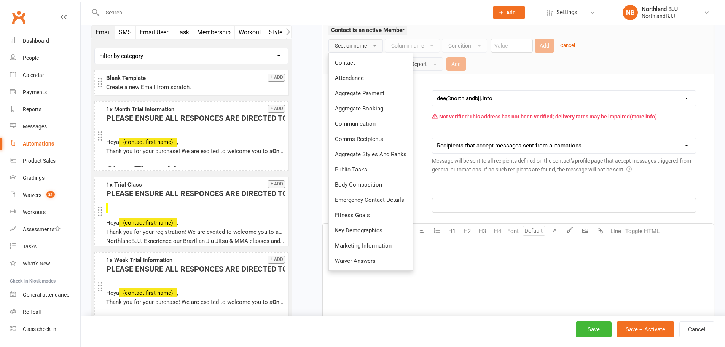
scroll to position [216, 0]
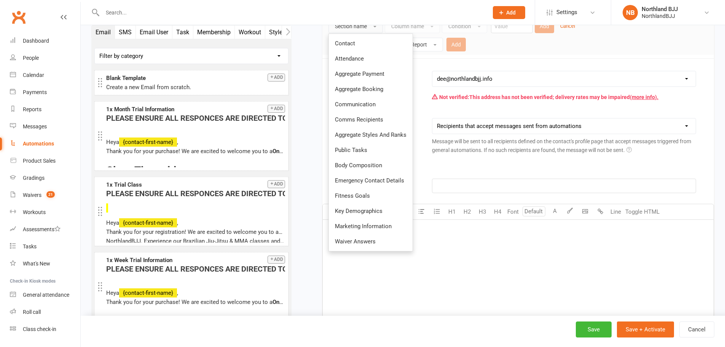
click at [682, 45] on div "Or, contact is in report Report Add" at bounding box center [517, 44] width 379 height 16
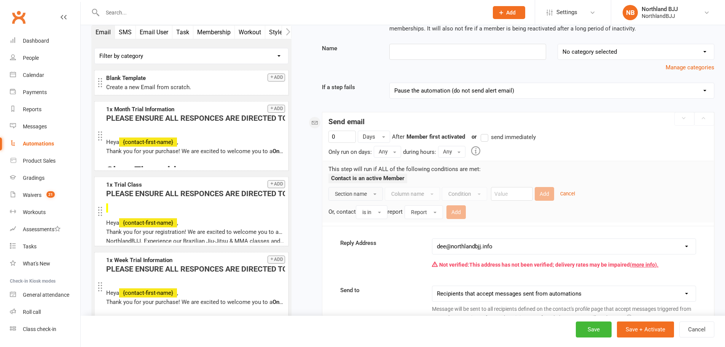
scroll to position [0, 0]
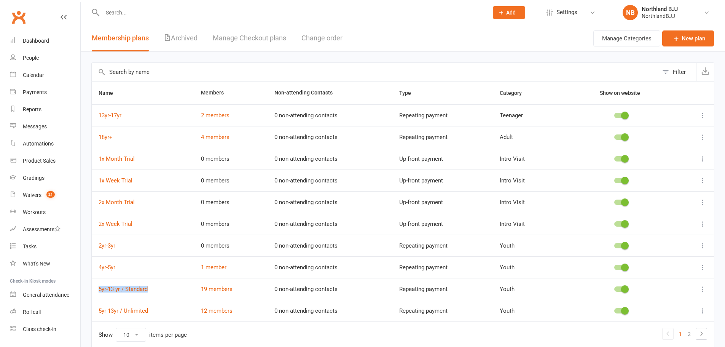
drag, startPoint x: 96, startPoint y: 286, endPoint x: 164, endPoint y: 289, distance: 68.1
click at [164, 289] on td "5yr-13 yr / Standard" at bounding box center [143, 289] width 102 height 22
copy link "5yr-13 yr / Standard"
click at [703, 335] on icon at bounding box center [701, 333] width 9 height 9
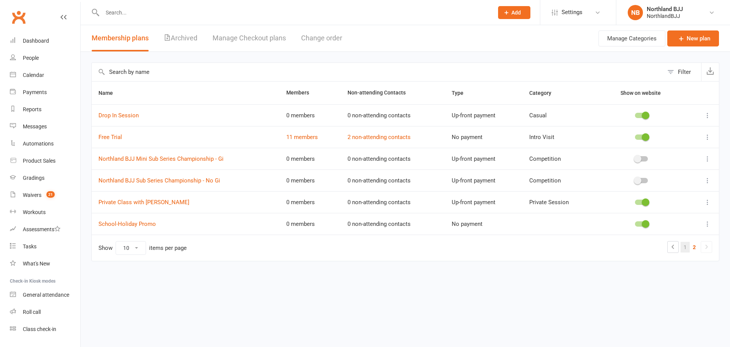
click at [682, 246] on link "1" at bounding box center [685, 247] width 9 height 11
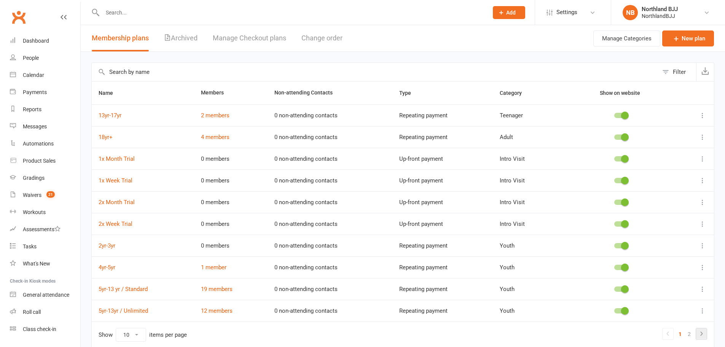
click at [700, 334] on icon at bounding box center [701, 333] width 9 height 9
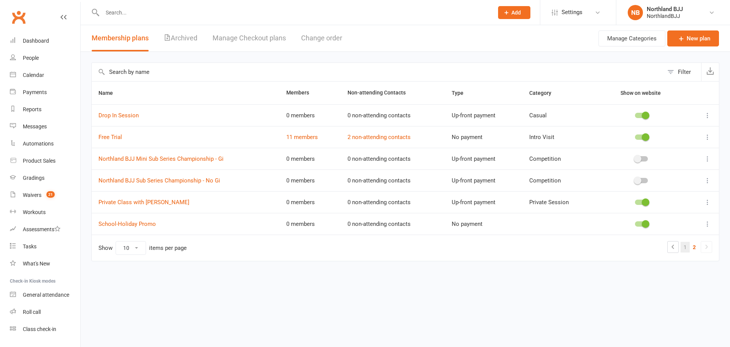
click at [686, 244] on link "1" at bounding box center [685, 247] width 9 height 11
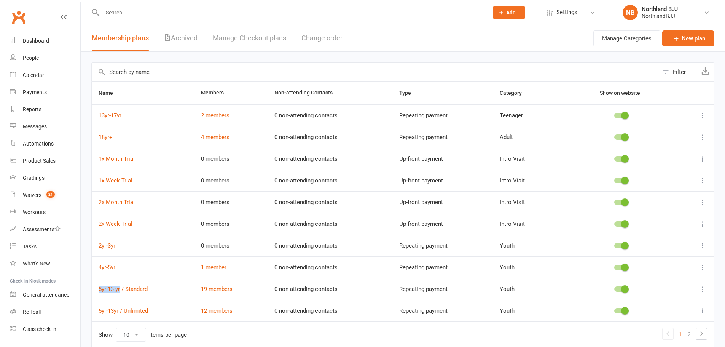
drag, startPoint x: 97, startPoint y: 292, endPoint x: 120, endPoint y: 294, distance: 22.9
click at [120, 294] on td "5yr-13 yr / Standard" at bounding box center [143, 289] width 102 height 22
copy link "5yr-13 yr"
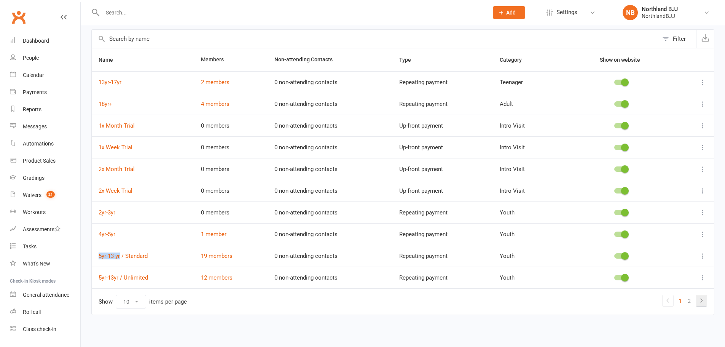
scroll to position [34, 0]
click at [697, 301] on icon at bounding box center [701, 299] width 9 height 9
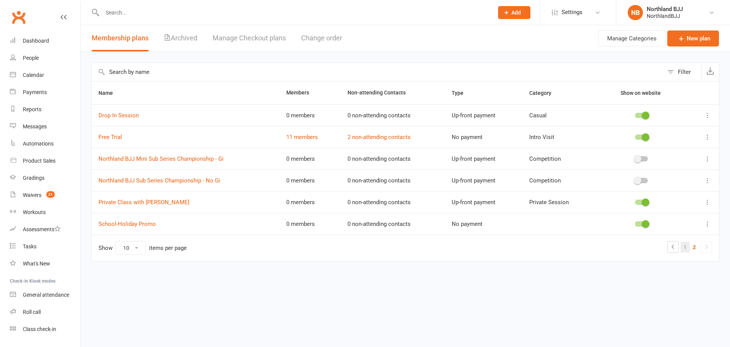
click at [686, 249] on link "1" at bounding box center [685, 247] width 9 height 11
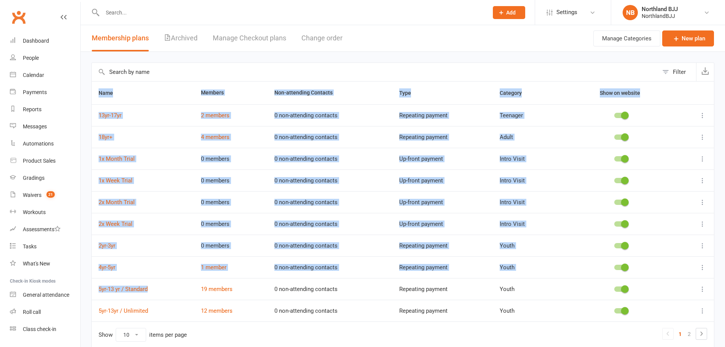
drag, startPoint x: 172, startPoint y: 287, endPoint x: 89, endPoint y: 289, distance: 83.3
click at [89, 289] on div "Filter Name Members Non-attending Contacts Type Category Show on website 13yr-1…" at bounding box center [403, 210] width 644 height 317
click at [173, 288] on td "5yr-13 yr / Standard" at bounding box center [143, 289] width 102 height 22
click at [180, 291] on td "5yr-13 yr / Standard" at bounding box center [143, 289] width 102 height 22
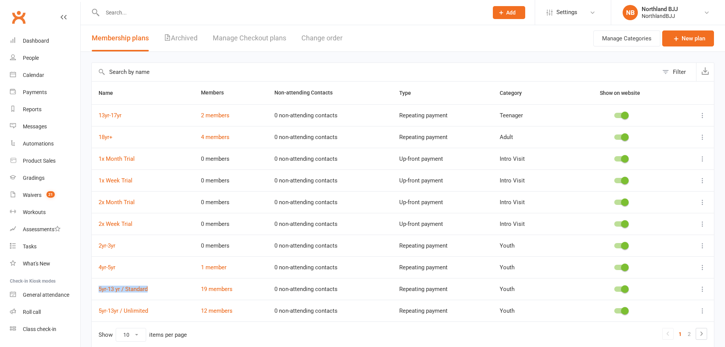
drag, startPoint x: 167, startPoint y: 294, endPoint x: 95, endPoint y: 294, distance: 71.5
click at [95, 294] on td "5yr-13 yr / Standard" at bounding box center [143, 289] width 102 height 22
copy link "5yr-13 yr / Standard"
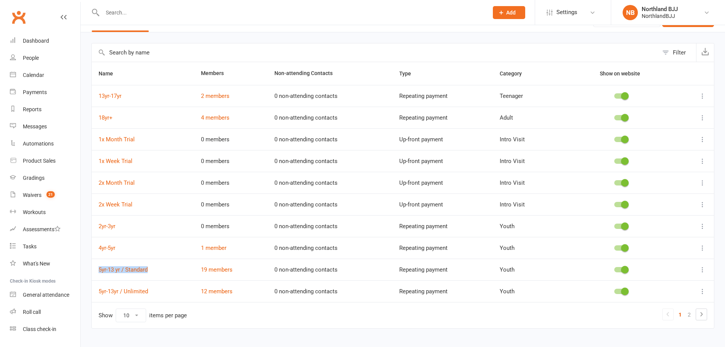
scroll to position [34, 0]
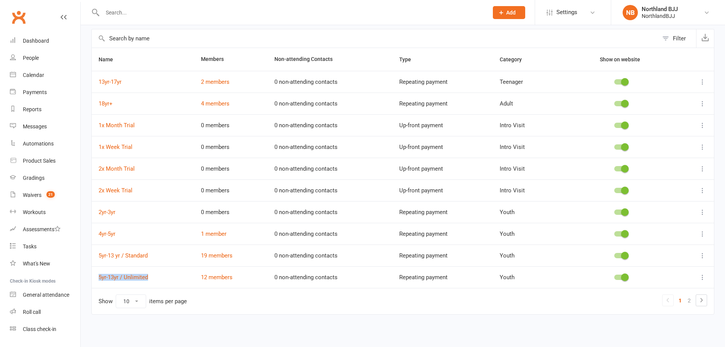
drag, startPoint x: 94, startPoint y: 281, endPoint x: 158, endPoint y: 278, distance: 64.0
click at [158, 278] on td "5yr-13yr / Unlimited" at bounding box center [143, 277] width 102 height 22
copy link "5yr-13yr / Unlimited"
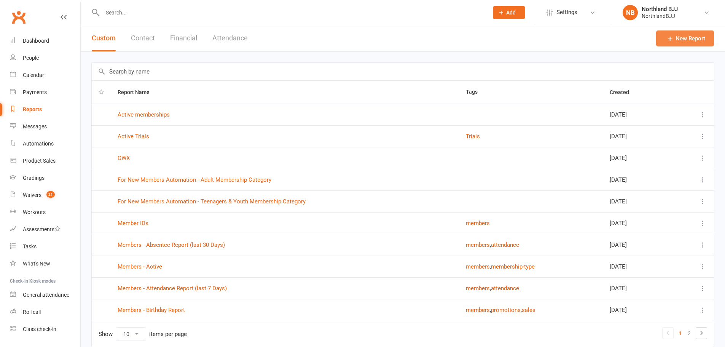
click at [683, 39] on link "New Report" at bounding box center [685, 38] width 58 height 16
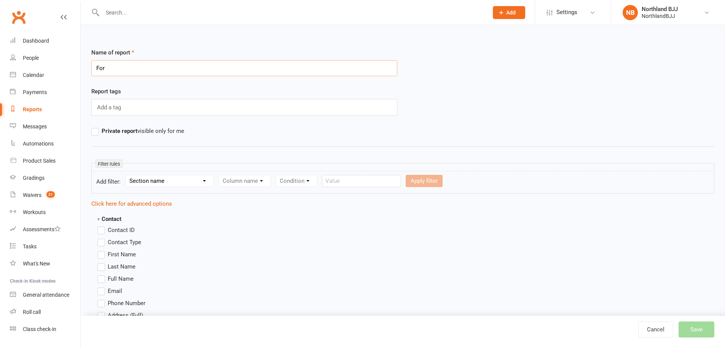
paste input "5yr-13 yr / Standard"
type input "For 5yr-13 yr / Standard/Unlimited Automation - Do not Delete"
click at [157, 179] on select "Section name Contact Attendance Aggregate Payment Booking Waitlist Attendees Ca…" at bounding box center [170, 180] width 88 height 11
click at [160, 186] on select "Section name Contact Attendance Aggregate Payment Booking Waitlist Attendees Ca…" at bounding box center [170, 180] width 88 height 11
click at [177, 177] on select "Section name Contact Attendance Aggregate Payment Booking Waitlist Attendees Ca…" at bounding box center [170, 180] width 88 height 11
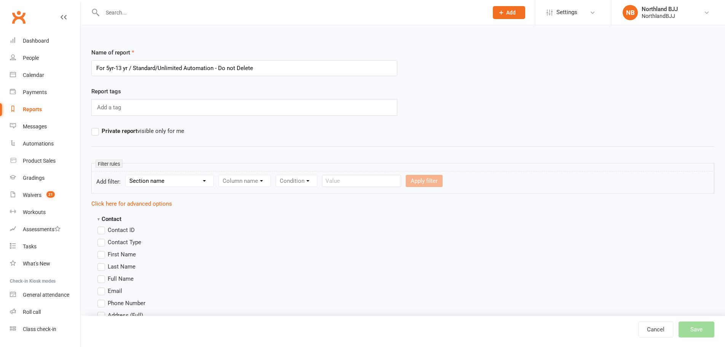
click at [174, 183] on select "Section name Contact Attendance Aggregate Payment Booking Waitlist Attendees Ca…" at bounding box center [170, 180] width 88 height 11
click at [161, 184] on select "Section name Contact Attendance Aggregate Payment Booking Waitlist Attendees Ca…" at bounding box center [170, 180] width 88 height 11
select select "0"
click at [127, 175] on select "Section name Contact Attendance Aggregate Payment Booking Waitlist Attendees Ca…" at bounding box center [170, 180] width 88 height 11
click at [259, 184] on select "Column name Contact Type First Name Last Name Full Name Email Phone Number Addr…" at bounding box center [309, 180] width 181 height 11
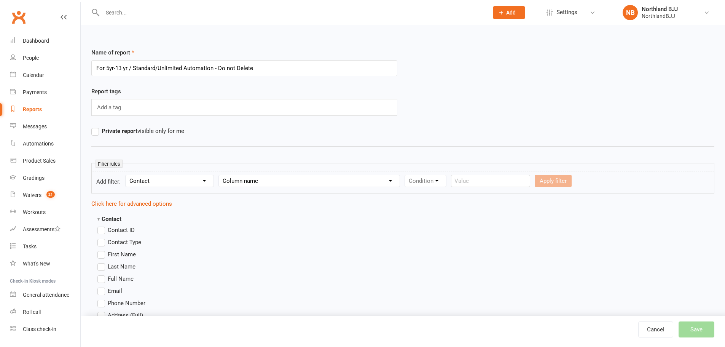
click at [259, 184] on select "Column name Contact Type First Name Last Name Full Name Email Phone Number Addr…" at bounding box center [309, 180] width 181 height 11
drag, startPoint x: 244, startPoint y: 180, endPoint x: 245, endPoint y: 175, distance: 4.3
click at [244, 180] on select "Column name Contact Type First Name Last Name Full Name Email Phone Number Addr…" at bounding box center [309, 180] width 181 height 11
click at [246, 180] on select "Column name Contact Type First Name Last Name Full Name Email Phone Number Addr…" at bounding box center [309, 180] width 181 height 11
select select "17"
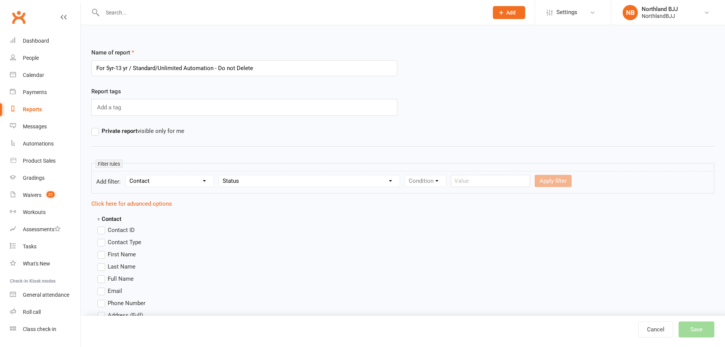
click at [220, 175] on select "Column name Contact Type First Name Last Name Full Name Email Phone Number Addr…" at bounding box center [309, 180] width 181 height 11
click at [454, 183] on select "Condition Equals Does not equal Contains Does not contain Is blank or does not …" at bounding box center [448, 180] width 87 height 11
click at [436, 179] on select "Condition Equals Does not equal Contains Does not contain Is blank or does not …" at bounding box center [448, 180] width 87 height 11
select select "0"
click at [406, 175] on select "Condition Equals Does not equal Contains Does not contain Is blank or does not …" at bounding box center [448, 180] width 87 height 11
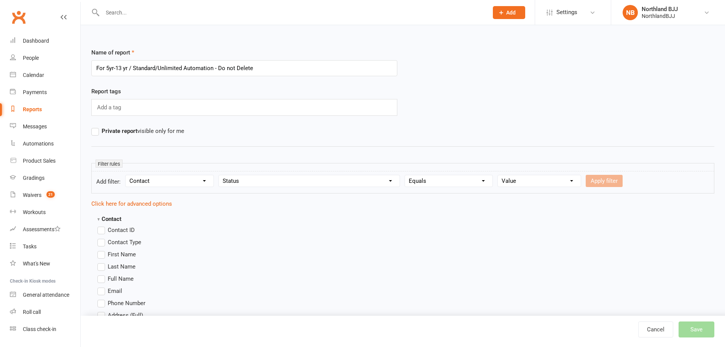
click at [526, 178] on select "Value Prospect: Initial Contact Prospect: Follow-up Call Prospect: Follow-up Em…" at bounding box center [539, 180] width 83 height 11
drag, startPoint x: 544, startPoint y: 186, endPoint x: 552, endPoint y: 181, distance: 8.7
click at [549, 183] on select "Value Prospect: Initial Contact Prospect: Follow-up Call Prospect: Follow-up Em…" at bounding box center [539, 180] width 83 height 11
click at [547, 182] on select "Value Prospect: Initial Contact Prospect: Follow-up Call Prospect: Follow-up Em…" at bounding box center [539, 180] width 83 height 11
select select "6"
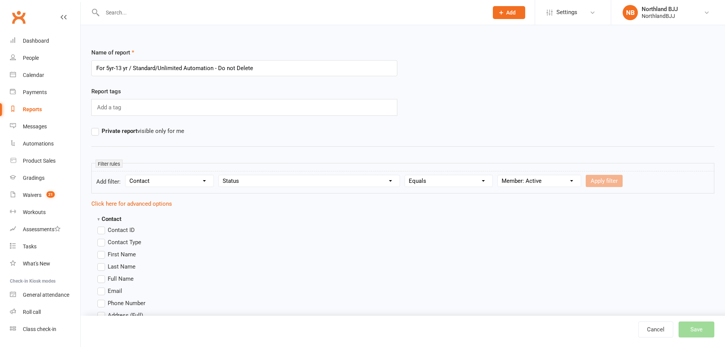
click at [498, 175] on select "Value Prospect: Initial Contact Prospect: Follow-up Call Prospect: Follow-up Em…" at bounding box center [539, 180] width 83 height 11
click at [610, 178] on button "Apply filter" at bounding box center [603, 181] width 37 height 12
select select
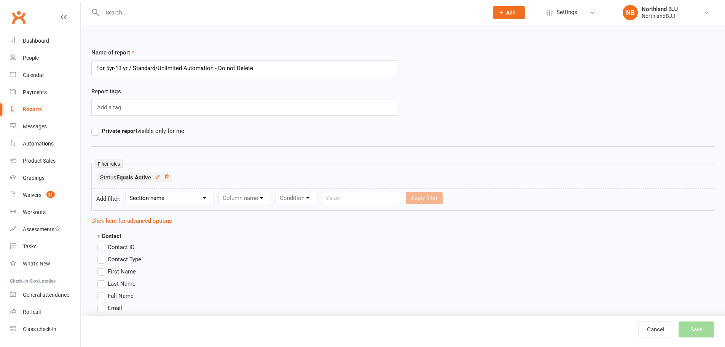
click at [175, 194] on select "Section name Contact Attendance Aggregate Payment Booking Waitlist Attendees Ca…" at bounding box center [170, 197] width 88 height 11
select select "11"
click at [127, 192] on select "Section name Contact Attendance Aggregate Payment Booking Waitlist Attendees Ca…" at bounding box center [170, 197] width 88 height 11
click at [260, 202] on select "Column name Membership ID Membership Name Membership Category Membership Start …" at bounding box center [293, 197] width 148 height 11
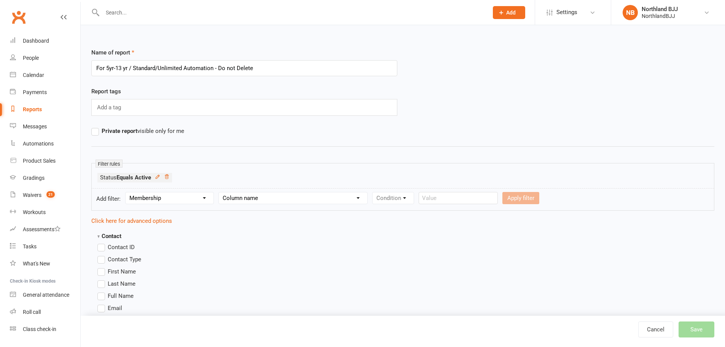
select select "1"
click at [220, 192] on select "Column name Membership ID Membership Name Membership Category Membership Start …" at bounding box center [293, 197] width 148 height 11
drag, startPoint x: 130, startPoint y: 65, endPoint x: 184, endPoint y: 64, distance: 53.7
click at [184, 64] on input "For 5yr-13 yr / Standard/Unlimited Automation - Do not Delete" at bounding box center [244, 68] width 306 height 16
type input "For 5yr-13 yr Automation - Do not Delete"
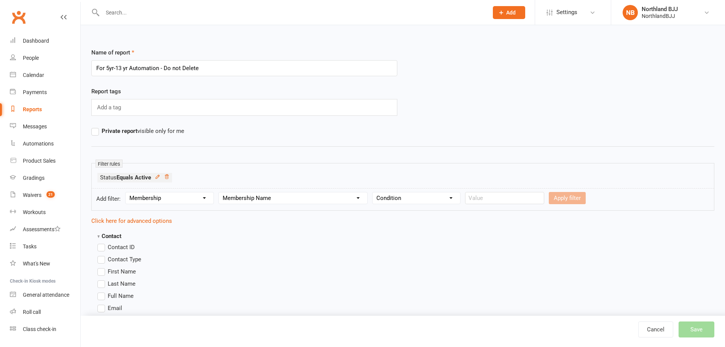
click at [426, 198] on select "Condition Equals Does not equal Contains Does not contain Is blank or does not …" at bounding box center [415, 197] width 87 height 11
select select "2"
click at [374, 192] on select "Condition Equals Does not equal Contains Does not contain Is blank or does not …" at bounding box center [415, 197] width 87 height 11
click at [490, 201] on input "text" at bounding box center [504, 198] width 79 height 12
paste input "5yr-13 yr"
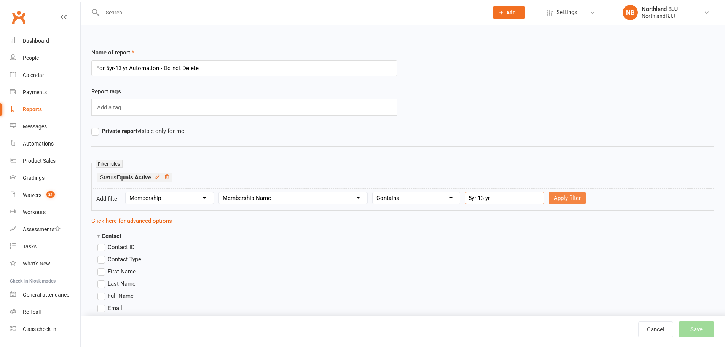
type input "5yr-13 yr"
click at [567, 196] on button "Apply filter" at bounding box center [567, 198] width 37 height 12
select select
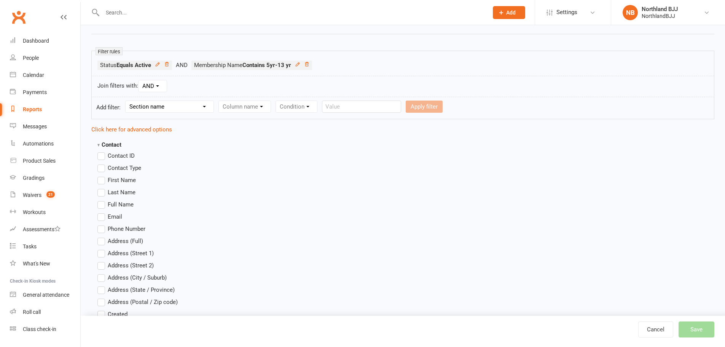
scroll to position [114, 0]
click at [102, 181] on label "First Name" at bounding box center [116, 177] width 38 height 9
click at [102, 173] on input "First Name" at bounding box center [99, 173] width 5 height 0
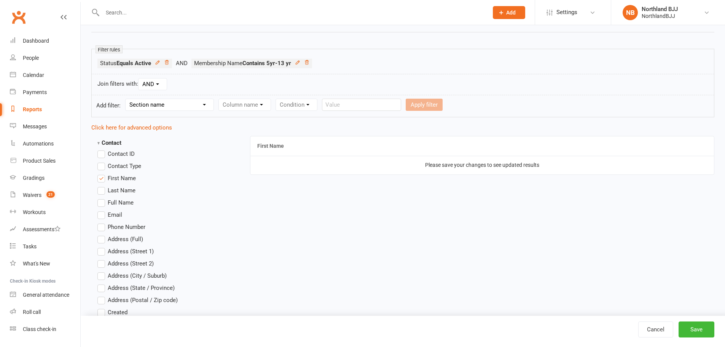
click at [102, 191] on label "Last Name" at bounding box center [116, 190] width 38 height 9
click at [102, 186] on input "Last Name" at bounding box center [99, 186] width 5 height 0
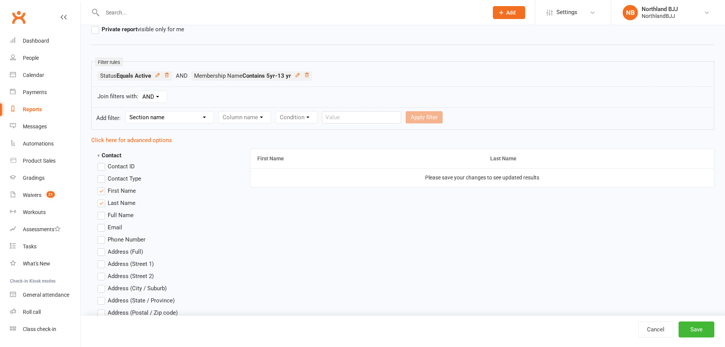
click at [99, 225] on label "Email" at bounding box center [109, 227] width 25 height 9
click at [99, 223] on input "Email" at bounding box center [99, 223] width 5 height 0
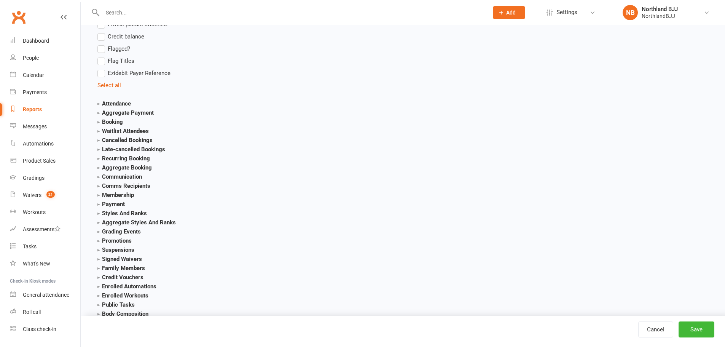
scroll to position [786, 0]
click at [123, 192] on strong "Membership" at bounding box center [115, 193] width 37 height 7
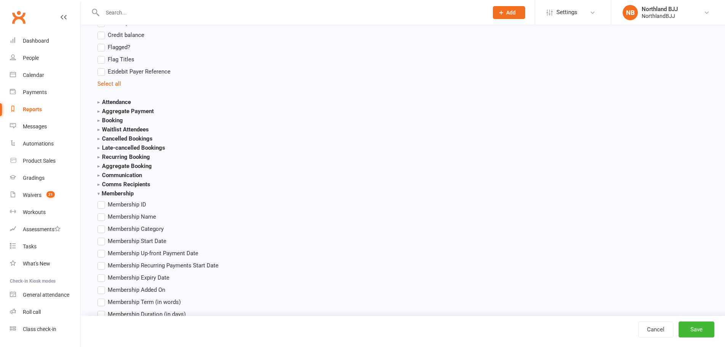
click at [100, 218] on label "Membership Name" at bounding box center [126, 216] width 59 height 9
click at [100, 212] on input "Membership Name" at bounding box center [99, 212] width 5 height 0
click at [691, 326] on button "Save" at bounding box center [696, 329] width 36 height 16
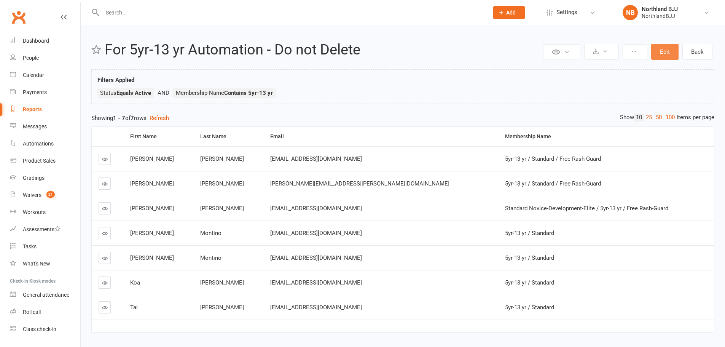
click at [661, 55] on button "Edit" at bounding box center [664, 52] width 27 height 16
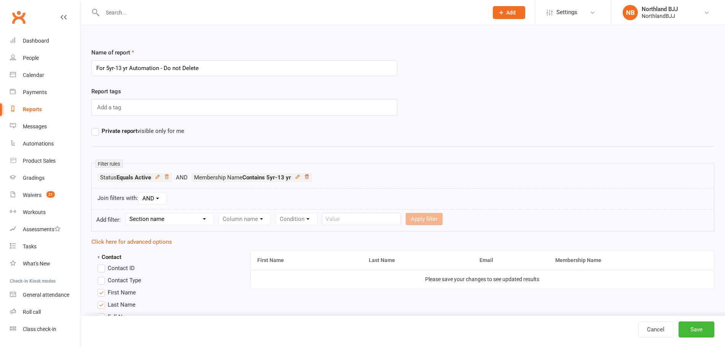
click at [309, 177] on icon at bounding box center [306, 176] width 5 height 5
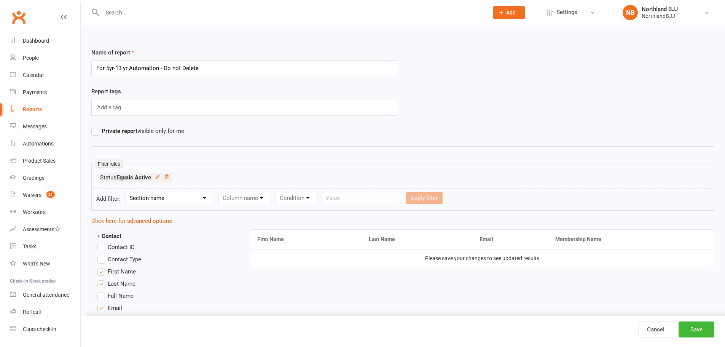
click at [172, 201] on select "Section name Contact Attendance Aggregate Payment Booking Waitlist Attendees Ca…" at bounding box center [170, 197] width 88 height 11
select select "11"
click at [127, 192] on select "Section name Contact Attendance Aggregate Payment Booking Waitlist Attendees Ca…" at bounding box center [170, 197] width 88 height 11
click at [255, 197] on select "Column name Membership ID Membership Name Membership Category Membership Start …" at bounding box center [293, 197] width 148 height 11
select select "1"
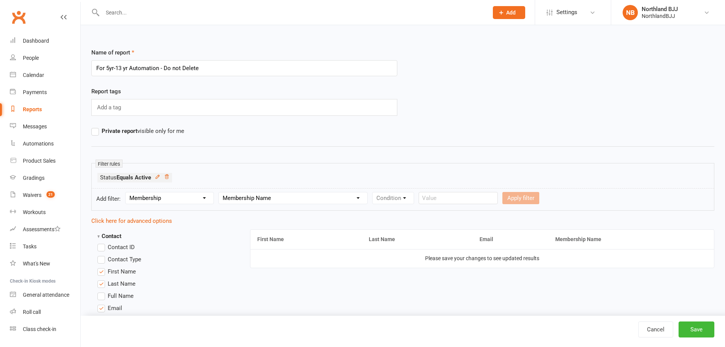
click at [220, 192] on select "Column name Membership ID Membership Name Membership Category Membership Start …" at bounding box center [293, 197] width 148 height 11
click at [390, 200] on select "Condition Equals Does not equal Contains Does not contain Is blank or does not …" at bounding box center [415, 197] width 87 height 11
select select "0"
click at [374, 192] on select "Condition Equals Does not equal Contains Does not contain Is blank or does not …" at bounding box center [415, 197] width 87 height 11
click at [520, 196] on input "text" at bounding box center [504, 198] width 79 height 12
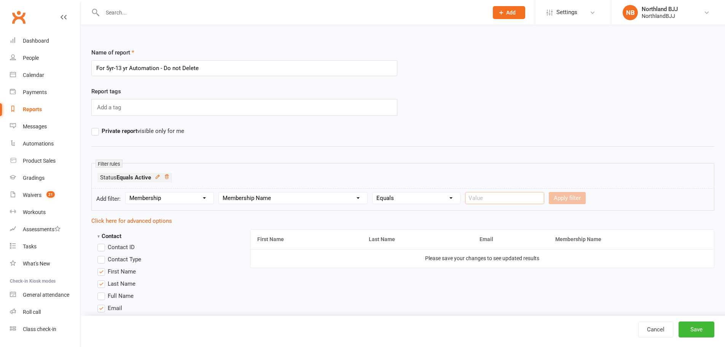
paste input "5yr-13 yr / Standard"
type input "5yr-13 yr / Standard"
click at [549, 202] on button "Apply filter" at bounding box center [567, 198] width 37 height 12
select select
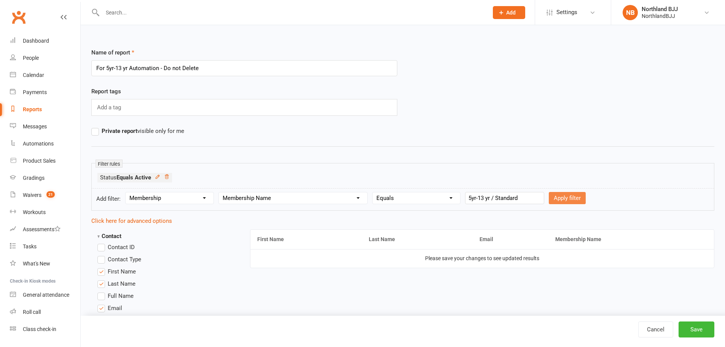
select select
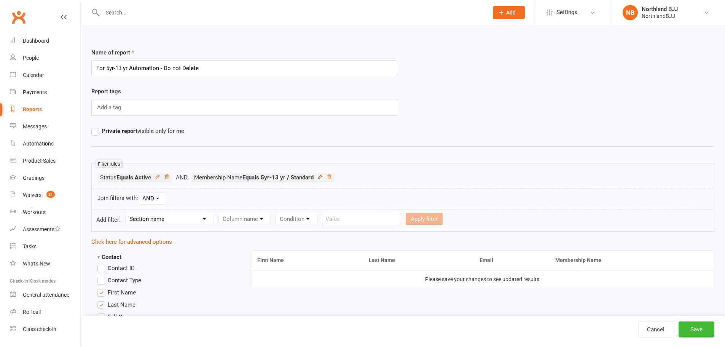
click at [323, 179] on link at bounding box center [319, 177] width 5 height 7
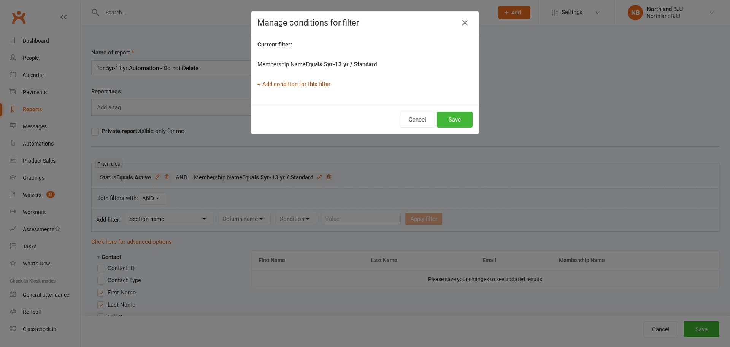
click at [311, 86] on link "+ Add condition for this filter" at bounding box center [294, 84] width 73 height 7
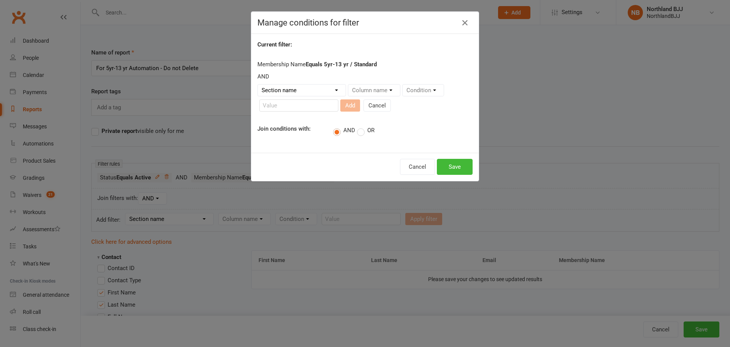
click at [357, 133] on label "OR" at bounding box center [365, 131] width 17 height 8
click at [357, 126] on input "OR" at bounding box center [359, 126] width 5 height 0
click at [297, 91] on select "Section name Contact Attendance Aggregate Payment Booking Waitlist Attendees Ca…" at bounding box center [302, 89] width 88 height 11
select select "11"
click at [258, 84] on select "Section name Contact Attendance Aggregate Payment Booking Waitlist Attendees Ca…" at bounding box center [302, 89] width 88 height 11
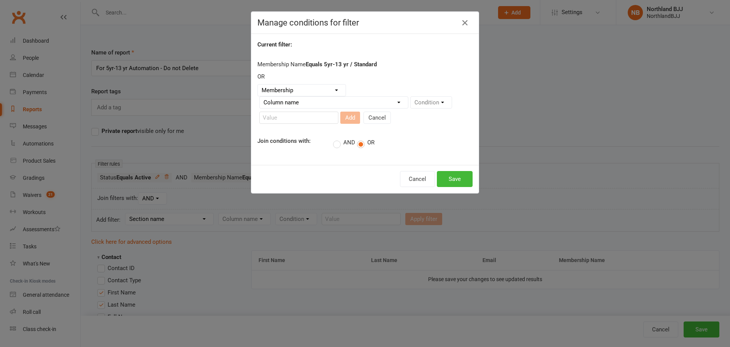
click at [357, 102] on select "Column name Membership ID Membership Name Membership Category Membership Start …" at bounding box center [334, 102] width 148 height 11
select select "1"
click at [260, 97] on select "Column name Membership ID Membership Name Membership Category Membership Start …" at bounding box center [334, 102] width 148 height 11
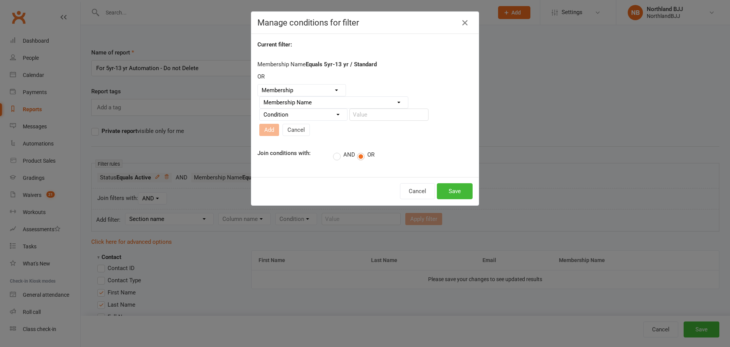
click at [311, 116] on select "Condition Equals Does not equal Contains Does not contain Is blank or does not …" at bounding box center [303, 114] width 87 height 11
select select "0"
click at [260, 112] on select "Condition Equals Does not equal Contains Does not contain Is blank or does not …" at bounding box center [303, 114] width 87 height 11
click at [377, 118] on input "text" at bounding box center [389, 114] width 79 height 12
paste input "5yr-13yr / Unlimited"
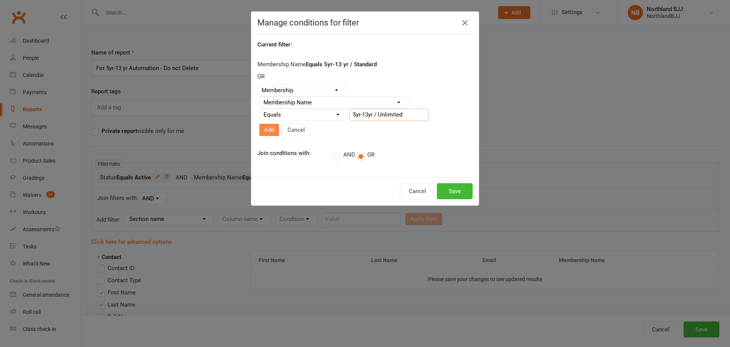
type input "5yr-13yr / Unlimited"
click at [279, 124] on button "Add" at bounding box center [269, 130] width 20 height 12
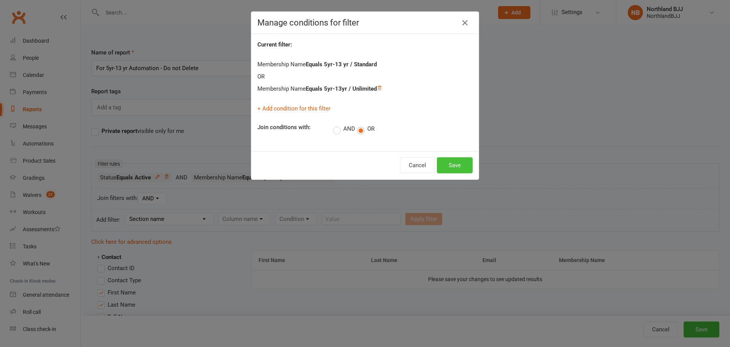
click at [442, 166] on button "Save" at bounding box center [455, 165] width 36 height 16
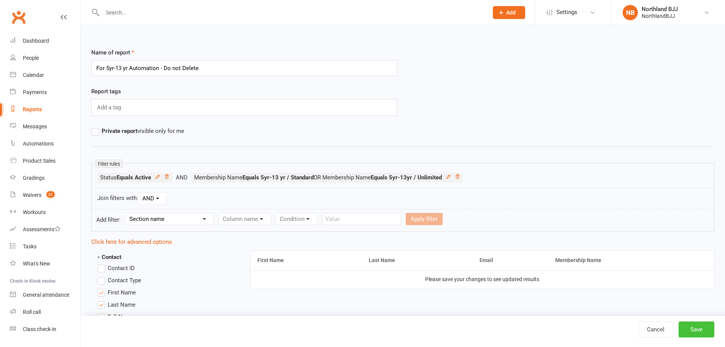
click at [686, 330] on button "Save" at bounding box center [696, 329] width 36 height 16
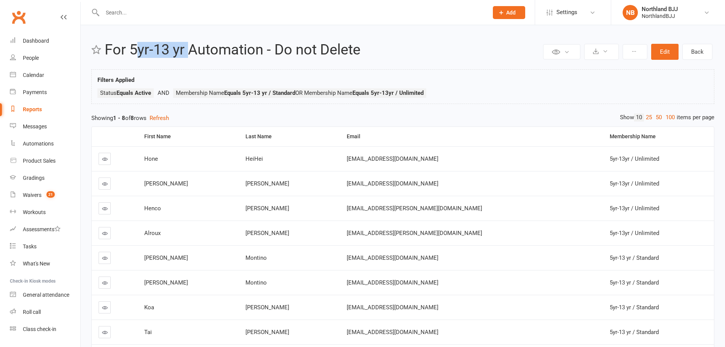
drag, startPoint x: 134, startPoint y: 47, endPoint x: 187, endPoint y: 49, distance: 53.3
click at [187, 49] on h2 "For 5yr-13 yr Automation - Do not Delete" at bounding box center [323, 50] width 436 height 16
drag, startPoint x: 155, startPoint y: 57, endPoint x: 134, endPoint y: 52, distance: 21.5
click at [154, 58] on header "Private Report Only visible by me Public Report Visible to everyone Export to C…" at bounding box center [402, 52] width 623 height 20
click at [132, 56] on h2 "For 5yr-13 yr Automation - Do not Delete" at bounding box center [323, 50] width 436 height 16
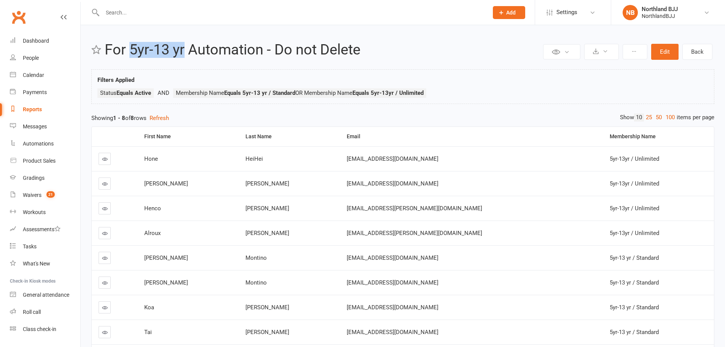
drag, startPoint x: 128, startPoint y: 50, endPoint x: 183, endPoint y: 48, distance: 55.2
click at [183, 48] on h2 "For 5yr-13 yr Automation - Do not Delete" at bounding box center [323, 50] width 436 height 16
copy h2 "5yr-13 yr"
click at [655, 50] on button "Edit" at bounding box center [664, 52] width 27 height 16
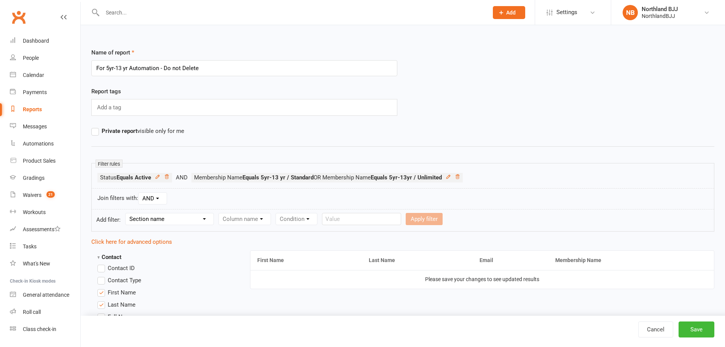
click at [130, 65] on input "For 5yr-13 yr Automation - Do not Delete" at bounding box center [244, 68] width 306 height 16
type input "For 5yr-13 yr New Member Sign Up Automation - Do not Delete"
click at [703, 328] on button "Save" at bounding box center [696, 329] width 36 height 16
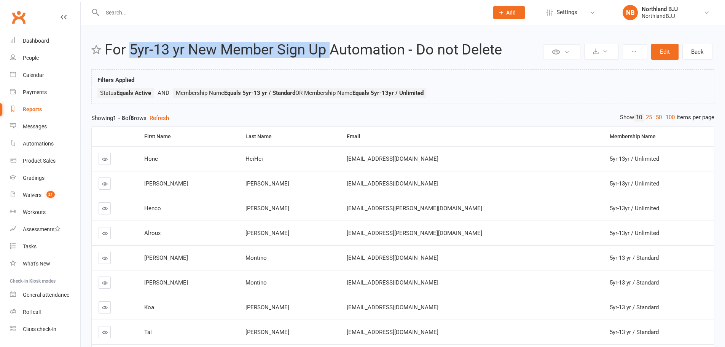
drag, startPoint x: 129, startPoint y: 47, endPoint x: 330, endPoint y: 54, distance: 201.0
click at [330, 54] on h2 "For 5yr-13 yr New Member Sign Up Automation - Do not Delete" at bounding box center [323, 50] width 436 height 16
copy h2 "5yr-13 yr New Member Sign Up"
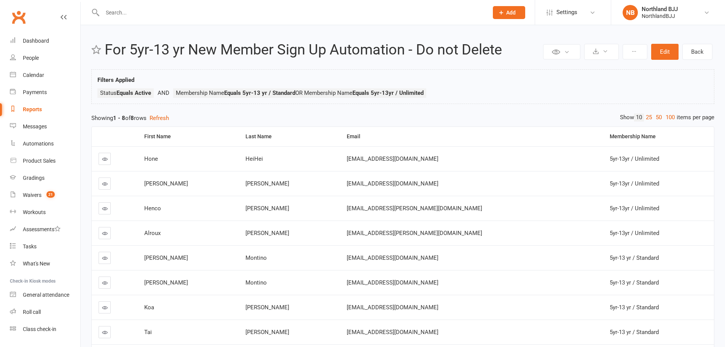
click at [312, 76] on div "Filters Applied Status Equals Active Membership Name Equals 5yr-13 yr / Standar…" at bounding box center [402, 88] width 611 height 26
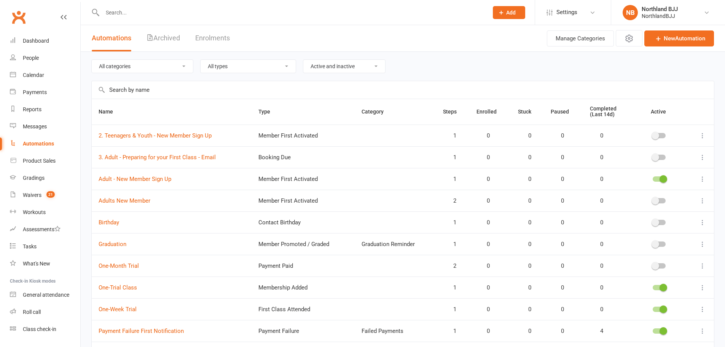
scroll to position [54, 0]
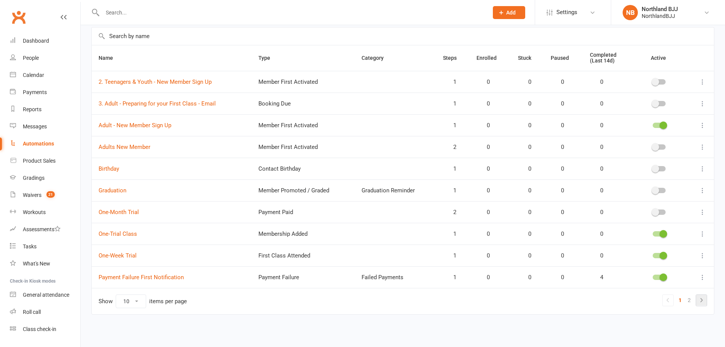
click at [696, 300] on link at bounding box center [701, 299] width 11 height 11
click at [700, 299] on html "Prospect Member Non-attending contact Class / event Appointment Grading event T…" at bounding box center [362, 146] width 725 height 400
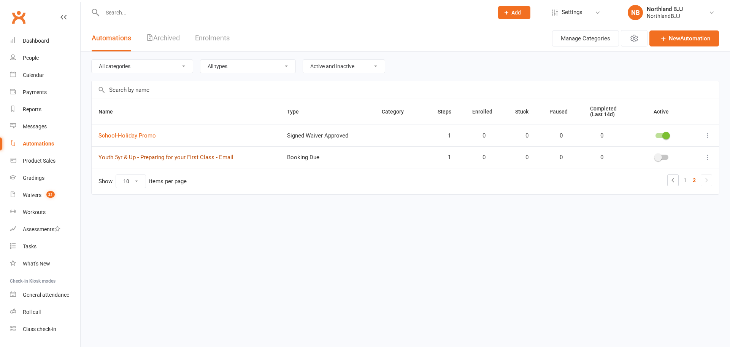
click at [193, 156] on link "Youth 5yr & Up - Preparing for your First Class - Email" at bounding box center [166, 157] width 135 height 7
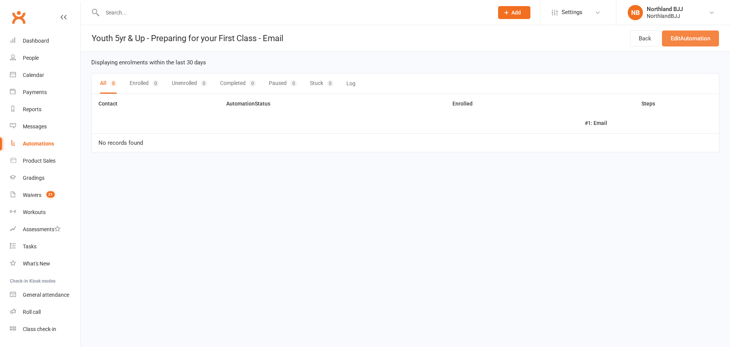
click at [688, 39] on link "Edit Automation" at bounding box center [690, 38] width 57 height 16
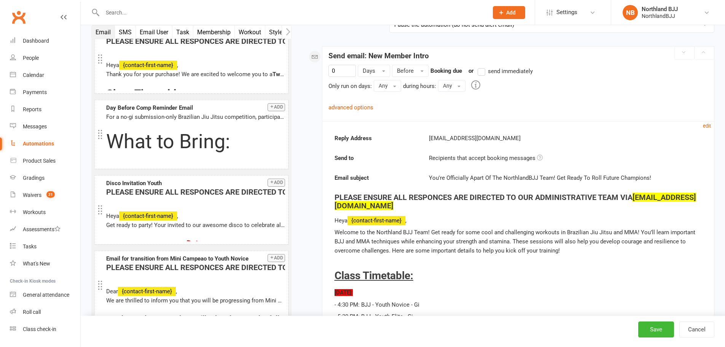
scroll to position [304, 0]
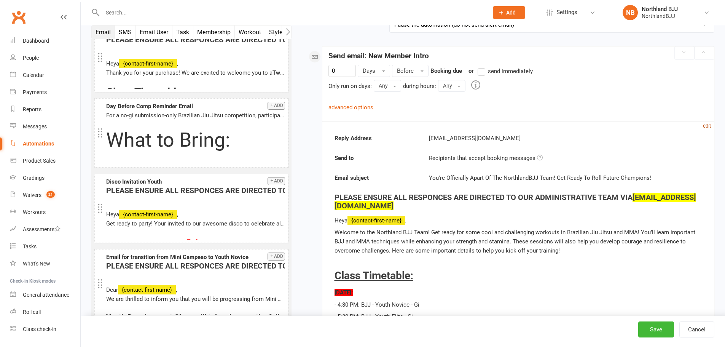
click at [707, 128] on small "edit" at bounding box center [707, 126] width 8 height 6
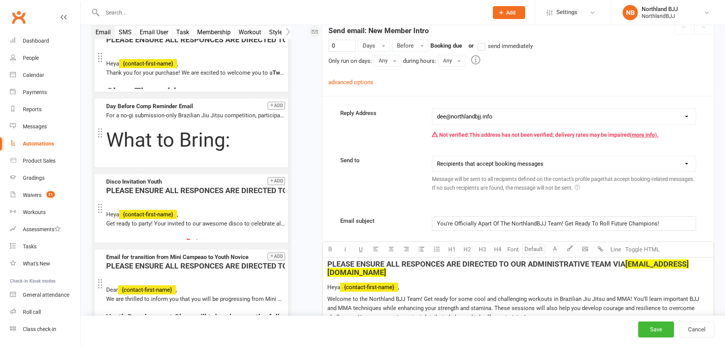
scroll to position [140, 0]
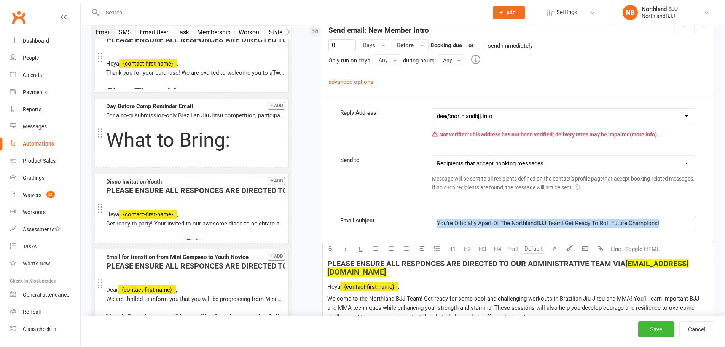
drag, startPoint x: 688, startPoint y: 222, endPoint x: 361, endPoint y: 215, distance: 326.5
copy span "You're Officially Apart Of The NorthlandBJJ Team! Get Ready To Roll Future Cham…"
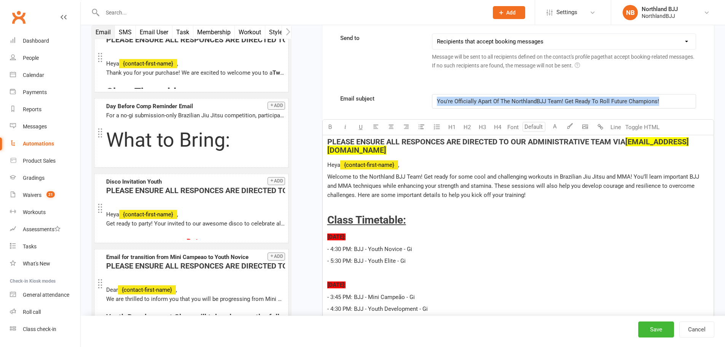
scroll to position [317, 0]
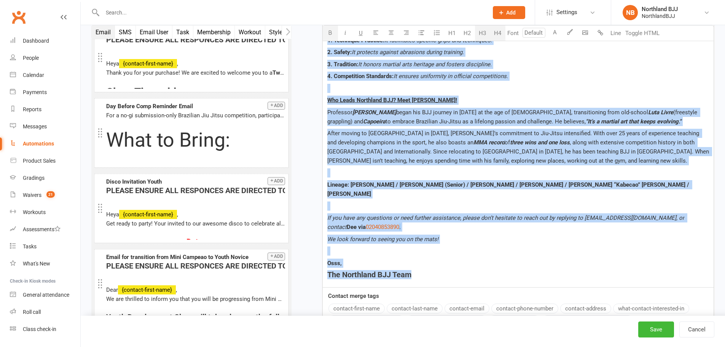
drag, startPoint x: 327, startPoint y: 84, endPoint x: 462, endPoint y: 312, distance: 264.7
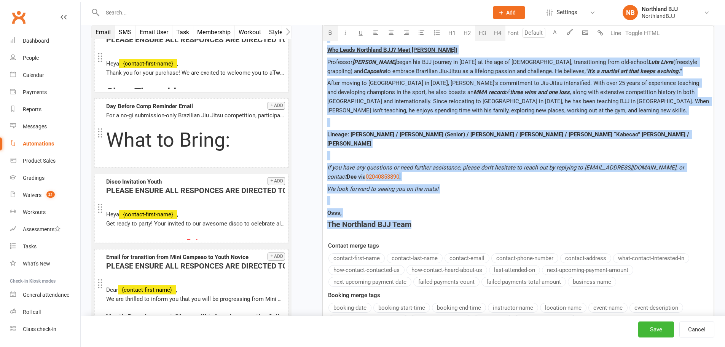
drag, startPoint x: 462, startPoint y: 312, endPoint x: 455, endPoint y: 299, distance: 15.3
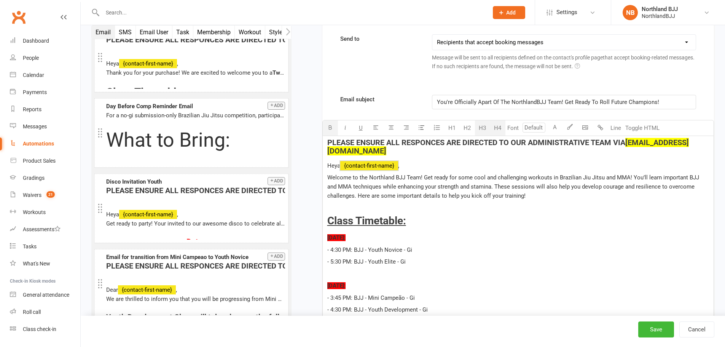
scroll to position [266, 0]
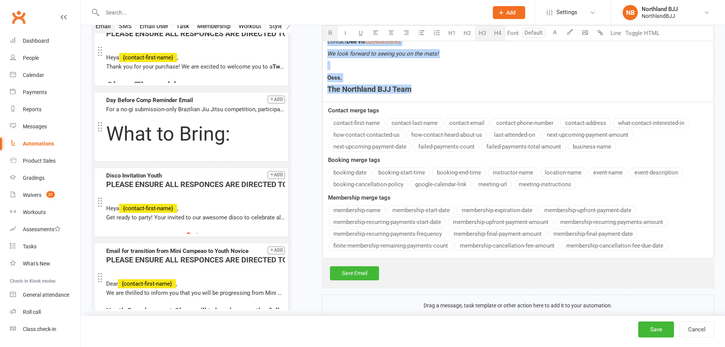
drag, startPoint x: 327, startPoint y: 135, endPoint x: 410, endPoint y: 267, distance: 156.3
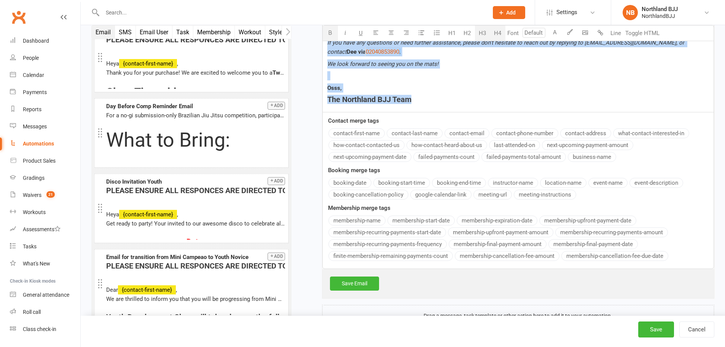
copy div "PLEASE ENSURE ALL RESPONCES ARE DIRECTED TO OUR ADMINISTRATIVE TEAM VIA dee@nor…"
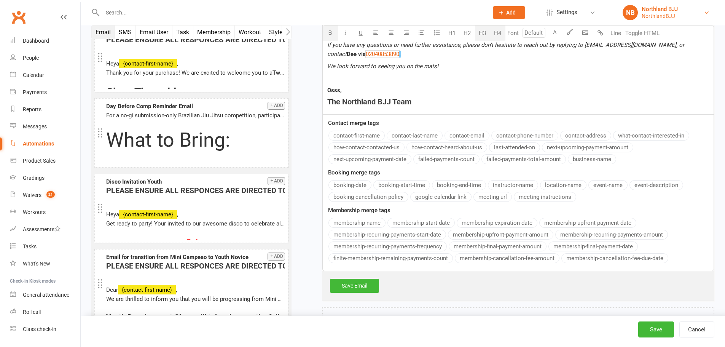
click at [654, 11] on div "Northland BJJ" at bounding box center [659, 9] width 36 height 7
click at [649, 13] on div "NorthlandBJJ" at bounding box center [659, 16] width 36 height 7
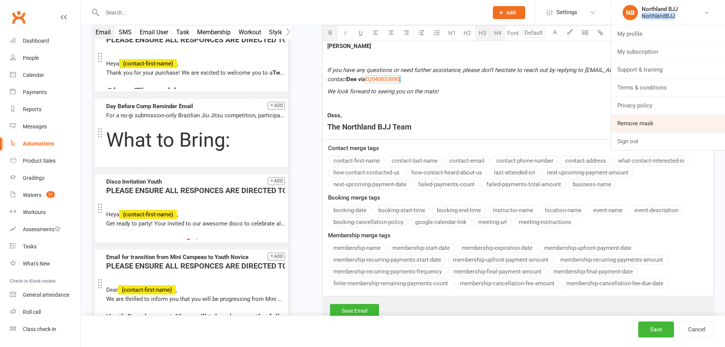
scroll to position [1454, 0]
click at [636, 124] on link "Remove mask" at bounding box center [668, 122] width 114 height 17
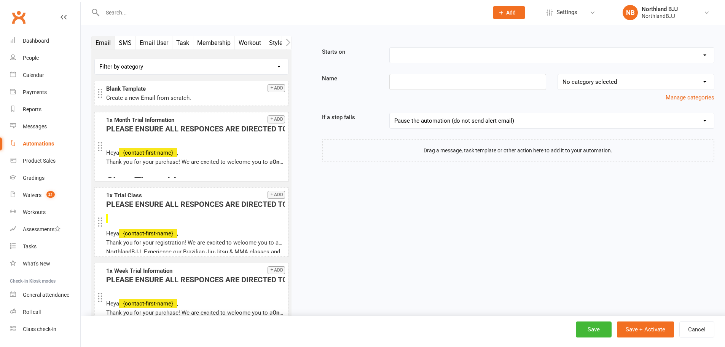
scroll to position [34, 0]
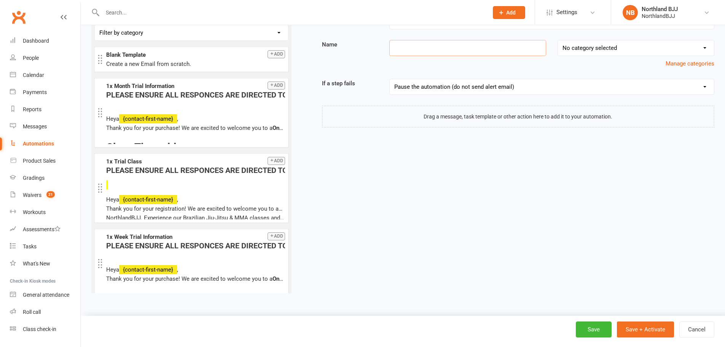
click at [410, 54] on input at bounding box center [467, 48] width 157 height 16
click at [423, 49] on input at bounding box center [467, 48] width 157 height 16
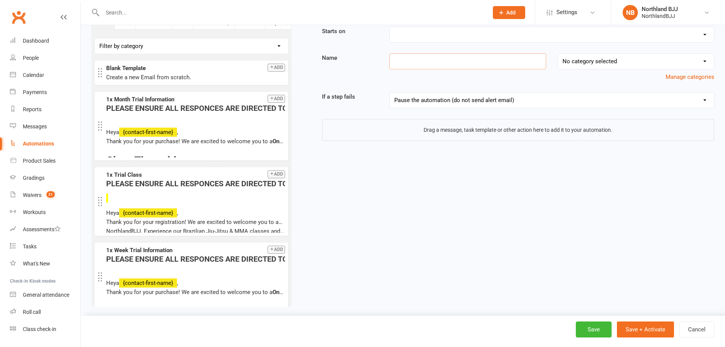
scroll to position [0, 0]
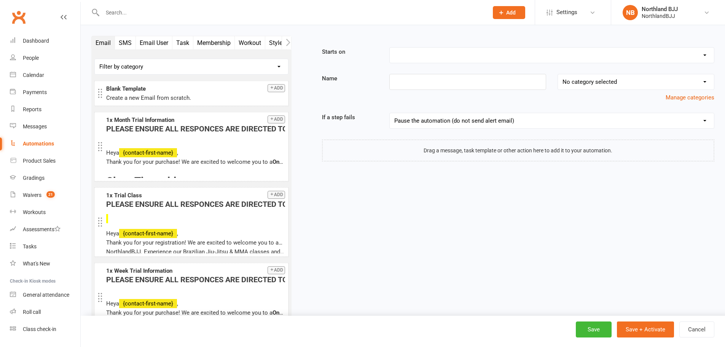
click at [438, 54] on select "Booking Cancelled Booking Due Booking Late-Cancelled Booking Marked Absent Book…" at bounding box center [552, 55] width 324 height 15
click at [441, 54] on select "Booking Cancelled Booking Due Booking Late-Cancelled Booking Marked Absent Book…" at bounding box center [552, 55] width 324 height 15
select select "17"
click at [390, 48] on select "Booking Cancelled Booking Due Booking Late-Cancelled Booking Marked Absent Book…" at bounding box center [552, 55] width 324 height 15
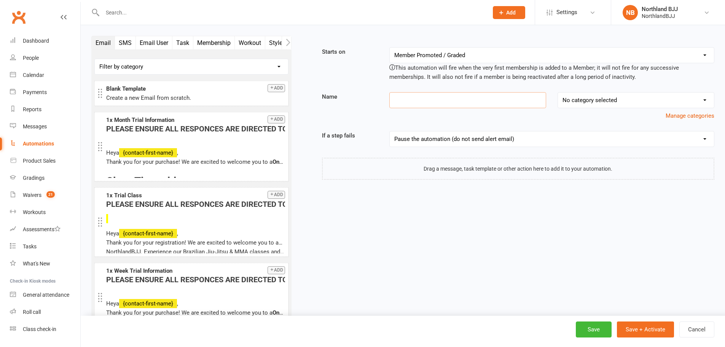
click at [418, 106] on input at bounding box center [467, 100] width 157 height 16
paste input "5yr-13 yr New Member Sign Up"
type input "5yr-13 yr New Member Sign Up"
click at [271, 86] on button "Add" at bounding box center [275, 88] width 17 height 8
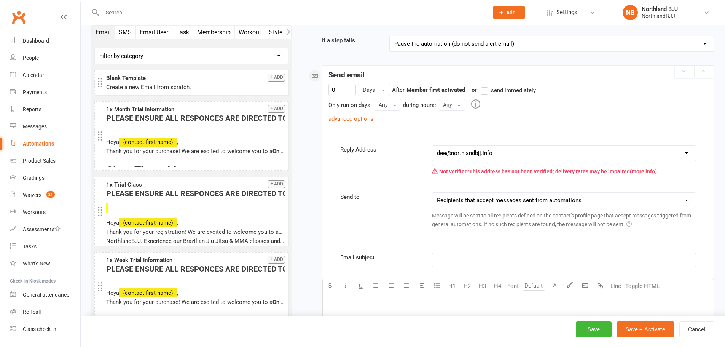
scroll to position [122, 0]
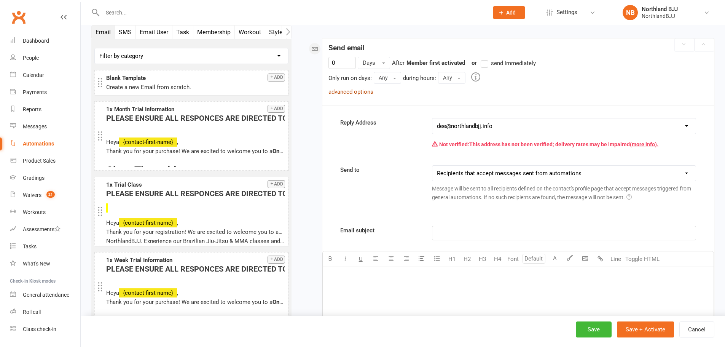
click at [370, 91] on link "advanced options" at bounding box center [350, 91] width 45 height 7
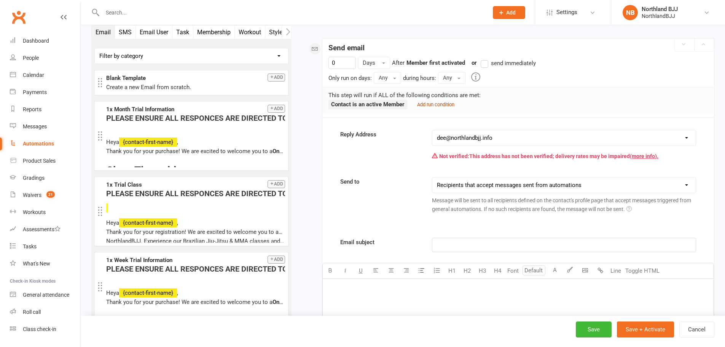
click at [435, 105] on small "Add run condition" at bounding box center [435, 105] width 37 height 6
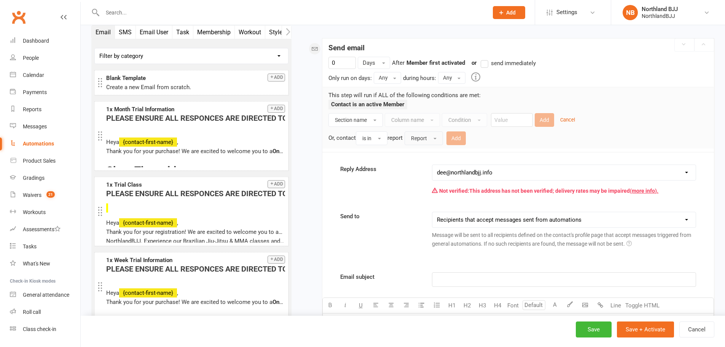
click at [410, 140] on button "Report" at bounding box center [423, 138] width 38 height 14
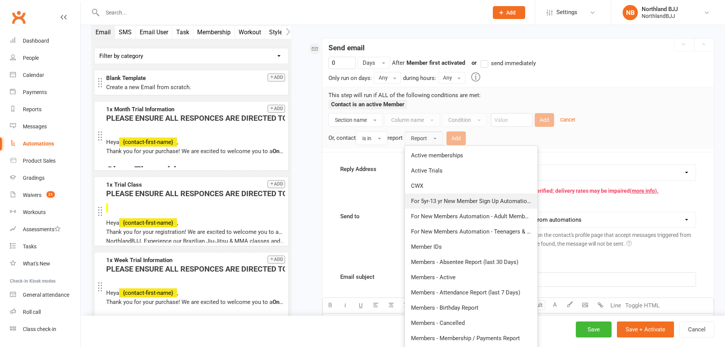
click at [482, 202] on span "For 5yr-13 yr New Member Sign Up Automation - Do not Delete" at bounding box center [490, 200] width 159 height 7
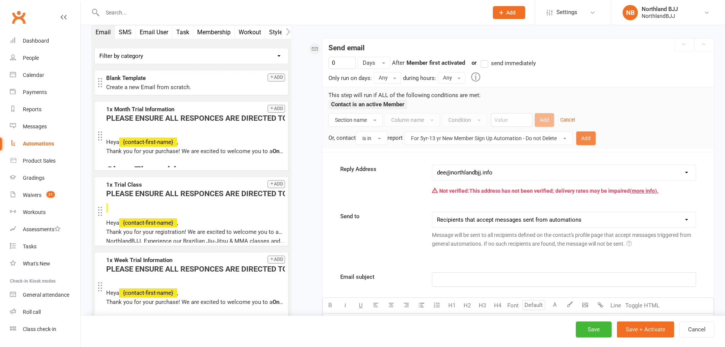
click at [592, 136] on button "Add" at bounding box center [585, 138] width 19 height 14
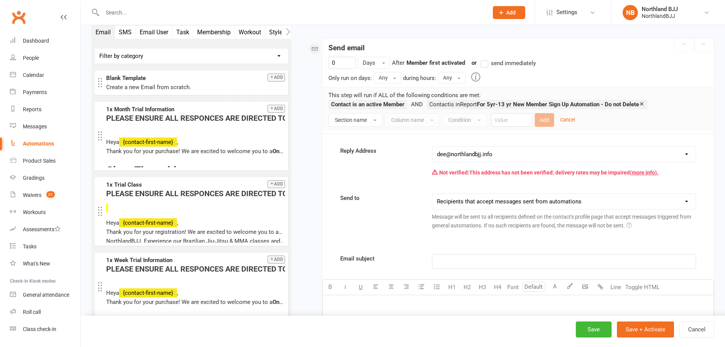
click at [485, 64] on label "send immediately" at bounding box center [507, 63] width 55 height 9
click at [485, 59] on input "send immediately" at bounding box center [482, 59] width 5 height 0
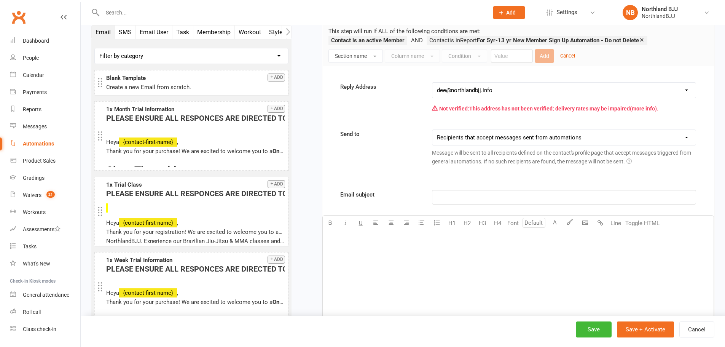
scroll to position [198, 0]
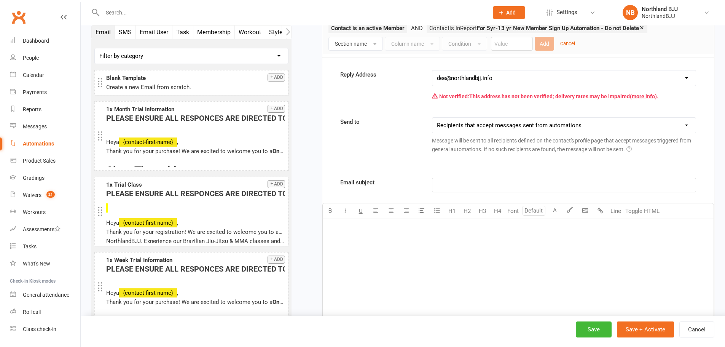
click at [479, 188] on p "﻿" at bounding box center [564, 184] width 254 height 9
click at [350, 235] on div "﻿" at bounding box center [518, 276] width 391 height 114
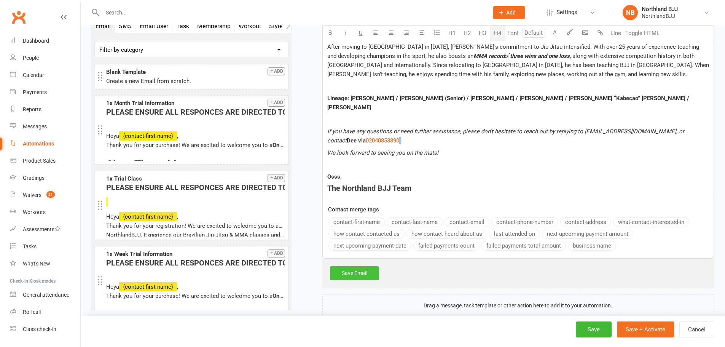
click at [363, 266] on link "Save Email" at bounding box center [354, 273] width 49 height 14
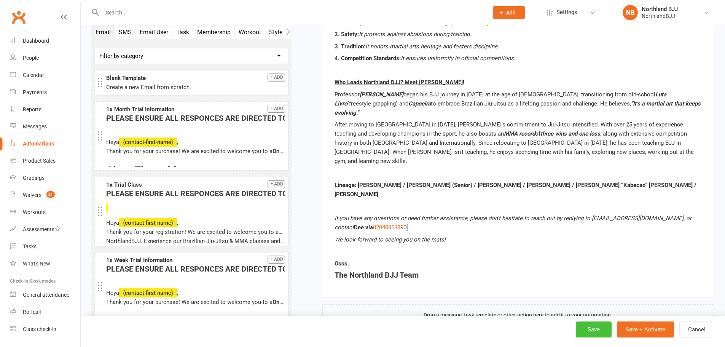
click at [593, 331] on button "Save" at bounding box center [594, 329] width 36 height 16
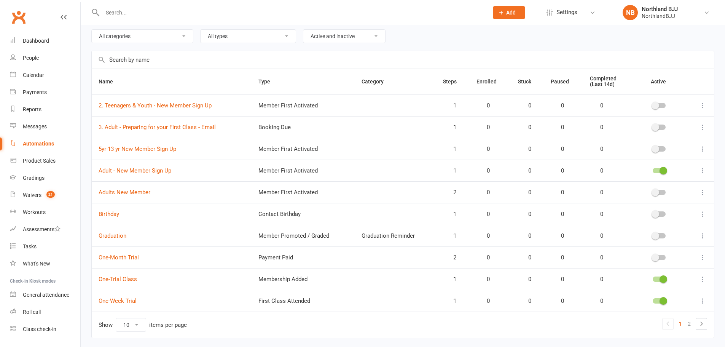
scroll to position [54, 0]
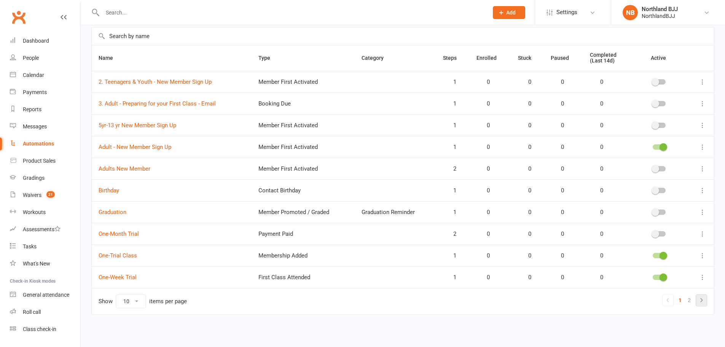
click at [699, 302] on icon at bounding box center [701, 299] width 9 height 9
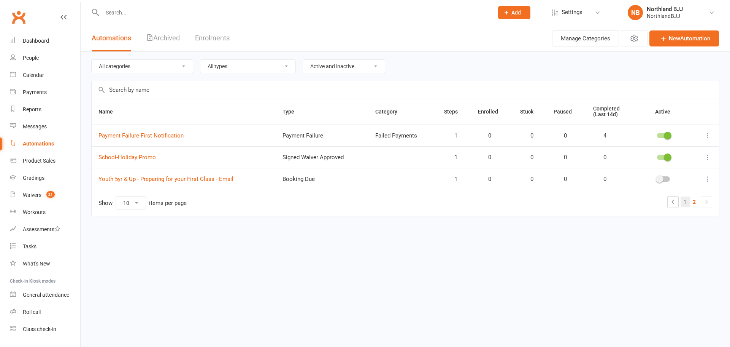
click at [688, 200] on link "1" at bounding box center [685, 201] width 9 height 11
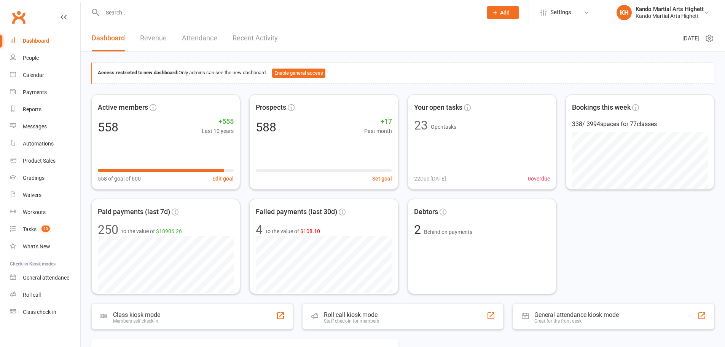
click at [415, 8] on input "text" at bounding box center [288, 12] width 377 height 11
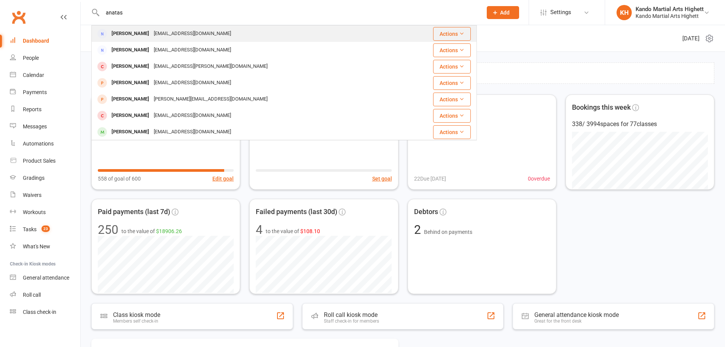
type input "anatas"
click at [195, 35] on div "anastasiajmoore@gmail.com" at bounding box center [192, 33] width 82 height 11
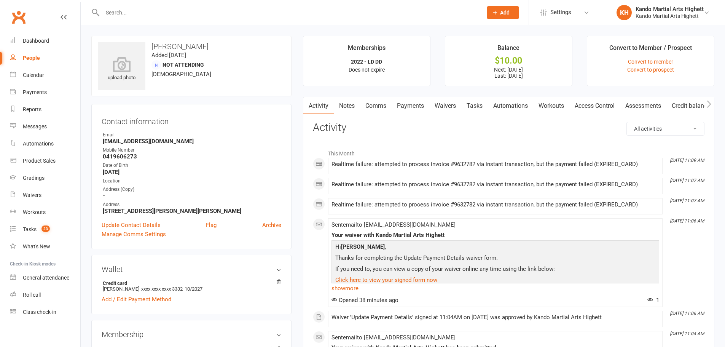
click at [415, 105] on link "Payments" at bounding box center [410, 105] width 38 height 17
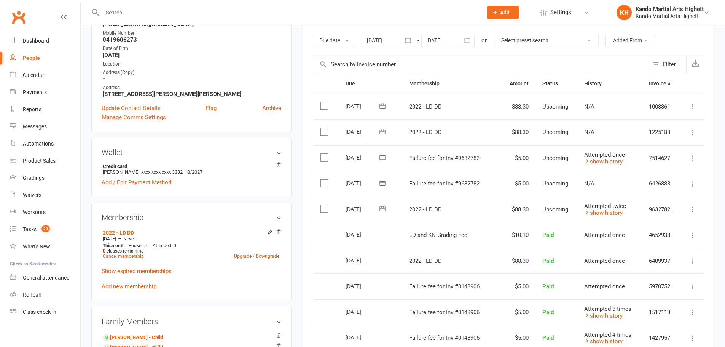
scroll to position [140, 0]
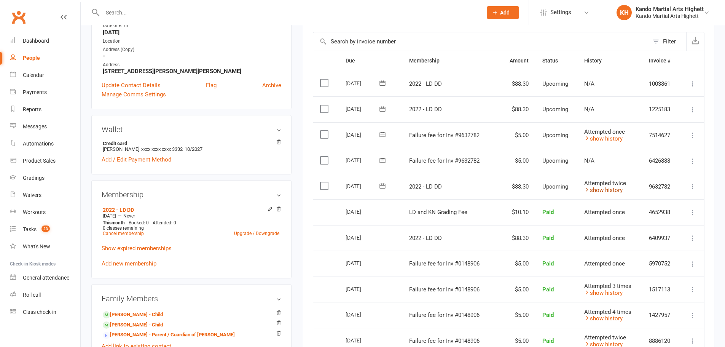
click at [605, 190] on link "show history" at bounding box center [603, 189] width 38 height 7
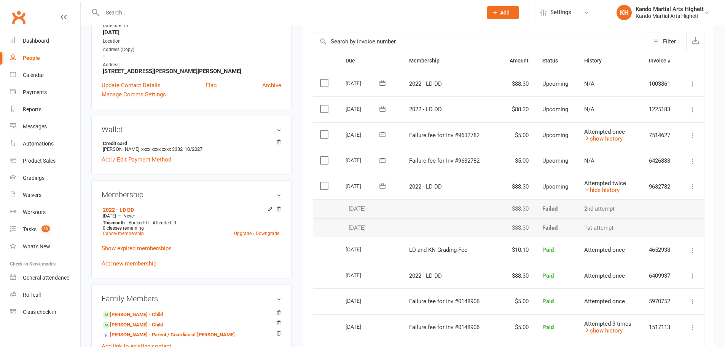
click at [692, 188] on icon at bounding box center [693, 187] width 8 height 8
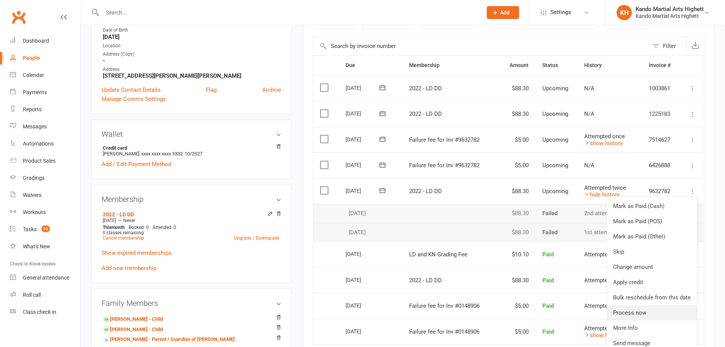
click at [639, 307] on link "Process now" at bounding box center [652, 312] width 90 height 15
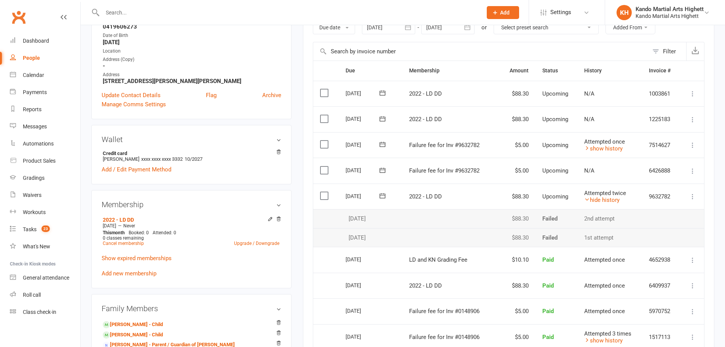
scroll to position [127, 0]
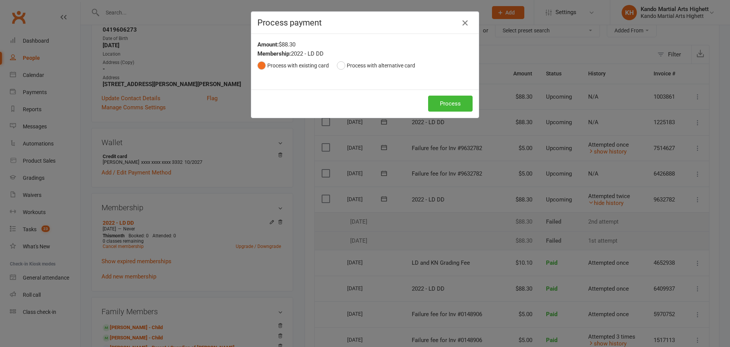
click at [466, 18] on button "button" at bounding box center [465, 23] width 12 height 12
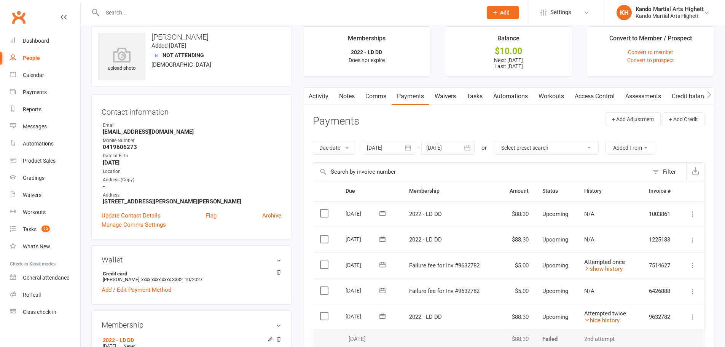
scroll to position [0, 0]
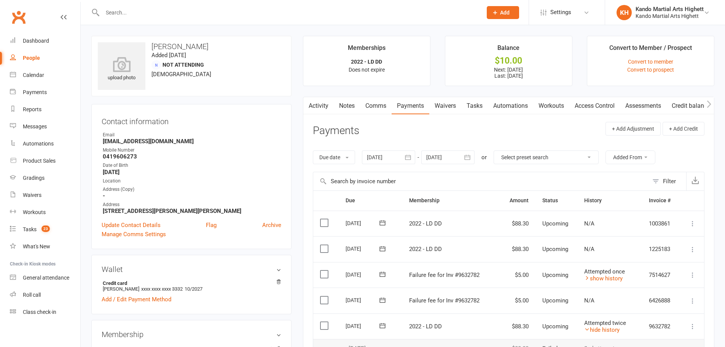
click at [317, 109] on link "Activity" at bounding box center [318, 105] width 30 height 17
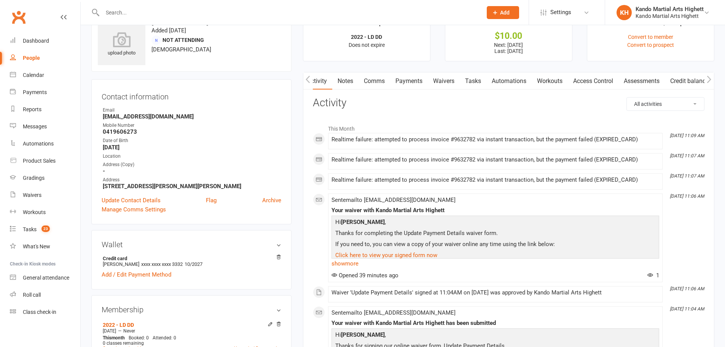
scroll to position [25, 0]
click at [415, 78] on link "Payments" at bounding box center [409, 80] width 38 height 17
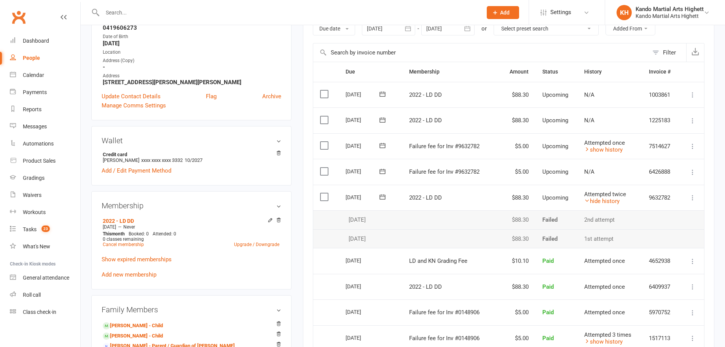
scroll to position [152, 0]
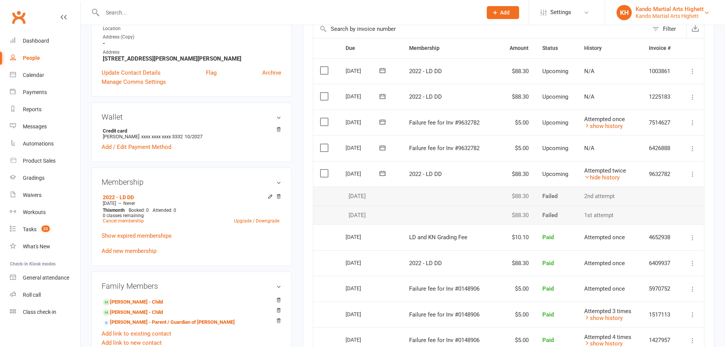
click at [667, 15] on div "Kando Martial Arts Highett" at bounding box center [669, 16] width 68 height 7
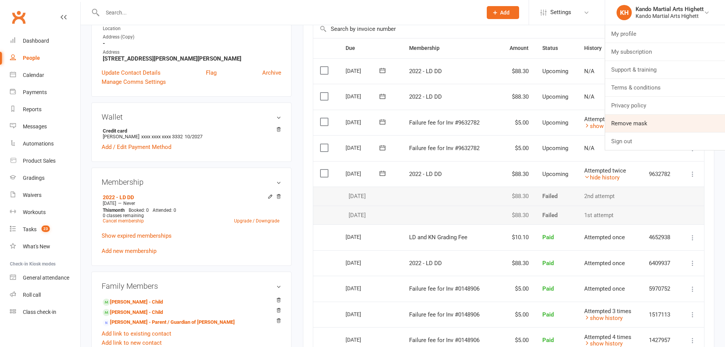
click at [630, 130] on link "Remove mask" at bounding box center [665, 122] width 120 height 17
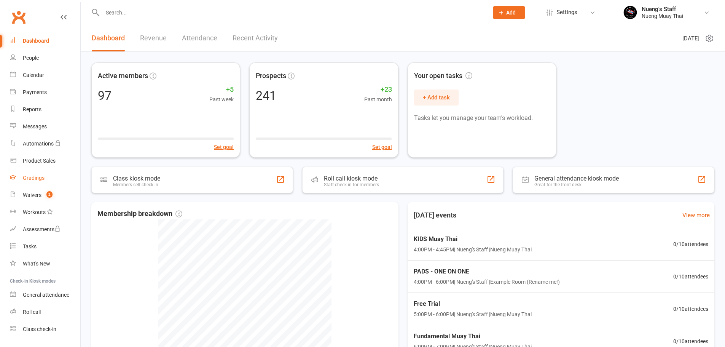
click at [37, 175] on div "Gradings" at bounding box center [34, 178] width 22 height 6
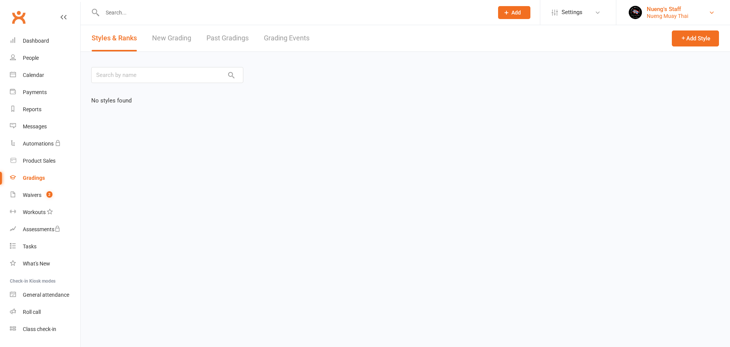
click at [650, 8] on div "Nueng's Staff" at bounding box center [667, 9] width 41 height 7
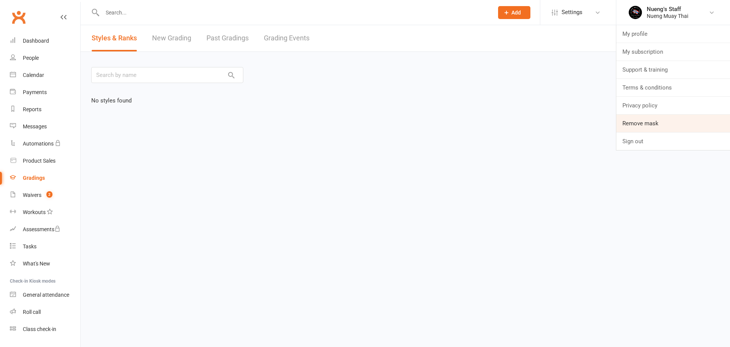
click at [635, 125] on link "Remove mask" at bounding box center [674, 122] width 114 height 17
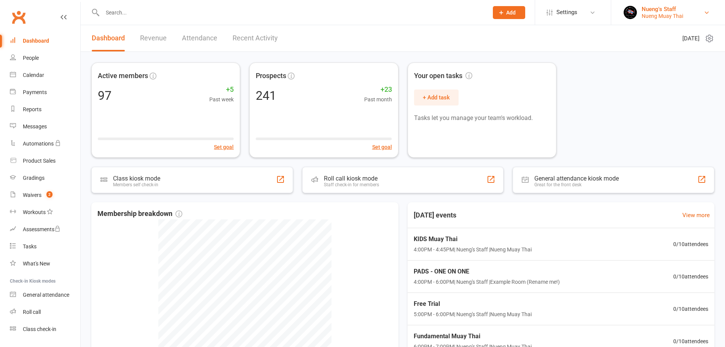
click at [634, 15] on img at bounding box center [629, 12] width 15 height 15
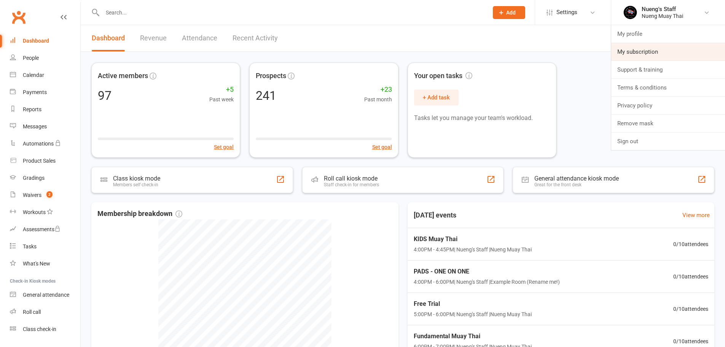
click at [643, 50] on link "My subscription" at bounding box center [668, 51] width 114 height 17
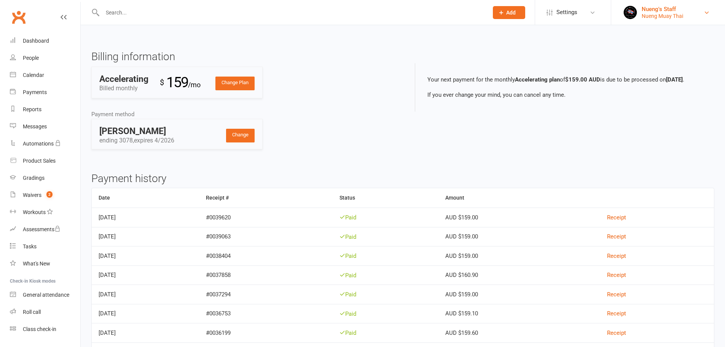
click at [643, 7] on div "Nueng's Staff" at bounding box center [661, 9] width 41 height 7
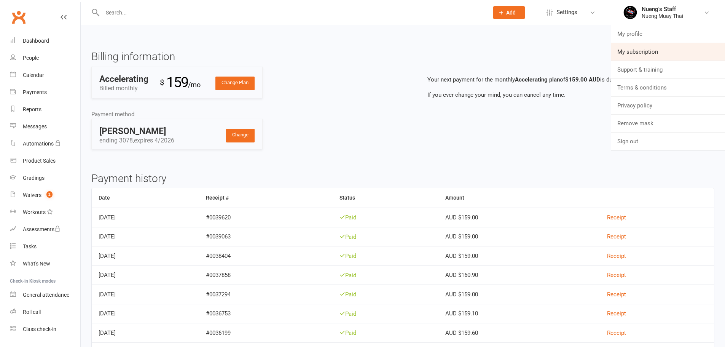
click at [649, 49] on link "My subscription" at bounding box center [668, 51] width 114 height 17
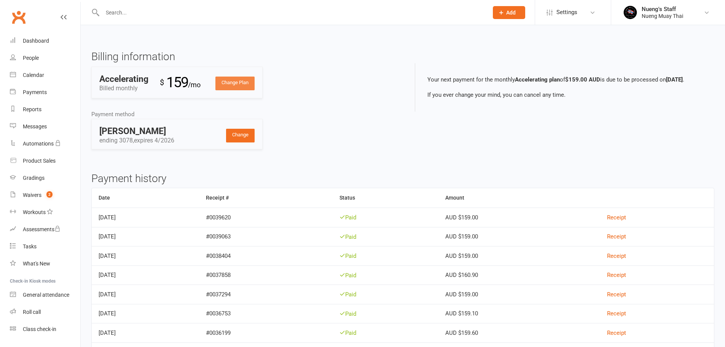
click at [243, 83] on link "Change Plan" at bounding box center [234, 83] width 39 height 14
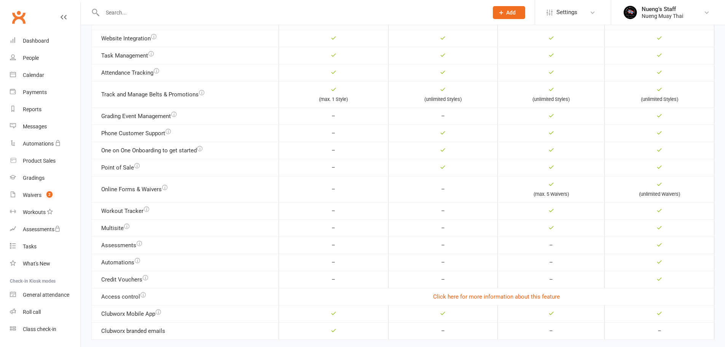
scroll to position [324, 0]
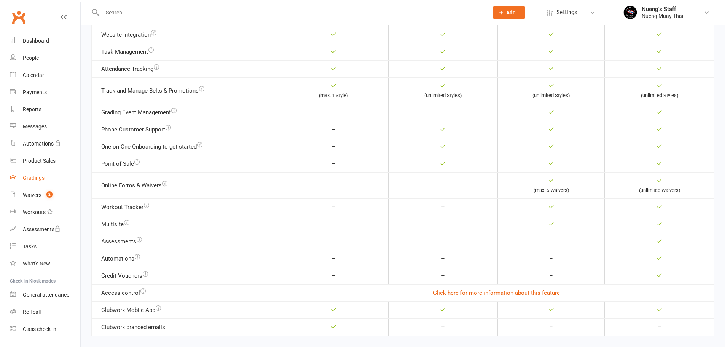
click at [48, 179] on link "Gradings" at bounding box center [45, 177] width 70 height 17
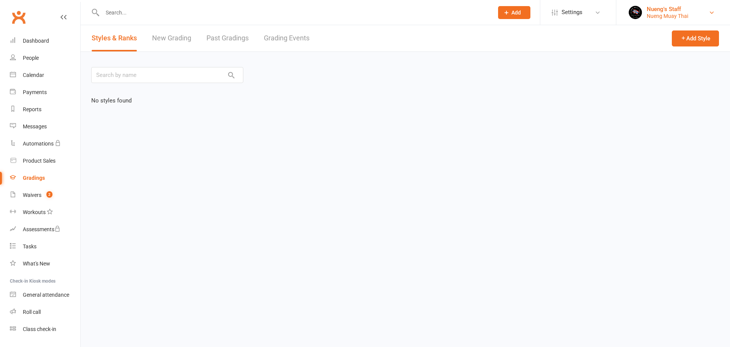
click at [636, 7] on img at bounding box center [635, 12] width 15 height 15
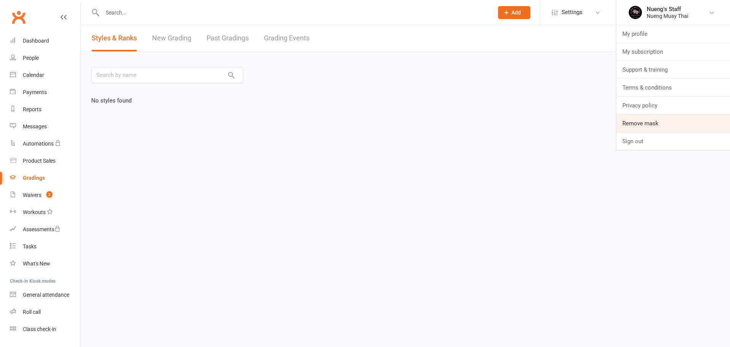
drag, startPoint x: 649, startPoint y: 125, endPoint x: 629, endPoint y: 119, distance: 20.6
click at [649, 125] on link "Remove mask" at bounding box center [674, 122] width 114 height 17
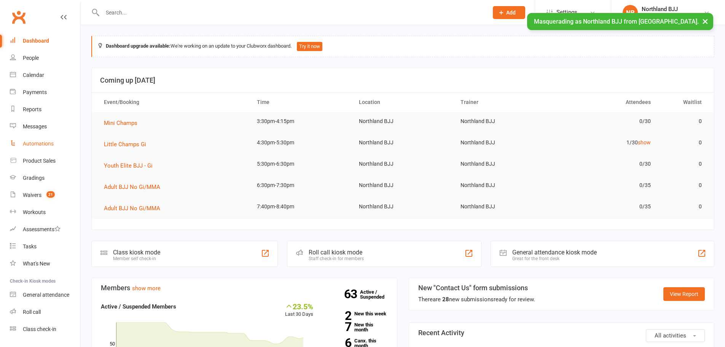
click at [43, 139] on link "Automations" at bounding box center [45, 143] width 70 height 17
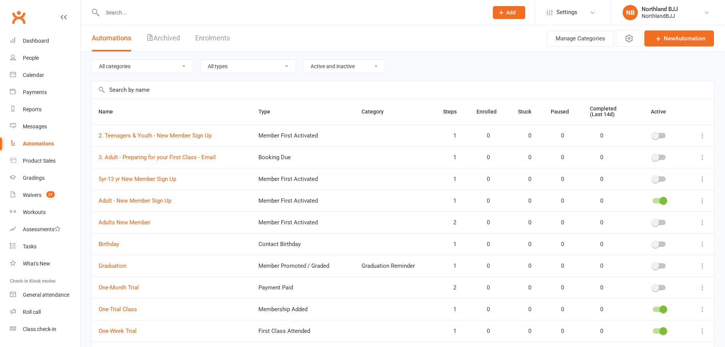
click at [43, 141] on div "Automations" at bounding box center [38, 143] width 31 height 6
click at [158, 181] on link "5yr-13 yr New Member Sign Up" at bounding box center [138, 178] width 78 height 7
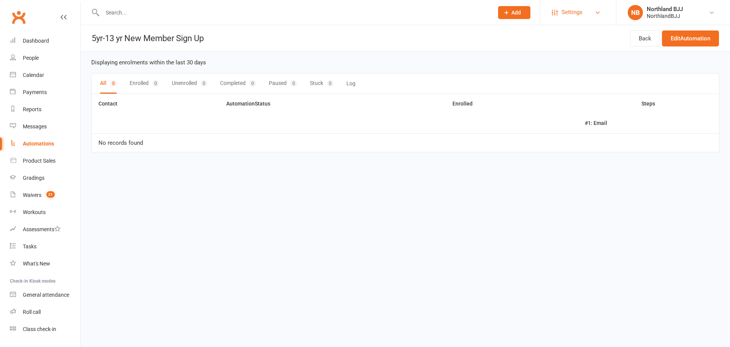
click at [562, 11] on span "Settings" at bounding box center [572, 12] width 21 height 17
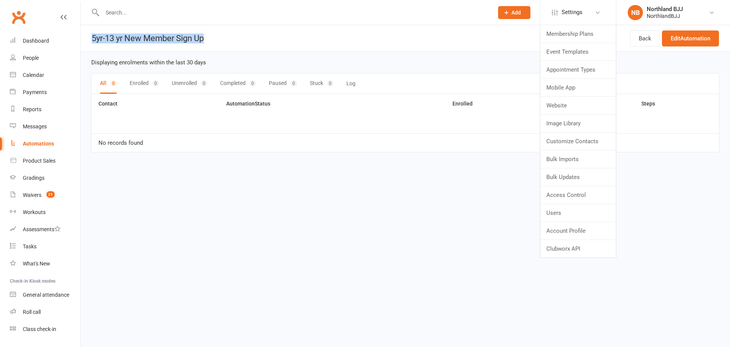
drag, startPoint x: 91, startPoint y: 41, endPoint x: 219, endPoint y: 42, distance: 128.2
click at [219, 42] on header "5yr-13 yr New Member Sign Up Back Edit Automation" at bounding box center [406, 38] width 650 height 27
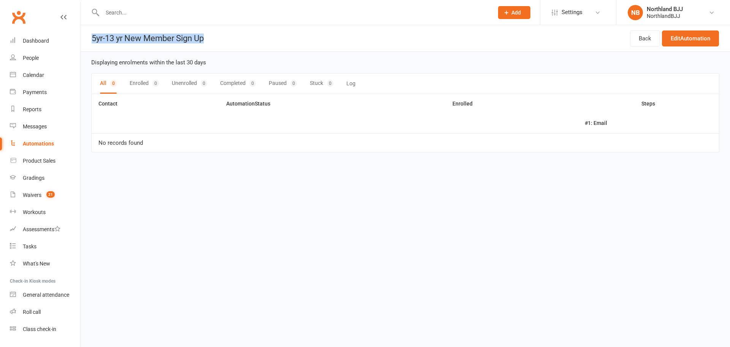
copy h1 "5yr-13 yr New Member Sign Up"
click at [668, 38] on link "Edit Automation" at bounding box center [690, 38] width 57 height 16
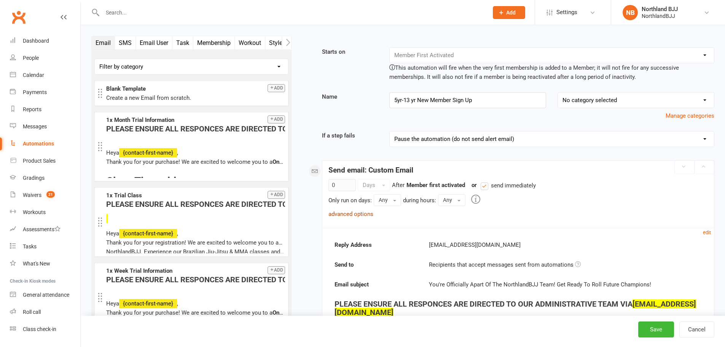
click at [369, 215] on link "advanced options" at bounding box center [350, 213] width 45 height 7
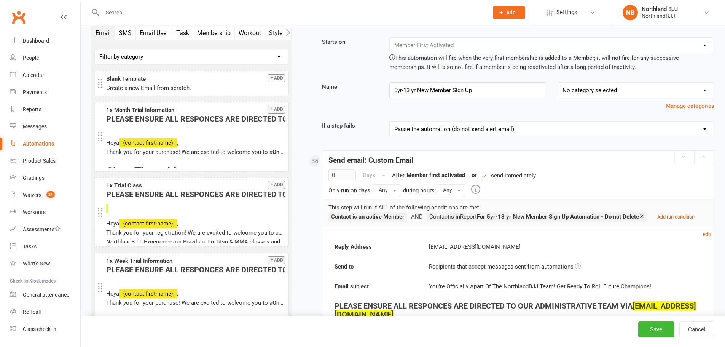
scroll to position [13, 0]
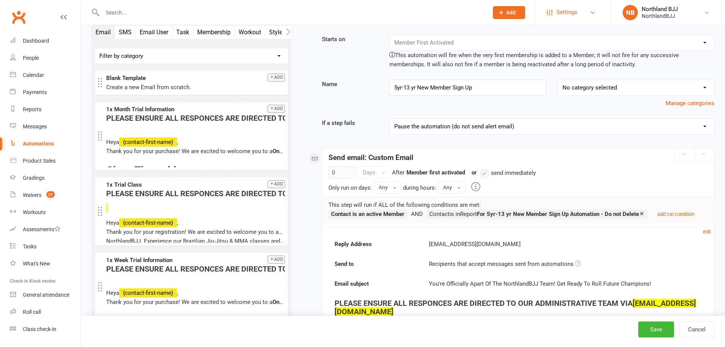
click at [569, 10] on span "Settings" at bounding box center [566, 12] width 21 height 17
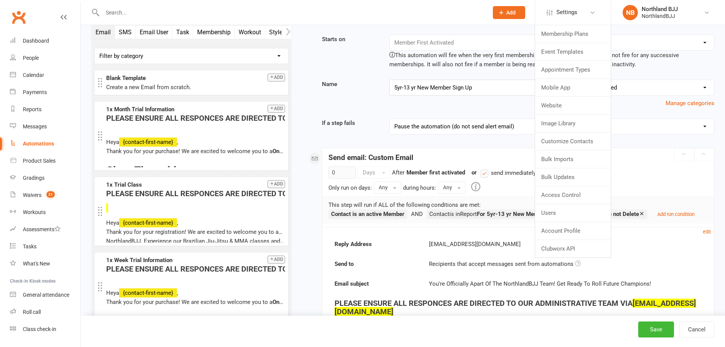
click at [359, 95] on div "Name 5yr-13 yr New Member Sign Up No category selected Birthday Failed Payments…" at bounding box center [518, 94] width 404 height 28
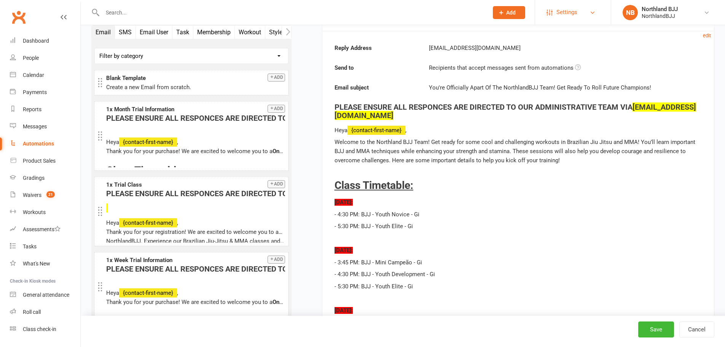
scroll to position [203, 0]
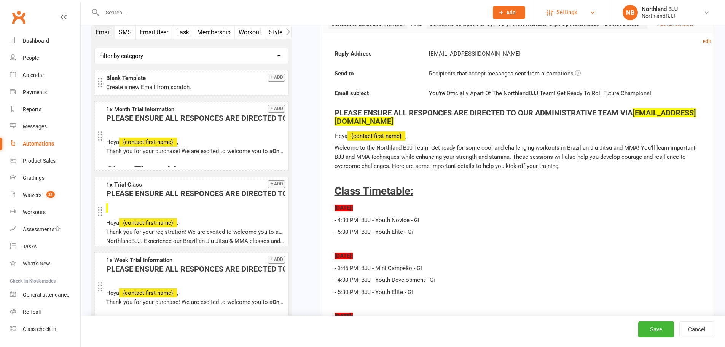
click at [555, 18] on link "Settings" at bounding box center [572, 12] width 53 height 17
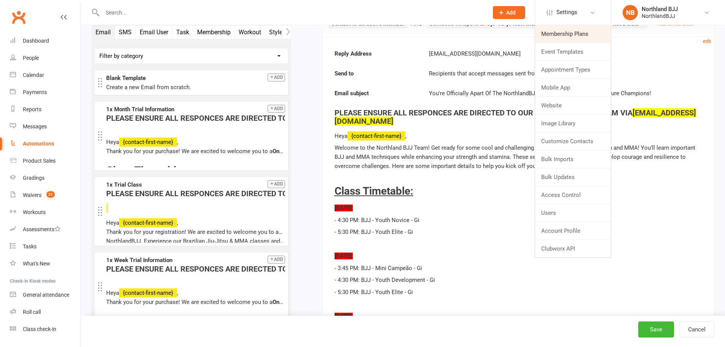
click at [557, 36] on link "Membership Plans" at bounding box center [573, 33] width 76 height 17
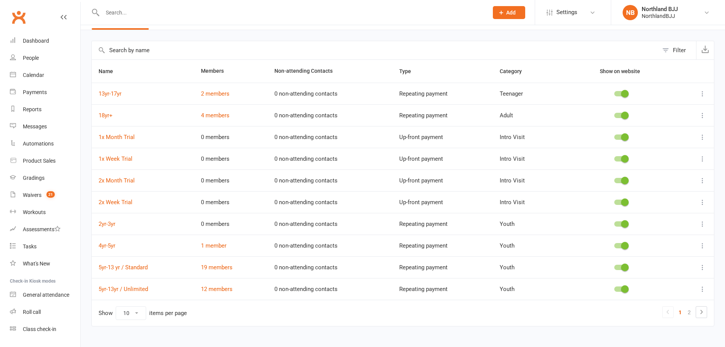
scroll to position [34, 0]
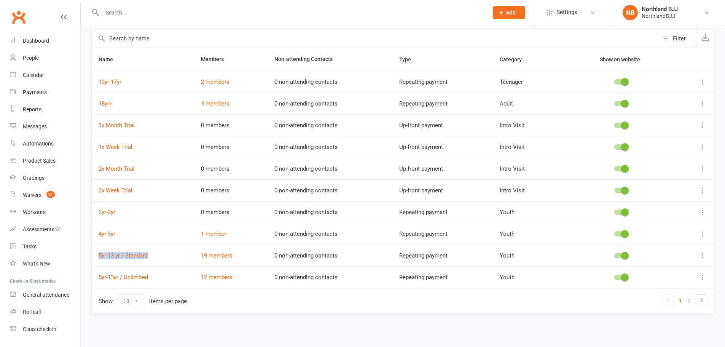
drag, startPoint x: 182, startPoint y: 258, endPoint x: 97, endPoint y: 257, distance: 84.8
click at [97, 257] on td "5yr-13 yr / Standard" at bounding box center [143, 255] width 102 height 22
copy link "5yr-13 yr / Standard"
drag, startPoint x: 95, startPoint y: 279, endPoint x: 156, endPoint y: 277, distance: 60.9
click at [157, 276] on td "5yr-13yr / Unlimited" at bounding box center [143, 277] width 102 height 22
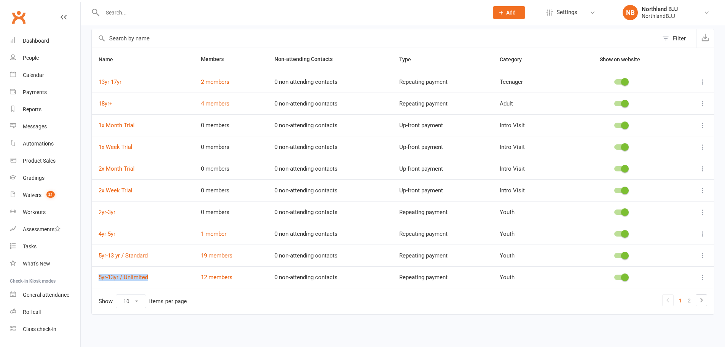
copy link "5yr-13yr / Unlimited"
click at [38, 110] on div "Reports" at bounding box center [32, 109] width 19 height 6
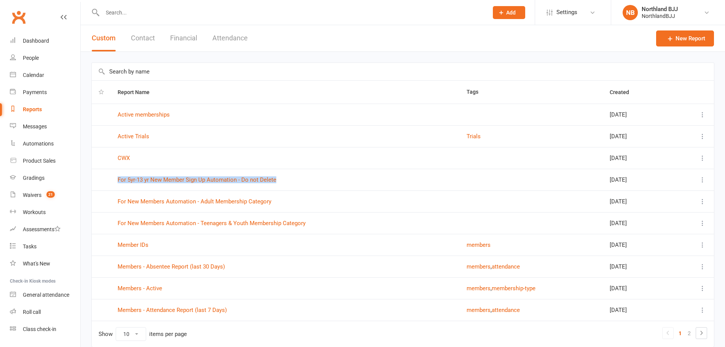
drag, startPoint x: 106, startPoint y: 181, endPoint x: 296, endPoint y: 184, distance: 189.8
click at [296, 184] on tr "For 5yr-13 yr New Member Sign Up Automation - Do not Delete [DATE]" at bounding box center [403, 180] width 622 height 22
copy link "For 5yr-13 yr New Member Sign Up Automation - Do not Delete"
click at [256, 201] on link "For New Members Automation - Adult Membership Category" at bounding box center [195, 201] width 154 height 7
click at [233, 203] on link "For New Members Automation - Adult Membership Category" at bounding box center [195, 201] width 154 height 7
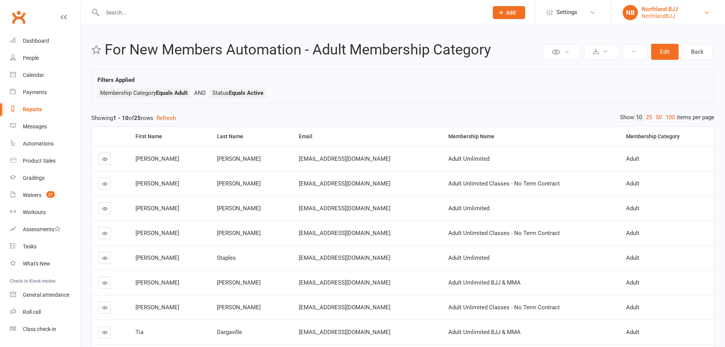
click at [649, 10] on div "Northland BJJ" at bounding box center [659, 9] width 36 height 7
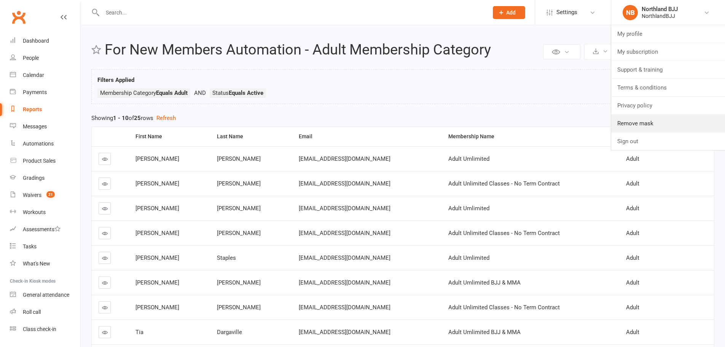
drag, startPoint x: 654, startPoint y: 121, endPoint x: 606, endPoint y: 90, distance: 57.5
click at [654, 121] on link "Remove mask" at bounding box center [668, 122] width 114 height 17
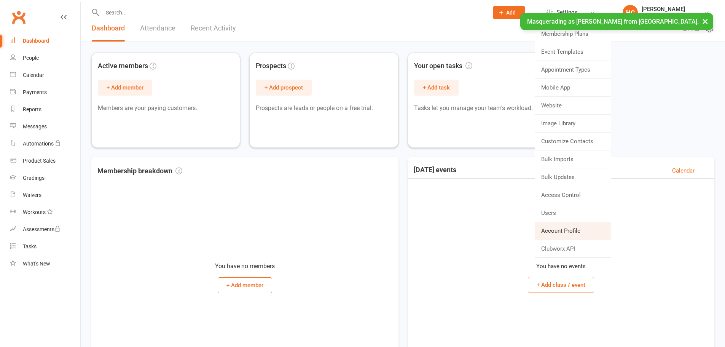
scroll to position [13, 0]
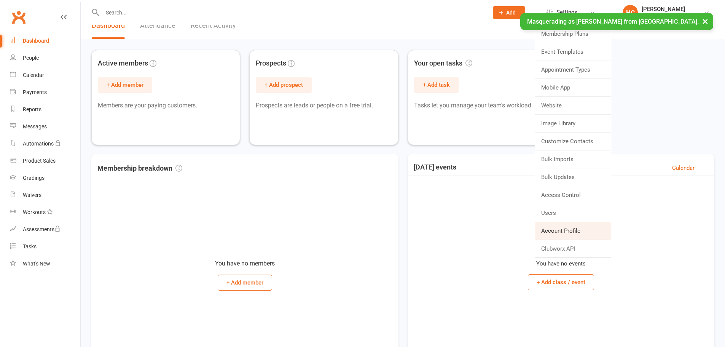
click at [578, 225] on link "Account Profile" at bounding box center [573, 230] width 76 height 17
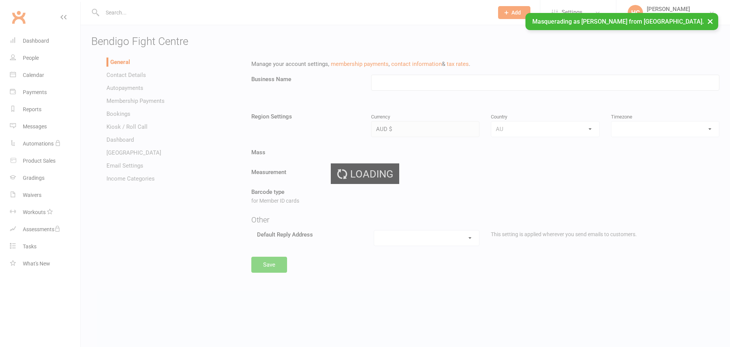
type input "Bendigo Fight Centre"
select select "[GEOGRAPHIC_DATA]/[GEOGRAPHIC_DATA]"
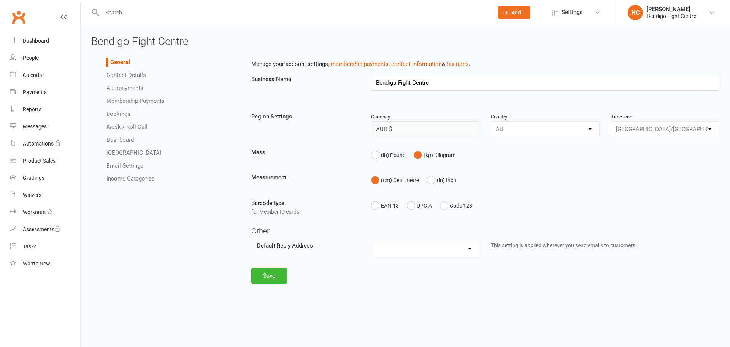
click at [134, 89] on link "Autopayments" at bounding box center [125, 87] width 37 height 7
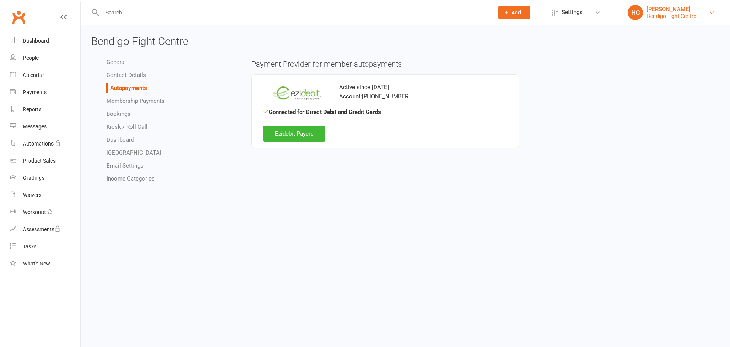
click at [639, 12] on div "HC" at bounding box center [635, 12] width 15 height 15
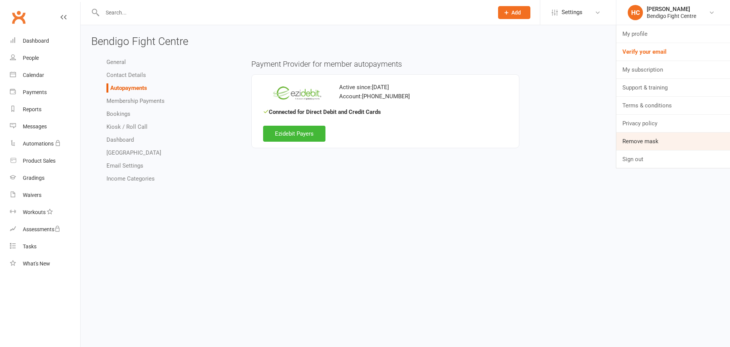
click at [642, 136] on link "Remove mask" at bounding box center [674, 140] width 114 height 17
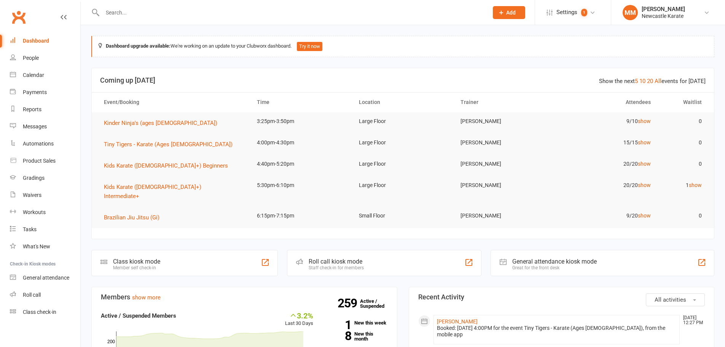
click at [411, 11] on input "text" at bounding box center [291, 12] width 383 height 11
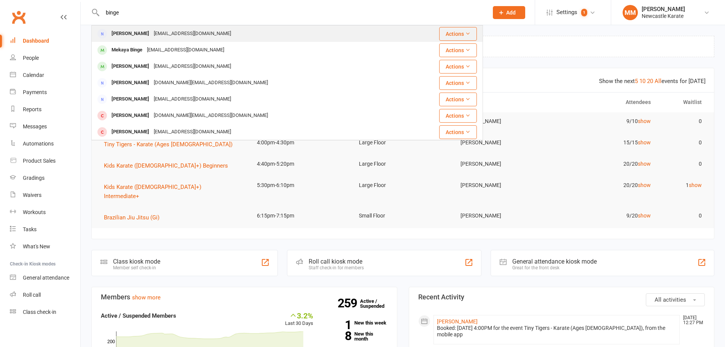
type input "binge"
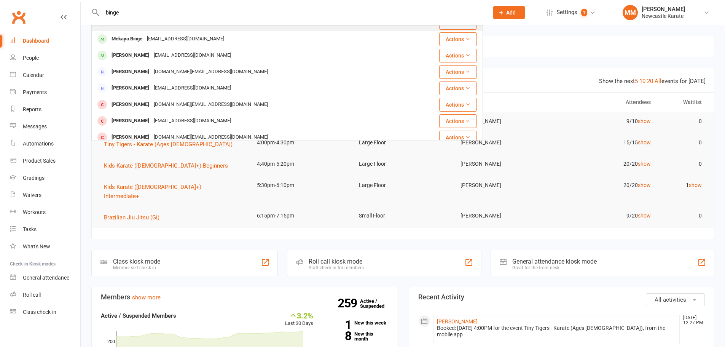
click at [174, 34] on tbody "Merika Binge merikabinge09@gmail.com Actions Mekaya Binge merikabinge09@gmail.c…" at bounding box center [287, 169] width 391 height 311
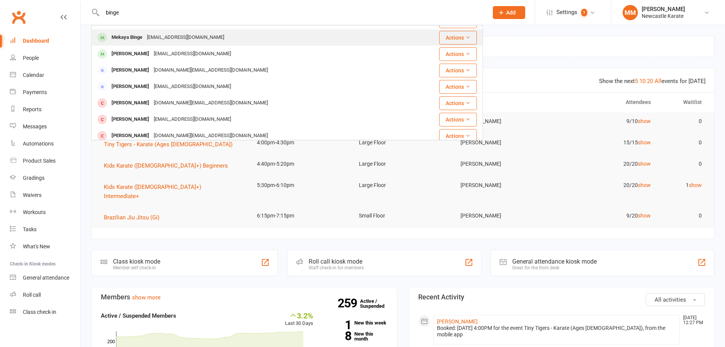
scroll to position [0, 0]
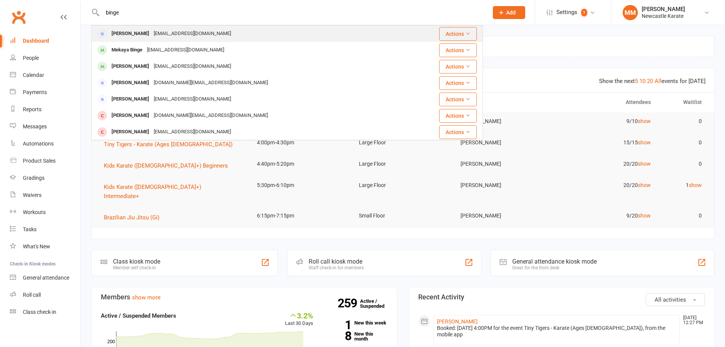
click at [185, 35] on div "merikabinge09@gmail.com" at bounding box center [192, 33] width 82 height 11
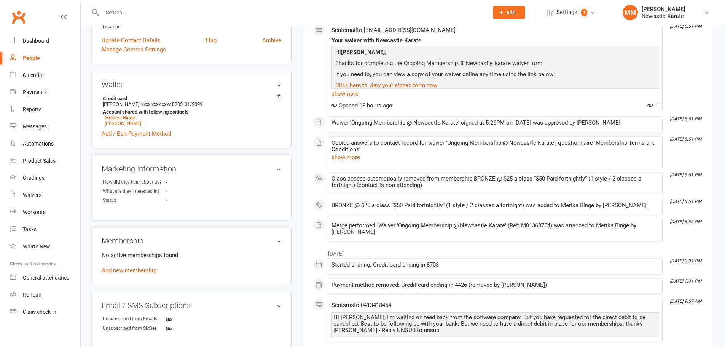
scroll to position [152, 0]
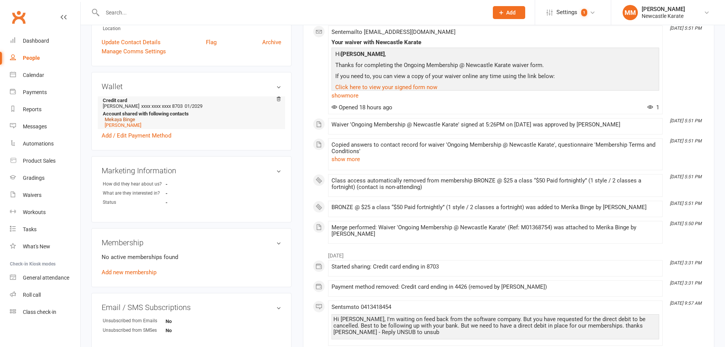
click at [123, 119] on link "Mekaya Binge" at bounding box center [120, 119] width 30 height 6
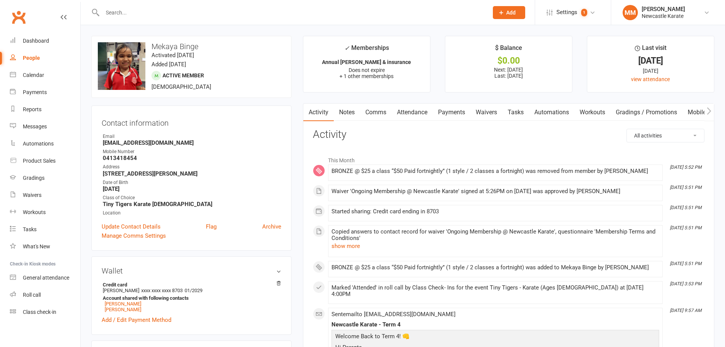
click at [444, 110] on link "Payments" at bounding box center [452, 111] width 38 height 17
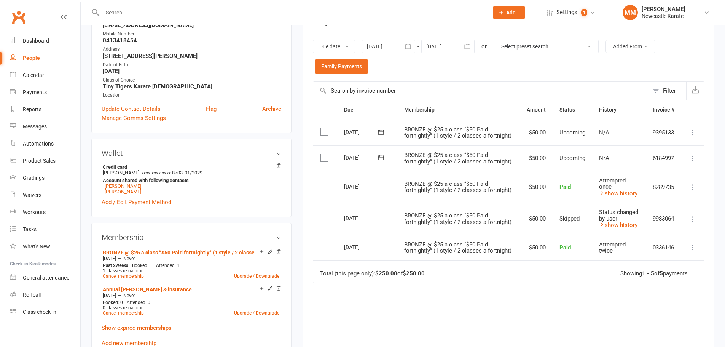
scroll to position [152, 0]
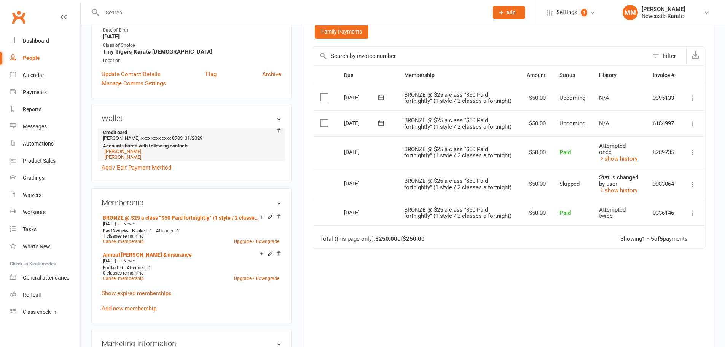
click at [116, 158] on link "Murran Binge" at bounding box center [123, 157] width 37 height 6
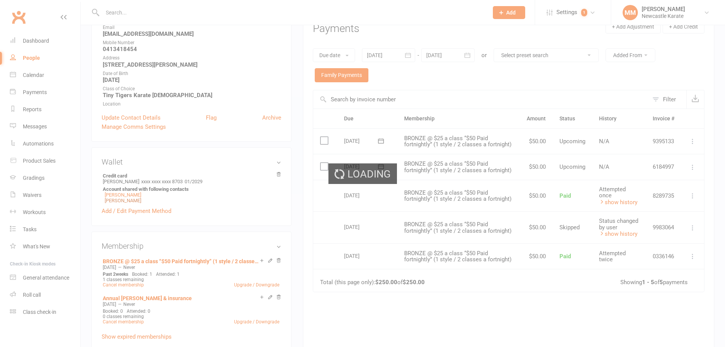
scroll to position [0, 0]
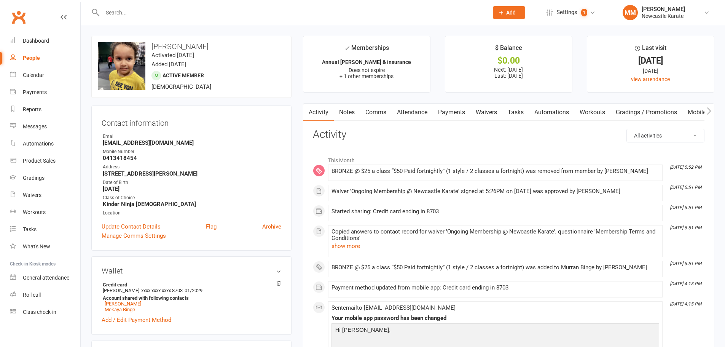
click at [457, 114] on link "Payments" at bounding box center [452, 111] width 38 height 17
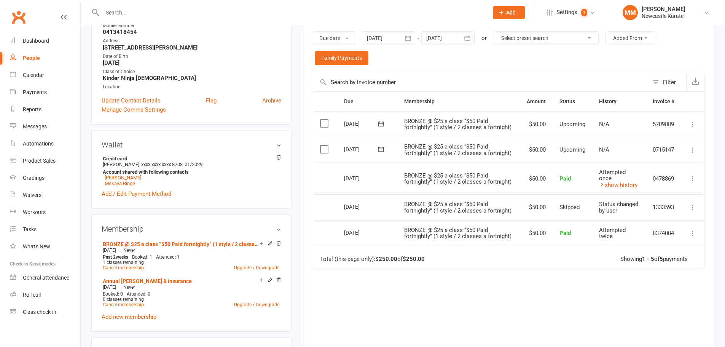
scroll to position [127, 0]
click at [623, 183] on link "show history" at bounding box center [618, 184] width 38 height 7
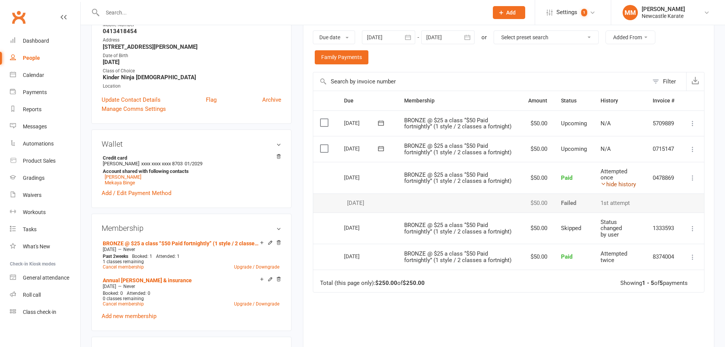
click at [623, 183] on link "hide history" at bounding box center [617, 184] width 35 height 7
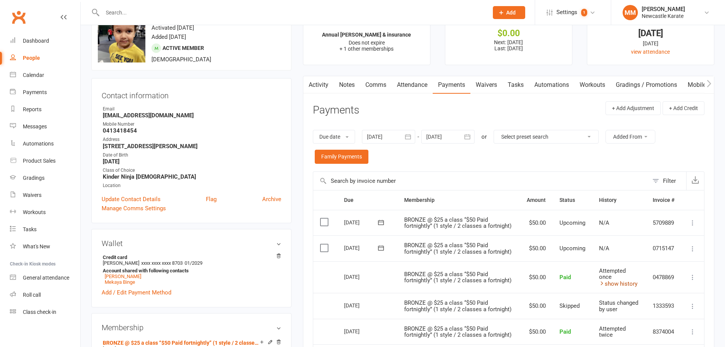
scroll to position [0, 0]
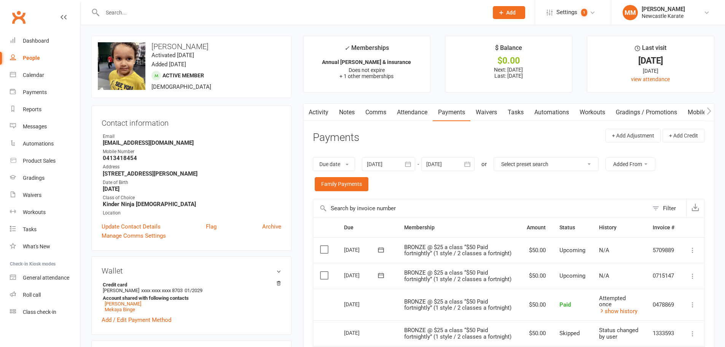
click at [326, 116] on link "Activity" at bounding box center [318, 111] width 30 height 17
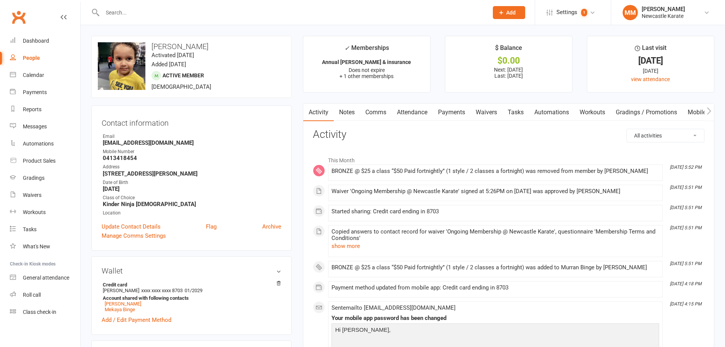
click at [665, 135] on select "All activities Bookings / Attendances Communications Notes Failed SMSes Grading…" at bounding box center [665, 135] width 77 height 13
select select "SignedWaiverLogEntry"
click at [627, 129] on select "All activities Bookings / Attendances Communications Notes Failed SMSes Grading…" at bounding box center [665, 135] width 77 height 13
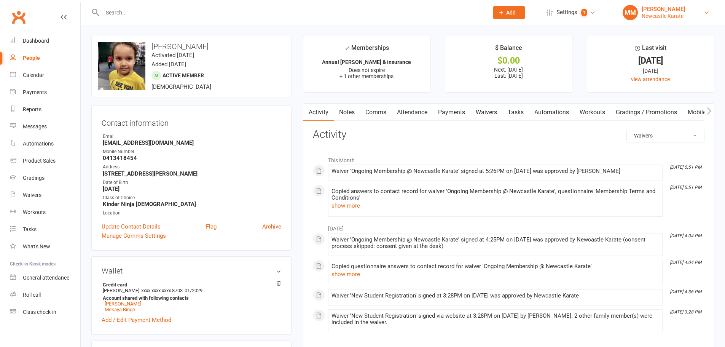
click at [648, 8] on div "Marc Mathews" at bounding box center [662, 9] width 43 height 7
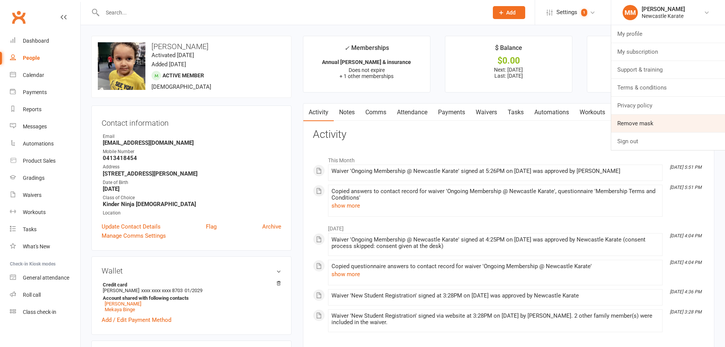
drag, startPoint x: 638, startPoint y: 118, endPoint x: 631, endPoint y: 116, distance: 7.2
click at [638, 118] on link "Remove mask" at bounding box center [668, 122] width 114 height 17
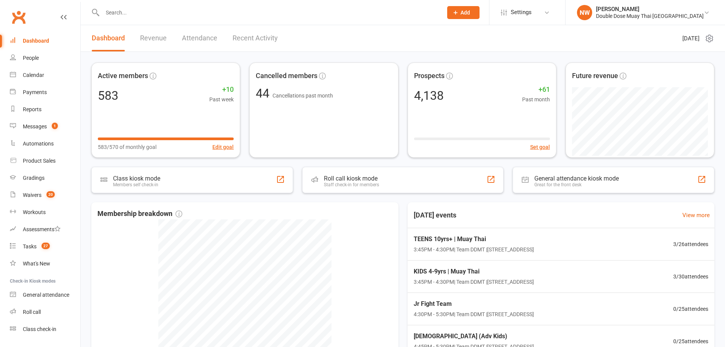
click at [553, 23] on li "Settings Membership Plans Event Templates Appointment Types Mobile App Website …" at bounding box center [527, 12] width 76 height 25
click at [531, 16] on span "Settings" at bounding box center [520, 12] width 21 height 17
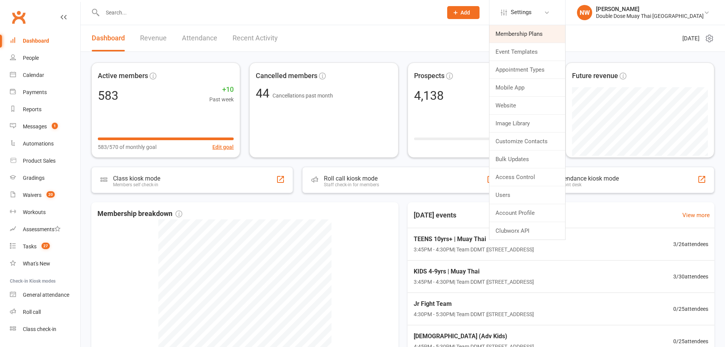
click at [546, 33] on link "Membership Plans" at bounding box center [527, 33] width 76 height 17
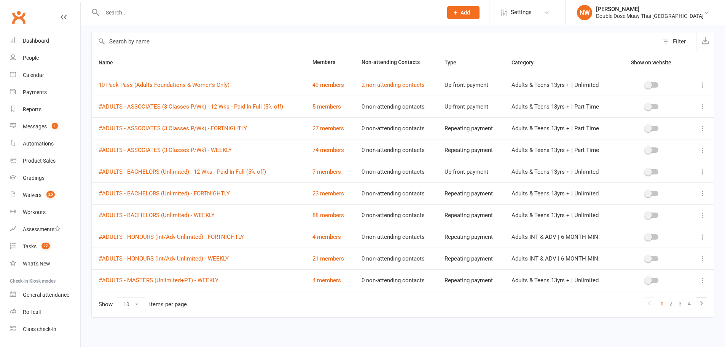
scroll to position [34, 0]
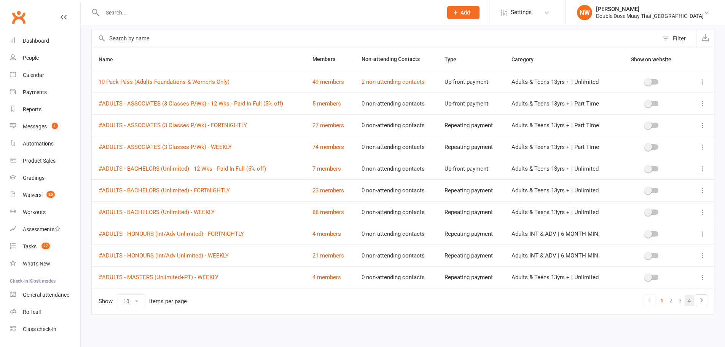
click at [693, 301] on link "4" at bounding box center [688, 300] width 9 height 11
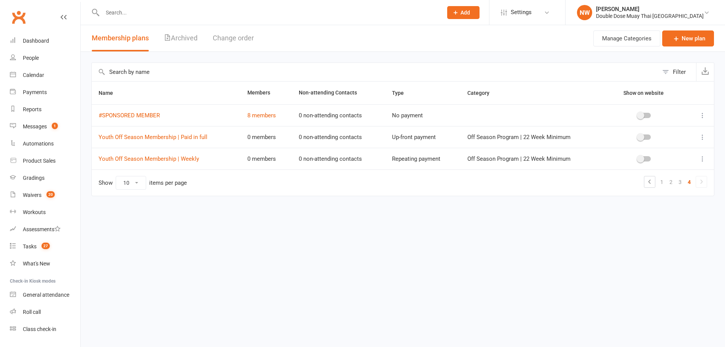
scroll to position [0, 0]
click at [699, 228] on html "Prospect Member Non-attending contact Class / event Appointment Grading event T…" at bounding box center [365, 114] width 730 height 228
click at [666, 181] on link "1" at bounding box center [667, 182] width 9 height 11
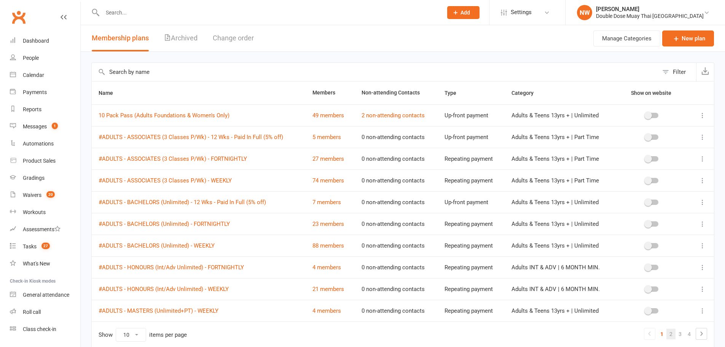
click at [673, 336] on link "2" at bounding box center [670, 333] width 9 height 11
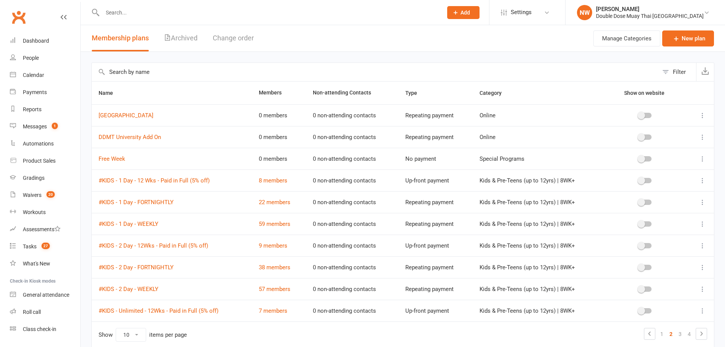
scroll to position [34, 0]
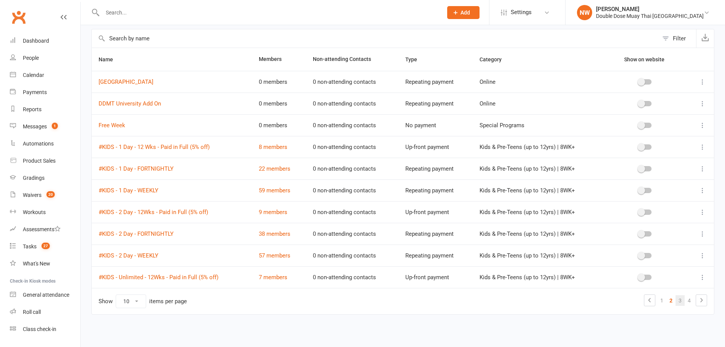
click at [679, 300] on link "3" at bounding box center [679, 300] width 9 height 11
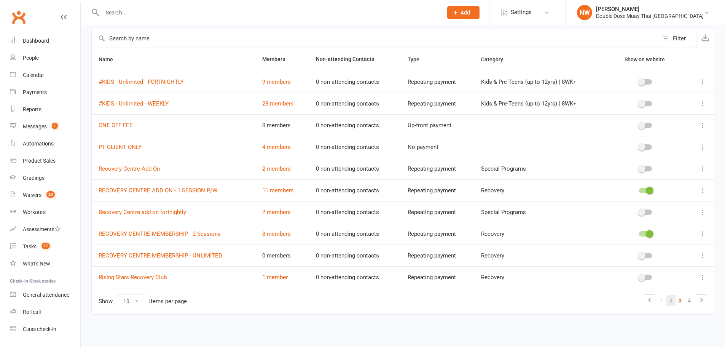
click at [669, 298] on link "2" at bounding box center [670, 300] width 9 height 11
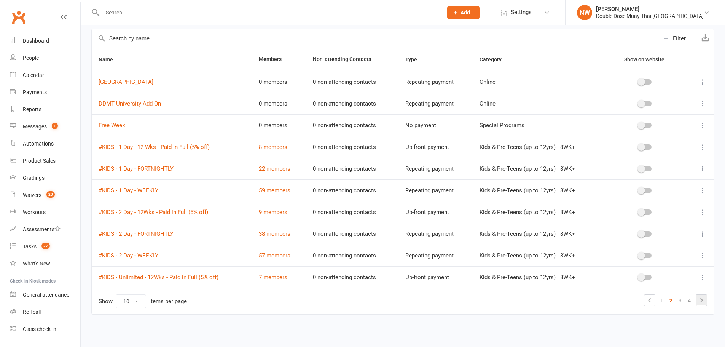
click at [706, 300] on link at bounding box center [701, 299] width 11 height 11
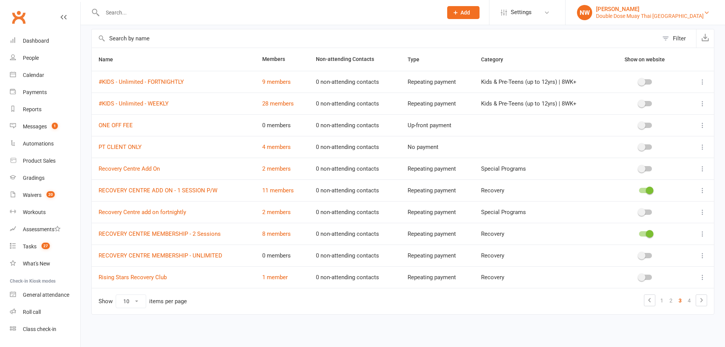
click at [668, 11] on div "[PERSON_NAME]" at bounding box center [650, 9] width 108 height 7
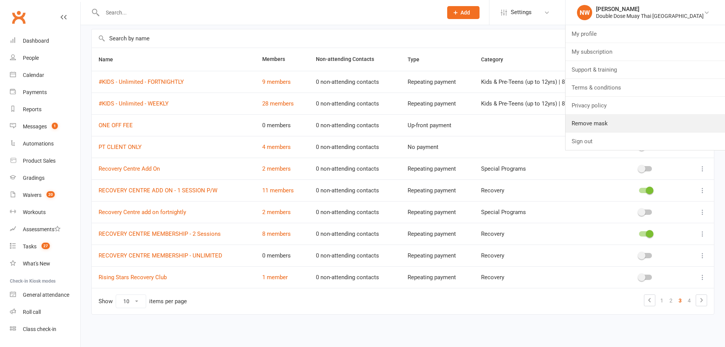
drag, startPoint x: 624, startPoint y: 124, endPoint x: 546, endPoint y: 87, distance: 86.4
click at [624, 124] on link "Remove mask" at bounding box center [644, 122] width 159 height 17
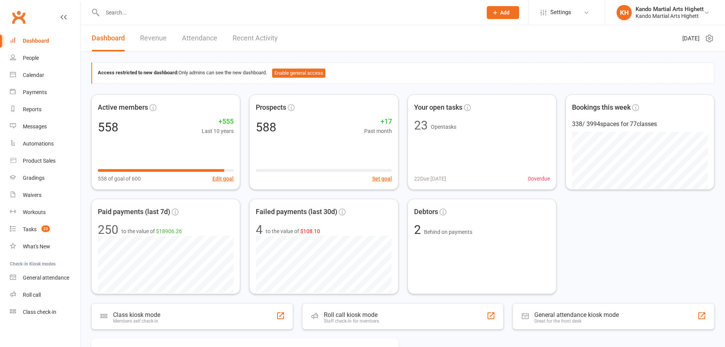
click at [355, 11] on input "text" at bounding box center [288, 12] width 377 height 11
type input ","
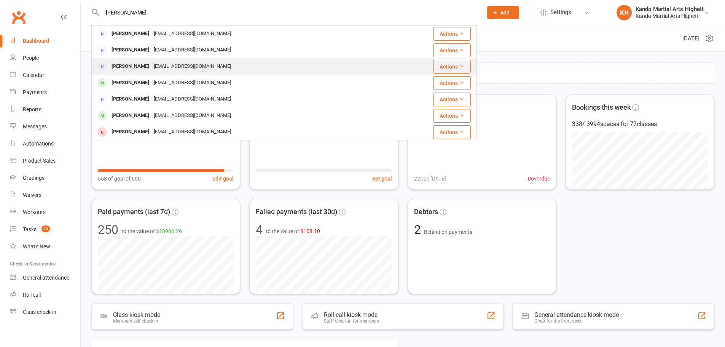
type input "[PERSON_NAME]"
click at [146, 71] on div "[PERSON_NAME]" at bounding box center [130, 66] width 42 height 11
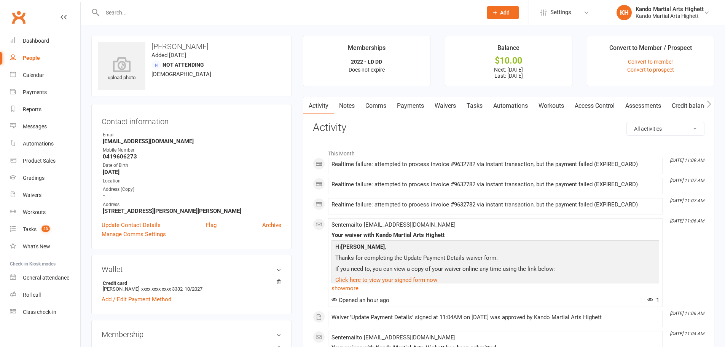
click at [411, 104] on link "Payments" at bounding box center [410, 105] width 38 height 17
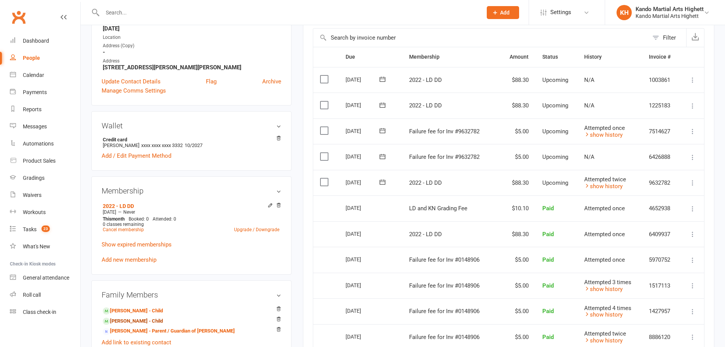
scroll to position [152, 0]
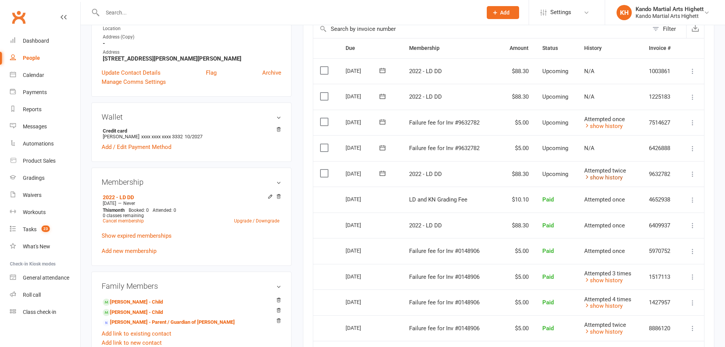
click at [604, 179] on link "show history" at bounding box center [603, 177] width 38 height 7
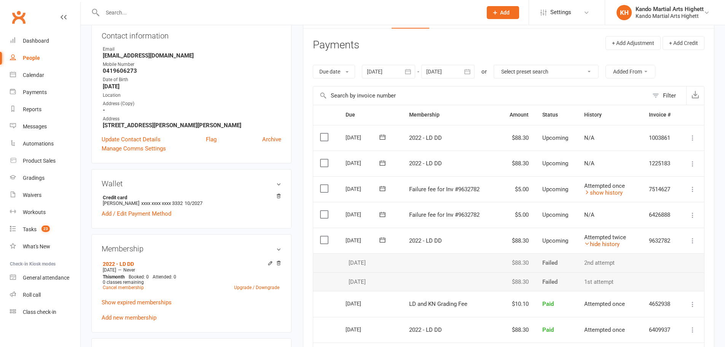
scroll to position [76, 0]
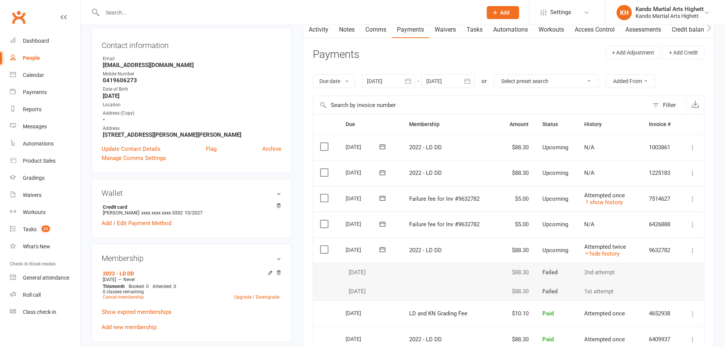
click at [316, 30] on link "Activity" at bounding box center [318, 29] width 30 height 17
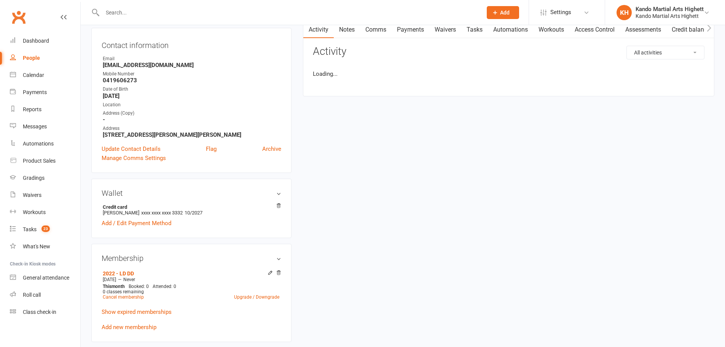
click at [665, 50] on select "All activities Bookings / Attendances Communications Notes Failed SMSes Grading…" at bounding box center [665, 52] width 77 height 13
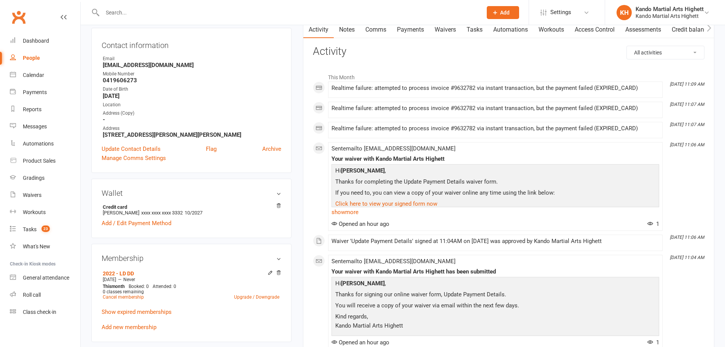
select select "SignedWaiverLogEntry"
click at [627, 46] on select "All activities Bookings / Attendances Communications Notes Failed SMSes Grading…" at bounding box center [665, 52] width 77 height 13
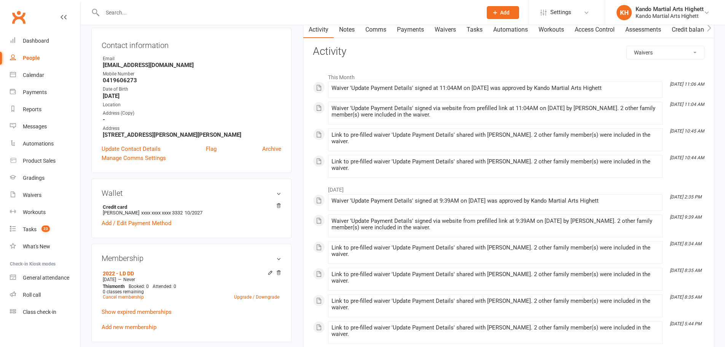
click at [405, 27] on link "Payments" at bounding box center [410, 29] width 38 height 17
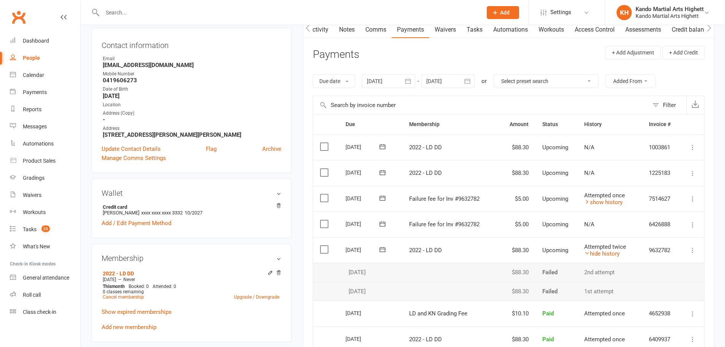
scroll to position [0, 6]
click at [316, 29] on link "Activity" at bounding box center [317, 29] width 30 height 17
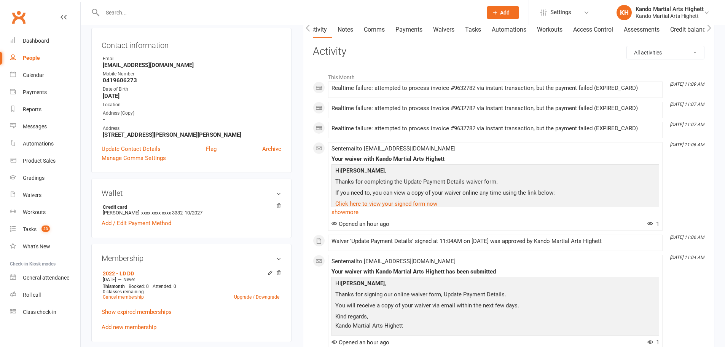
click at [645, 57] on select "All activities Bookings / Attendances Communications Notes Failed SMSes Grading…" at bounding box center [665, 52] width 77 height 13
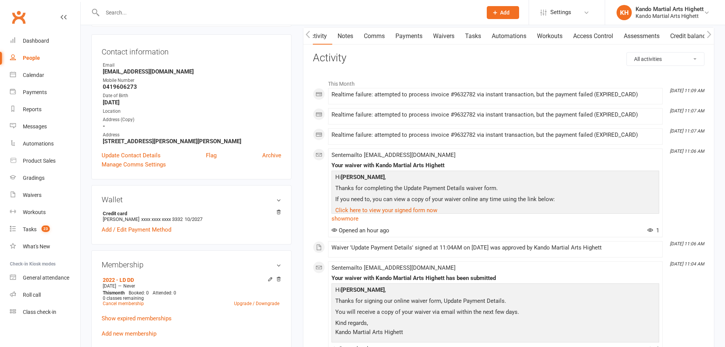
scroll to position [64, 0]
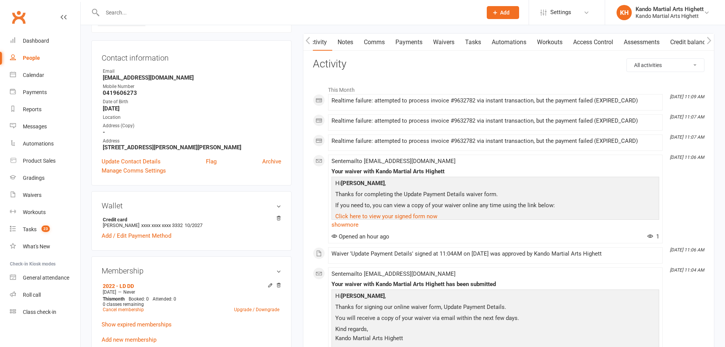
click at [652, 59] on select "All activities Bookings / Attendances Communications Notes Failed SMSes Grading…" at bounding box center [665, 65] width 77 height 13
click at [627, 59] on select "All activities Bookings / Attendances Communications Notes Failed SMSes Grading…" at bounding box center [665, 65] width 77 height 13
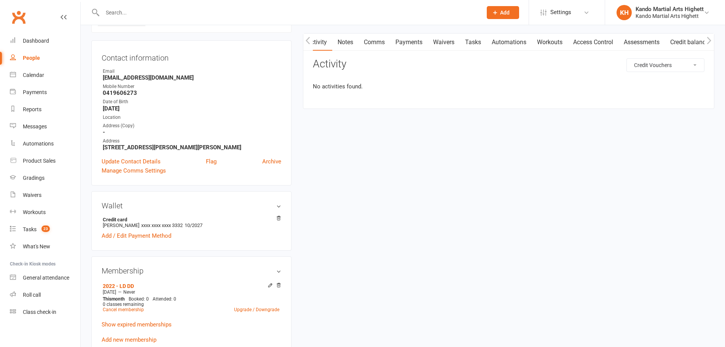
click at [669, 61] on select "All activities Bookings / Attendances Communications Notes Failed SMSes Grading…" at bounding box center [665, 65] width 77 height 13
select select "InvoiceLogEntry"
click at [627, 59] on select "All activities Bookings / Attendances Communications Notes Failed SMSes Grading…" at bounding box center [665, 65] width 77 height 13
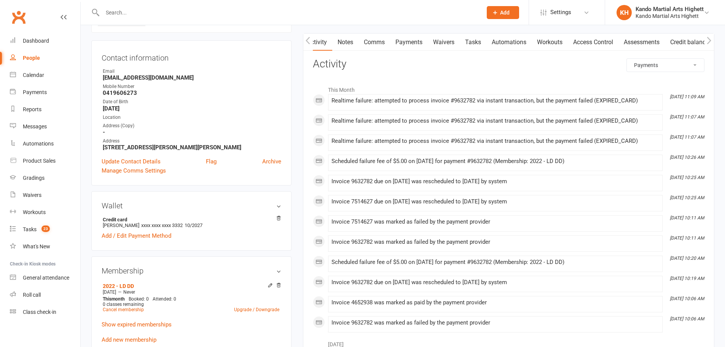
click at [408, 41] on link "Payments" at bounding box center [409, 41] width 38 height 17
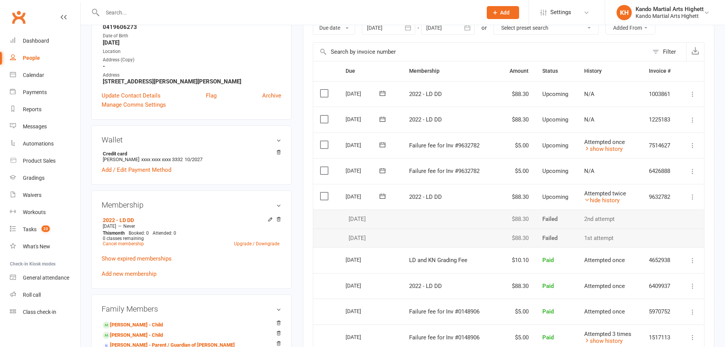
scroll to position [140, 0]
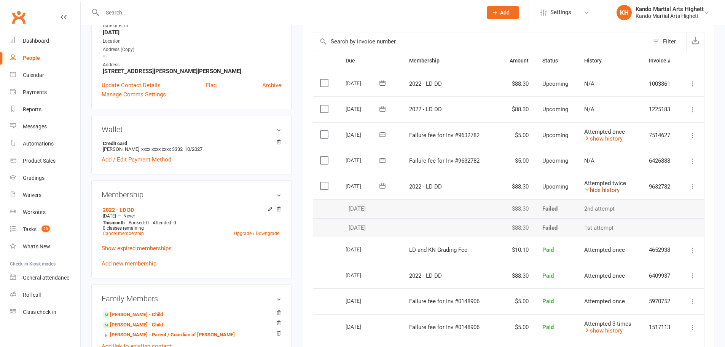
click at [603, 191] on link "hide history" at bounding box center [601, 189] width 35 height 7
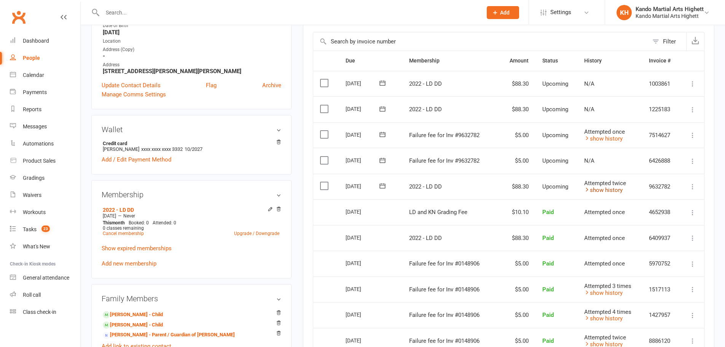
click at [603, 191] on link "show history" at bounding box center [603, 189] width 38 height 7
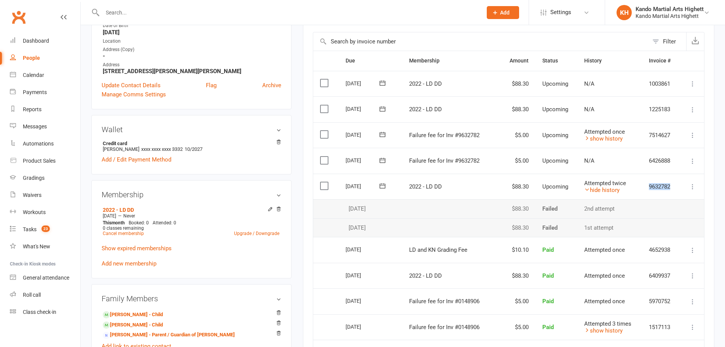
drag, startPoint x: 641, startPoint y: 185, endPoint x: 679, endPoint y: 185, distance: 37.7
click at [679, 185] on td "9632782" at bounding box center [661, 186] width 38 height 26
copy td "9632782"
click at [606, 189] on link "hide history" at bounding box center [601, 189] width 35 height 7
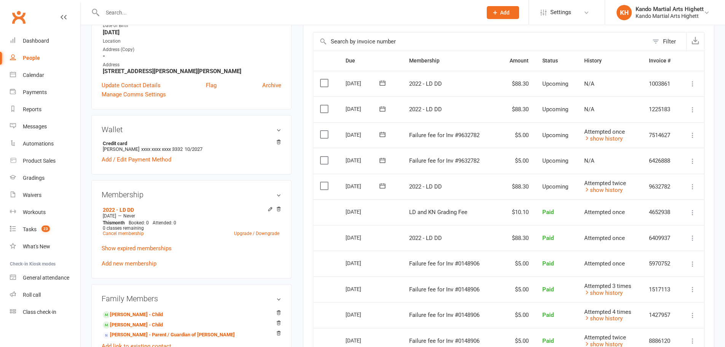
scroll to position [127, 0]
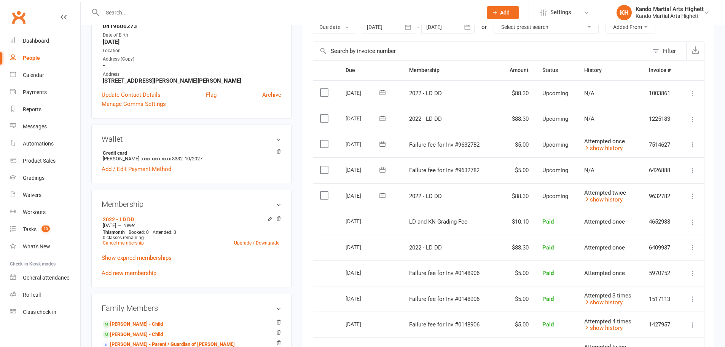
click at [378, 184] on td "[DATE]" at bounding box center [371, 196] width 64 height 26
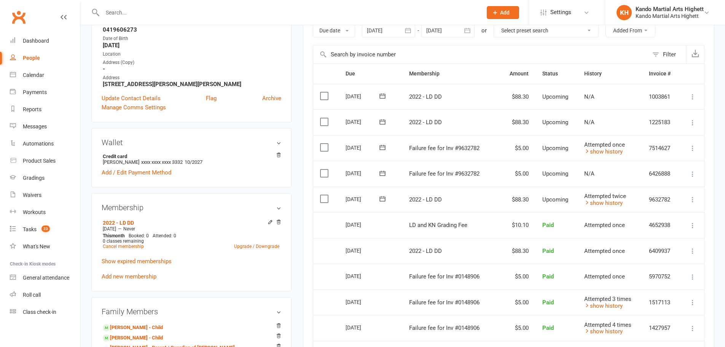
click at [381, 198] on icon at bounding box center [382, 198] width 6 height 5
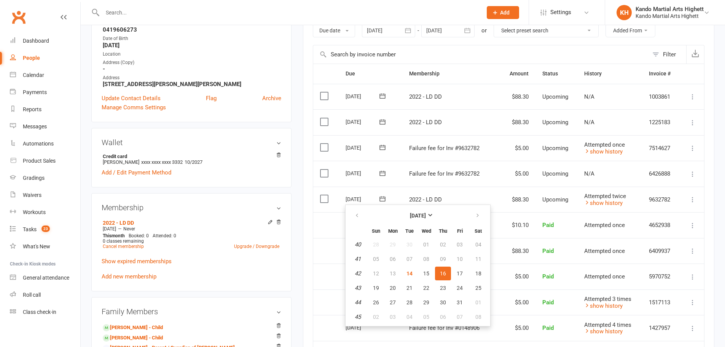
drag, startPoint x: 716, startPoint y: 144, endPoint x: 473, endPoint y: 3, distance: 281.3
click at [716, 144] on main "Memberships 2022 - LD DD Does not expire Balance $10.00 Next: 16 Oct 2025 Last:…" at bounding box center [508, 272] width 423 height 726
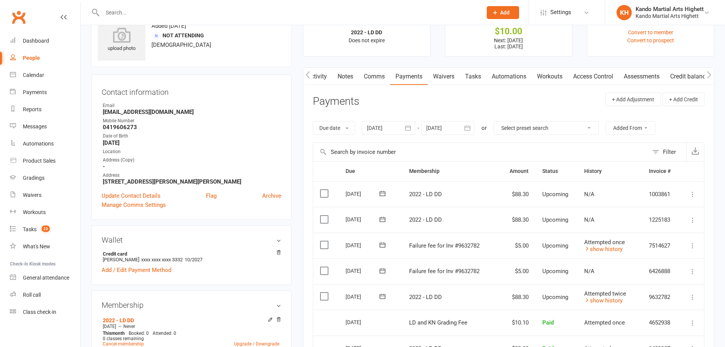
scroll to position [25, 0]
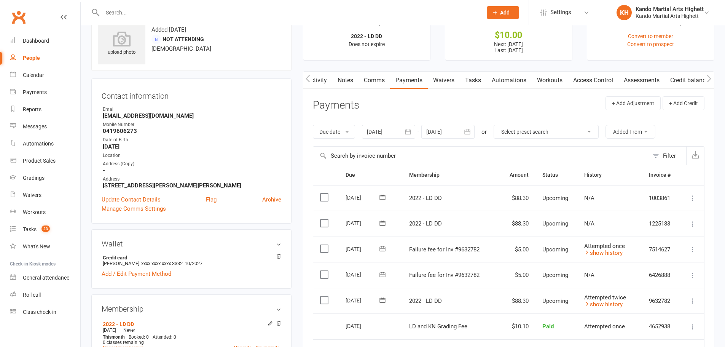
click at [313, 83] on link "Activity" at bounding box center [317, 80] width 30 height 17
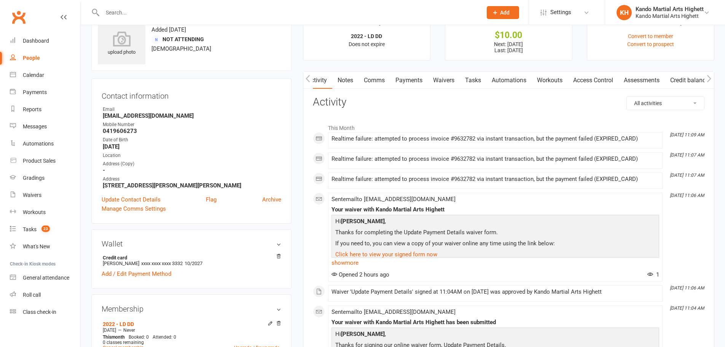
click at [448, 82] on link "Waivers" at bounding box center [444, 80] width 32 height 17
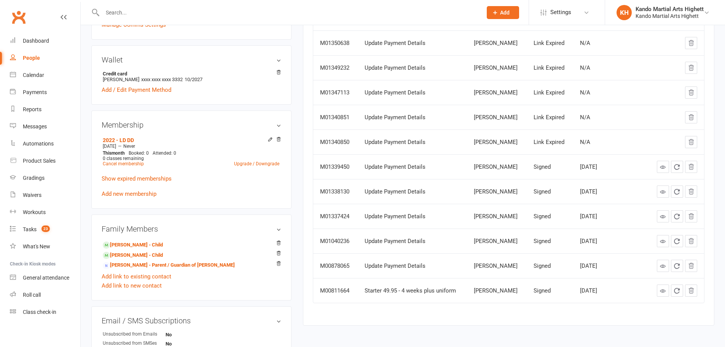
scroll to position [216, 0]
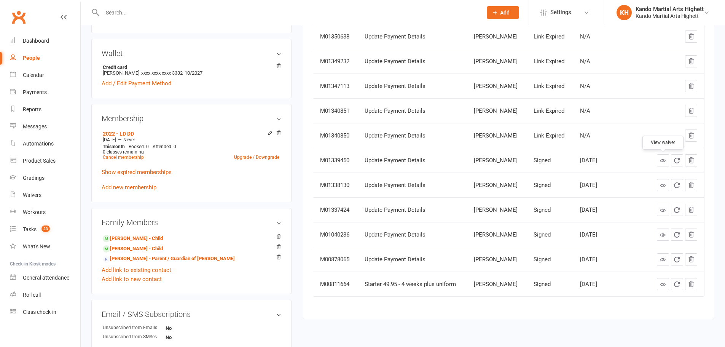
click at [660, 159] on icon at bounding box center [663, 160] width 6 height 6
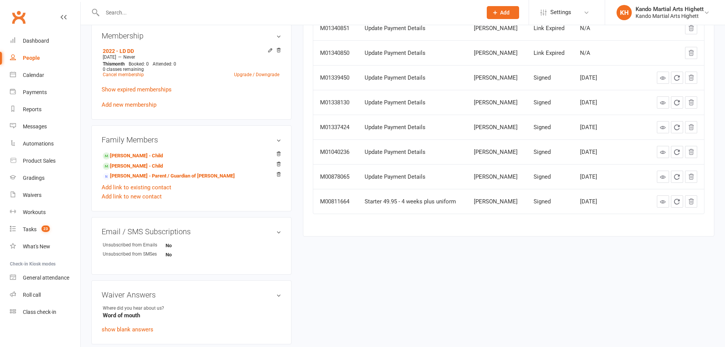
scroll to position [340, 0]
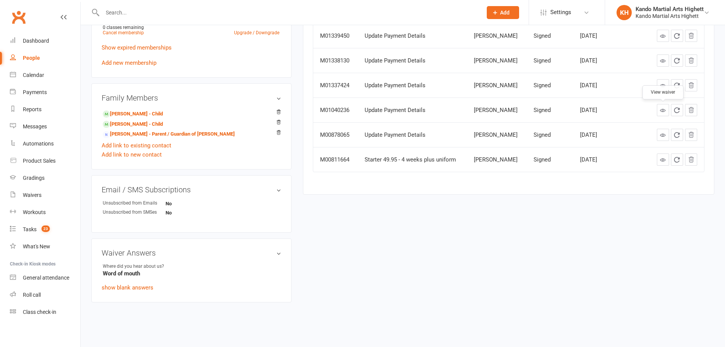
click at [658, 109] on link at bounding box center [663, 110] width 12 height 12
click at [662, 132] on icon at bounding box center [663, 135] width 6 height 6
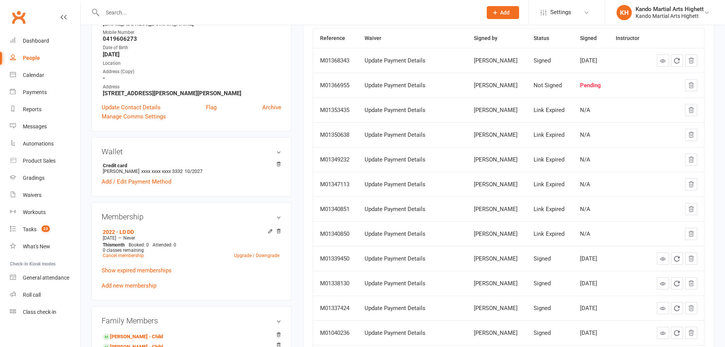
scroll to position [10, 0]
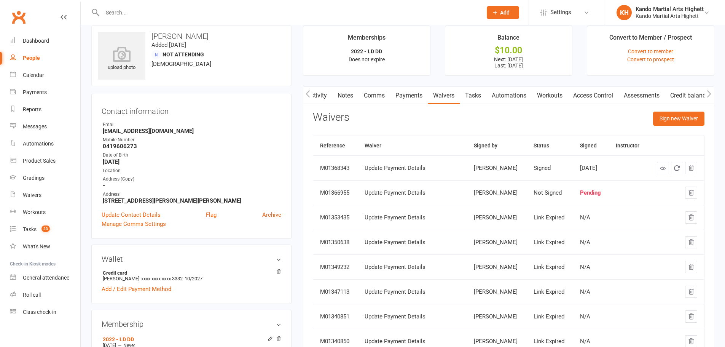
click at [309, 97] on icon "button" at bounding box center [307, 93] width 4 height 7
click at [314, 97] on link "Activity" at bounding box center [318, 95] width 30 height 17
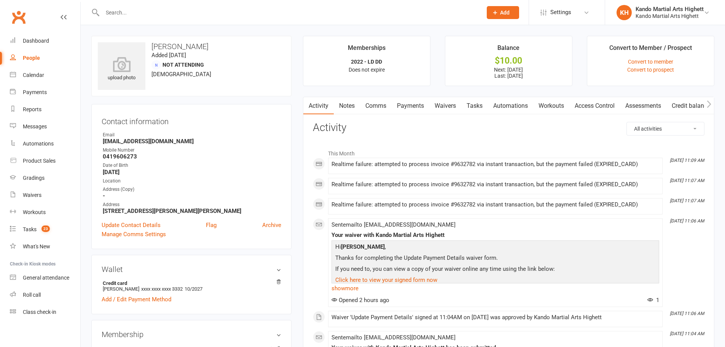
click at [410, 105] on link "Payments" at bounding box center [410, 105] width 38 height 17
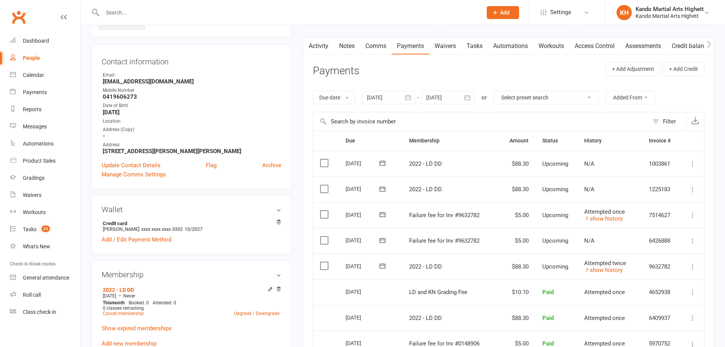
scroll to position [76, 0]
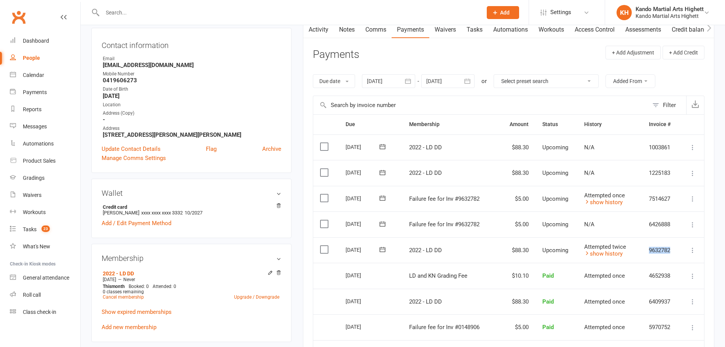
drag, startPoint x: 645, startPoint y: 250, endPoint x: 693, endPoint y: 248, distance: 47.6
click at [693, 248] on tr "Select this 16 Oct 2025 Anastasia Moore 2022 - LD DD $88.30 Upcoming Attempted …" at bounding box center [508, 250] width 391 height 26
copy td "9632782"
click at [319, 29] on link "Activity" at bounding box center [318, 29] width 30 height 17
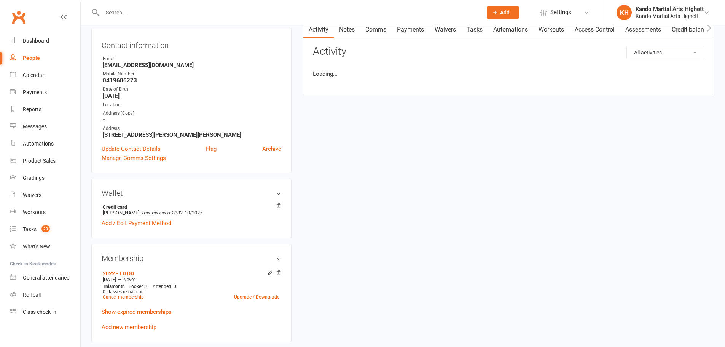
scroll to position [0, 6]
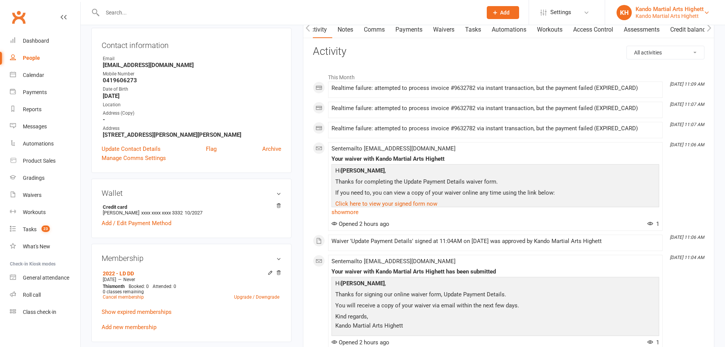
click at [662, 10] on div "Kando Martial Arts Highett" at bounding box center [669, 9] width 68 height 7
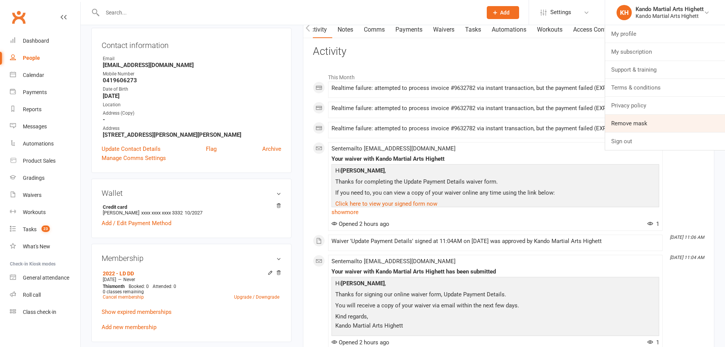
click at [648, 122] on link "Remove mask" at bounding box center [665, 122] width 120 height 17
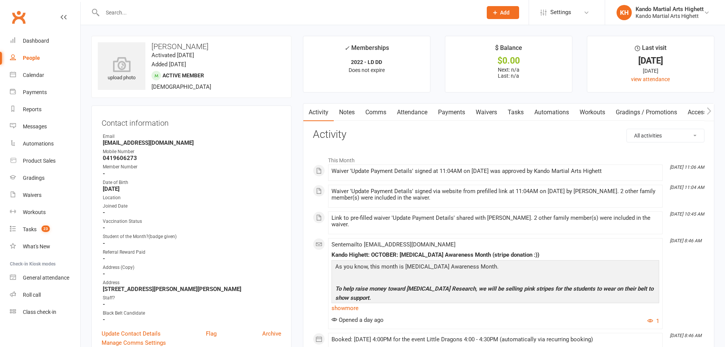
click at [457, 108] on link "Payments" at bounding box center [452, 111] width 38 height 17
click at [450, 110] on link "Payments" at bounding box center [452, 111] width 38 height 17
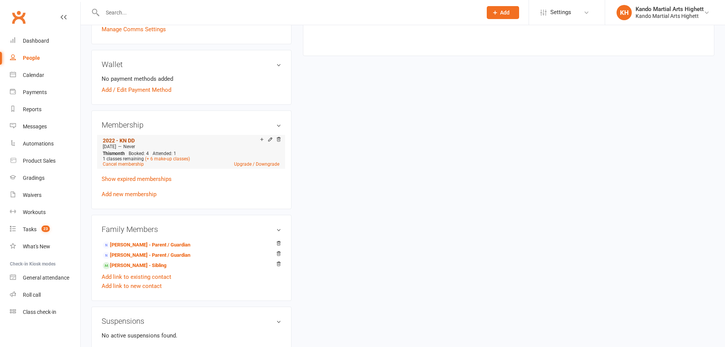
click at [122, 148] on li "2022 - KN DD [DATE] — Never This month Booked: 4 Attended: 1 1 classes remainin…" at bounding box center [191, 151] width 180 height 33
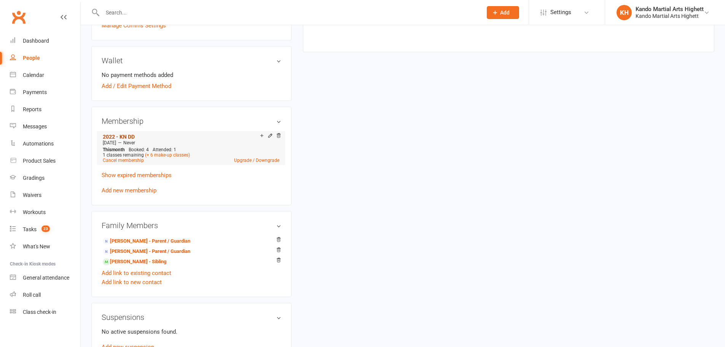
click at [124, 134] on link "2022 - KN DD" at bounding box center [119, 137] width 32 height 6
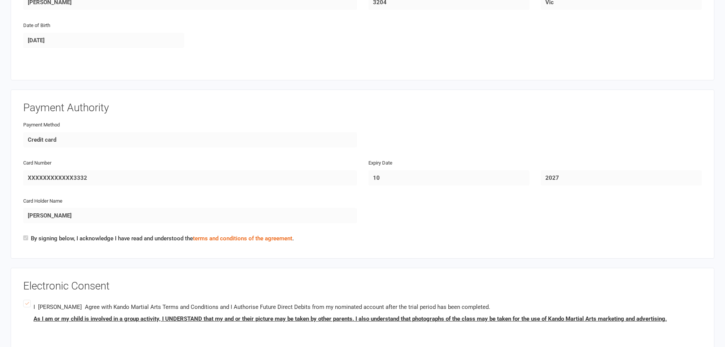
scroll to position [811, 0]
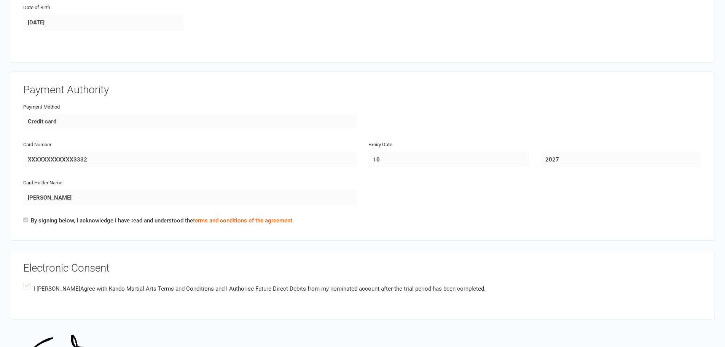
scroll to position [558, 0]
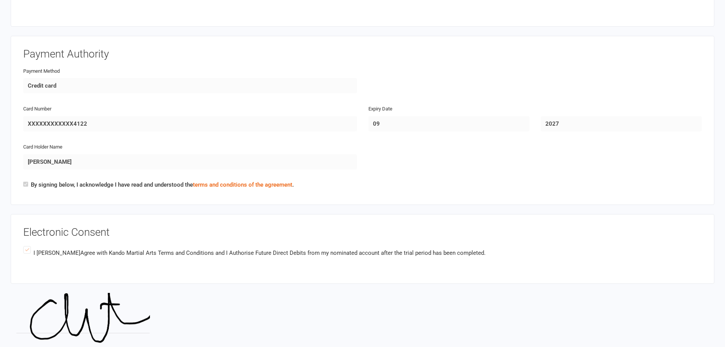
scroll to position [634, 0]
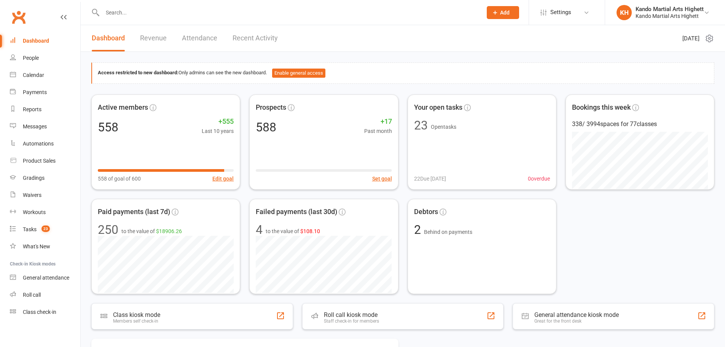
click at [140, 14] on input "text" at bounding box center [288, 12] width 377 height 11
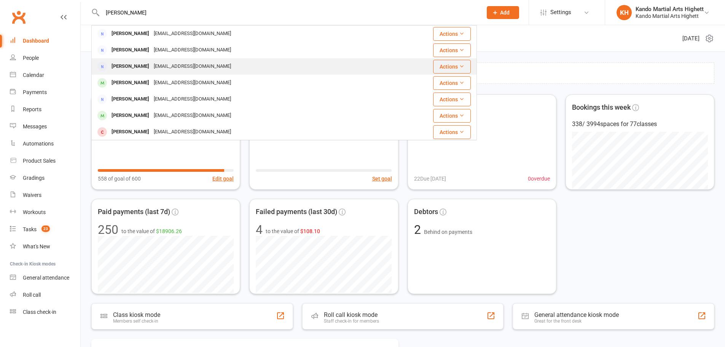
type input "[PERSON_NAME]"
click at [144, 63] on div "[PERSON_NAME]" at bounding box center [130, 66] width 42 height 11
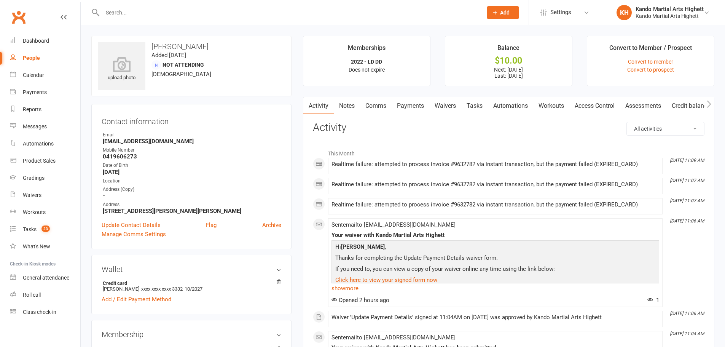
drag, startPoint x: 153, startPoint y: 41, endPoint x: 218, endPoint y: 47, distance: 65.7
click at [218, 47] on div "upload photo [PERSON_NAME] Added [DATE] Not Attending [DEMOGRAPHIC_DATA]" at bounding box center [191, 66] width 200 height 60
copy h3 "[PERSON_NAME]"
click at [669, 127] on select "All activities Bookings / Attendances Communications Notes Failed SMSes Grading…" at bounding box center [665, 128] width 77 height 13
select select "SignedWaiverLogEntry"
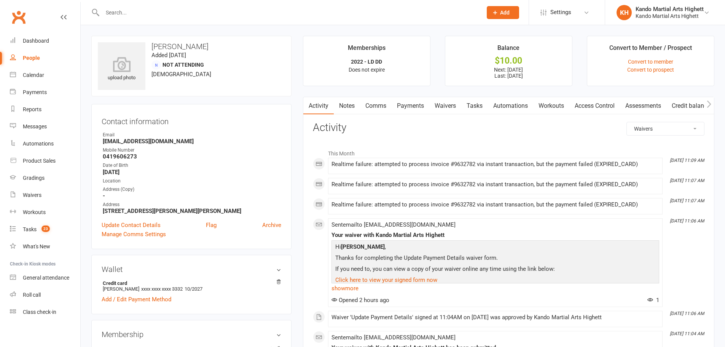
click at [627, 122] on select "All activities Bookings / Attendances Communications Notes Failed SMSes Grading…" at bounding box center [665, 128] width 77 height 13
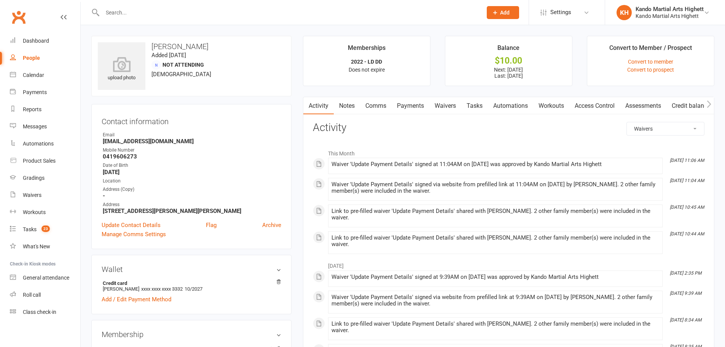
click at [336, 164] on div "Waiver 'Update Payment Details' signed at 11:04AM on 14-Oct-2025 was approved b…" at bounding box center [495, 164] width 328 height 6
drag, startPoint x: 330, startPoint y: 164, endPoint x: 630, endPoint y: 169, distance: 299.8
click at [630, 169] on li "Oct 14, 11:06 AM Waiver 'Update Payment Details' signed at 11:04AM on 14-Oct-20…" at bounding box center [495, 165] width 334 height 16
copy div "Waiver 'Update Payment Details' signed at 11:04AM on 14-Oct-2025 was approved b…"
drag, startPoint x: 179, startPoint y: 288, endPoint x: 225, endPoint y: 289, distance: 45.7
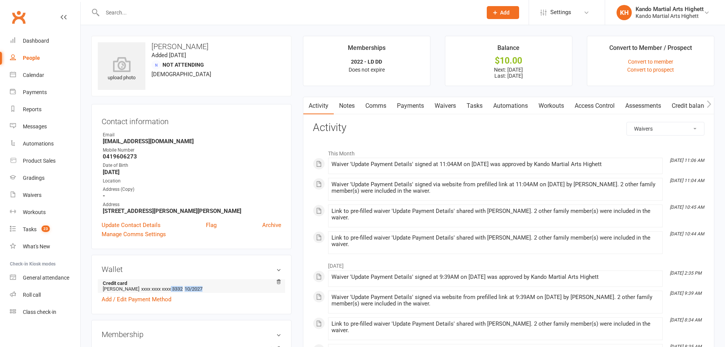
click at [225, 289] on li "Credit card Anastasia Lacheny xxxx xxxx xxxx 3332 10/2027" at bounding box center [192, 286] width 180 height 14
copy li "3332 10/2027"
click at [667, 127] on select "All activities Bookings / Attendances Communications Notes Failed SMSes Grading…" at bounding box center [665, 128] width 77 height 13
click at [663, 131] on select "All activities Bookings / Attendances Communications Notes Failed SMSes Grading…" at bounding box center [665, 128] width 77 height 13
click at [627, 122] on select "All activities Bookings / Attendances Communications Notes Failed SMSes Grading…" at bounding box center [665, 128] width 77 height 13
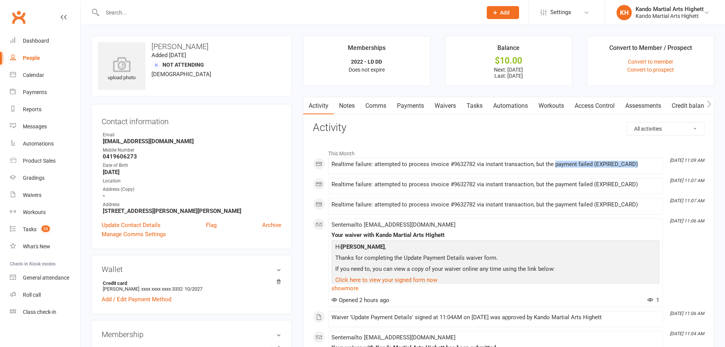
drag, startPoint x: 554, startPoint y: 164, endPoint x: 647, endPoint y: 162, distance: 93.2
click at [647, 162] on div "Realtime failure: attempted to process invoice #9632782 via instant transaction…" at bounding box center [495, 164] width 328 height 6
click at [340, 165] on div "Realtime failure: attempted to process invoice #9632782 via instant transaction…" at bounding box center [495, 164] width 328 height 6
drag, startPoint x: 329, startPoint y: 162, endPoint x: 641, endPoint y: 169, distance: 312.0
click at [641, 169] on li "Oct 14, 11:09 AM Realtime failure: attempted to process invoice #9632782 via in…" at bounding box center [495, 165] width 334 height 16
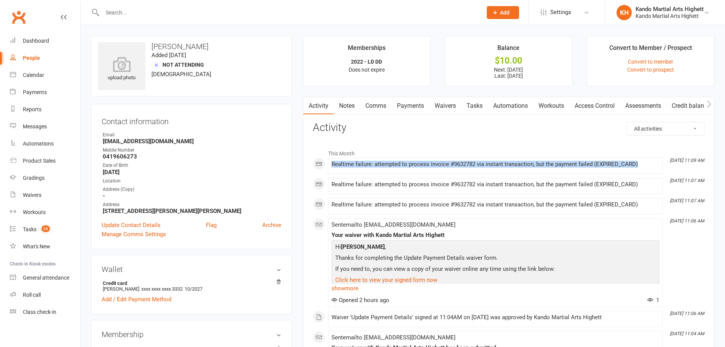
copy div "Realtime failure: attempted to process invoice #9632782 via instant transaction…"
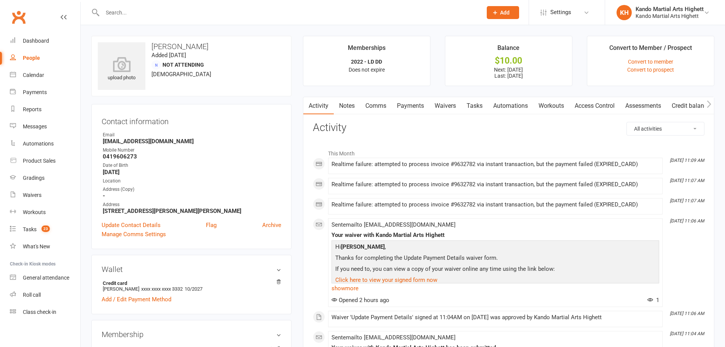
click at [639, 122] on div "All activities Bookings / Attendances Communications Notes Failed SMSes Grading…" at bounding box center [665, 129] width 78 height 14
click at [641, 132] on select "All activities Bookings / Attendances Communications Notes Failed SMSes Grading…" at bounding box center [665, 128] width 77 height 13
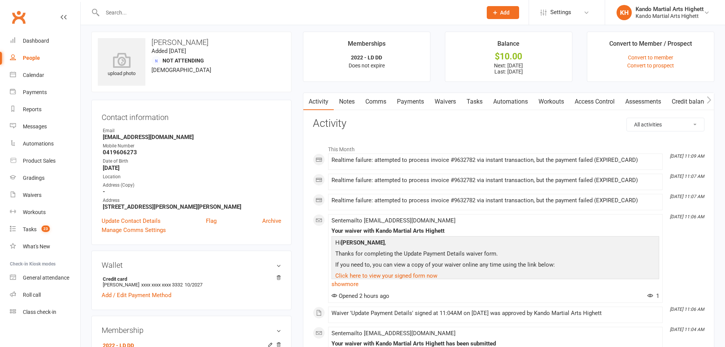
click at [655, 131] on div "All activities Bookings / Attendances Communications Notes Failed SMSes Grading…" at bounding box center [665, 125] width 78 height 14
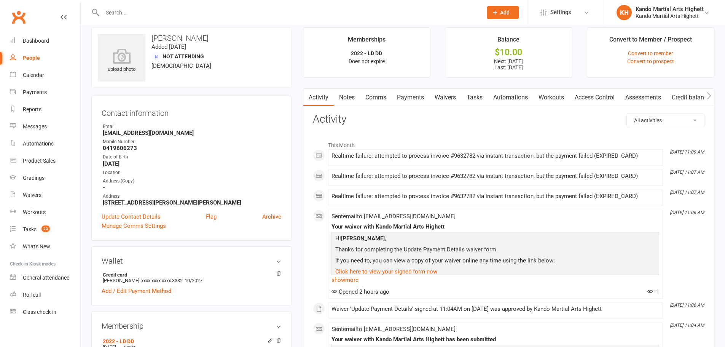
scroll to position [13, 0]
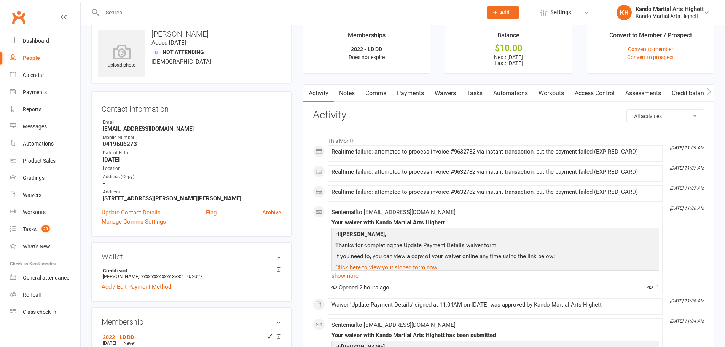
drag, startPoint x: 666, startPoint y: 111, endPoint x: 662, endPoint y: 113, distance: 3.9
click at [666, 111] on select "All activities Bookings / Attendances Communications Notes Failed SMSes Grading…" at bounding box center [665, 116] width 77 height 13
click at [665, 119] on select "All activities Bookings / Attendances Communications Notes Failed SMSes Grading…" at bounding box center [665, 116] width 77 height 13
click at [666, 115] on select "All activities Bookings / Attendances Communications Notes Failed SMSes Grading…" at bounding box center [665, 116] width 77 height 13
click at [627, 110] on select "All activities Bookings / Attendances Communications Notes Failed SMSes Grading…" at bounding box center [665, 116] width 77 height 13
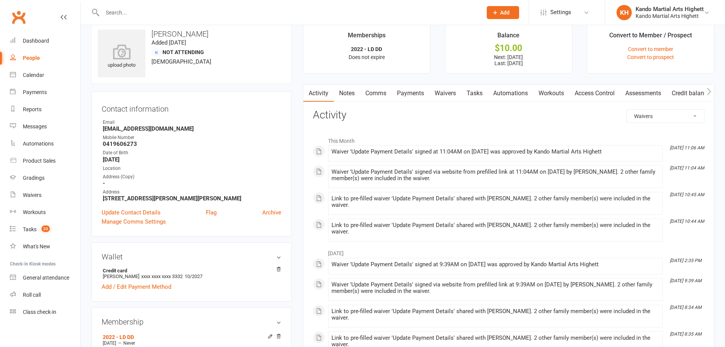
drag, startPoint x: 329, startPoint y: 153, endPoint x: 620, endPoint y: 151, distance: 290.2
click at [620, 151] on li "Oct 14, 11:06 AM Waiver 'Update Payment Details' signed at 11:04AM on 14-Oct-20…" at bounding box center [495, 153] width 334 height 16
copy div "Waiver 'Update Payment Details' signed at 11:04AM on 14-Oct-2025 was approved b…"
drag, startPoint x: 670, startPoint y: 146, endPoint x: 679, endPoint y: 153, distance: 11.4
click at [679, 150] on time "Oct 14, 11:06 AM" at bounding box center [685, 147] width 38 height 5
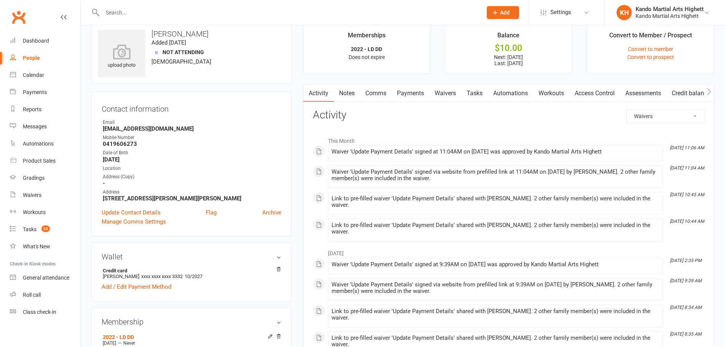
copy icon "Oct 14, 11:06 AM"
click at [651, 110] on select "All activities Bookings / Attendances Communications Notes Failed SMSes Grading…" at bounding box center [665, 116] width 77 height 13
select select "InvoiceLogEntry"
click at [627, 110] on select "All activities Bookings / Attendances Communications Notes Failed SMSes Grading…" at bounding box center [665, 116] width 77 height 13
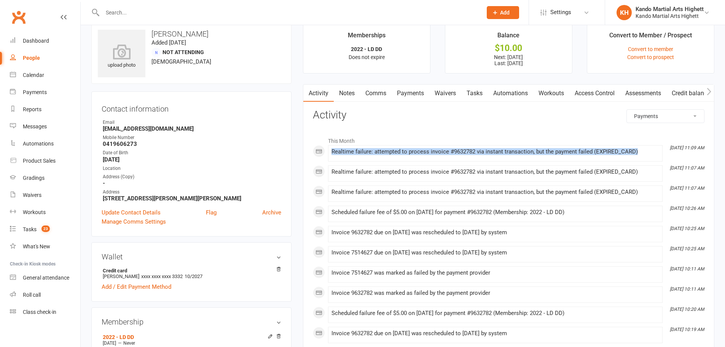
drag, startPoint x: 329, startPoint y: 152, endPoint x: 641, endPoint y: 159, distance: 312.4
click at [641, 159] on li "Oct 14, 11:09 AM Realtime failure: attempted to process invoice #9632782 via in…" at bounding box center [495, 153] width 334 height 16
copy div "Realtime failure: attempted to process invoice #9632782 via instant transaction…"
click at [409, 93] on link "Payments" at bounding box center [410, 92] width 38 height 17
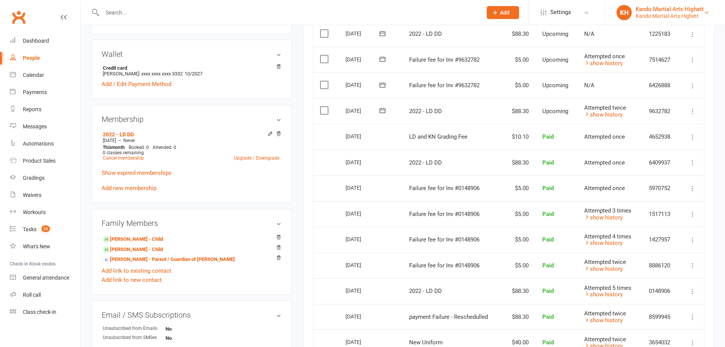
scroll to position [203, 0]
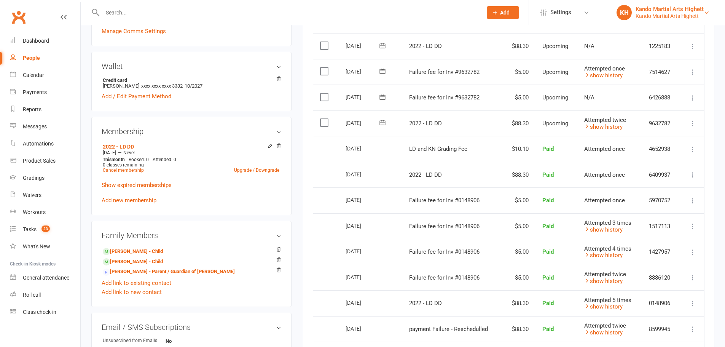
click at [675, 10] on div "Kando Martial Arts Highett" at bounding box center [669, 9] width 68 height 7
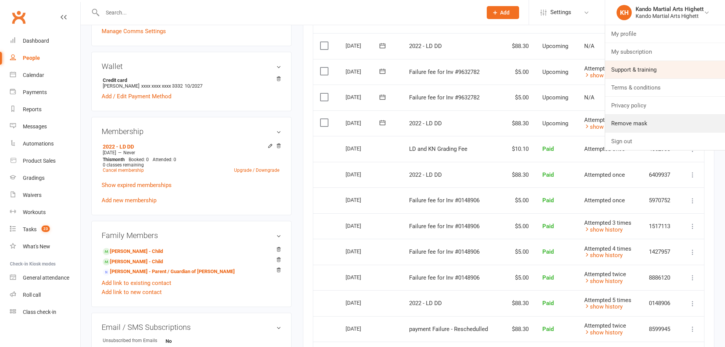
drag, startPoint x: 637, startPoint y: 126, endPoint x: 610, endPoint y: 63, distance: 69.0
click at [637, 126] on link "Remove mask" at bounding box center [665, 122] width 120 height 17
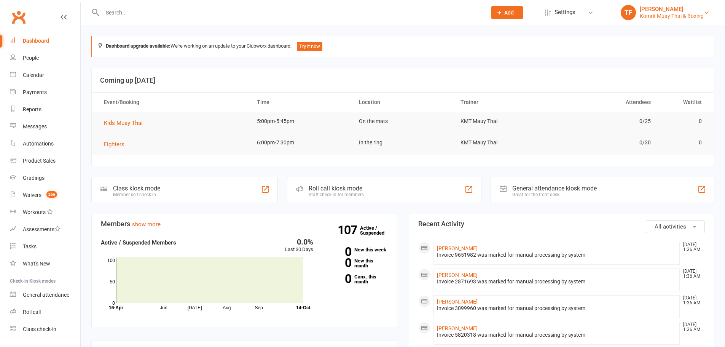
click at [642, 8] on div "[PERSON_NAME]" at bounding box center [671, 9] width 64 height 7
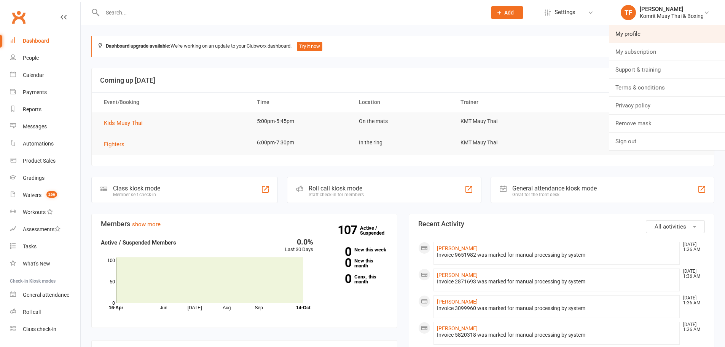
click at [634, 30] on link "My profile" at bounding box center [667, 33] width 116 height 17
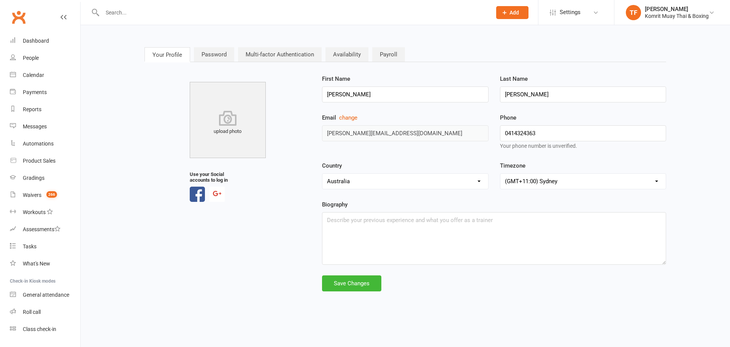
click at [296, 132] on div "upload photo Use your Social accounts to log in First Name [PERSON_NAME] Last N…" at bounding box center [405, 182] width 533 height 217
click at [658, 18] on div "Komrit Muay Thai & Boxing" at bounding box center [677, 16] width 64 height 7
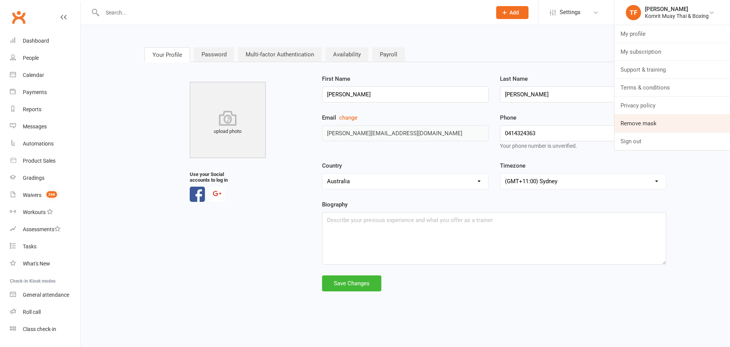
drag, startPoint x: 655, startPoint y: 122, endPoint x: 641, endPoint y: 119, distance: 14.8
click at [655, 122] on link "Remove mask" at bounding box center [673, 122] width 116 height 17
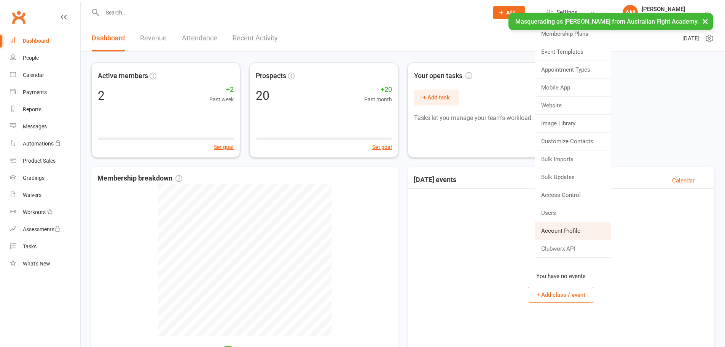
click at [564, 234] on link "Account Profile" at bounding box center [573, 230] width 76 height 17
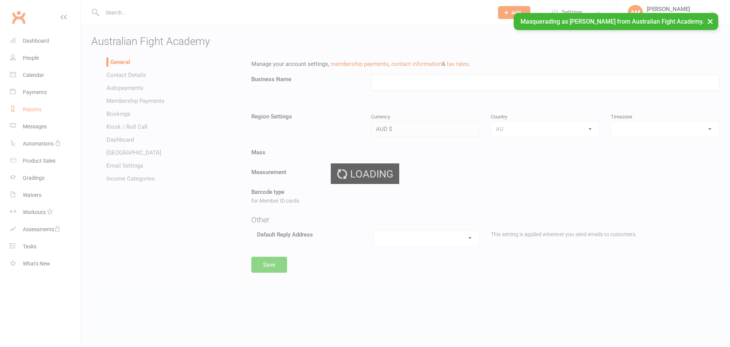
type input "Australian Fight Academy"
select select "[GEOGRAPHIC_DATA]/[GEOGRAPHIC_DATA]"
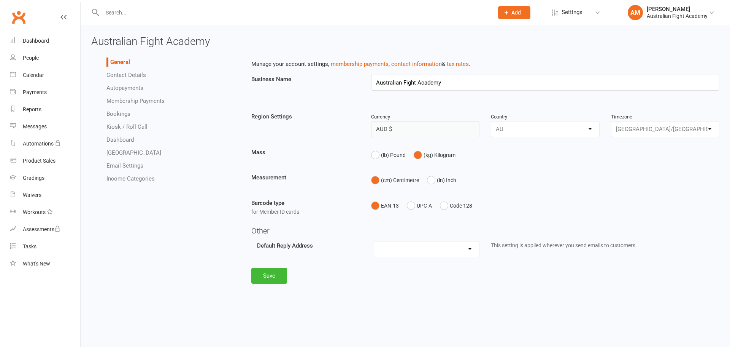
click at [122, 84] on li "Autopayments" at bounding box center [174, 87] width 134 height 9
click at [124, 87] on link "Autopayments" at bounding box center [125, 87] width 37 height 7
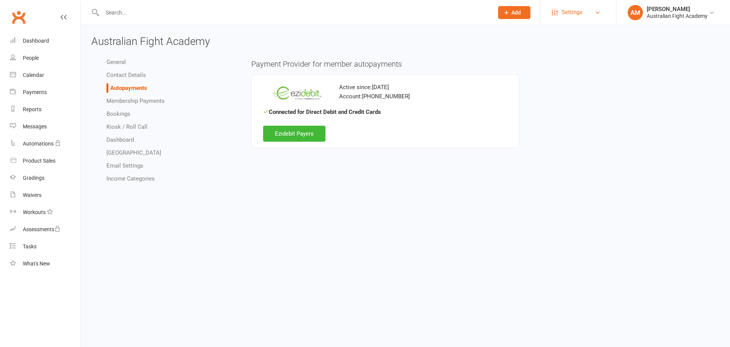
click at [582, 11] on span "Settings" at bounding box center [572, 12] width 21 height 17
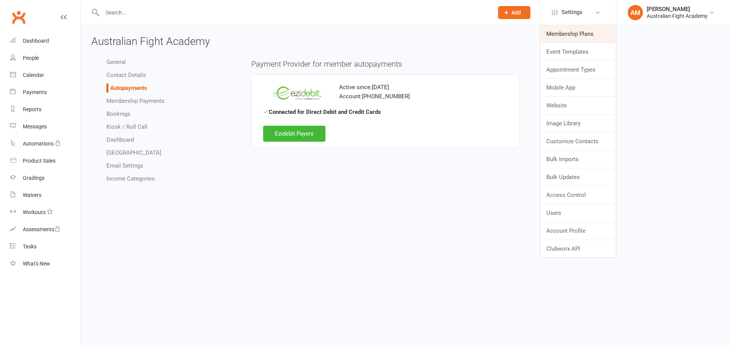
click at [572, 32] on link "Membership Plans" at bounding box center [579, 33] width 76 height 17
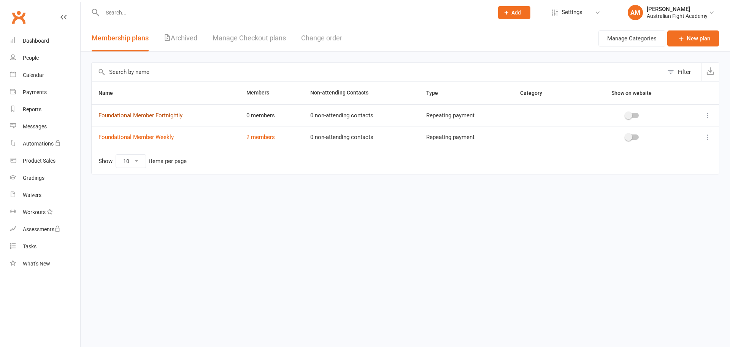
click at [150, 115] on link "Foundational Member Fortnightly" at bounding box center [141, 115] width 84 height 7
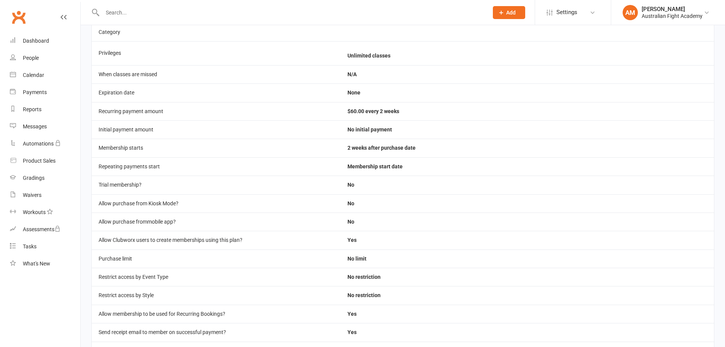
scroll to position [136, 0]
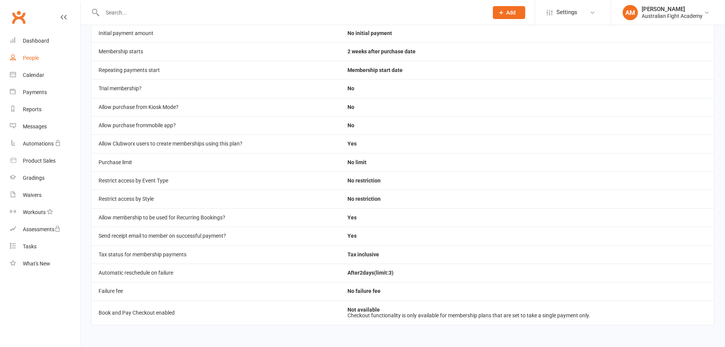
click at [54, 52] on link "People" at bounding box center [45, 57] width 70 height 17
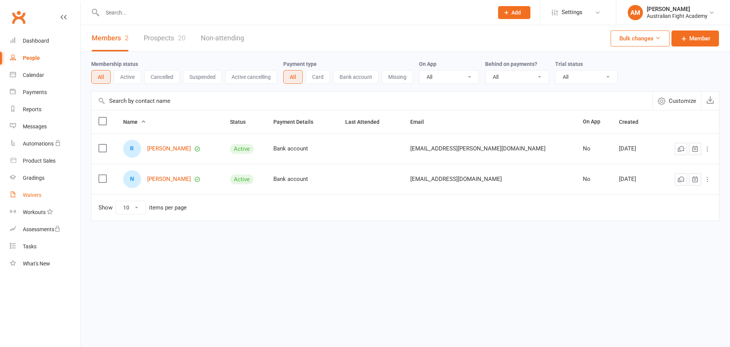
click at [32, 194] on div "Waivers" at bounding box center [32, 195] width 19 height 6
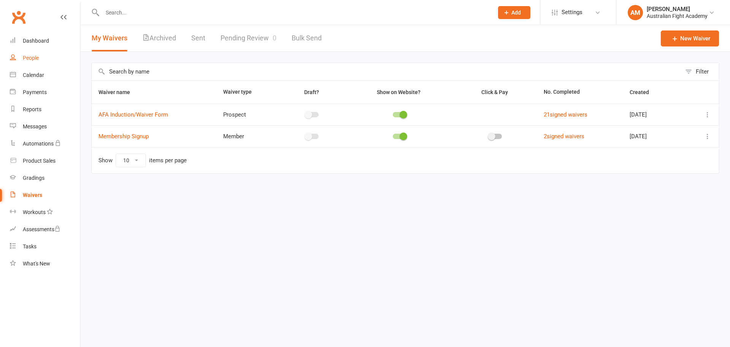
click at [47, 56] on link "People" at bounding box center [45, 57] width 70 height 17
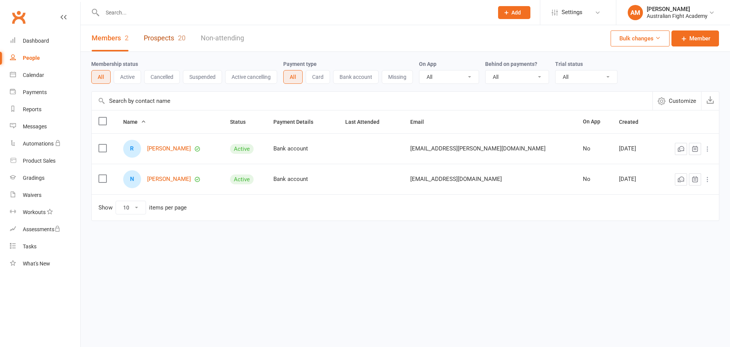
click at [168, 41] on link "Prospects 20" at bounding box center [165, 38] width 42 height 26
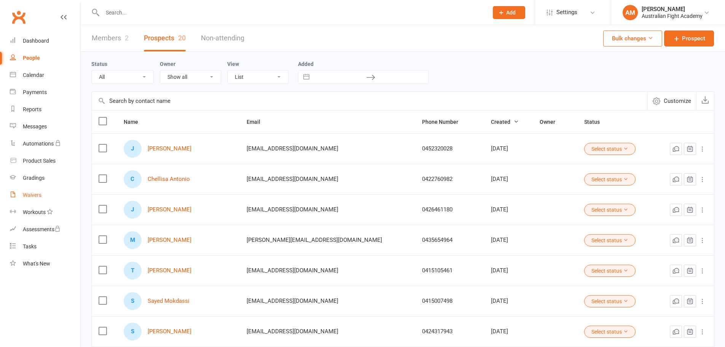
click at [35, 191] on link "Waivers" at bounding box center [45, 194] width 70 height 17
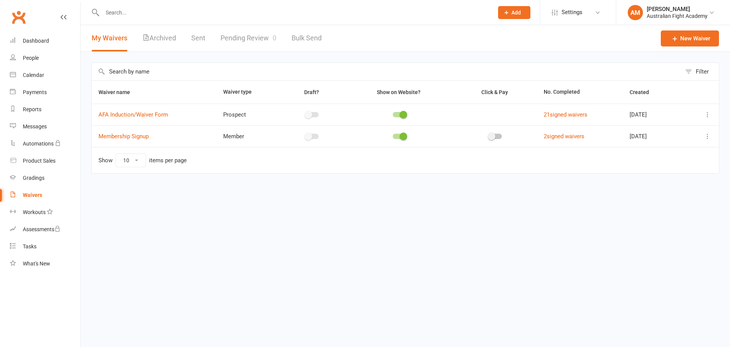
drag, startPoint x: 660, startPoint y: 3, endPoint x: 660, endPoint y: 25, distance: 21.7
click at [662, 6] on li "AM [PERSON_NAME] Australian Fight Academy My profile My subscription Support & …" at bounding box center [673, 12] width 114 height 25
click at [663, 4] on li "AM [PERSON_NAME] Australian Fight Academy My profile My subscription Support & …" at bounding box center [673, 12] width 114 height 25
click at [668, 11] on div "[PERSON_NAME]" at bounding box center [677, 9] width 61 height 7
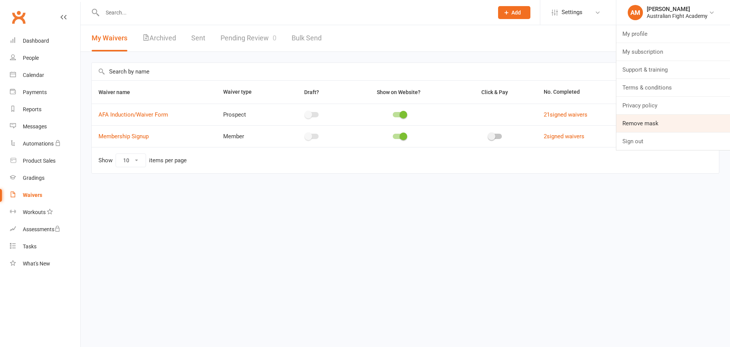
click at [660, 121] on link "Remove mask" at bounding box center [674, 122] width 114 height 17
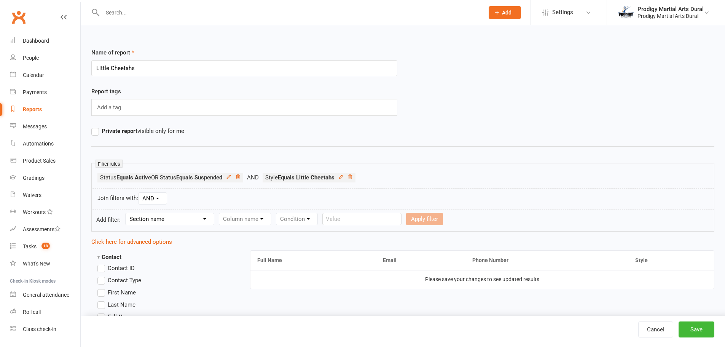
click at [36, 111] on div "Reports" at bounding box center [32, 109] width 19 height 6
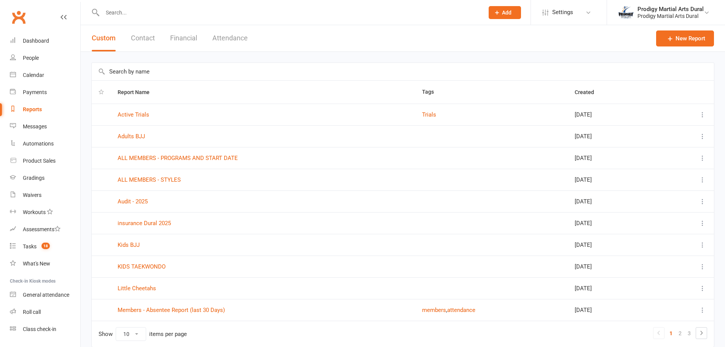
click at [213, 74] on input "text" at bounding box center [403, 71] width 622 height 17
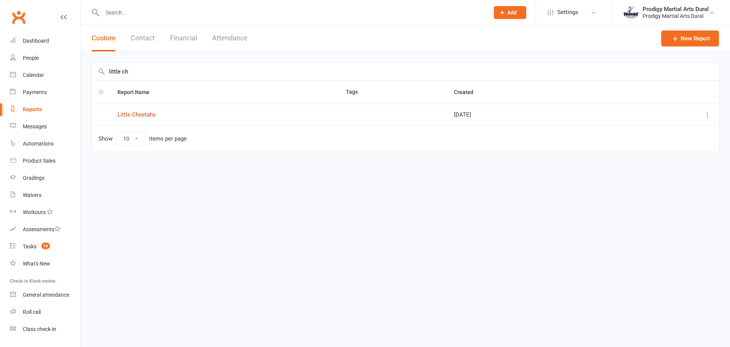
type input "little ch"
click at [136, 112] on link "Little Cheetahs" at bounding box center [137, 114] width 38 height 7
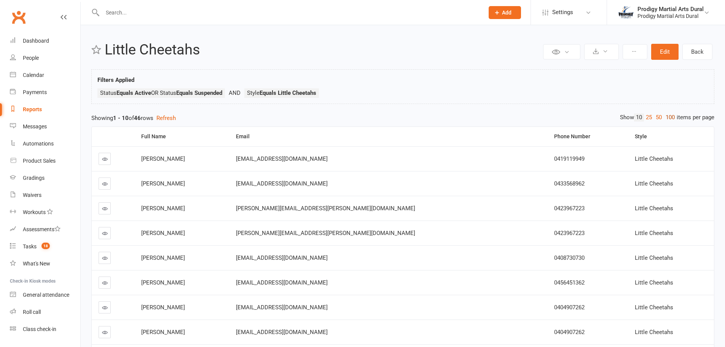
click at [670, 116] on link "100" at bounding box center [669, 117] width 13 height 8
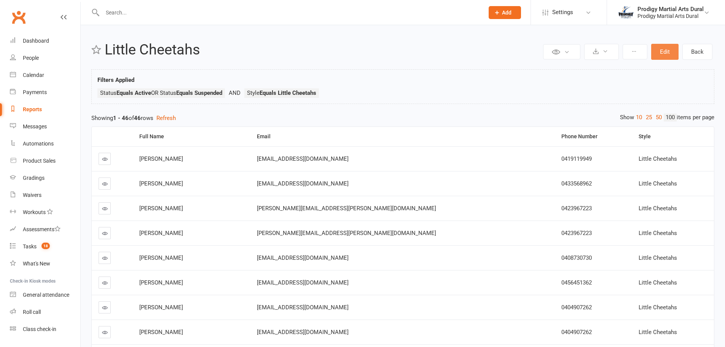
click at [664, 47] on button "Edit" at bounding box center [664, 52] width 27 height 16
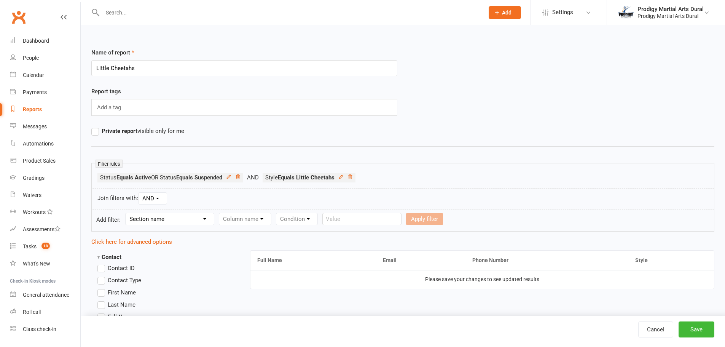
click at [176, 220] on select "Section name Contact Attendance Aggregate Payment Booking Waitlist Attendees Ca…" at bounding box center [170, 218] width 88 height 11
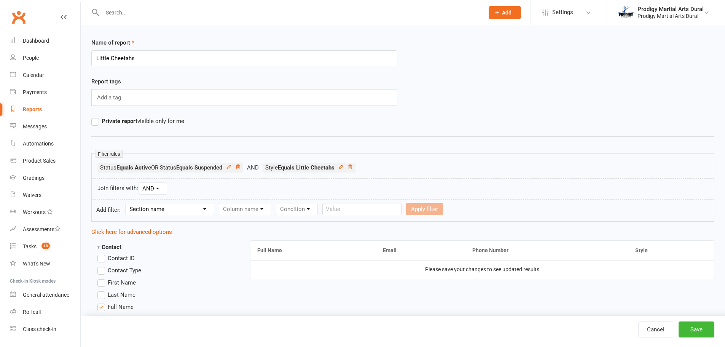
scroll to position [13, 0]
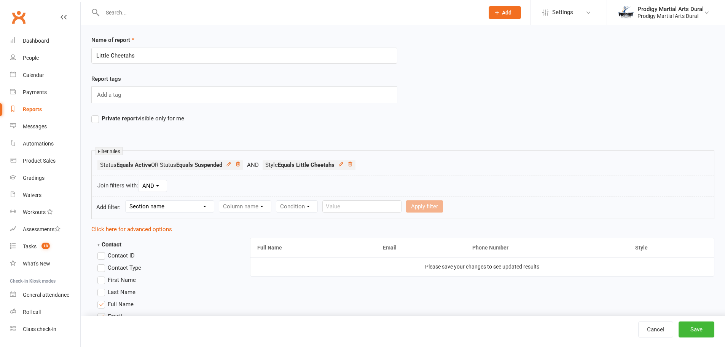
click at [183, 207] on select "Section name Contact Attendance Aggregate Payment Booking Waitlist Attendees Ca…" at bounding box center [170, 205] width 88 height 11
click at [342, 163] on icon at bounding box center [340, 163] width 3 height 3
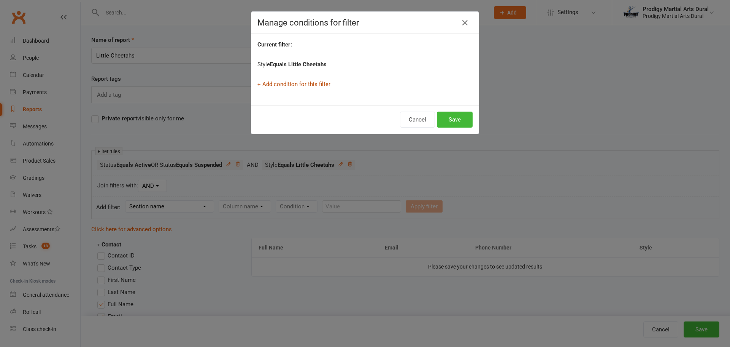
click at [294, 84] on link "+ Add condition for this filter" at bounding box center [294, 84] width 73 height 7
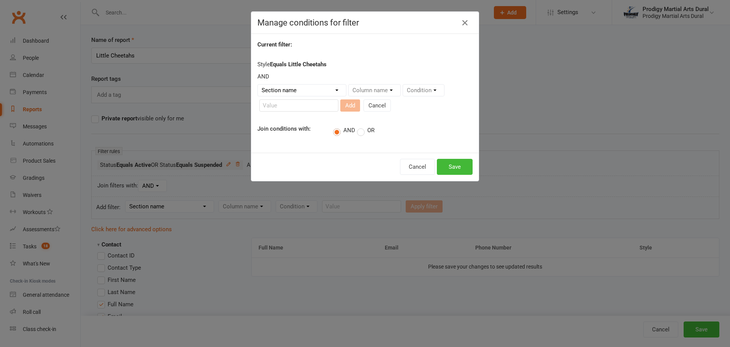
click at [283, 87] on select "Section name Contact Attendance Aggregate Payment Booking Waitlist Attendees Ca…" at bounding box center [302, 89] width 88 height 11
select select "12"
click at [258, 84] on select "Section name Contact Attendance Aggregate Payment Booking Waitlist Attendees Ca…" at bounding box center [302, 89] width 88 height 11
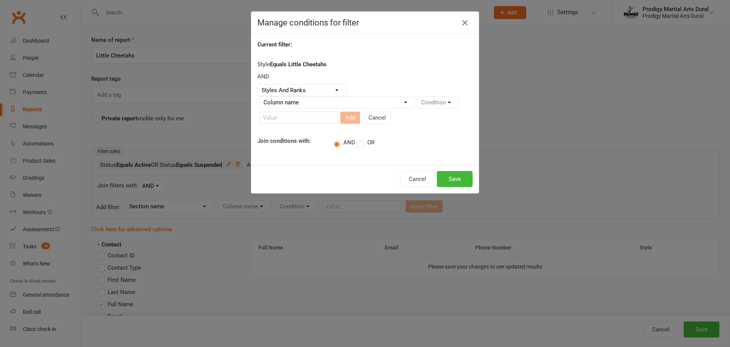
click at [356, 100] on select "Column name Style Current Rank Current Rank Position Next Rank Belt Size Active…" at bounding box center [337, 102] width 155 height 11
select select "5"
click at [260, 97] on select "Column name Style Current Rank Current Rank Position Next Rank Belt Size Active…" at bounding box center [337, 102] width 155 height 11
drag, startPoint x: 433, startPoint y: 101, endPoint x: 431, endPoint y: 106, distance: 5.1
click at [433, 101] on select "Condition Is Is not Is blank Is not blank" at bounding box center [441, 102] width 46 height 11
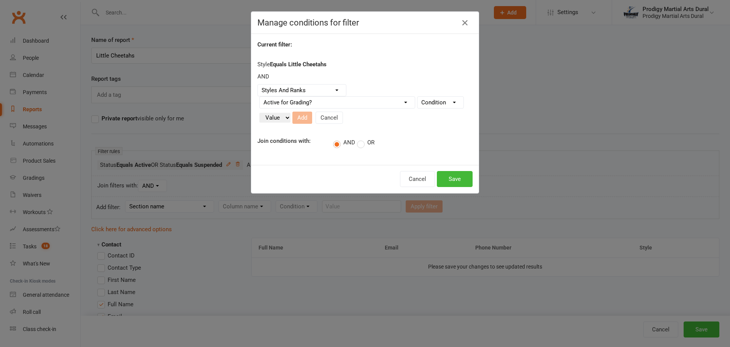
click at [444, 103] on select "Condition Is Is not Is blank Is not blank" at bounding box center [441, 102] width 46 height 11
select select "0"
click at [418, 97] on select "Condition Is Is not Is blank Is not blank" at bounding box center [441, 102] width 46 height 11
click at [281, 118] on select "Value Yes No" at bounding box center [274, 118] width 31 height 10
select select "true"
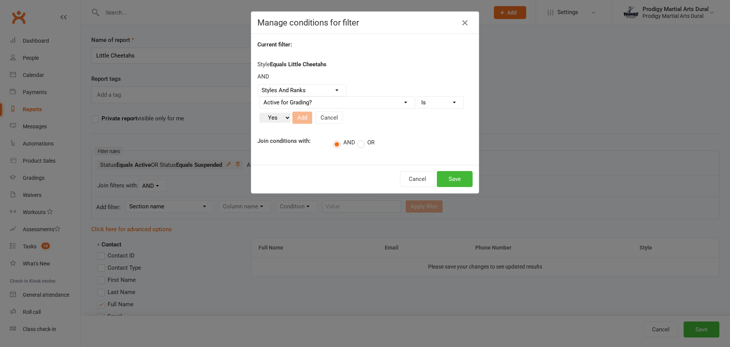
click at [259, 113] on select "Value Yes No" at bounding box center [274, 118] width 31 height 10
click at [300, 118] on button "Add" at bounding box center [303, 117] width 20 height 12
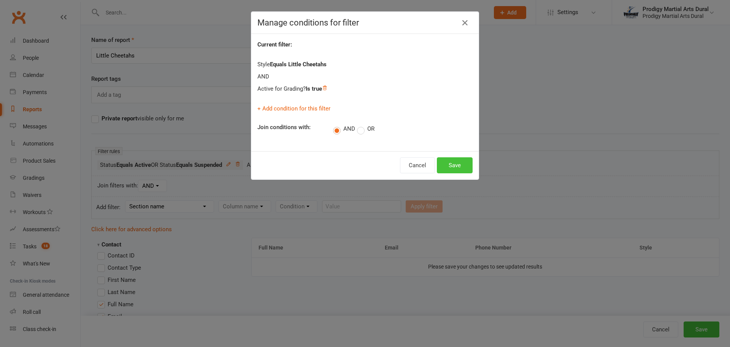
click at [444, 164] on button "Save" at bounding box center [455, 165] width 36 height 16
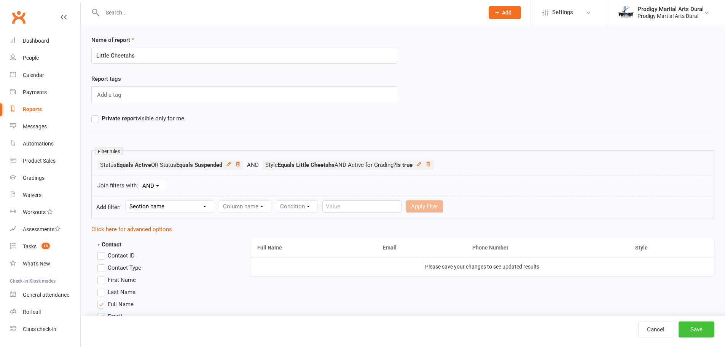
click at [686, 328] on button "Save" at bounding box center [696, 329] width 36 height 16
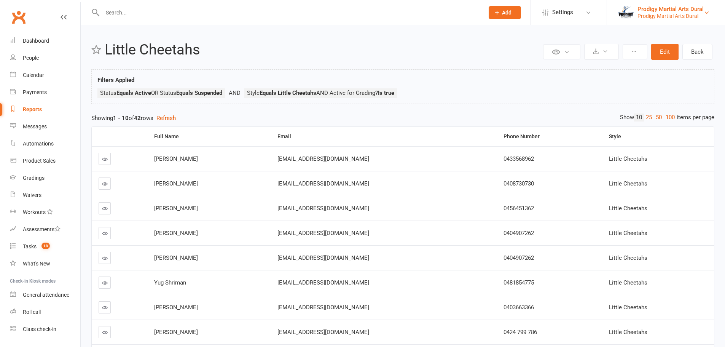
click at [639, 10] on div "Prodigy Martial Arts Dural" at bounding box center [670, 9] width 66 height 7
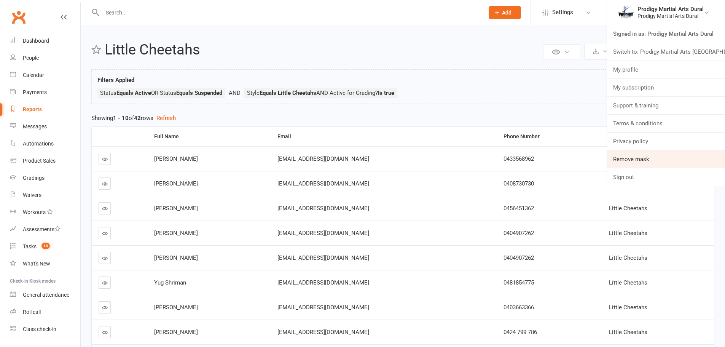
click at [640, 156] on link "Remove mask" at bounding box center [666, 158] width 118 height 17
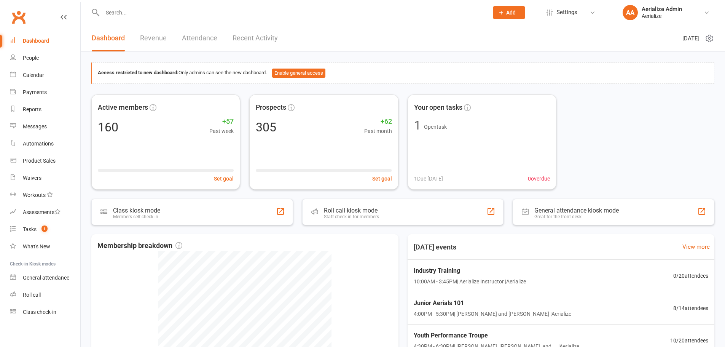
click at [349, 9] on input "text" at bounding box center [291, 12] width 383 height 11
paste input "[PERSON_NAME]"
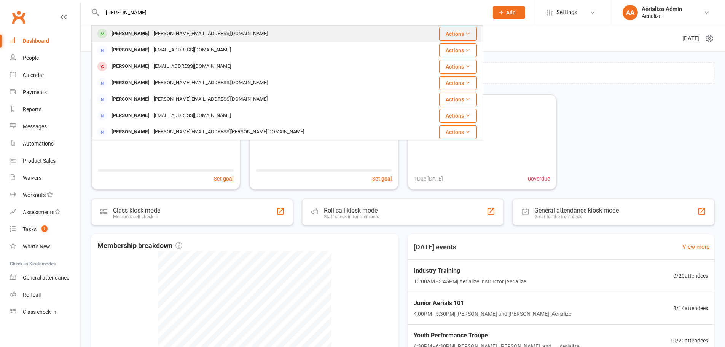
type input "[PERSON_NAME]"
click at [193, 32] on div "[PERSON_NAME][EMAIL_ADDRESS][DOMAIN_NAME]" at bounding box center [210, 33] width 118 height 11
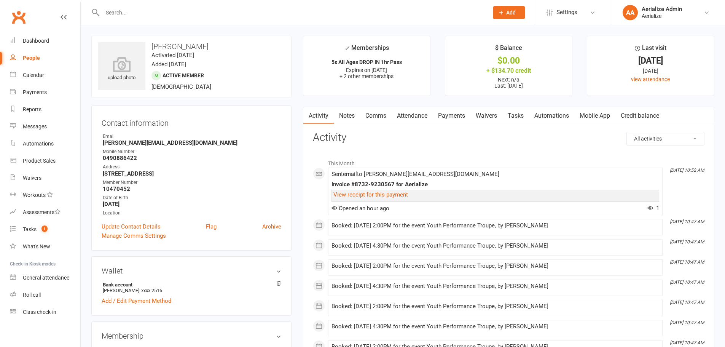
click at [454, 116] on link "Payments" at bounding box center [452, 115] width 38 height 17
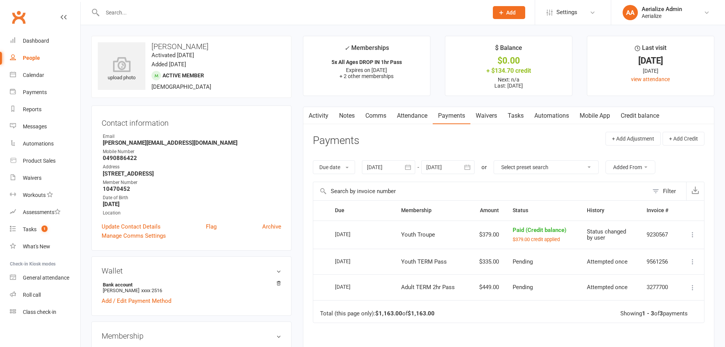
click at [693, 260] on icon at bounding box center [693, 262] width 8 height 8
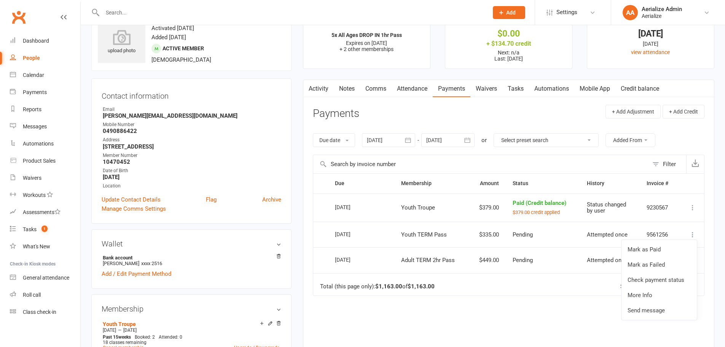
scroll to position [102, 0]
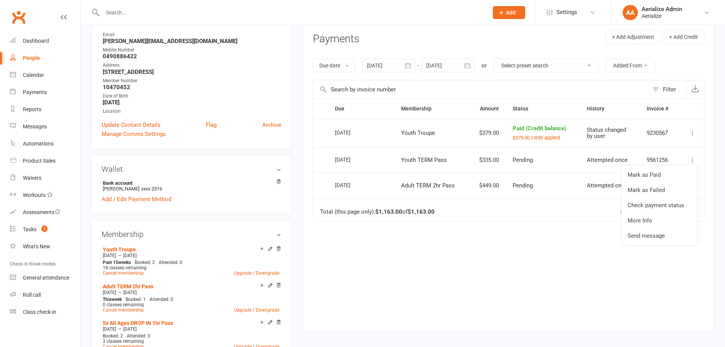
click at [692, 130] on icon at bounding box center [693, 133] width 8 height 8
click at [496, 256] on div "Due Contact Membership Amount Status History Invoice # Select this [DATE] [PERS…" at bounding box center [508, 209] width 391 height 221
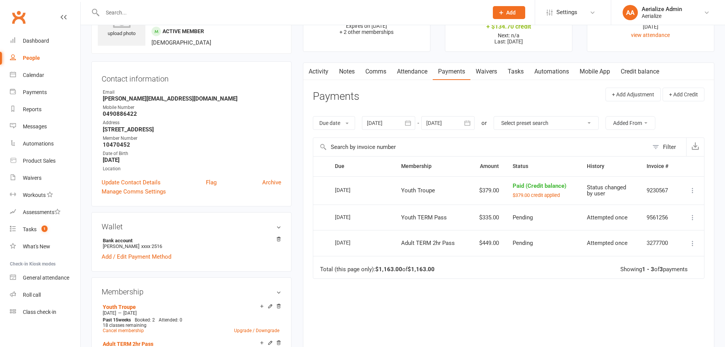
scroll to position [25, 0]
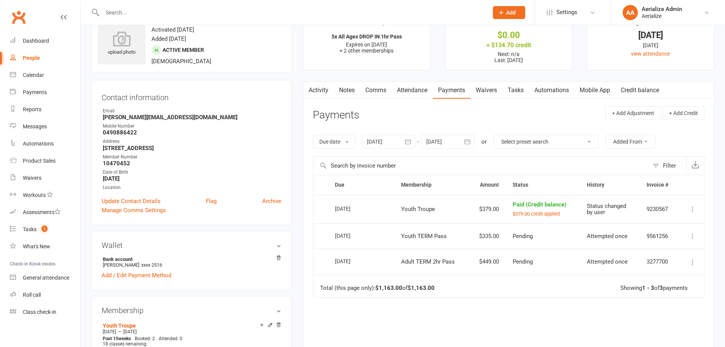
click at [319, 92] on link "Activity" at bounding box center [318, 89] width 30 height 17
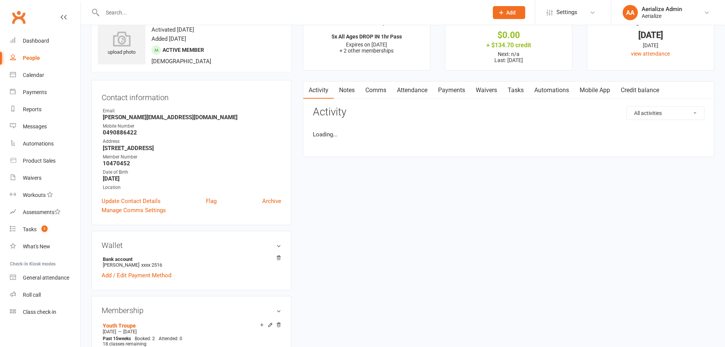
click at [657, 114] on select "All activities Bookings / Attendances Communications Notes Failed SMSes Grading…" at bounding box center [665, 113] width 77 height 13
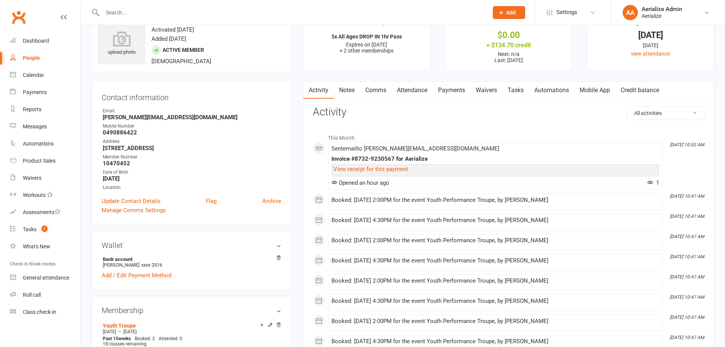
select select "MembershipLogEntry"
click at [627, 107] on select "All activities Bookings / Attendances Communications Notes Failed SMSes Grading…" at bounding box center [665, 113] width 77 height 13
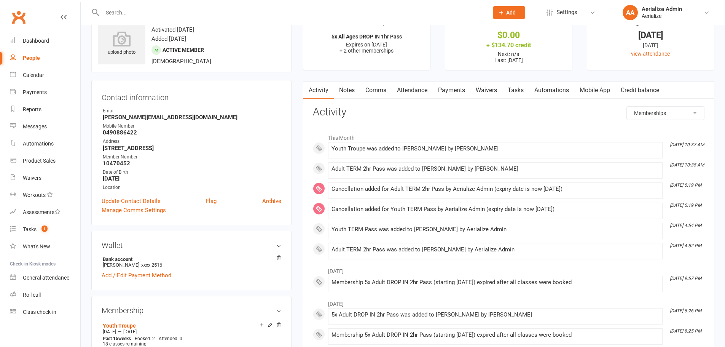
click at [452, 90] on link "Payments" at bounding box center [452, 89] width 38 height 17
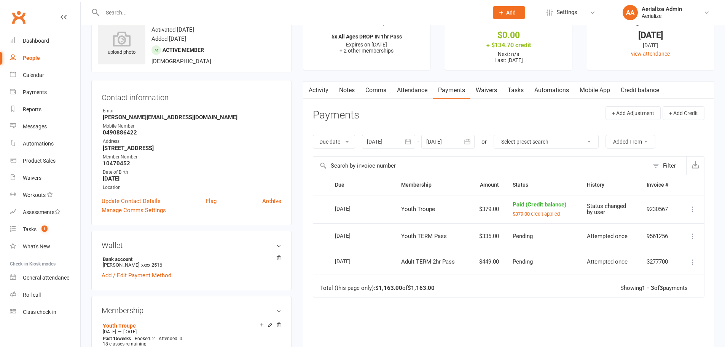
click at [693, 264] on icon at bounding box center [693, 262] width 8 height 8
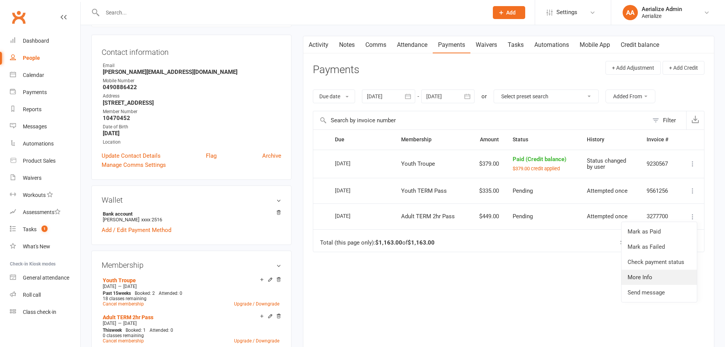
scroll to position [76, 0]
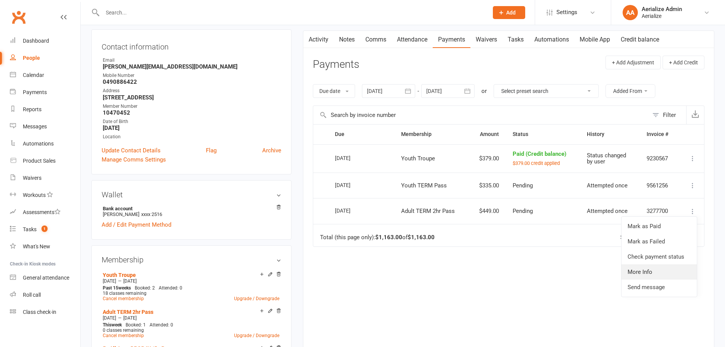
click at [649, 272] on link "More Info" at bounding box center [658, 271] width 75 height 15
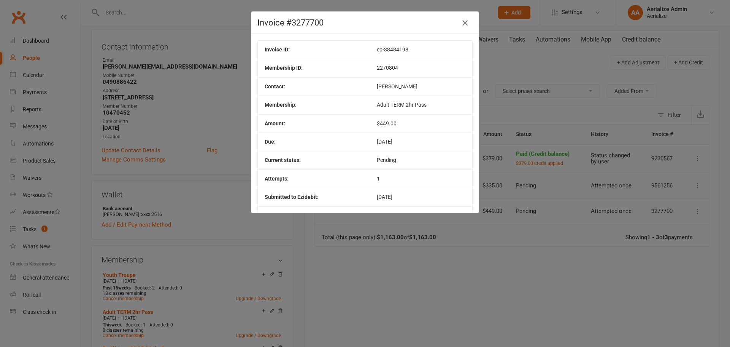
click at [463, 24] on icon "button" at bounding box center [465, 22] width 9 height 9
